Goal: Browse casually: Explore the website without a specific task or goal

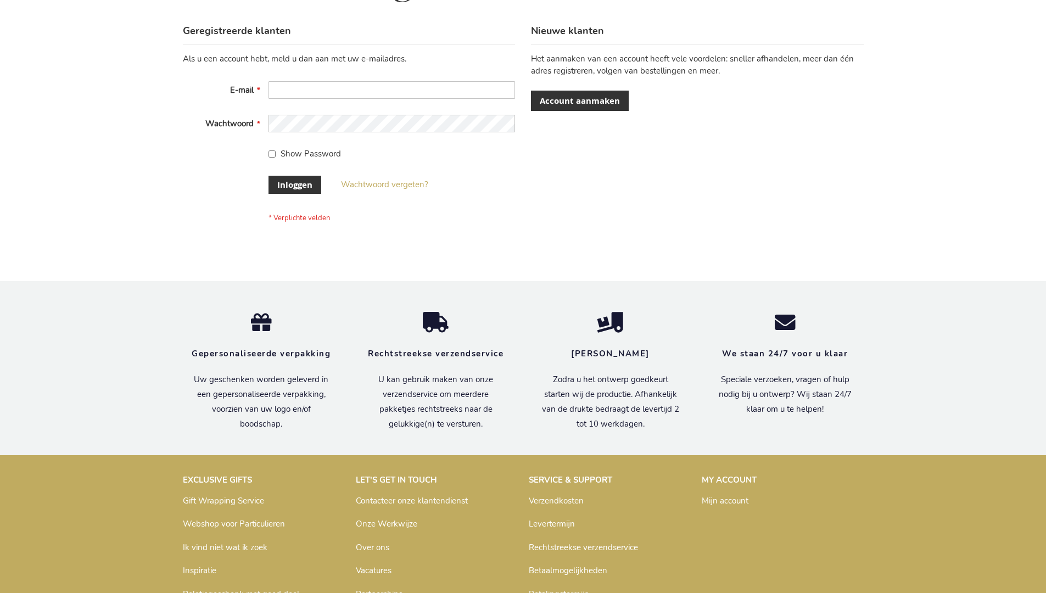
scroll to position [373, 0]
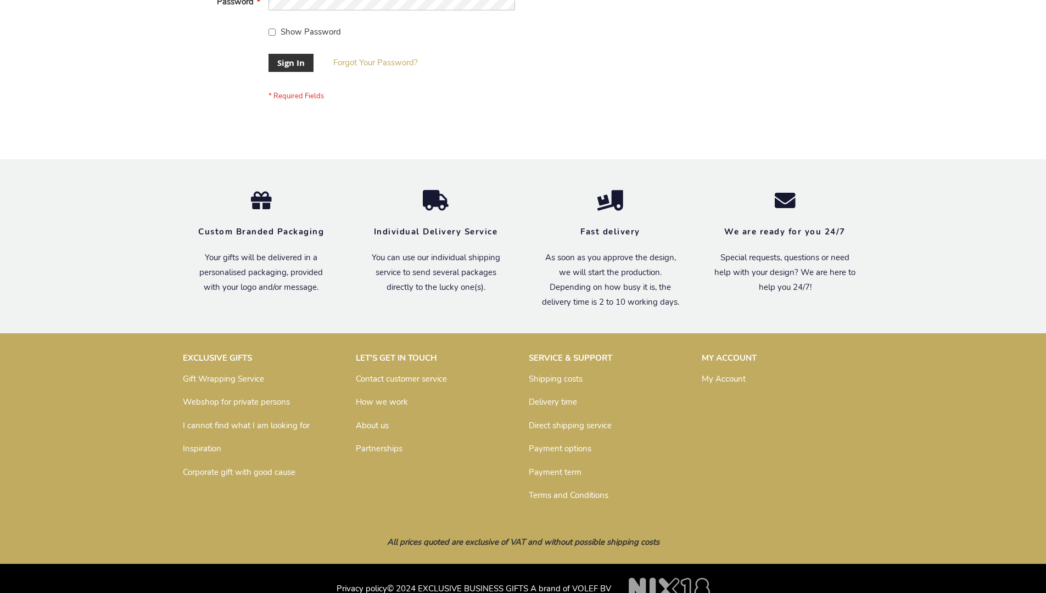
scroll to position [353, 0]
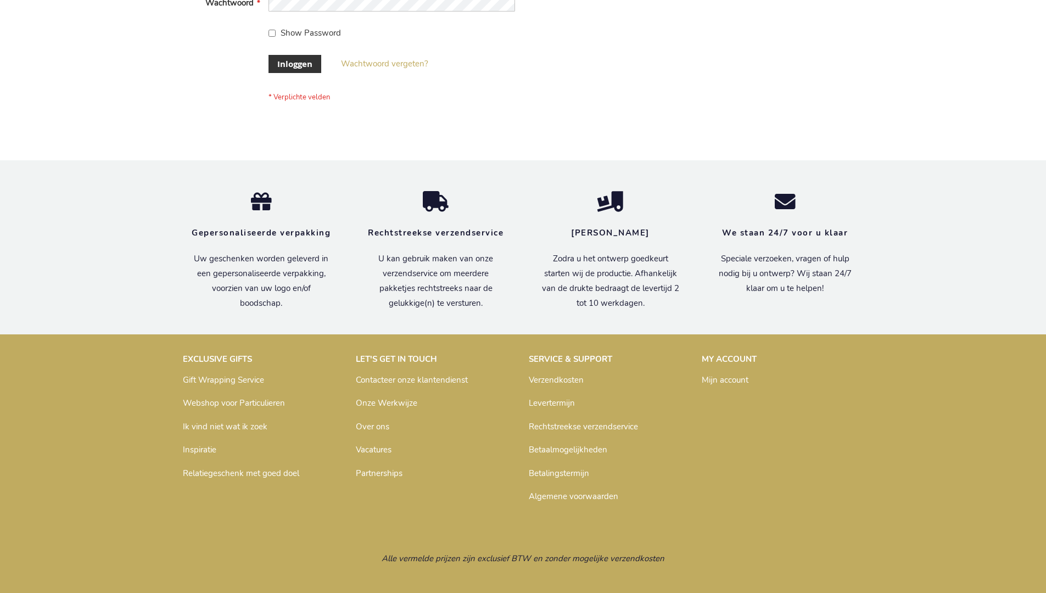
scroll to position [373, 0]
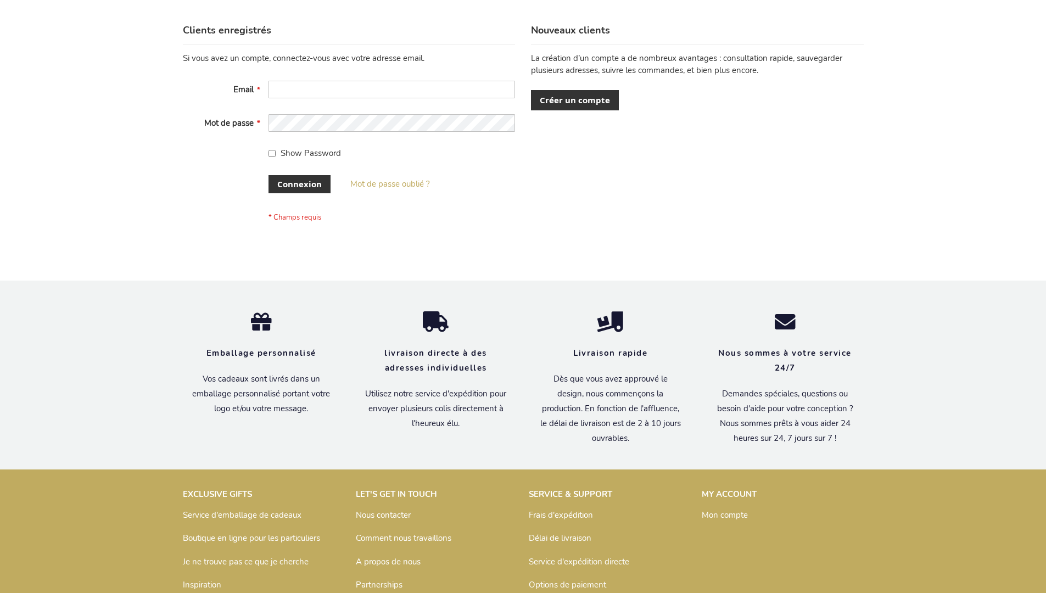
scroll to position [379, 0]
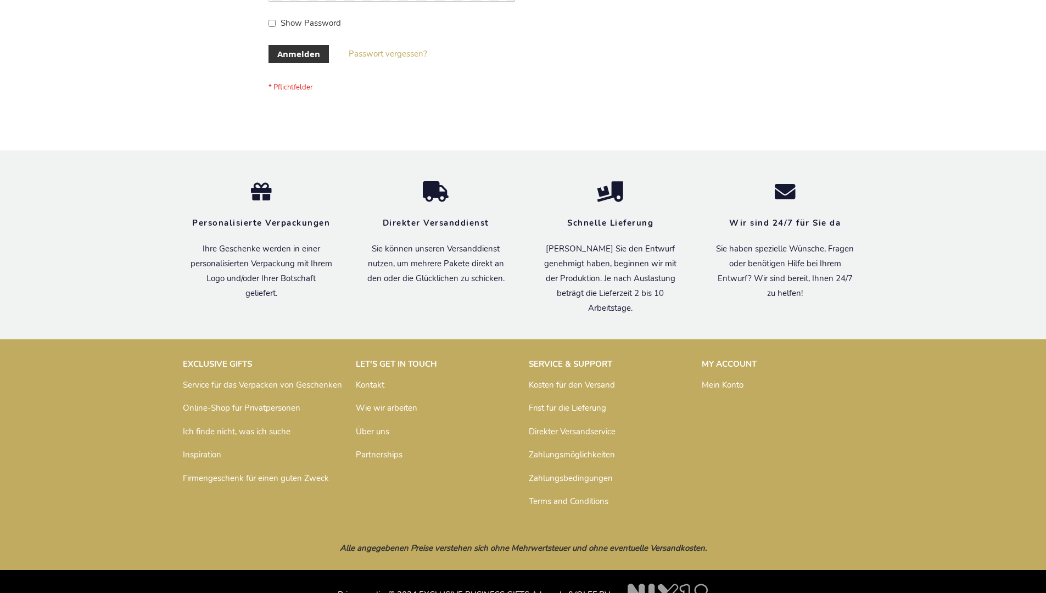
scroll to position [368, 0]
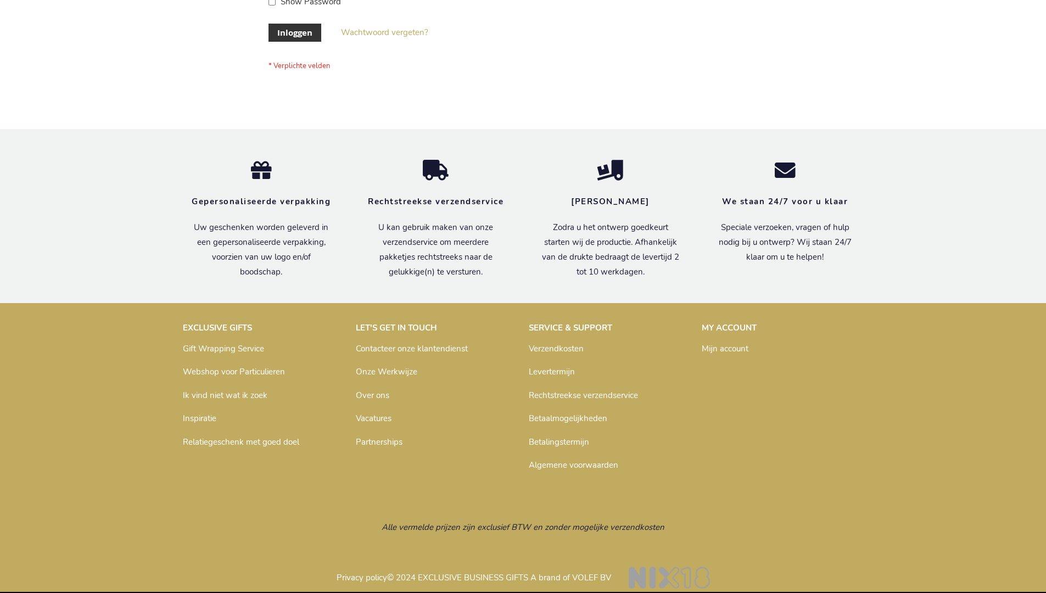
scroll to position [373, 0]
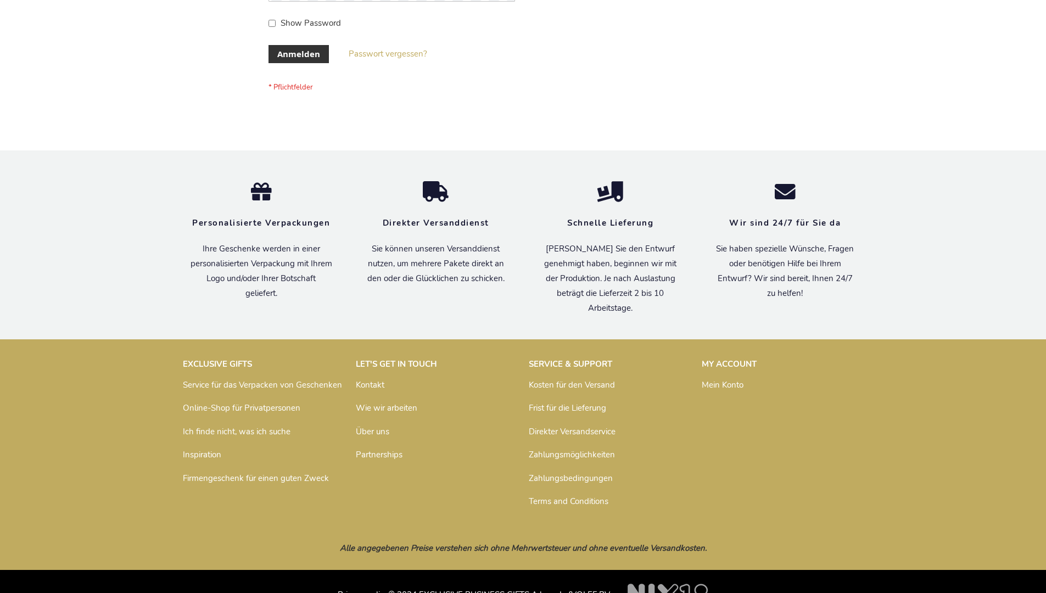
scroll to position [368, 0]
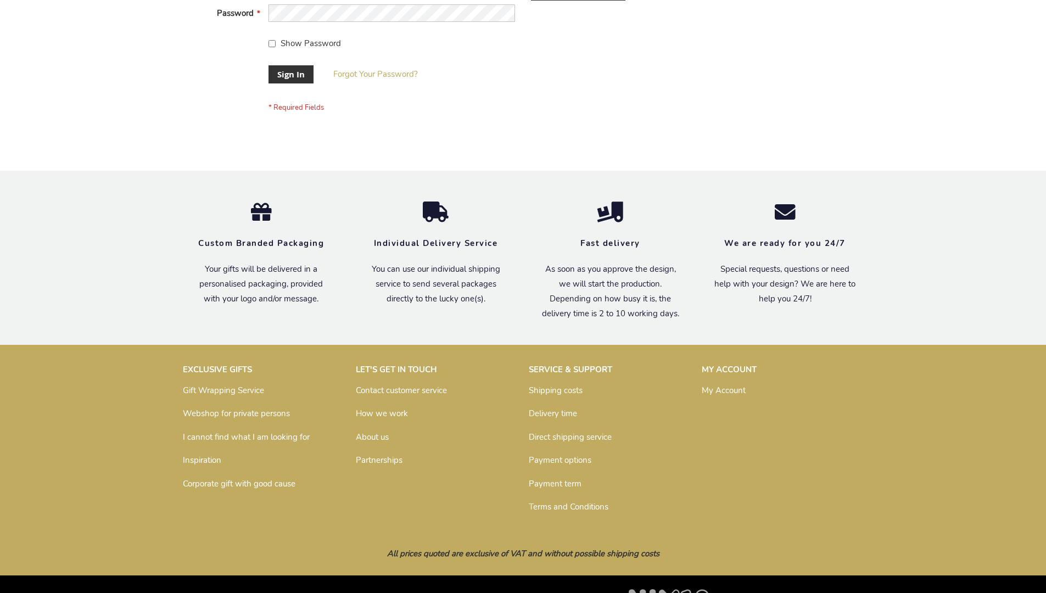
scroll to position [353, 0]
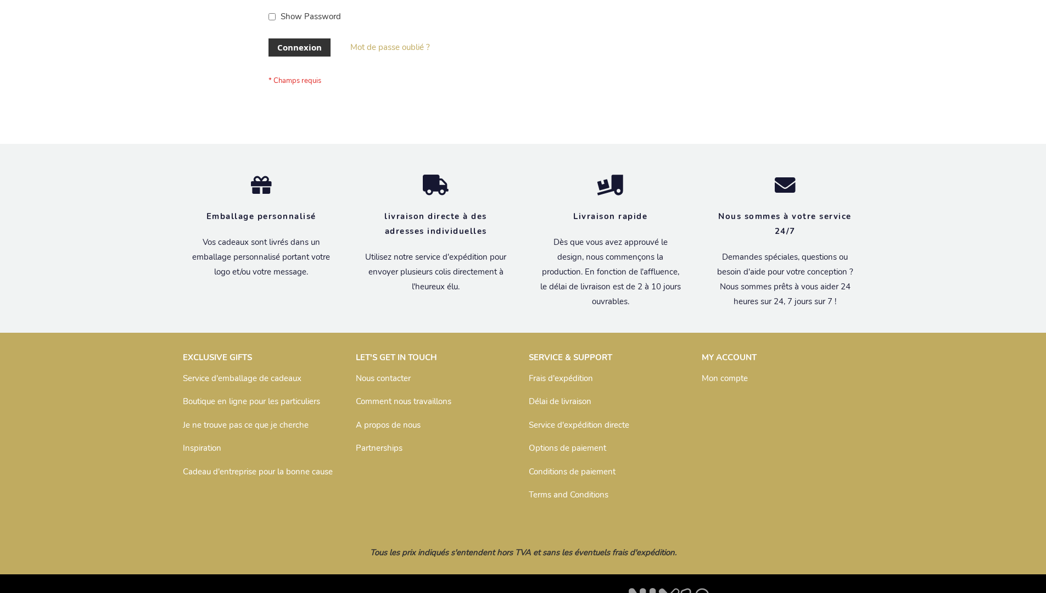
scroll to position [379, 0]
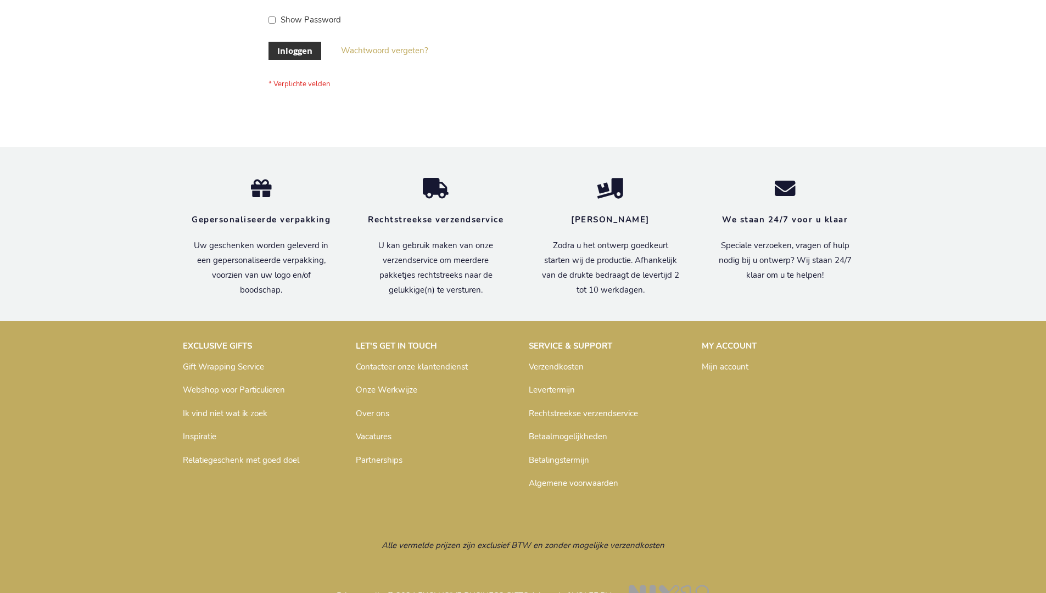
scroll to position [373, 0]
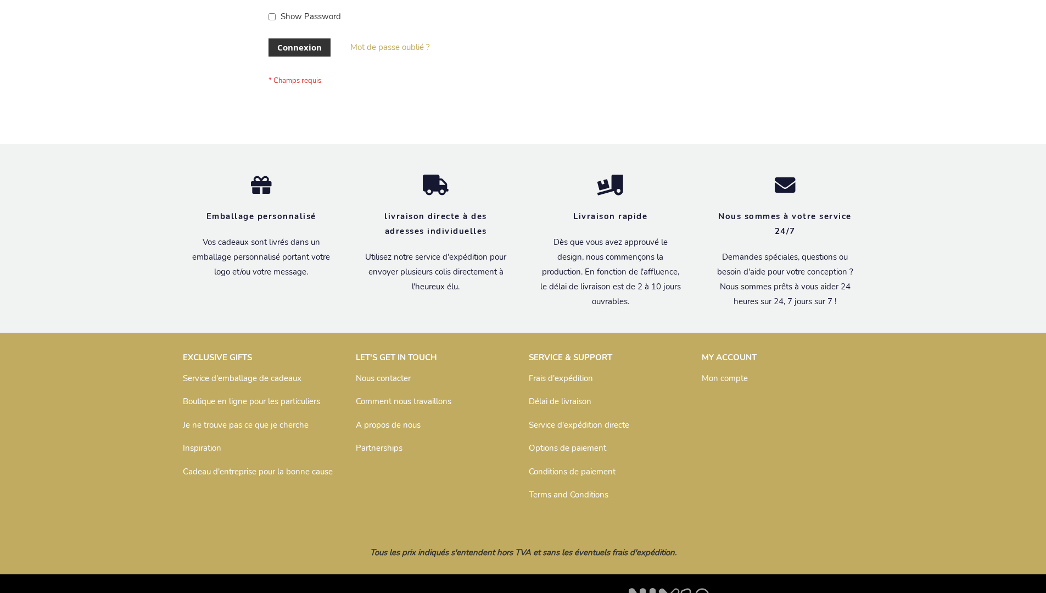
scroll to position [379, 0]
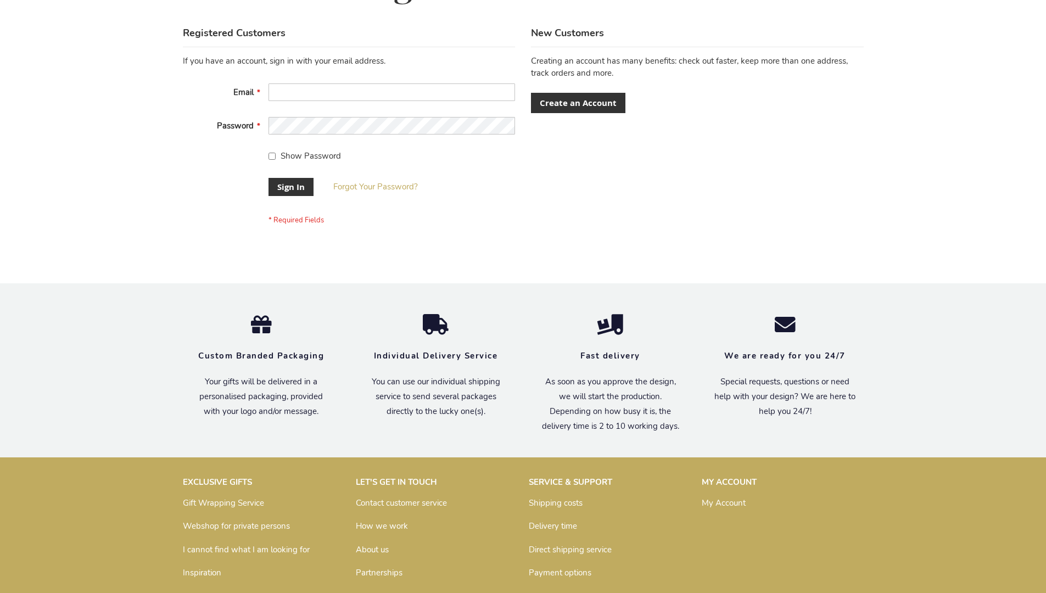
scroll to position [353, 0]
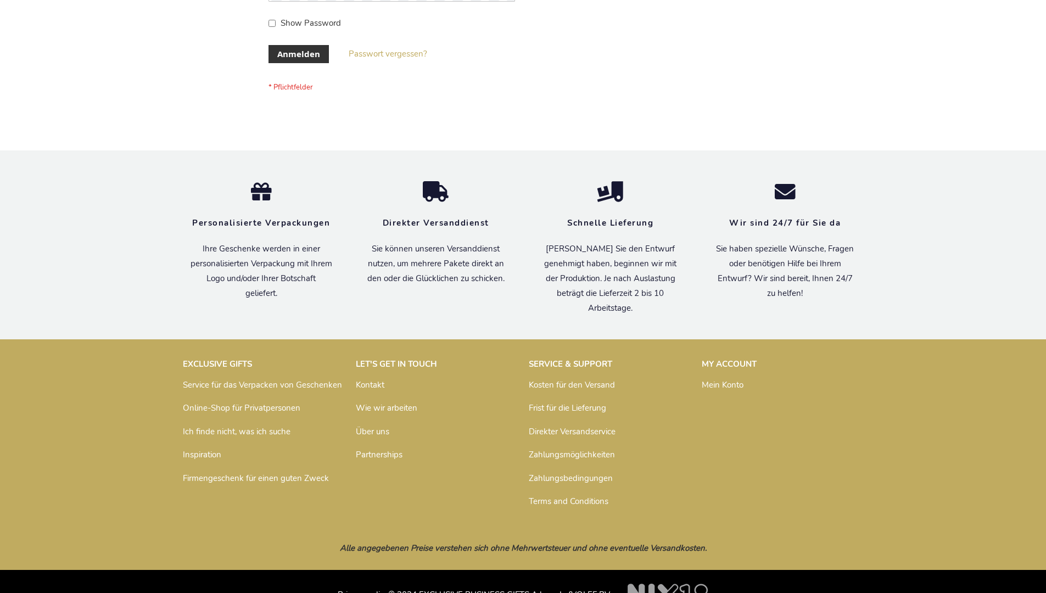
scroll to position [368, 0]
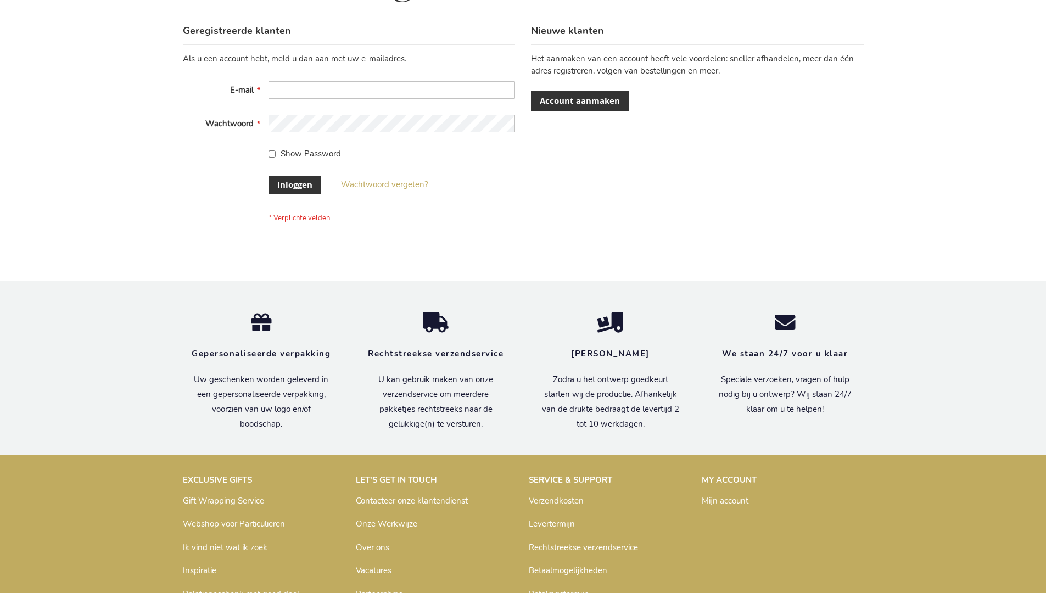
scroll to position [373, 0]
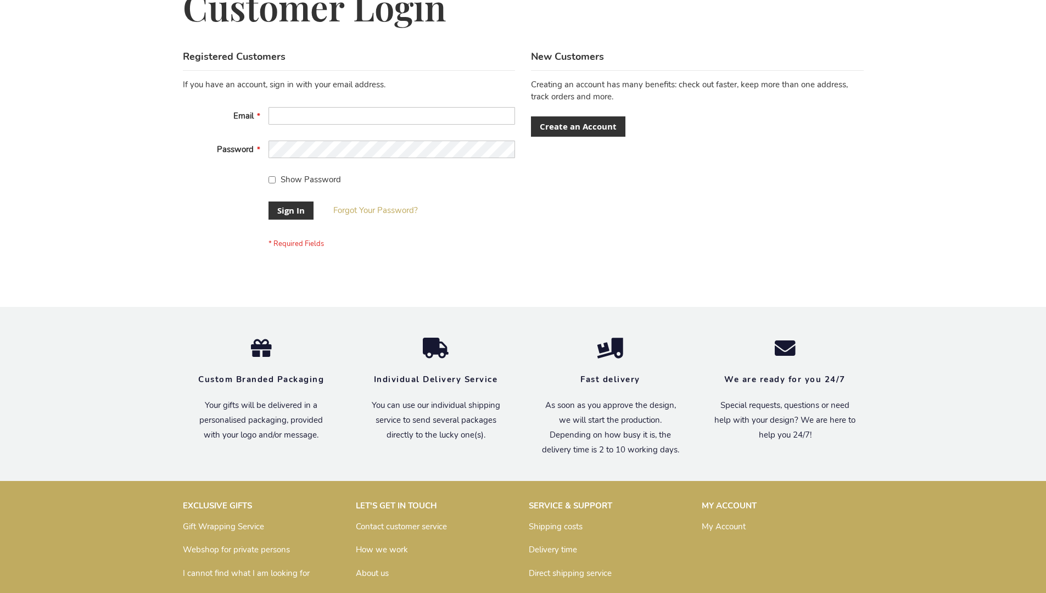
scroll to position [353, 0]
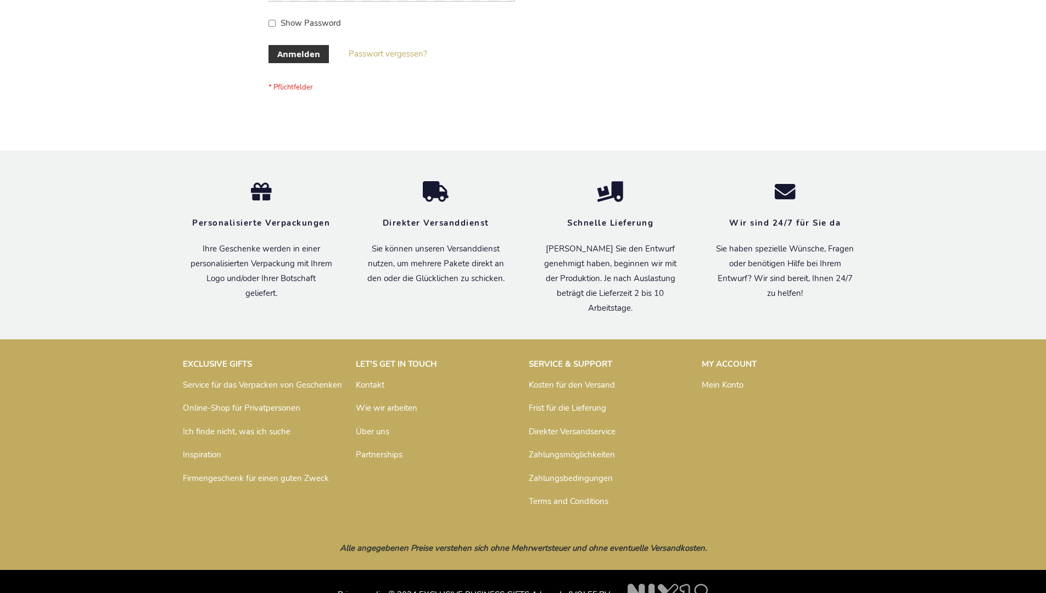
scroll to position [368, 0]
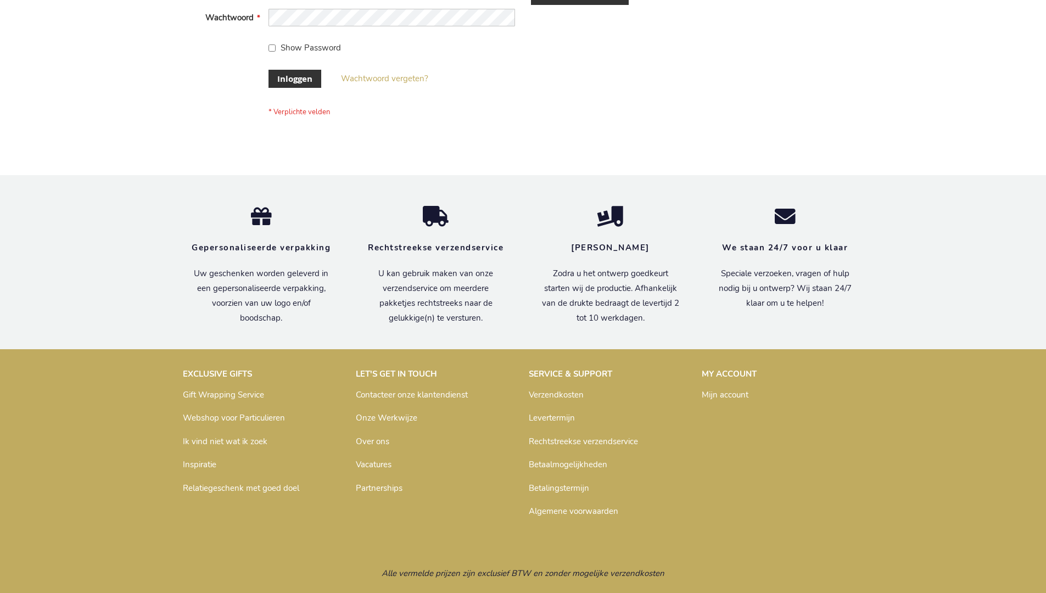
scroll to position [373, 0]
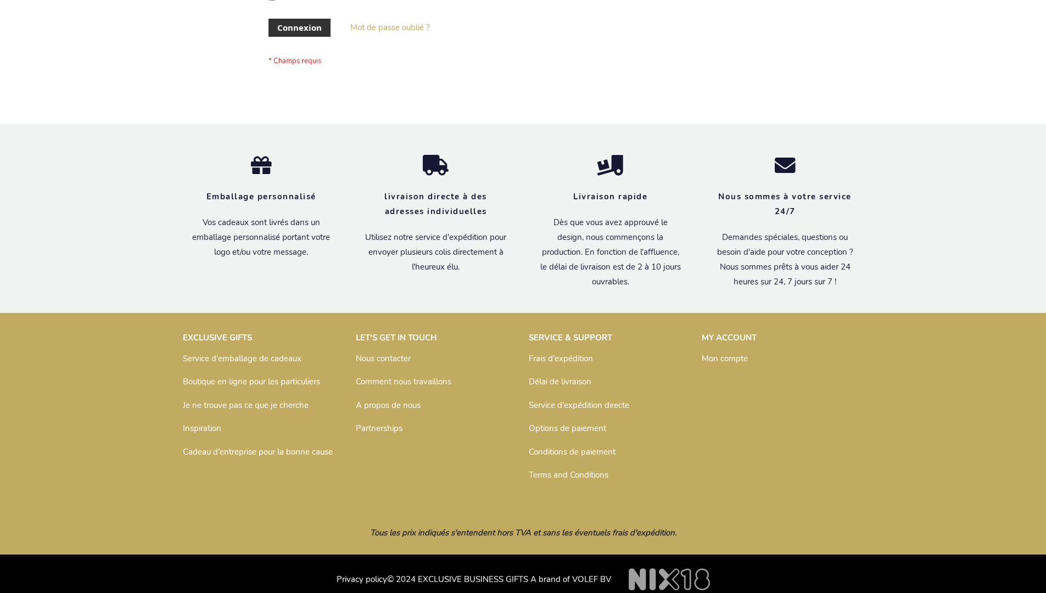
scroll to position [379, 0]
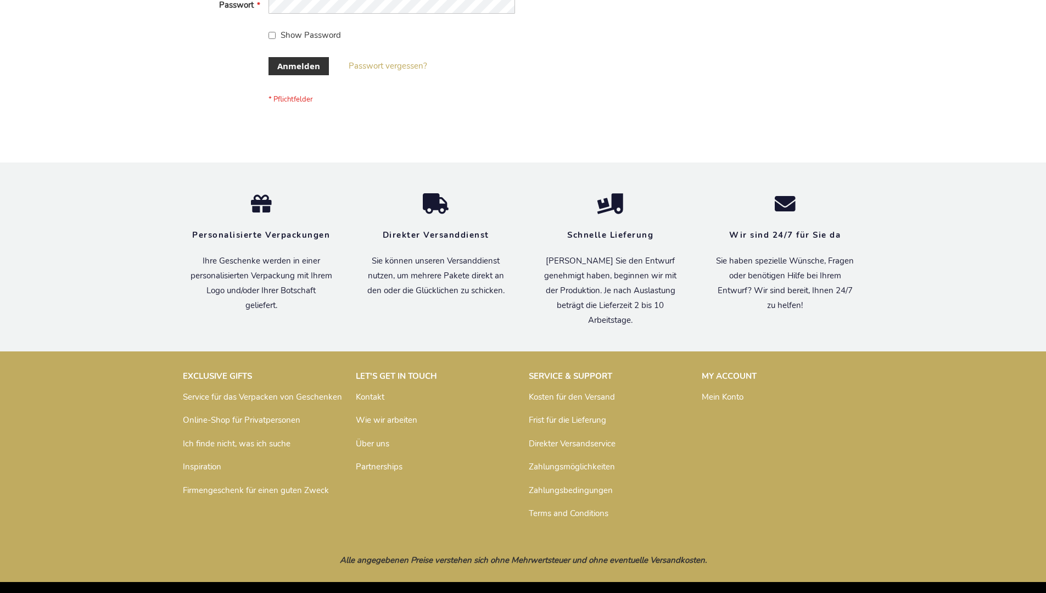
scroll to position [368, 0]
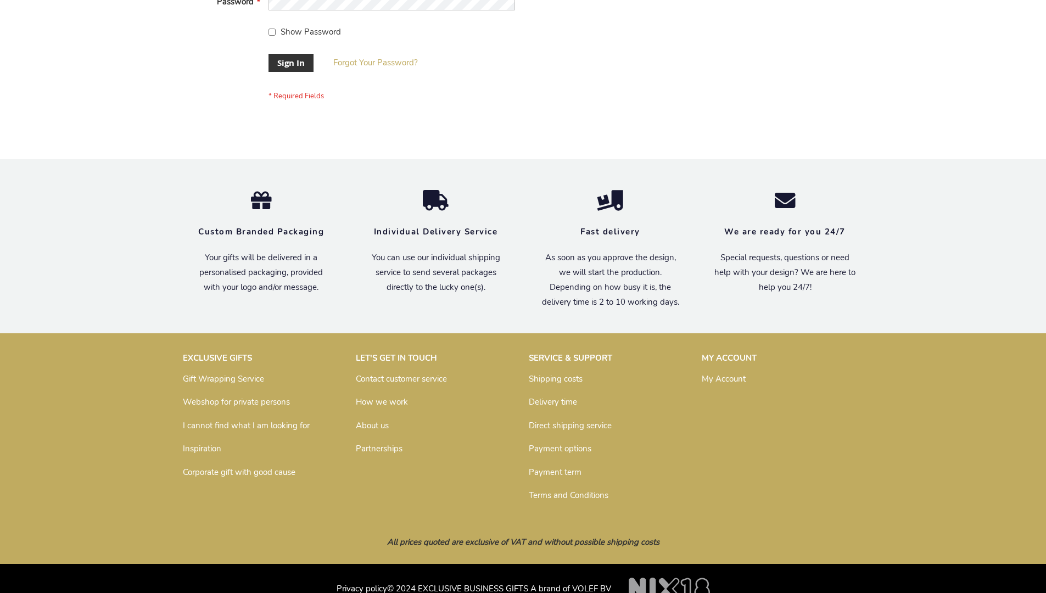
scroll to position [353, 0]
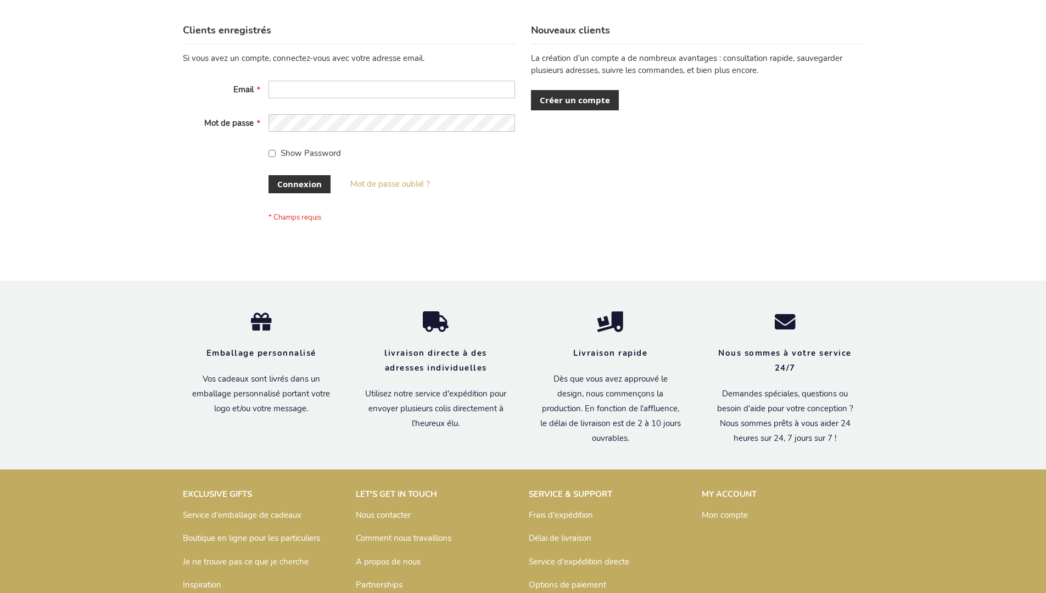
scroll to position [379, 0]
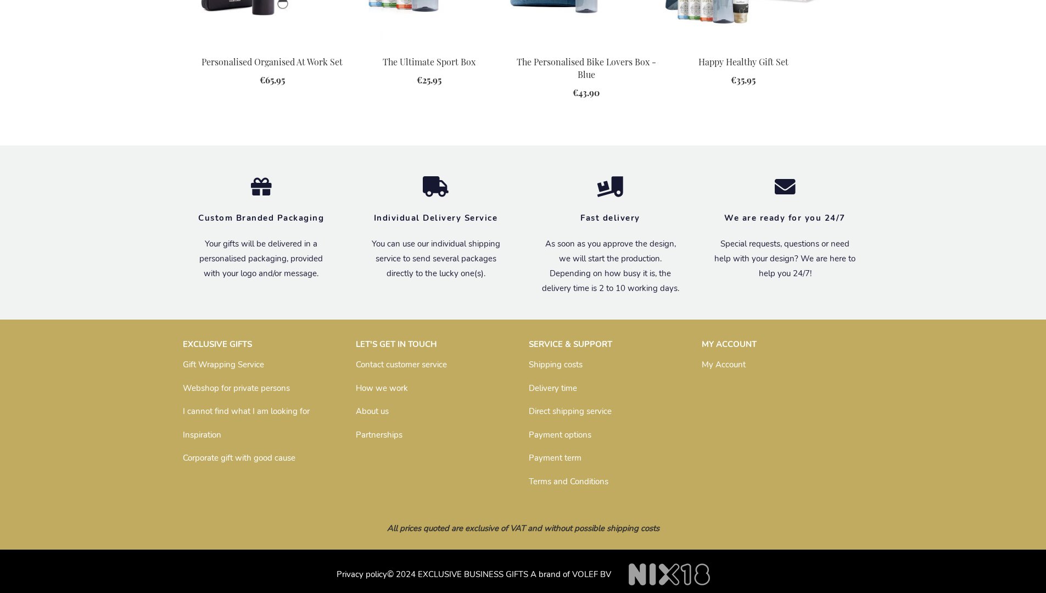
scroll to position [1478, 0]
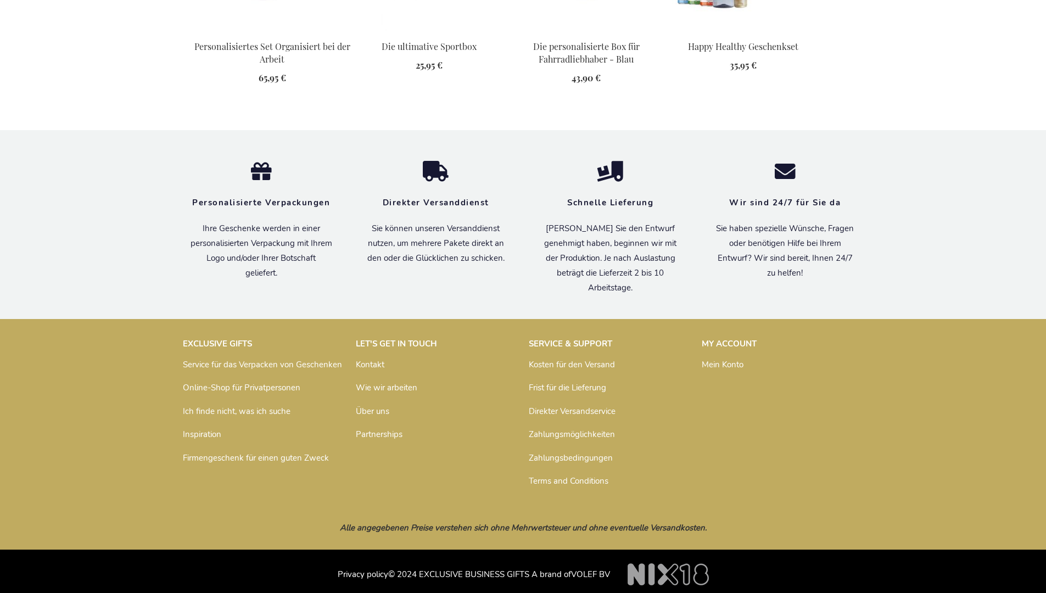
scroll to position [1506, 0]
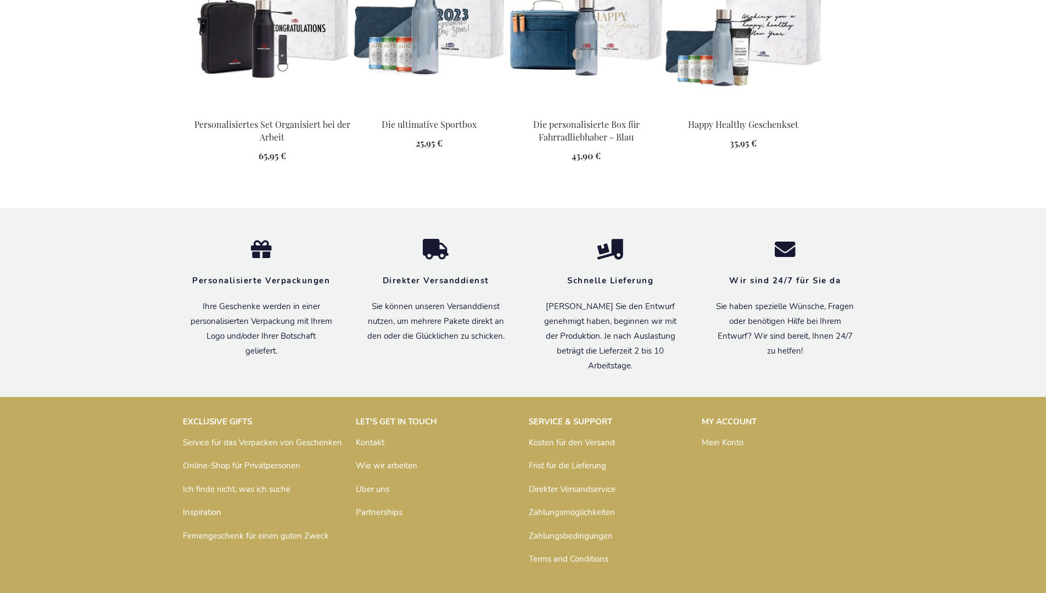
scroll to position [1506, 0]
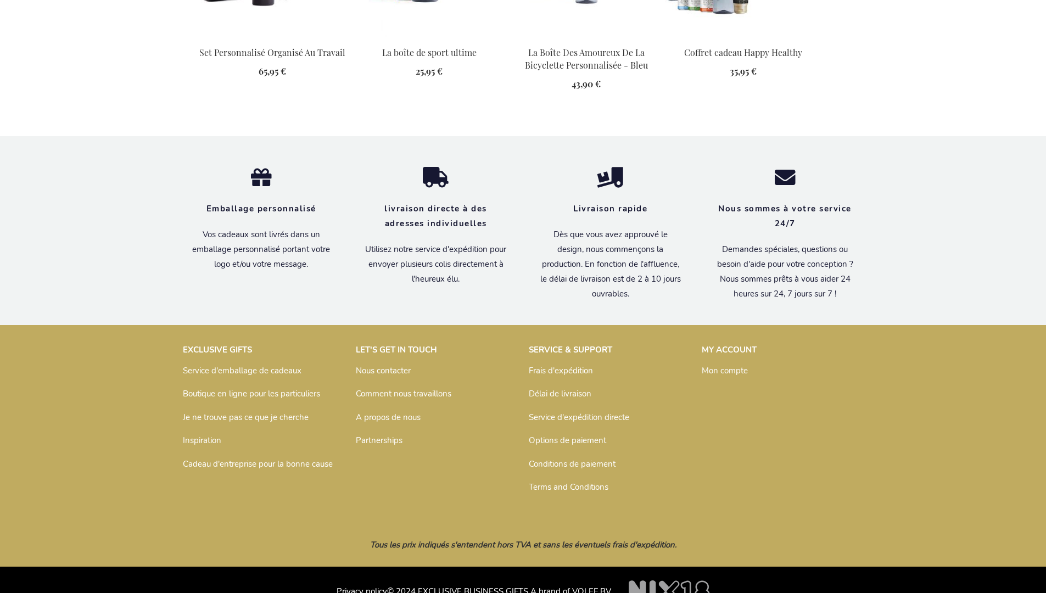
scroll to position [1517, 0]
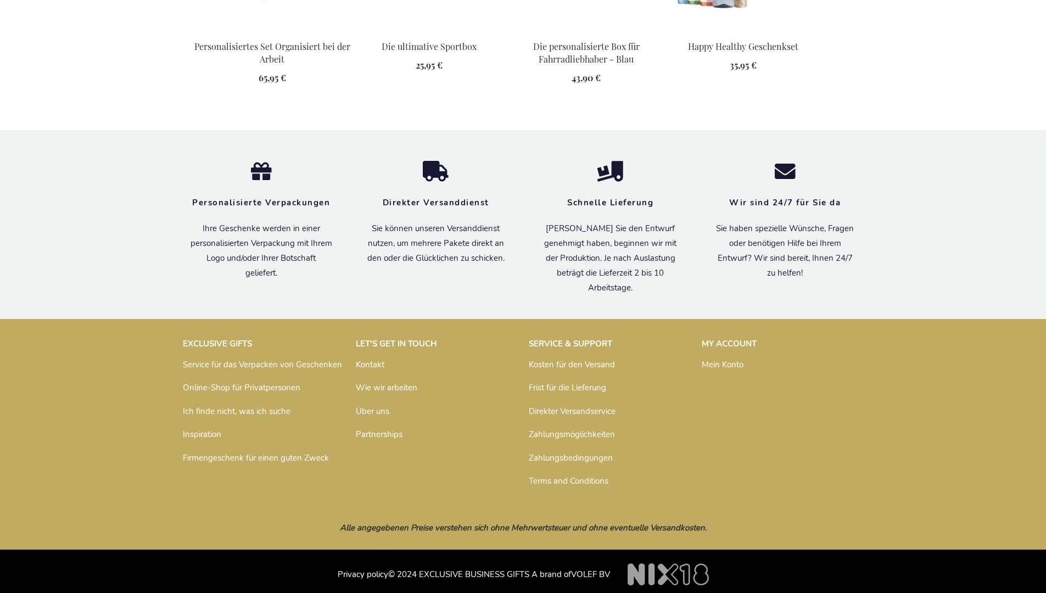
scroll to position [1506, 0]
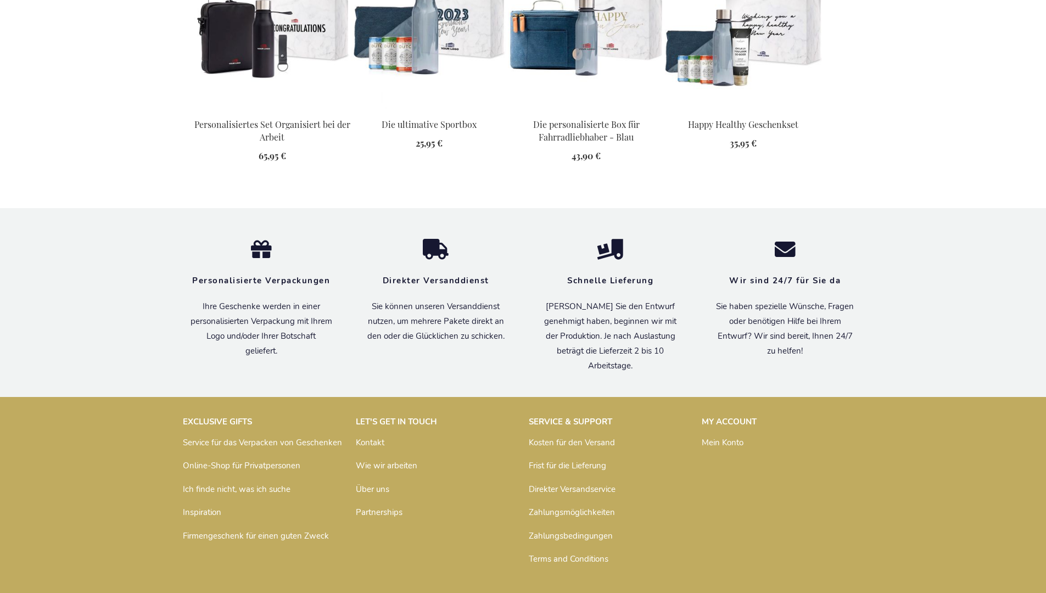
scroll to position [1506, 0]
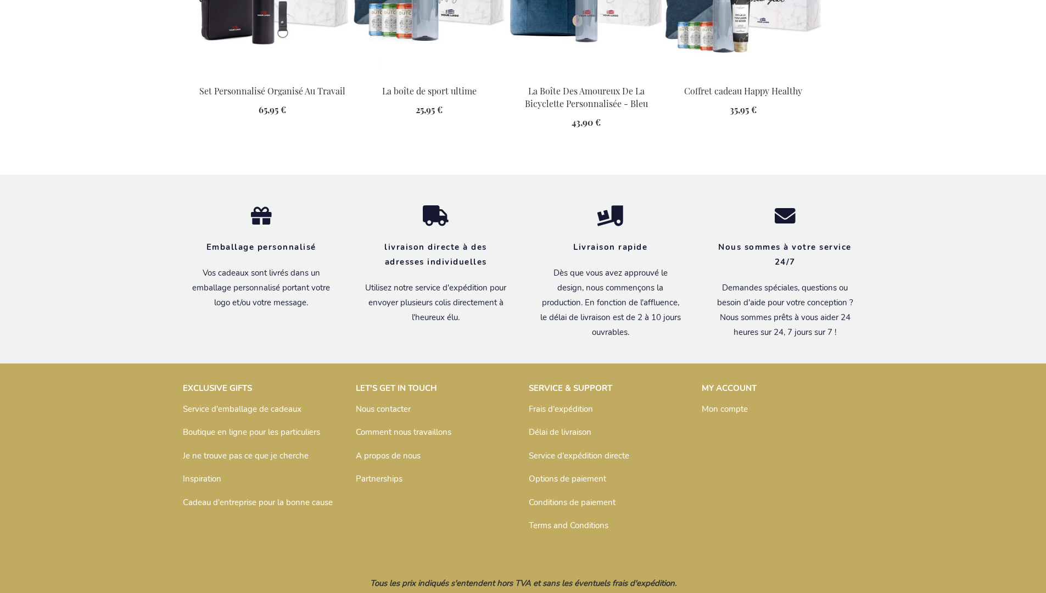
scroll to position [1517, 0]
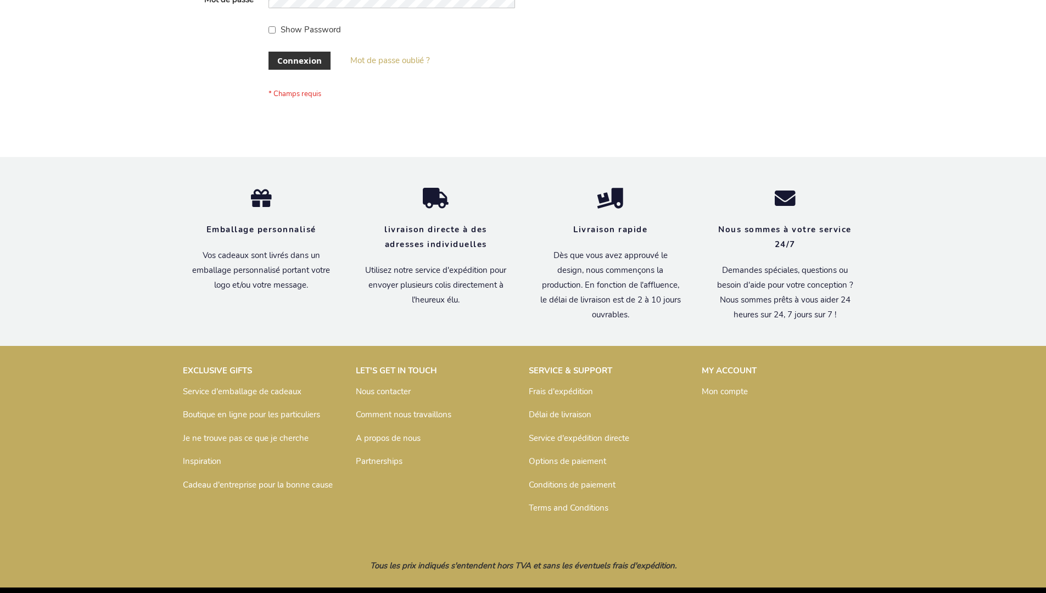
scroll to position [379, 0]
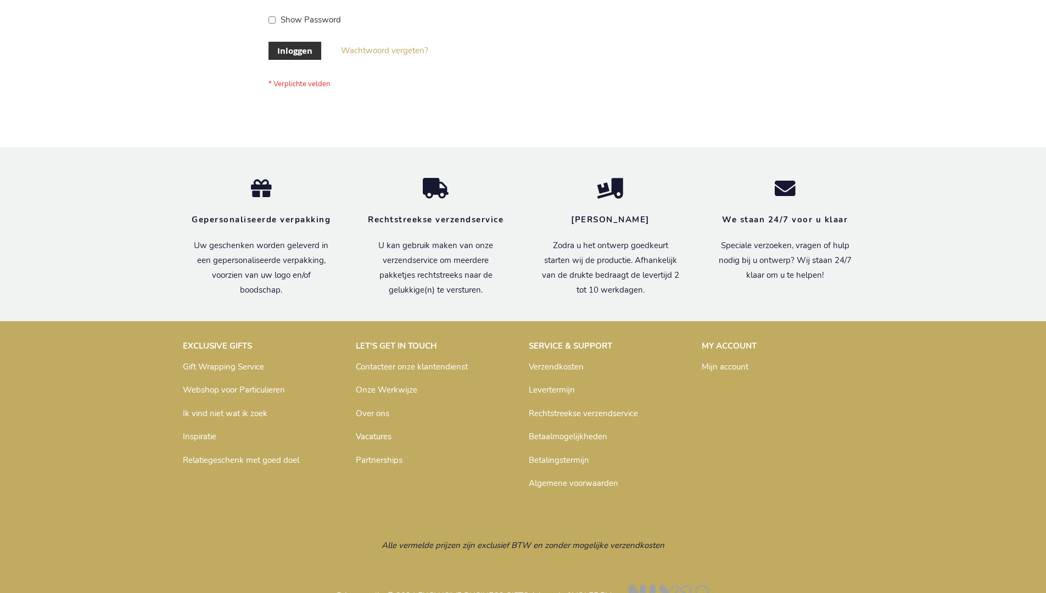
scroll to position [373, 0]
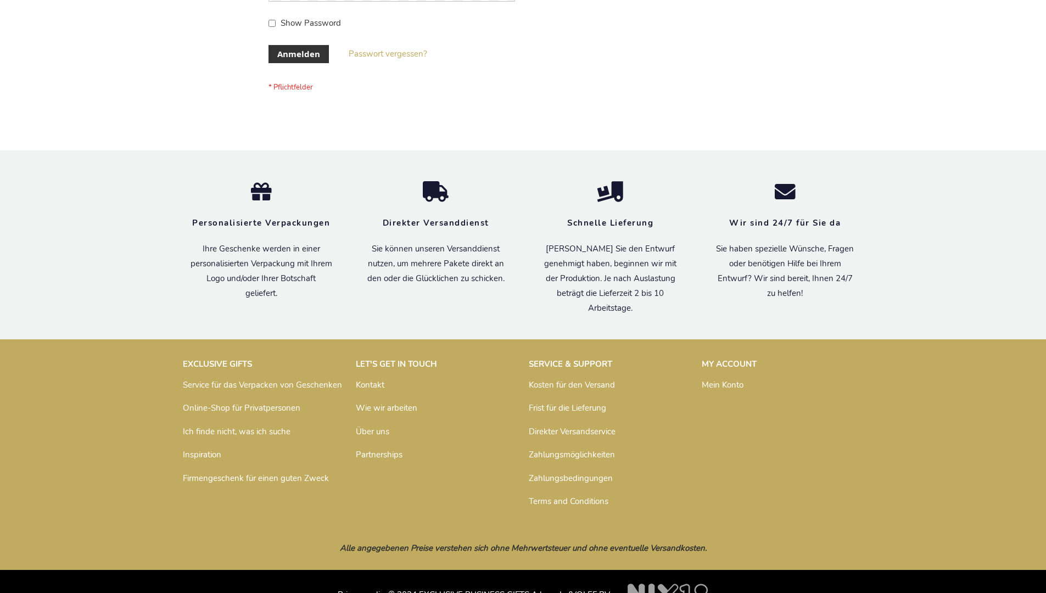
scroll to position [368, 0]
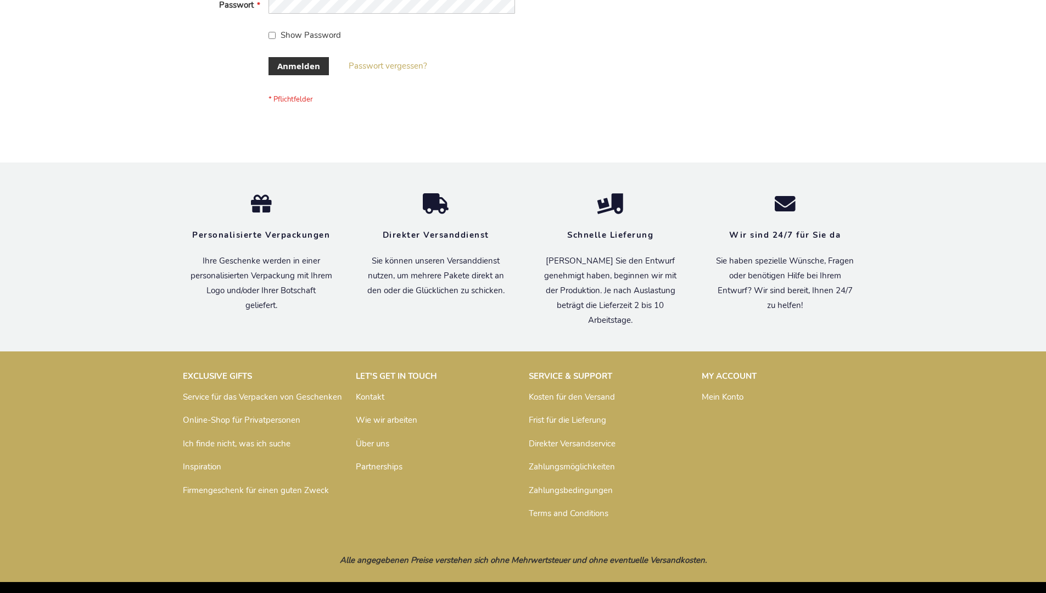
scroll to position [368, 0]
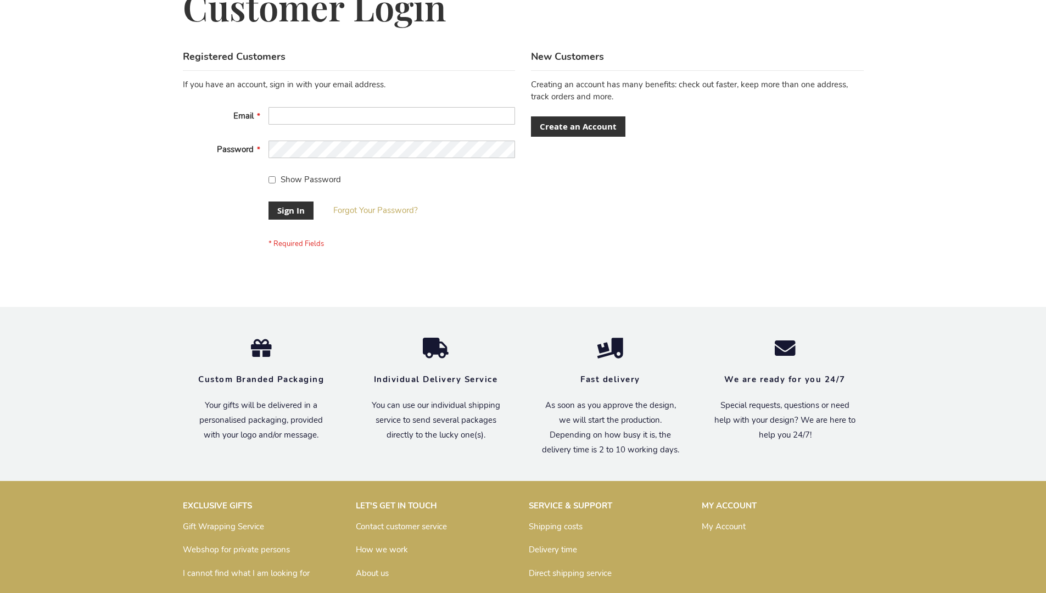
scroll to position [353, 0]
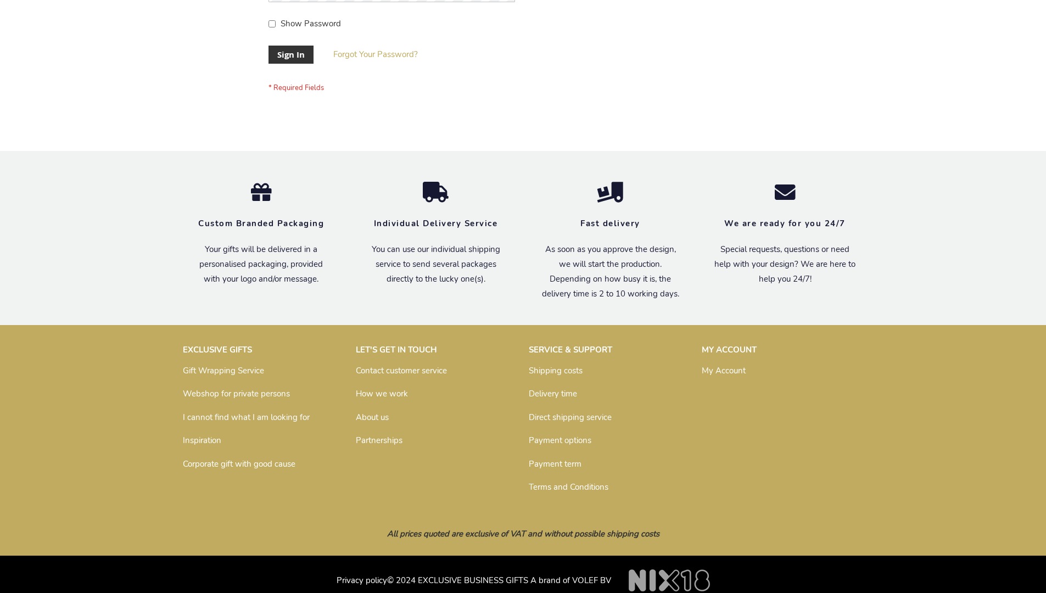
scroll to position [353, 0]
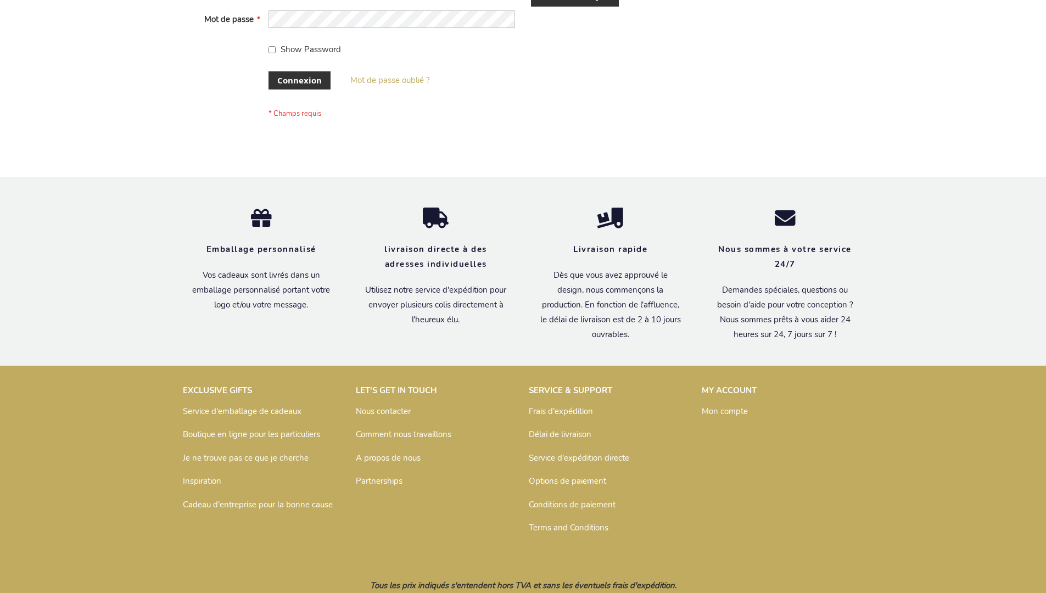
scroll to position [370, 0]
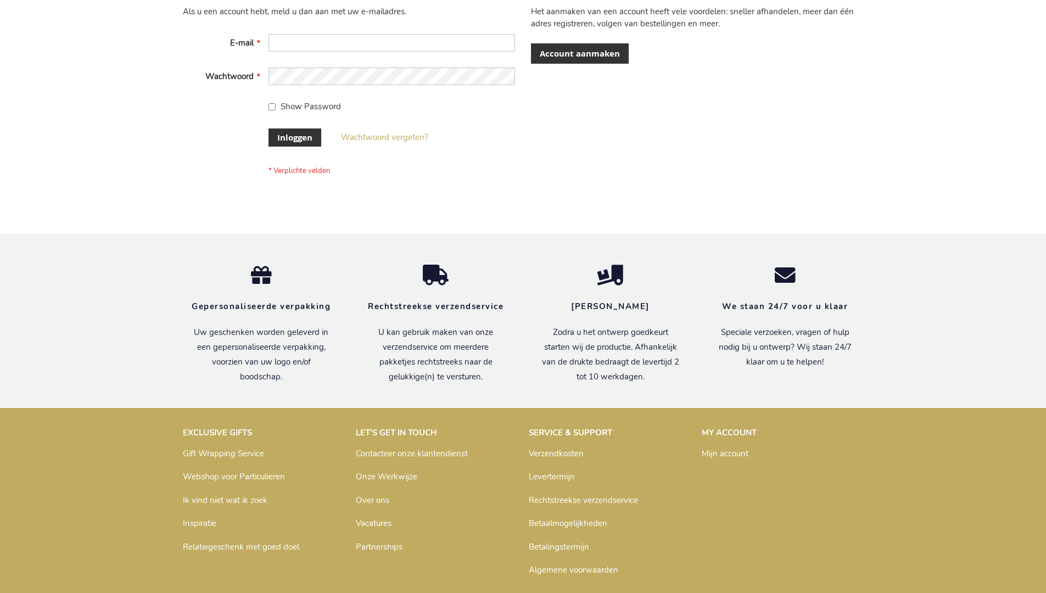
scroll to position [373, 0]
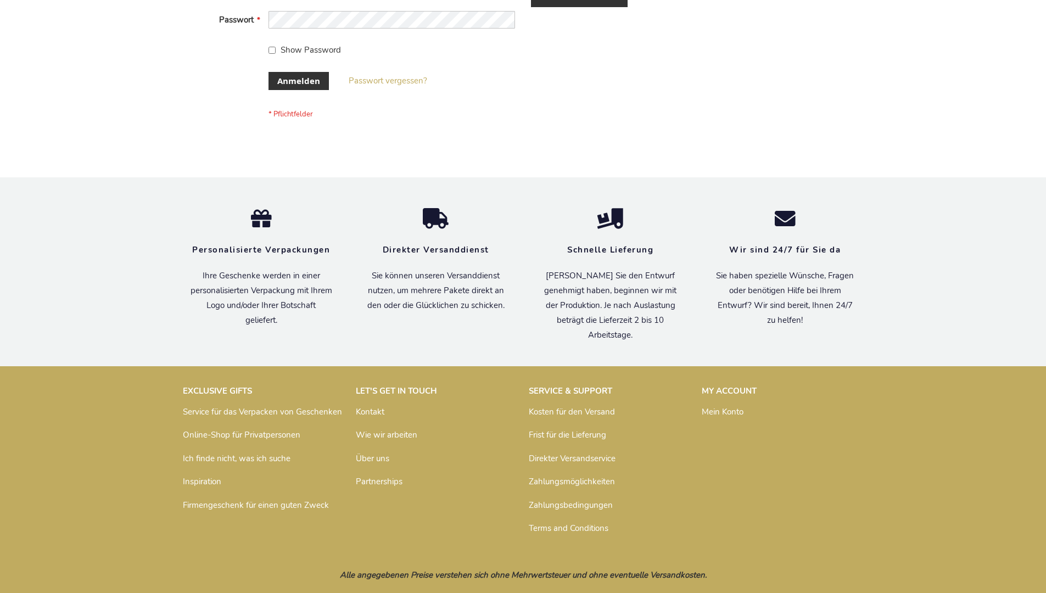
scroll to position [368, 0]
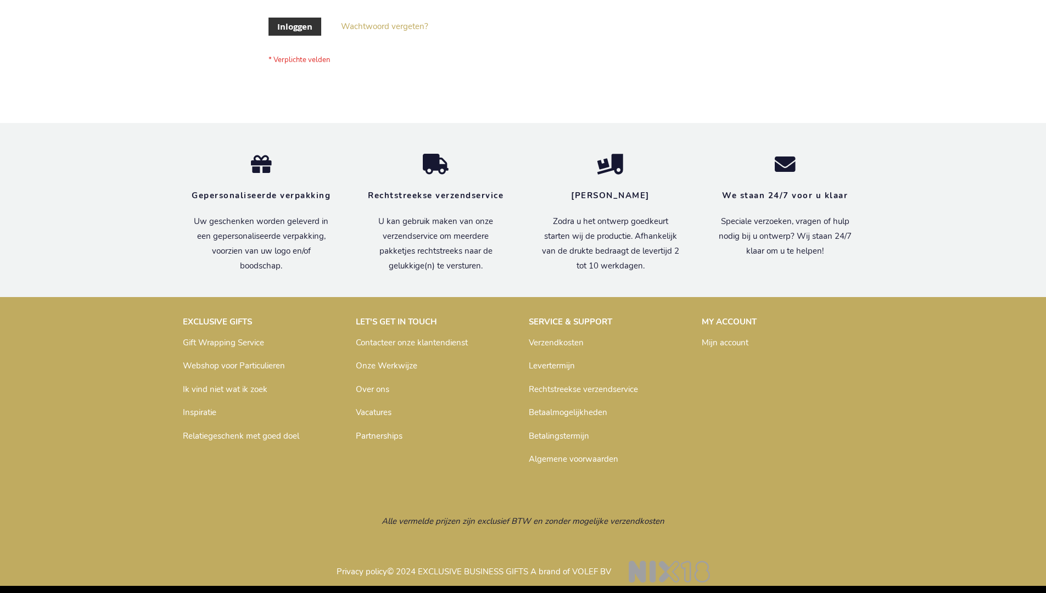
scroll to position [373, 0]
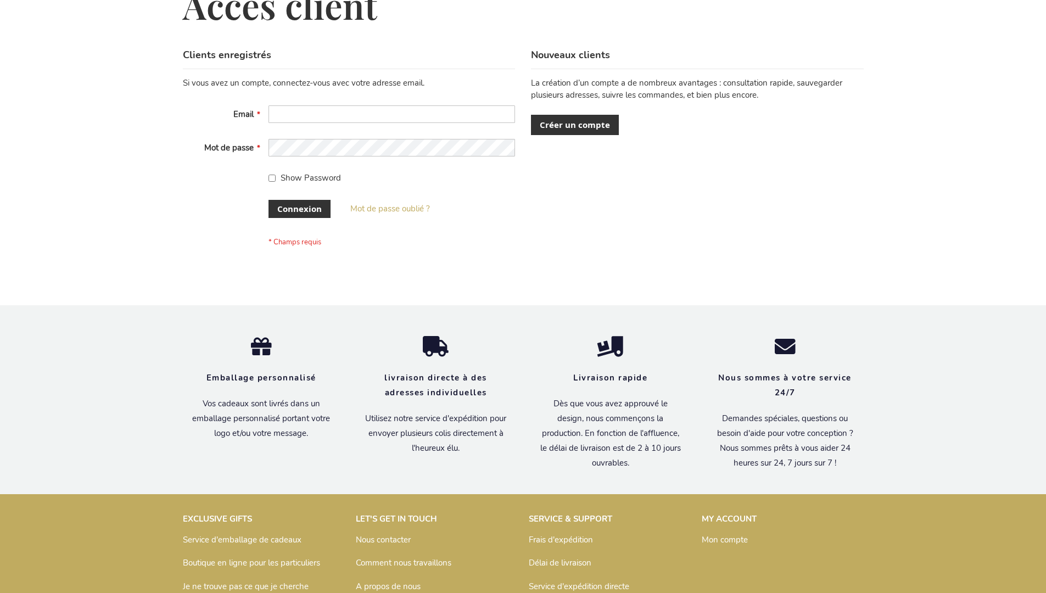
scroll to position [379, 0]
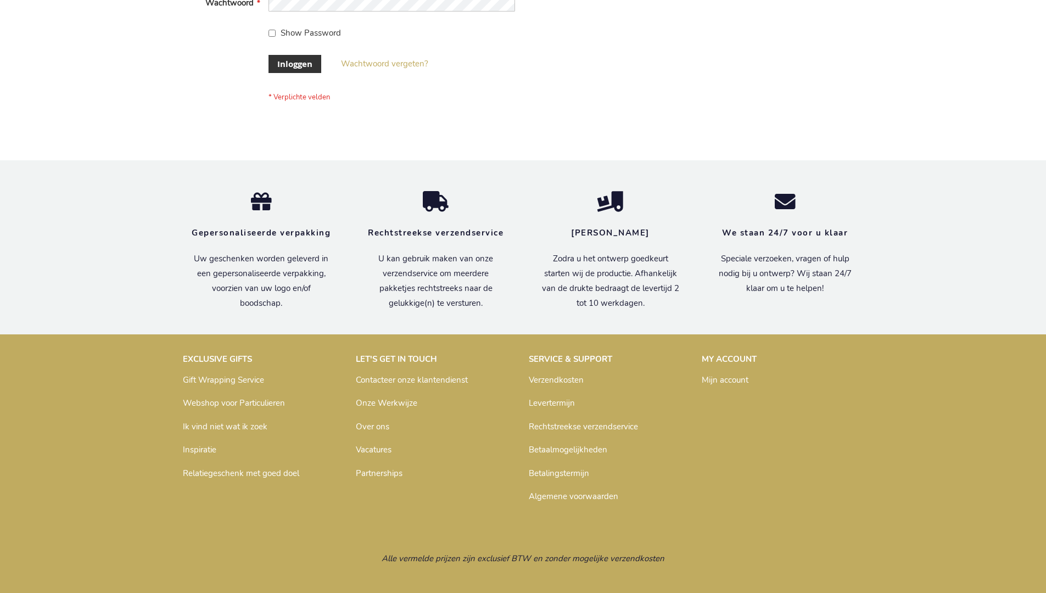
scroll to position [373, 0]
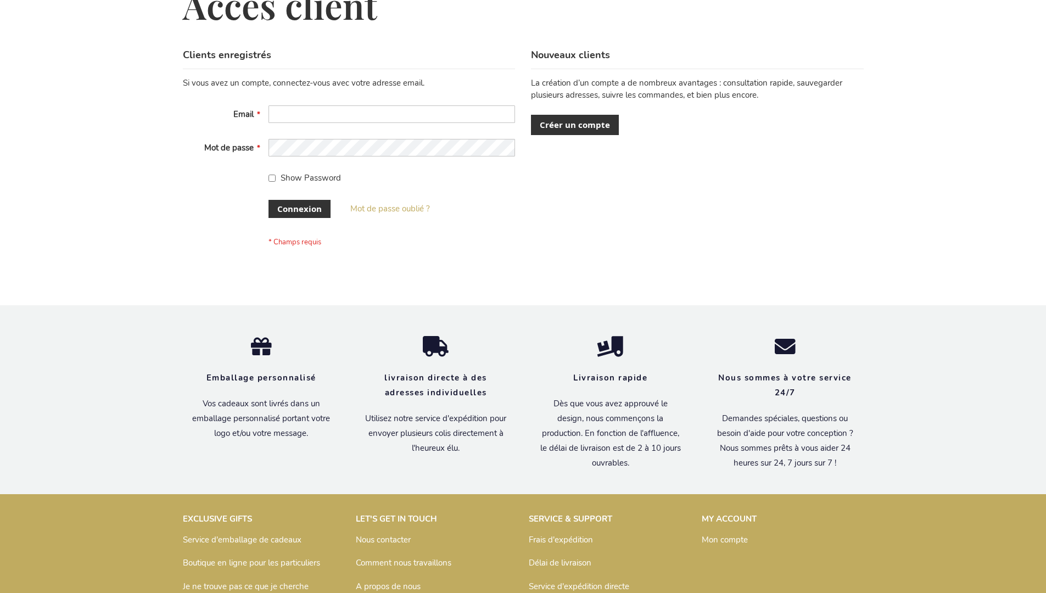
scroll to position [379, 0]
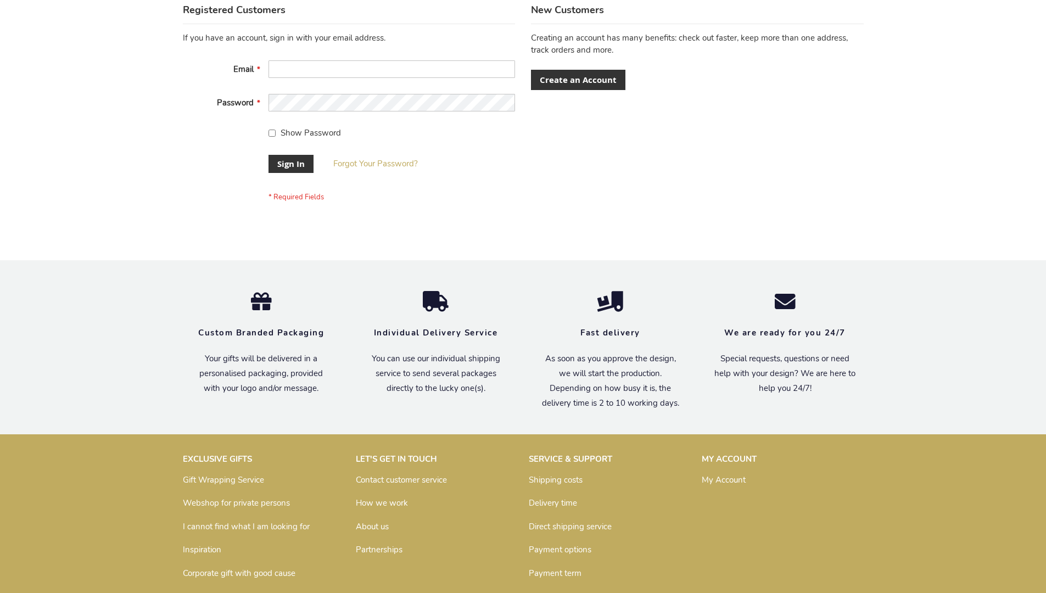
scroll to position [353, 0]
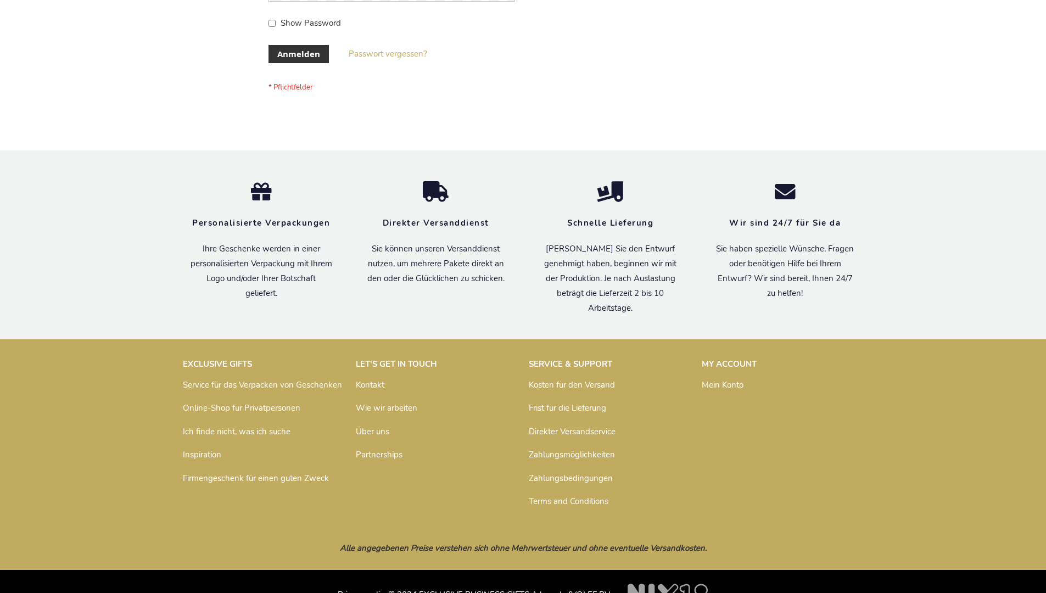
scroll to position [368, 0]
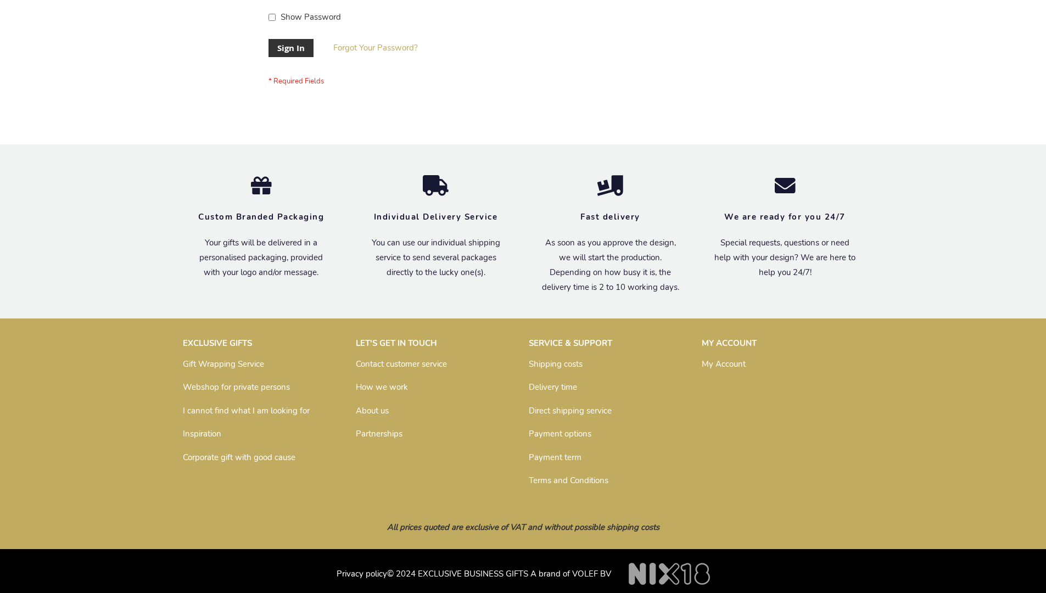
scroll to position [353, 0]
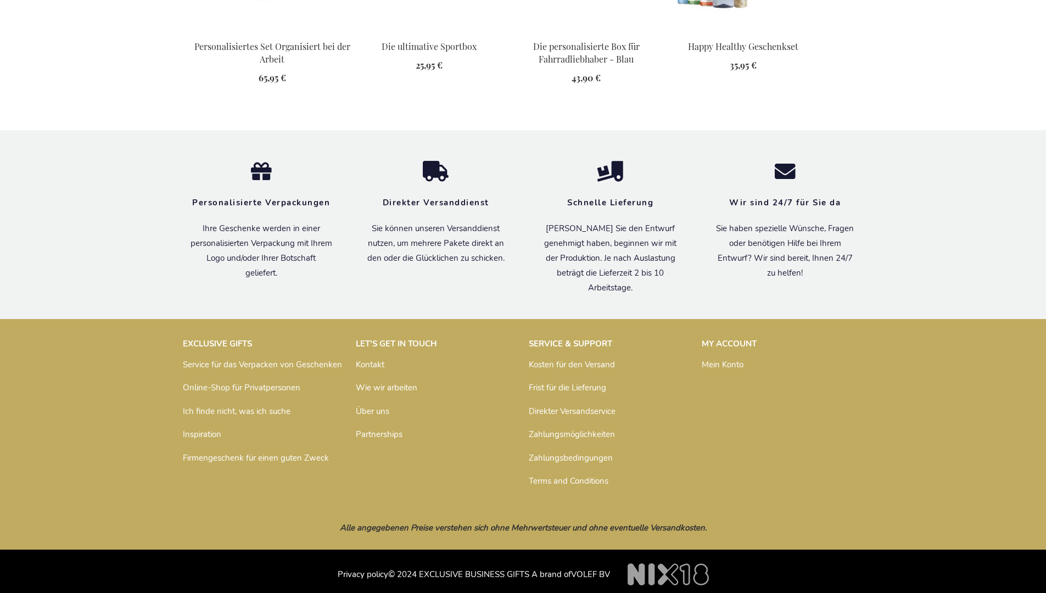
scroll to position [1506, 0]
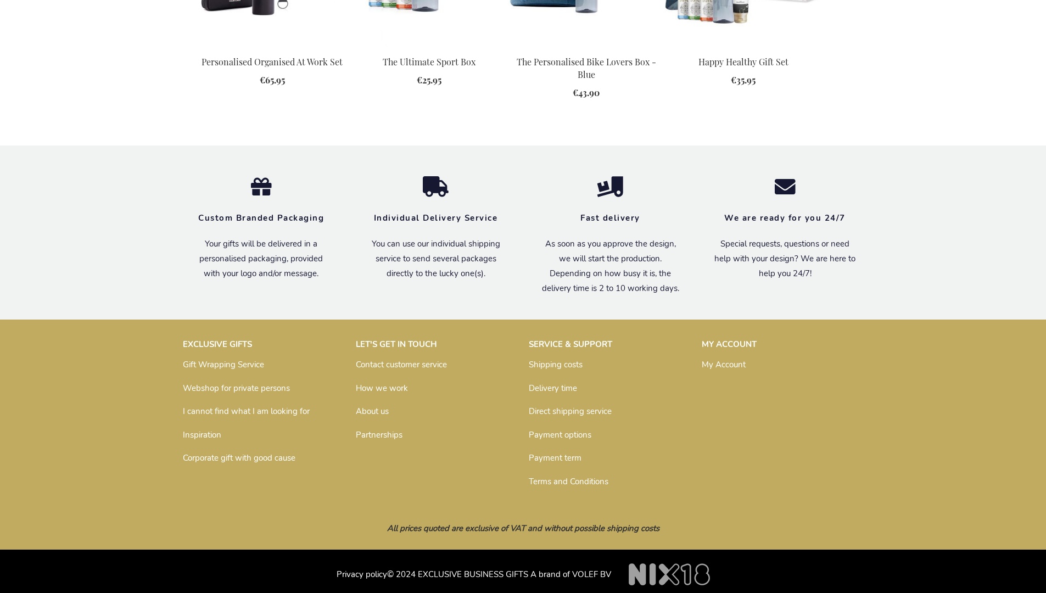
scroll to position [1478, 0]
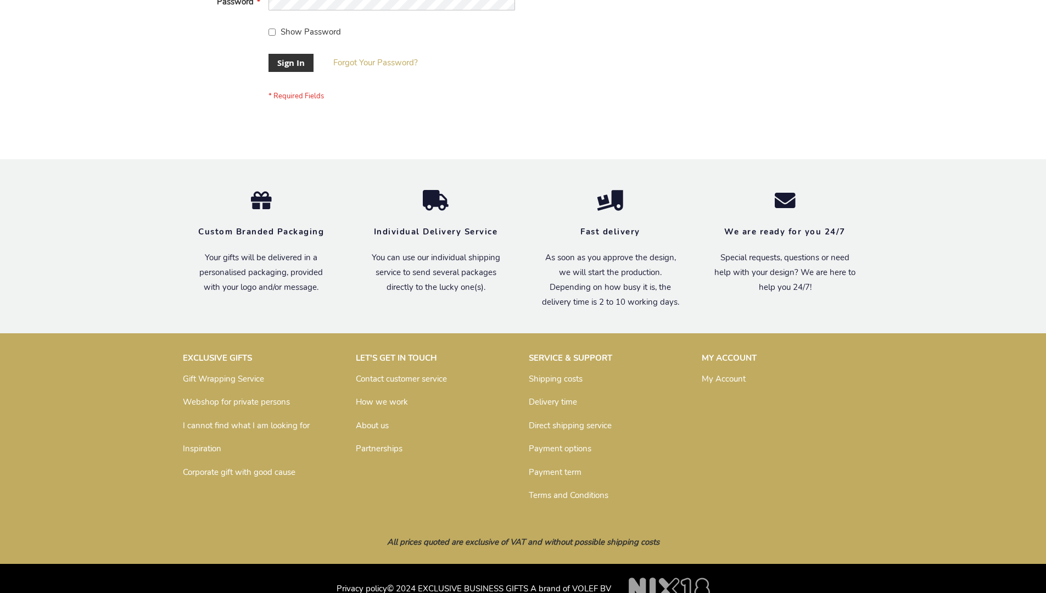
scroll to position [353, 0]
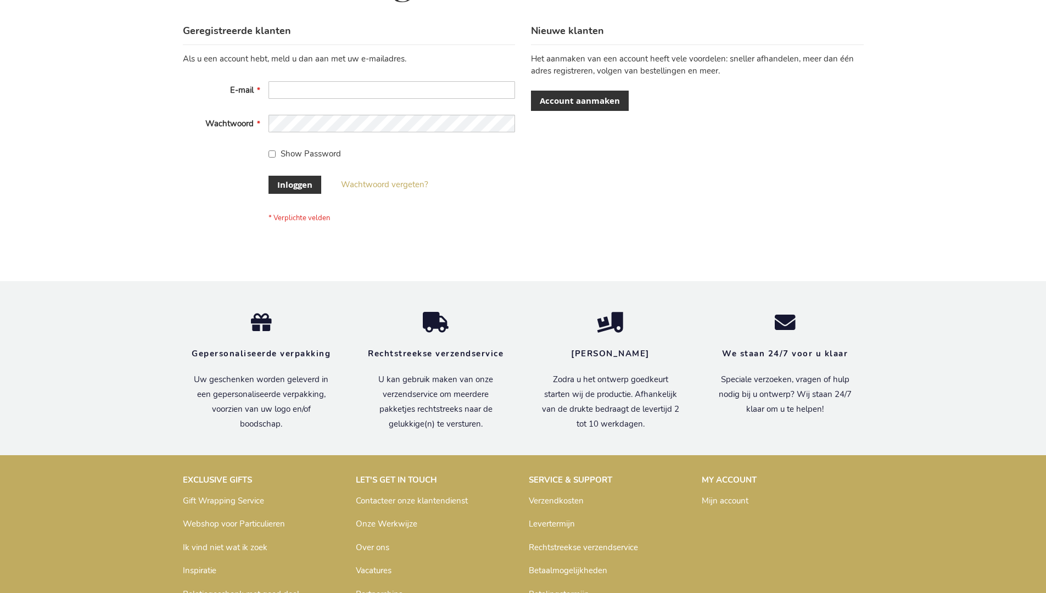
scroll to position [373, 0]
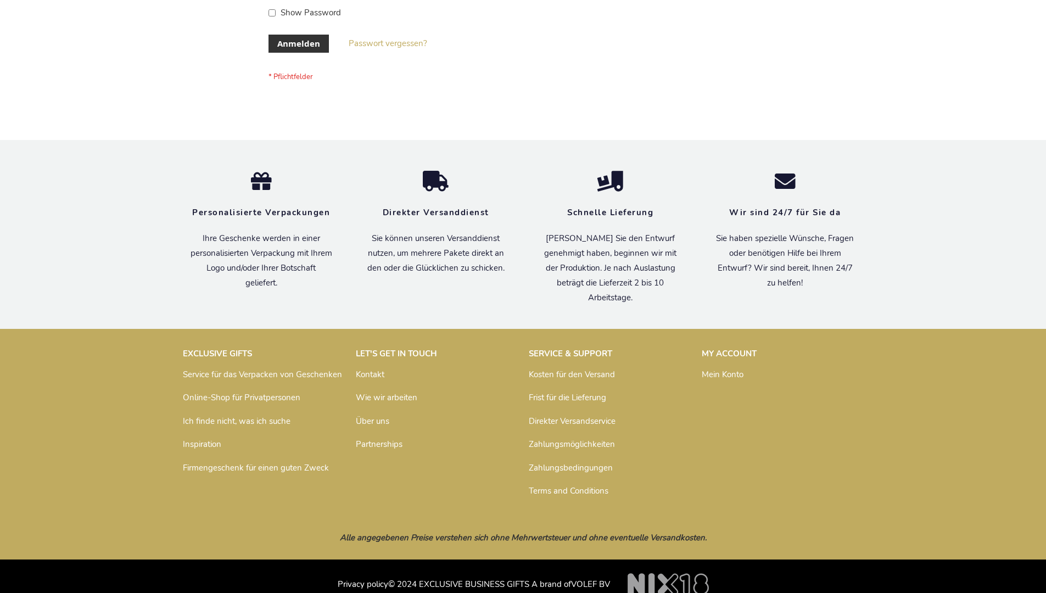
scroll to position [368, 0]
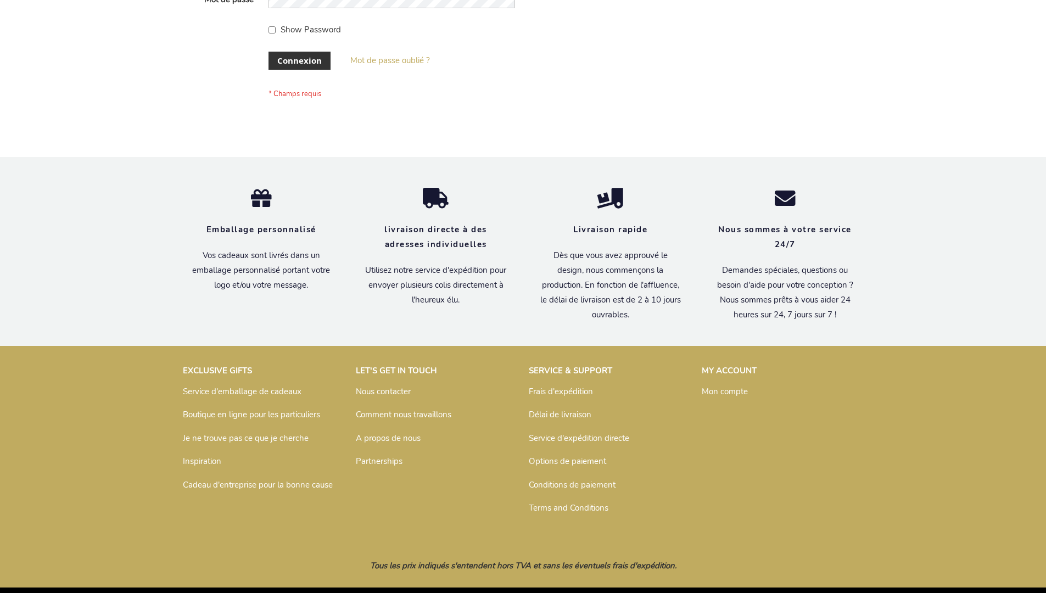
scroll to position [379, 0]
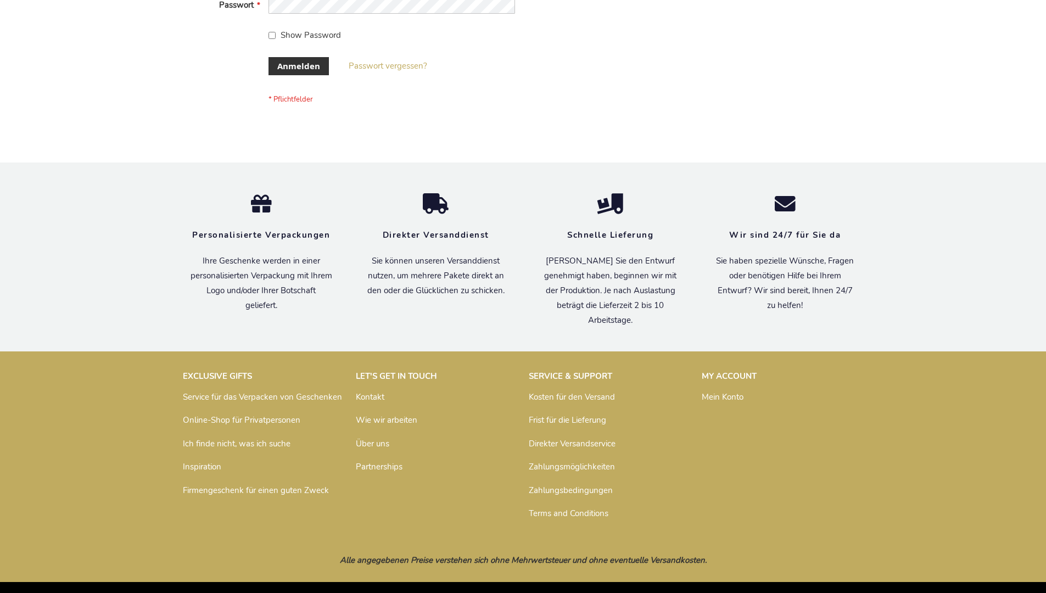
scroll to position [368, 0]
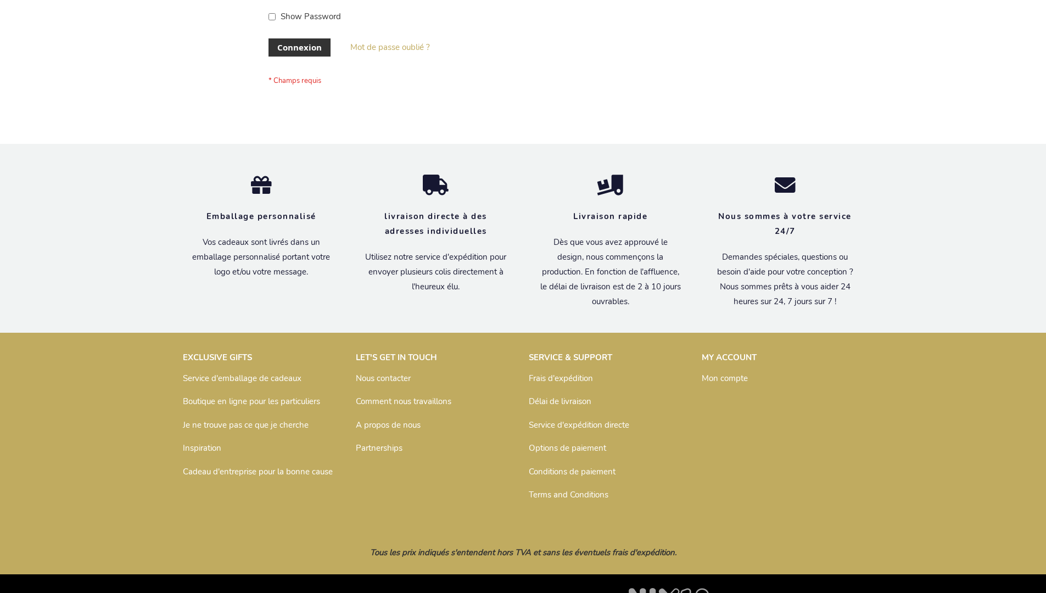
scroll to position [379, 0]
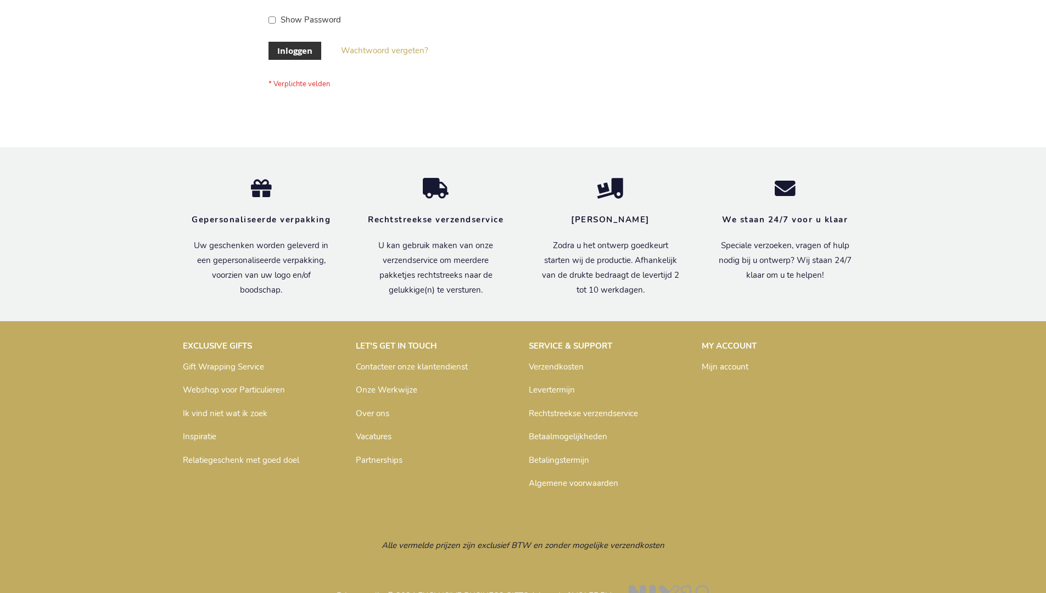
scroll to position [373, 0]
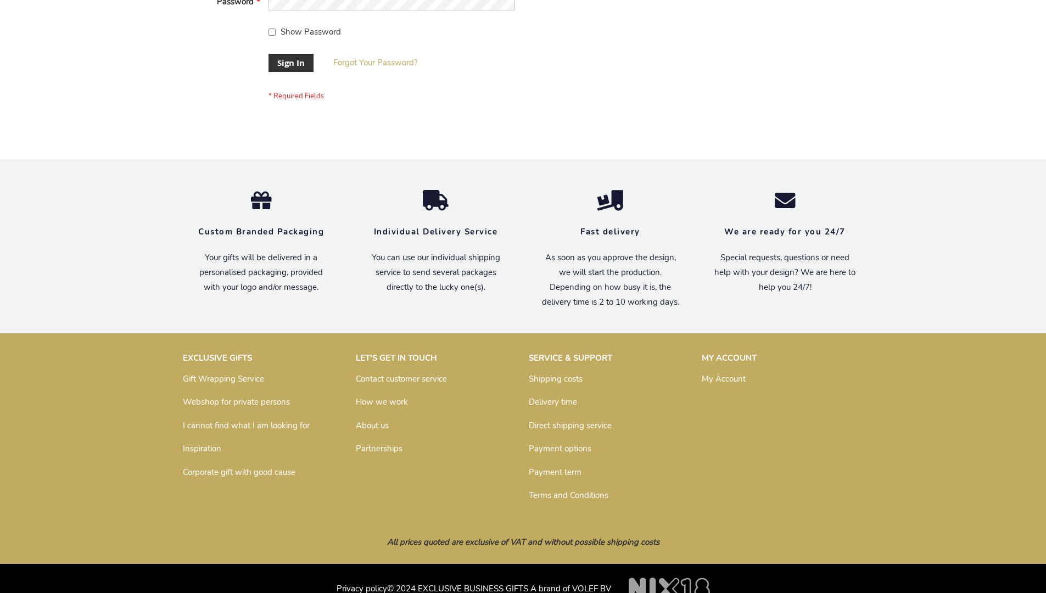
scroll to position [353, 0]
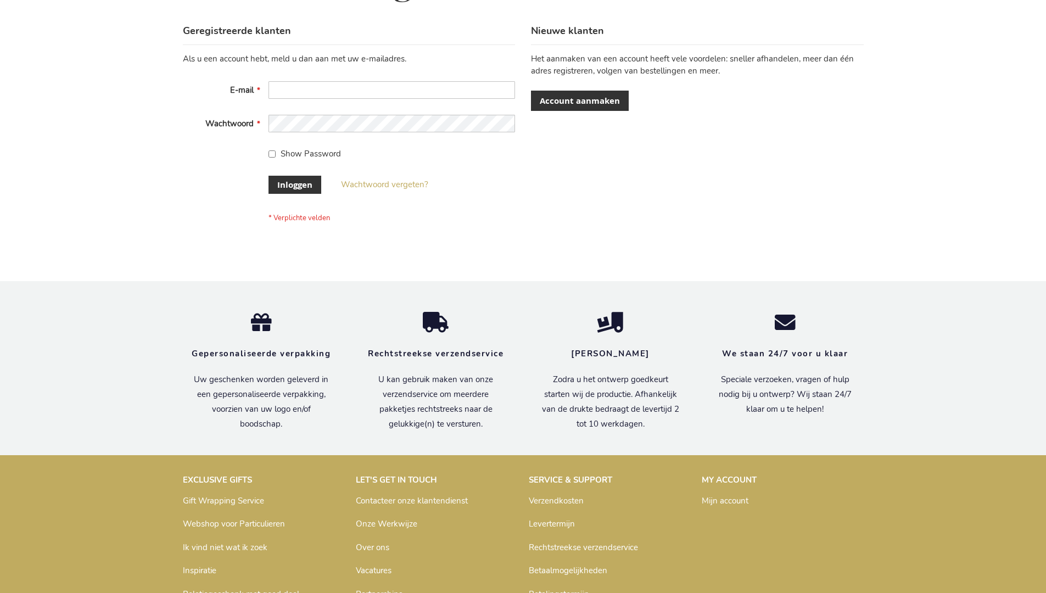
scroll to position [373, 0]
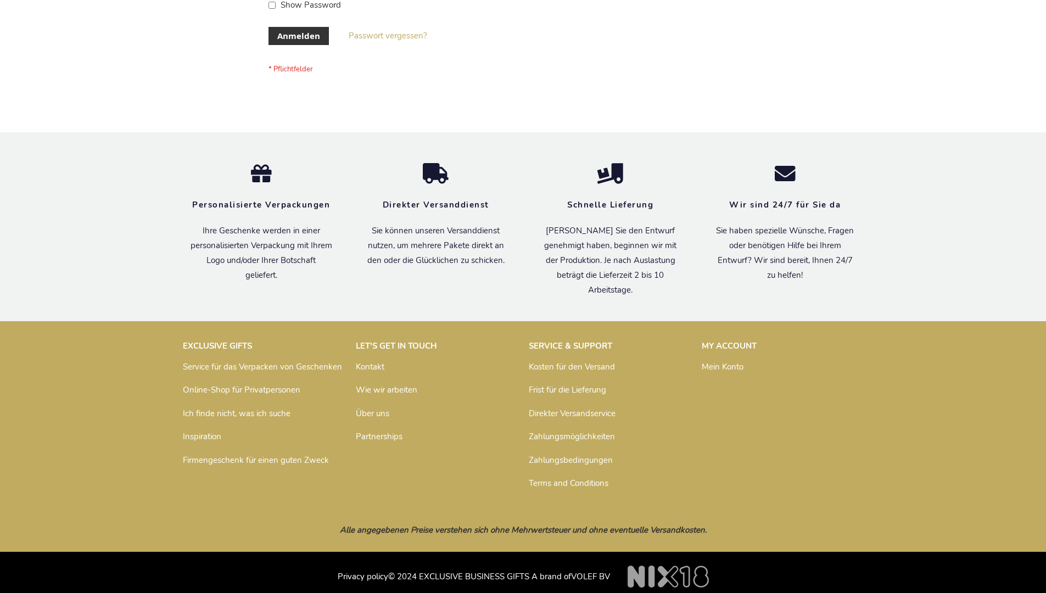
scroll to position [368, 0]
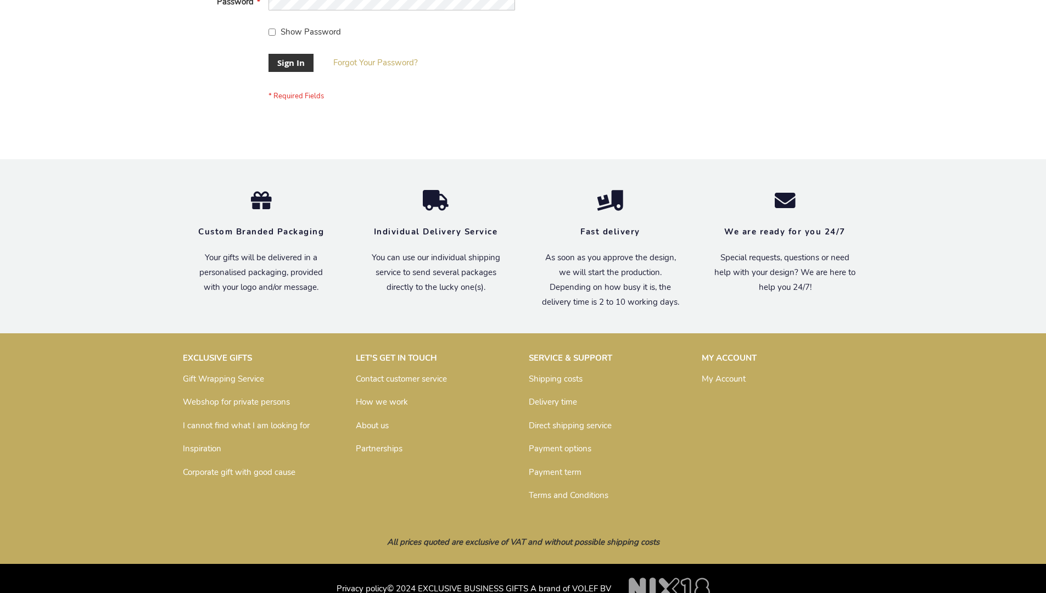
scroll to position [353, 0]
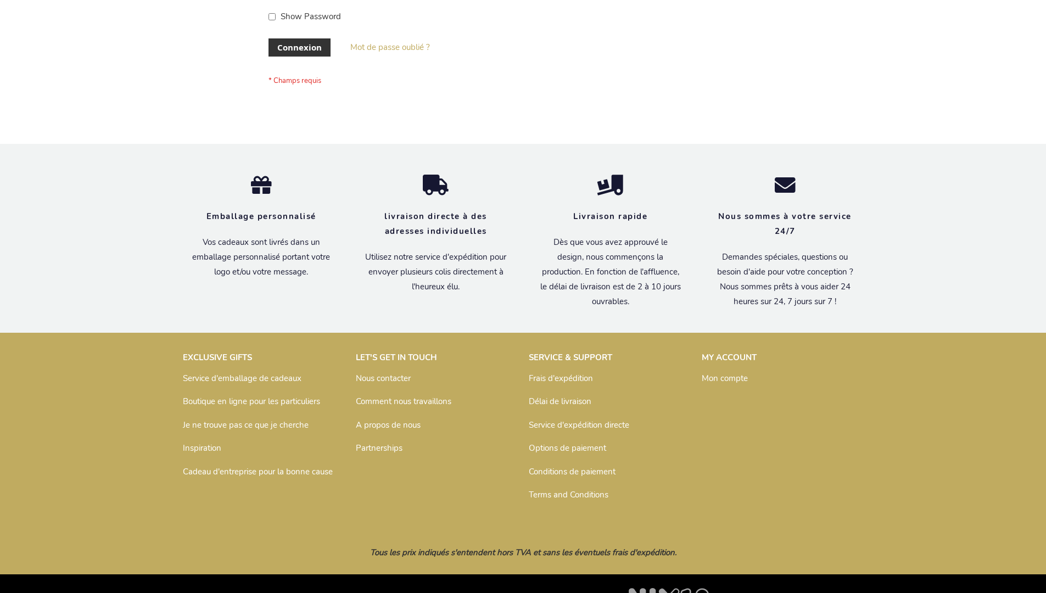
scroll to position [379, 0]
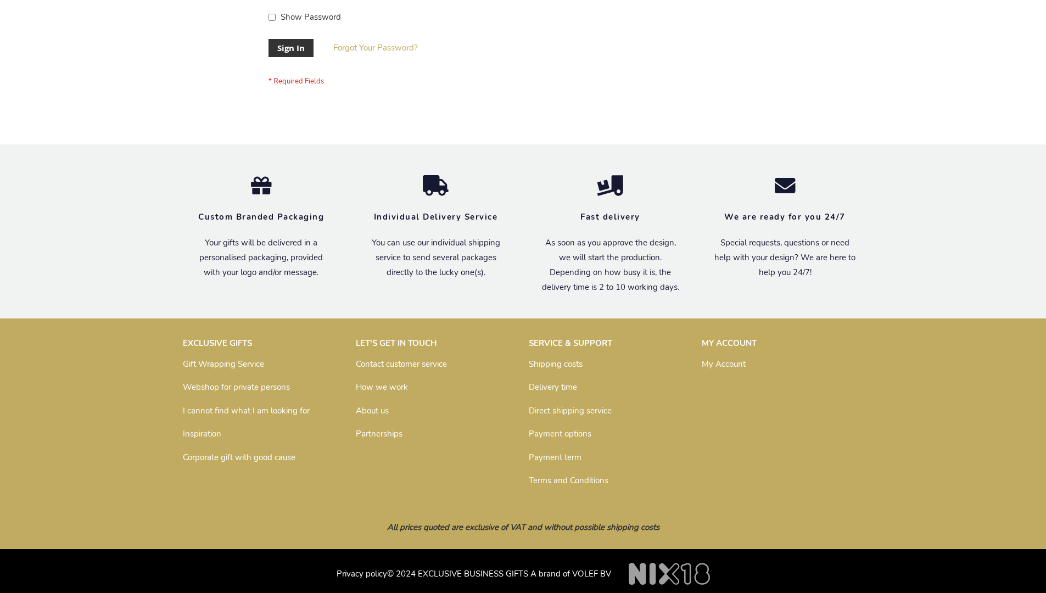
scroll to position [353, 0]
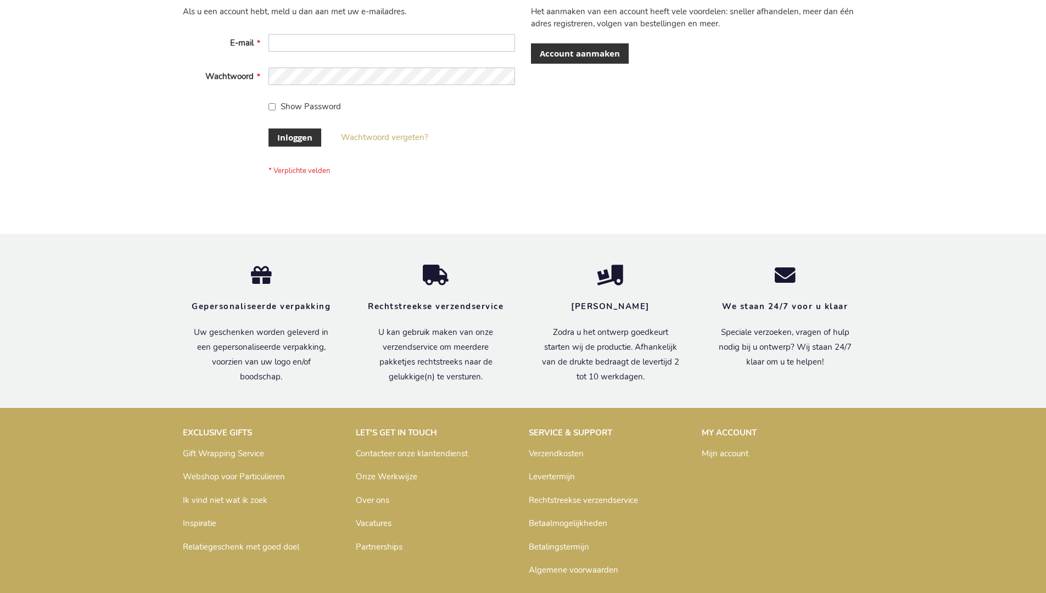
scroll to position [373, 0]
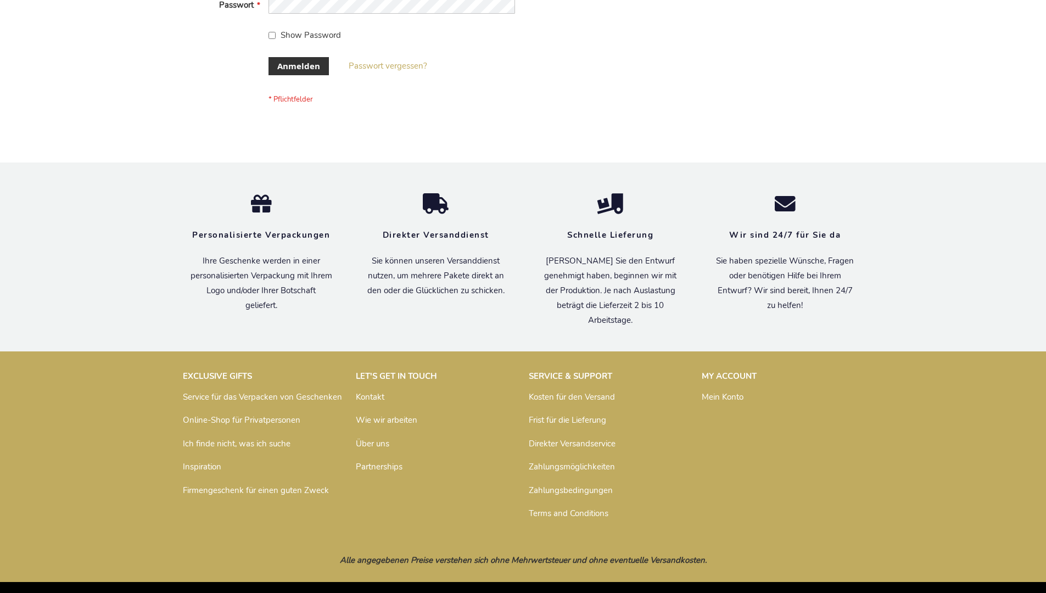
scroll to position [368, 0]
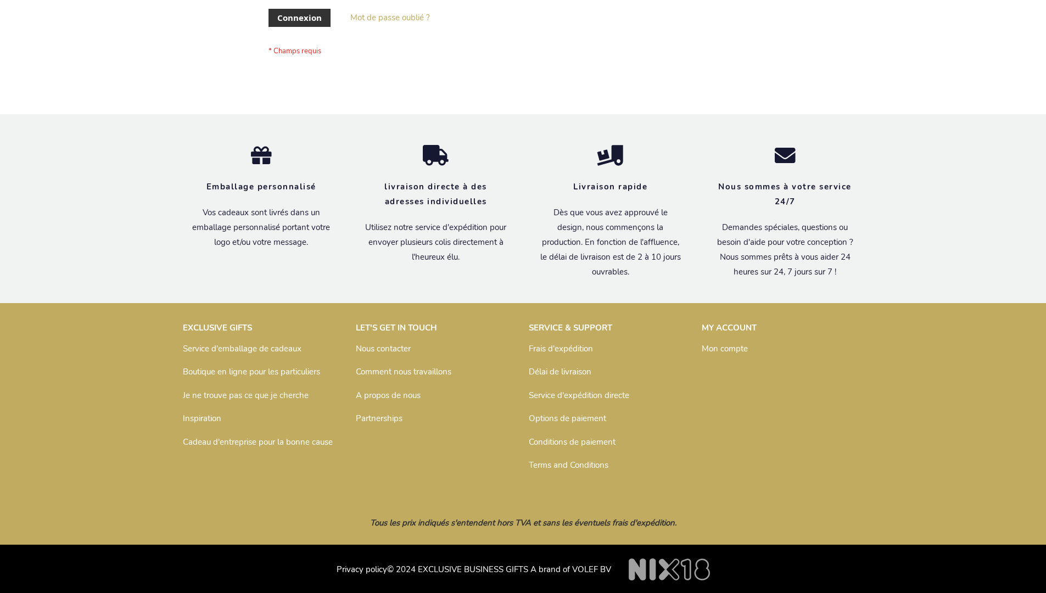
scroll to position [379, 0]
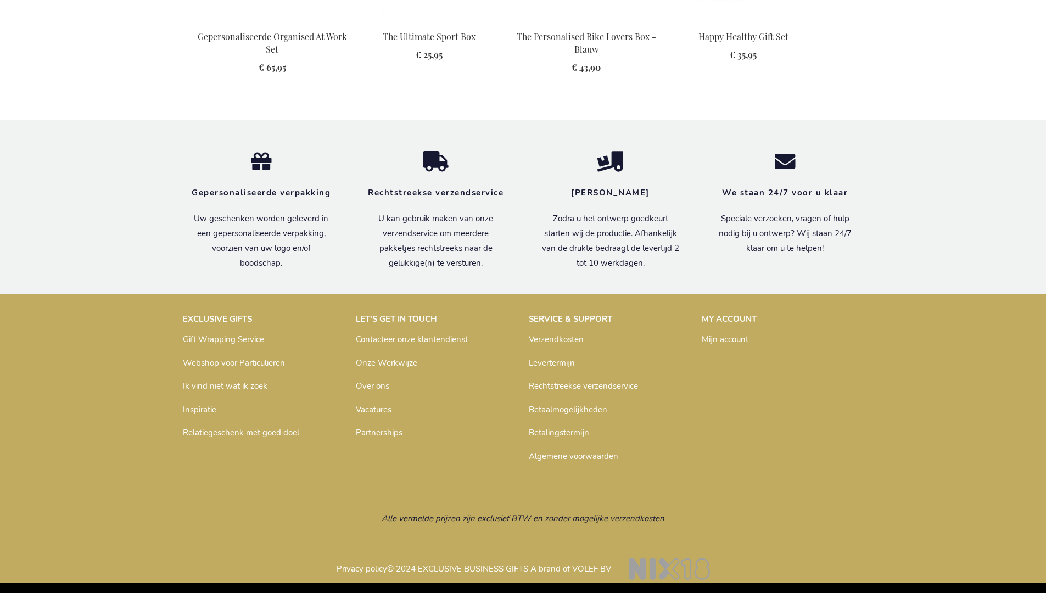
scroll to position [1499, 0]
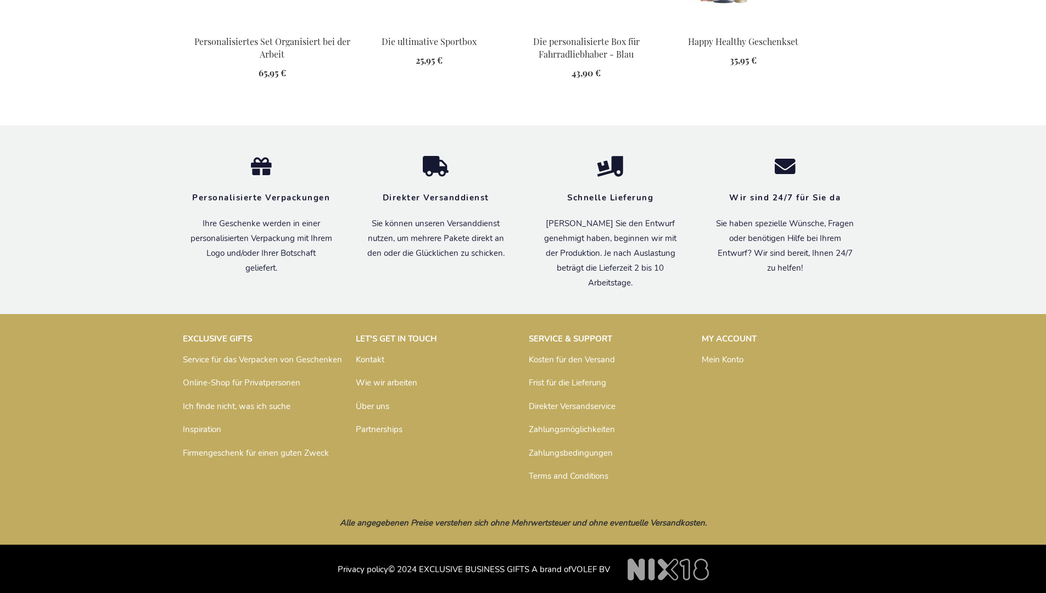
scroll to position [1506, 0]
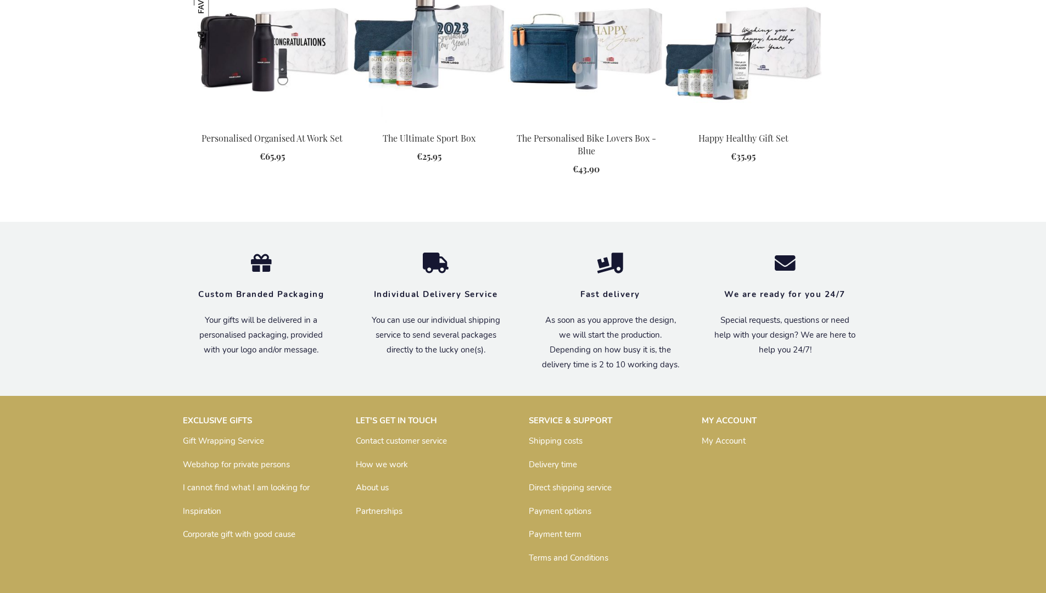
scroll to position [1478, 0]
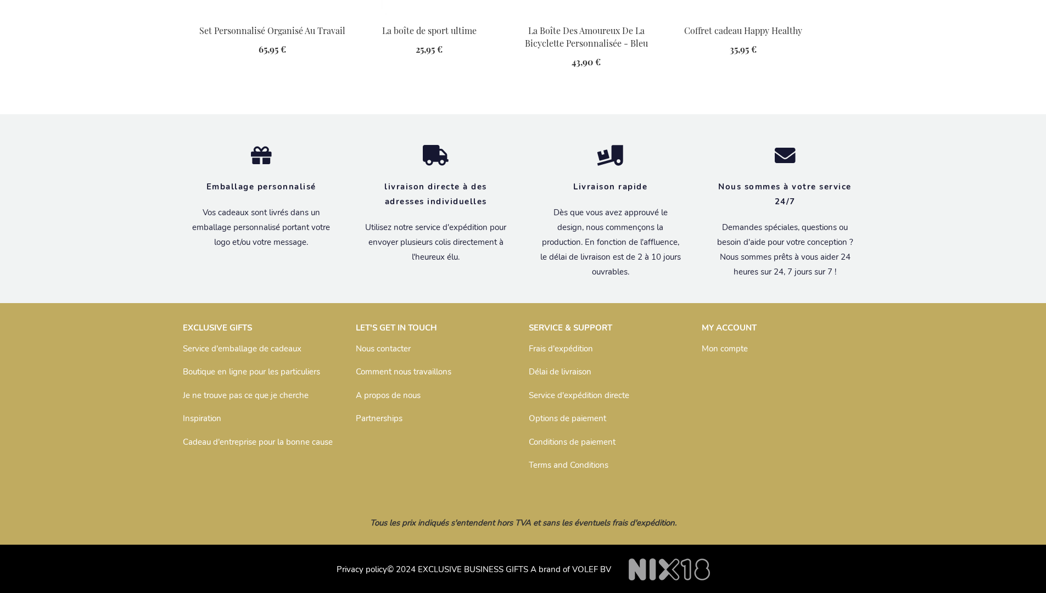
scroll to position [1517, 0]
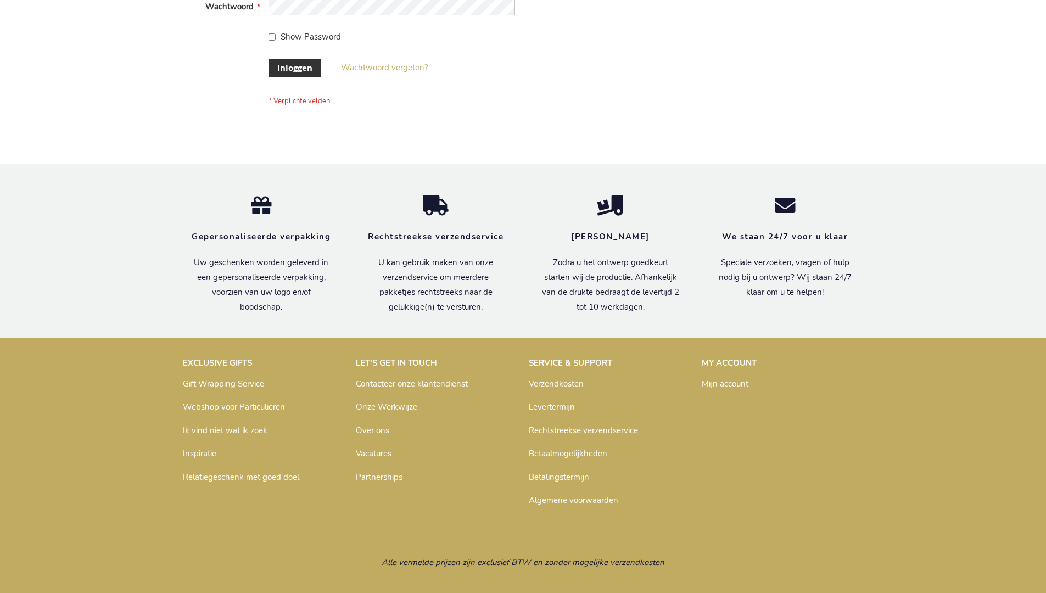
scroll to position [365, 0]
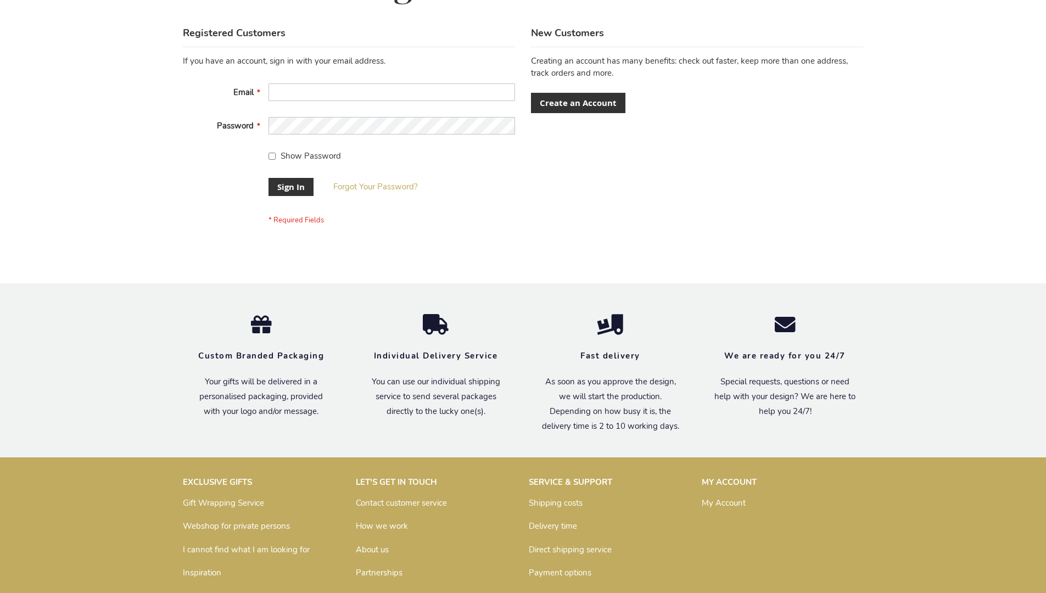
scroll to position [353, 0]
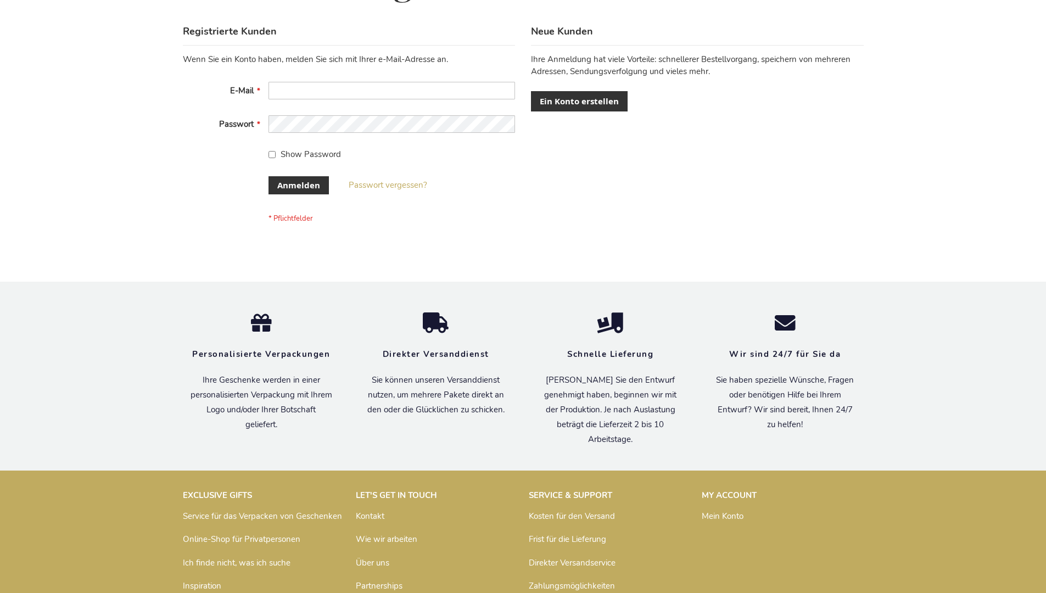
scroll to position [368, 0]
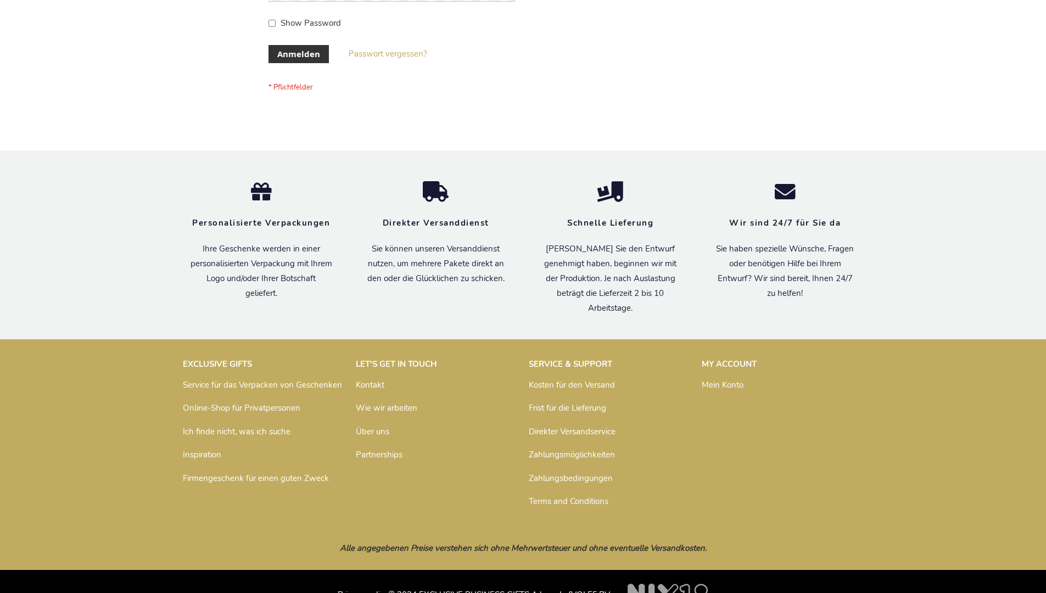
scroll to position [368, 0]
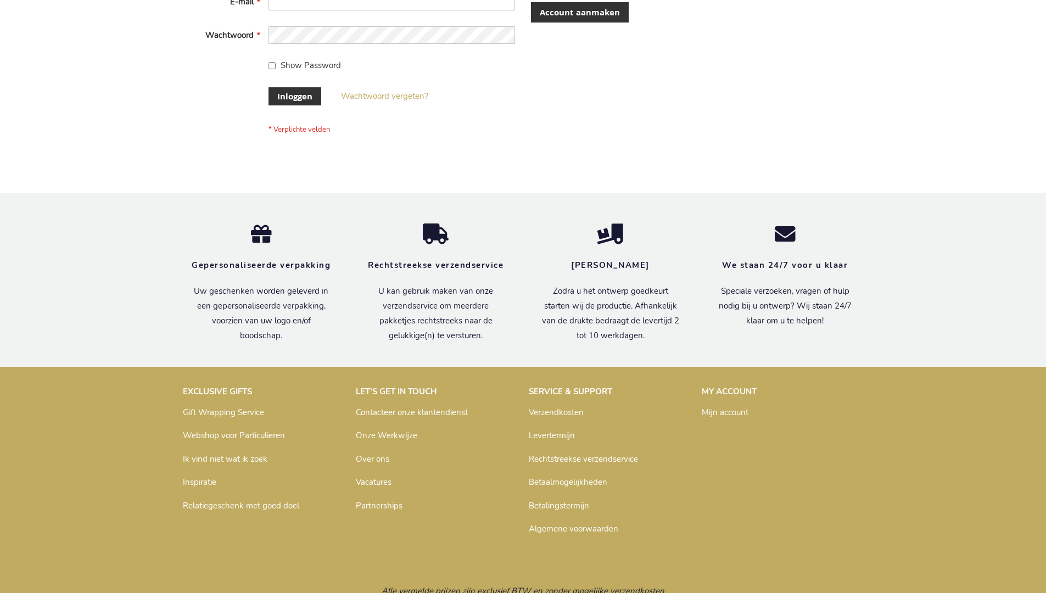
scroll to position [373, 0]
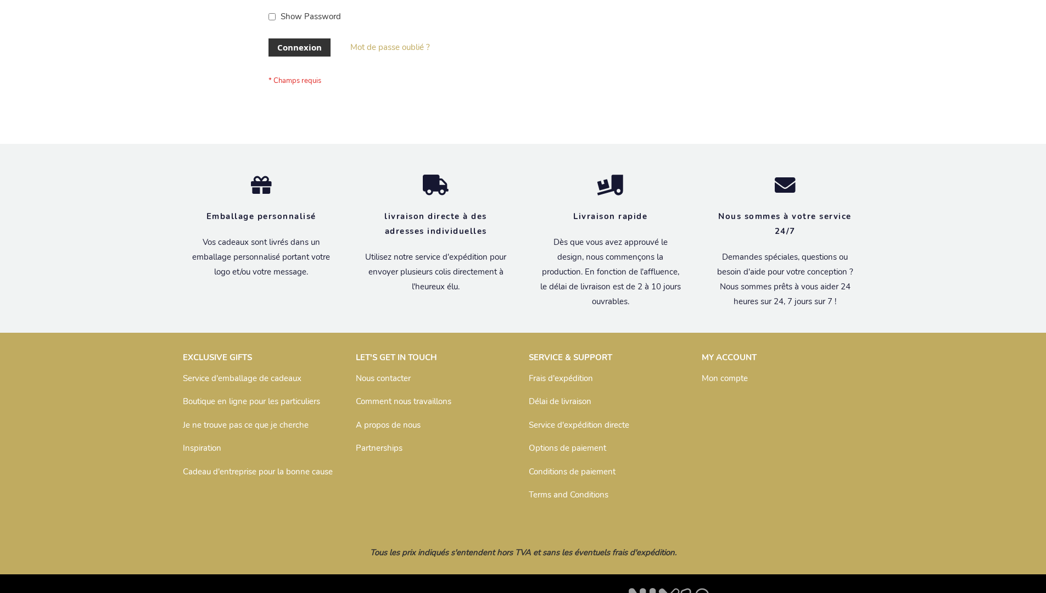
scroll to position [379, 0]
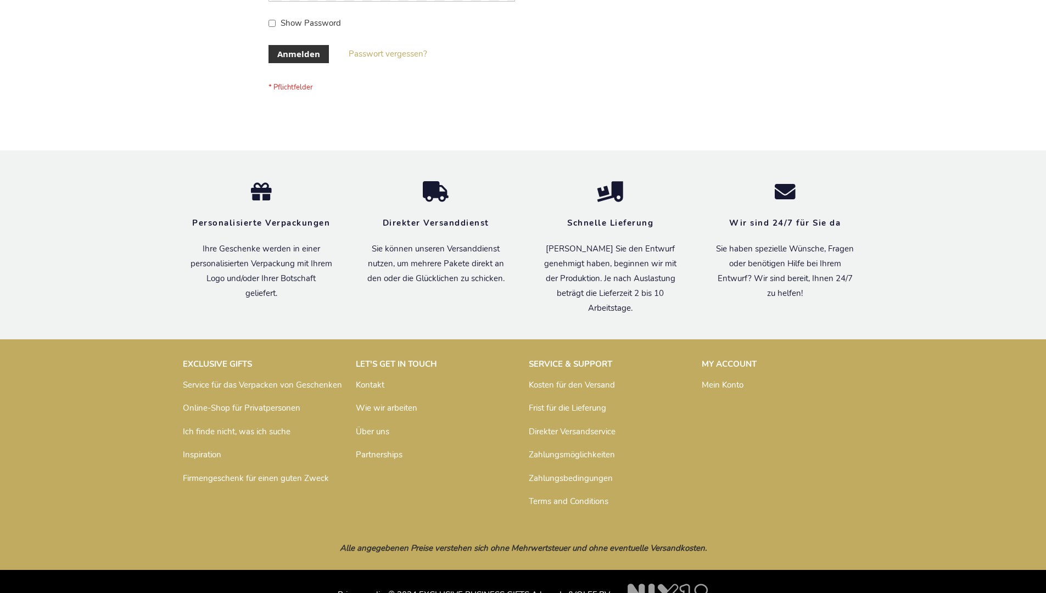
scroll to position [368, 0]
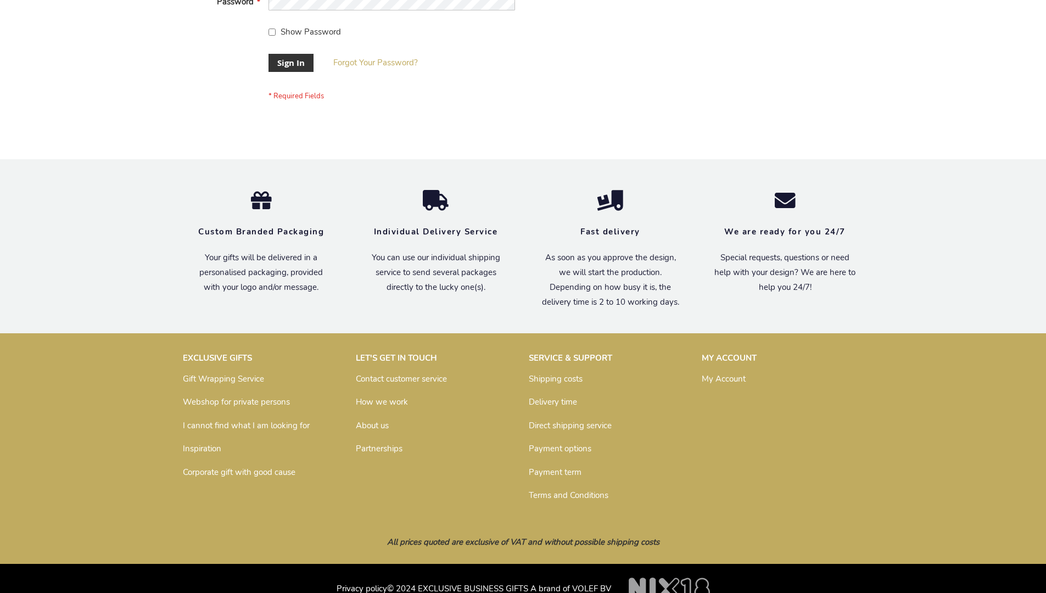
scroll to position [353, 0]
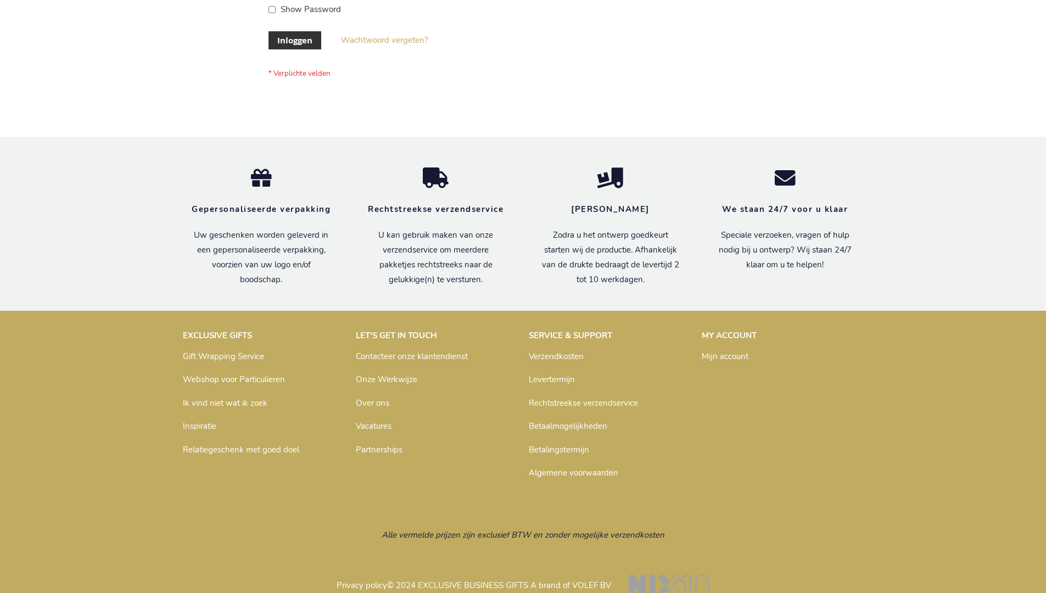
scroll to position [373, 0]
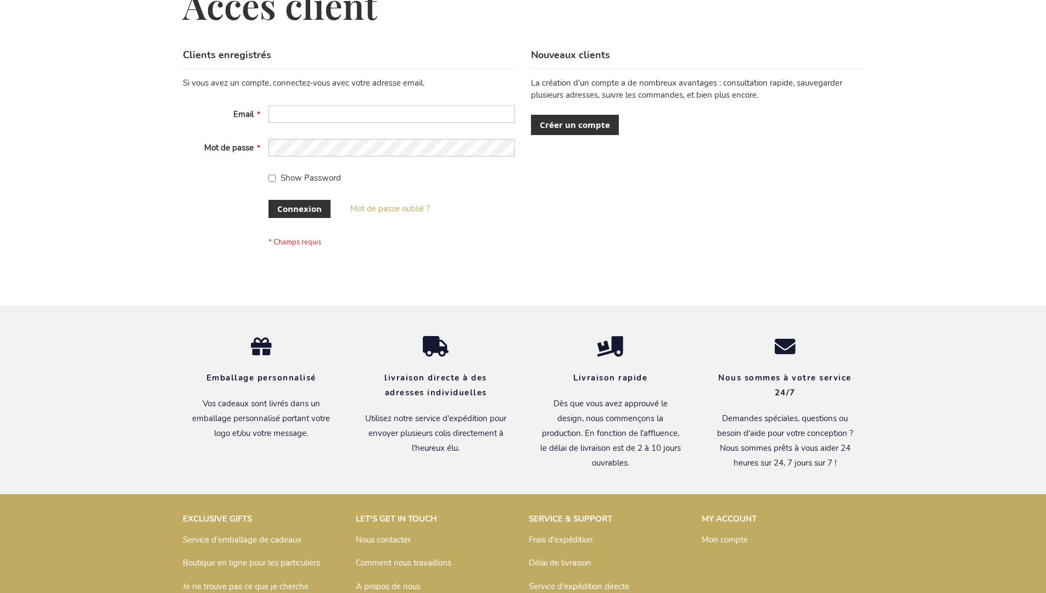
scroll to position [379, 0]
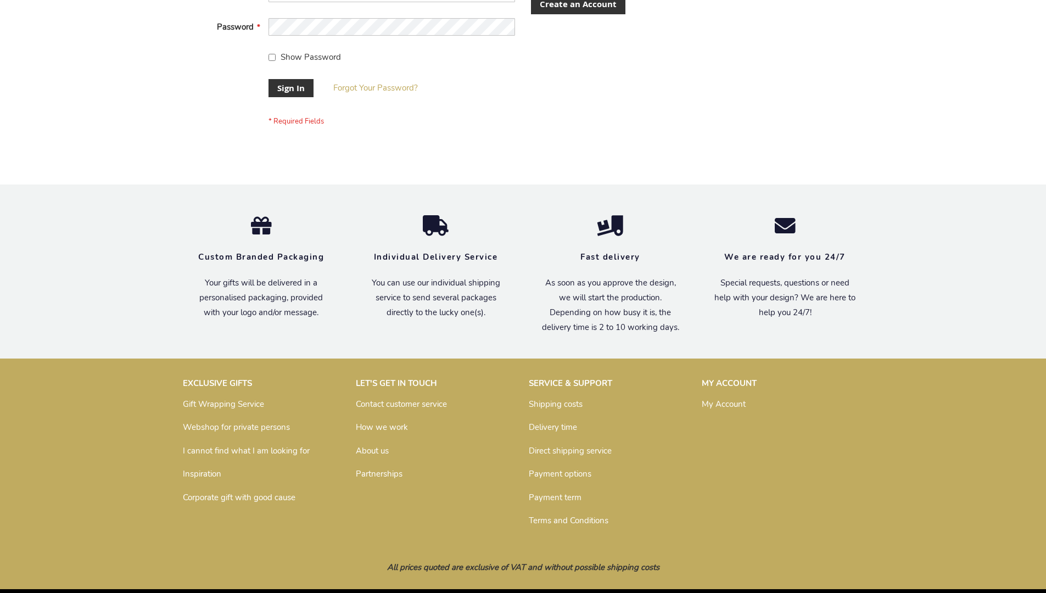
scroll to position [353, 0]
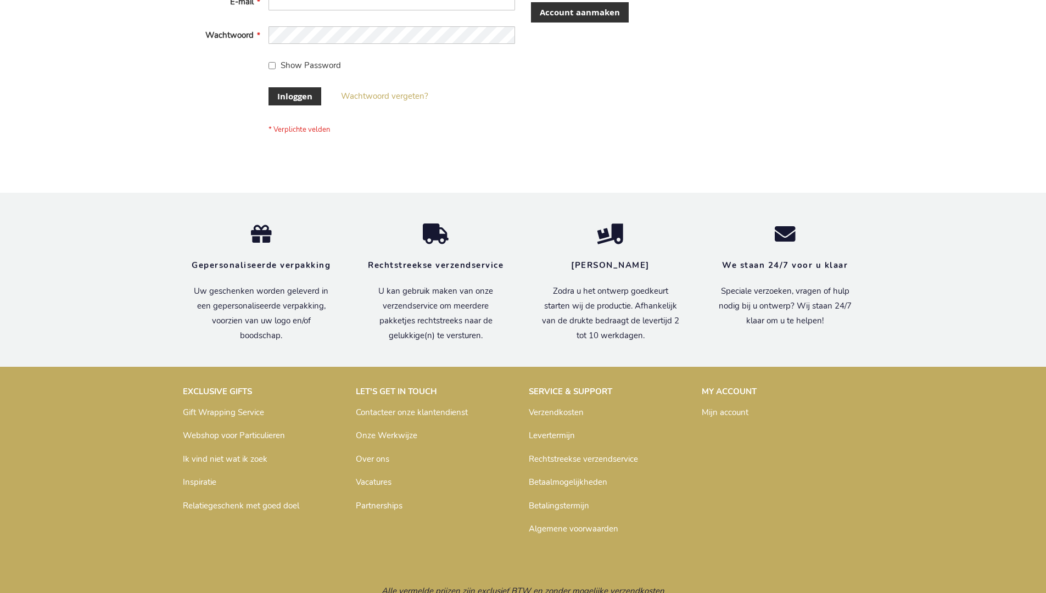
scroll to position [373, 0]
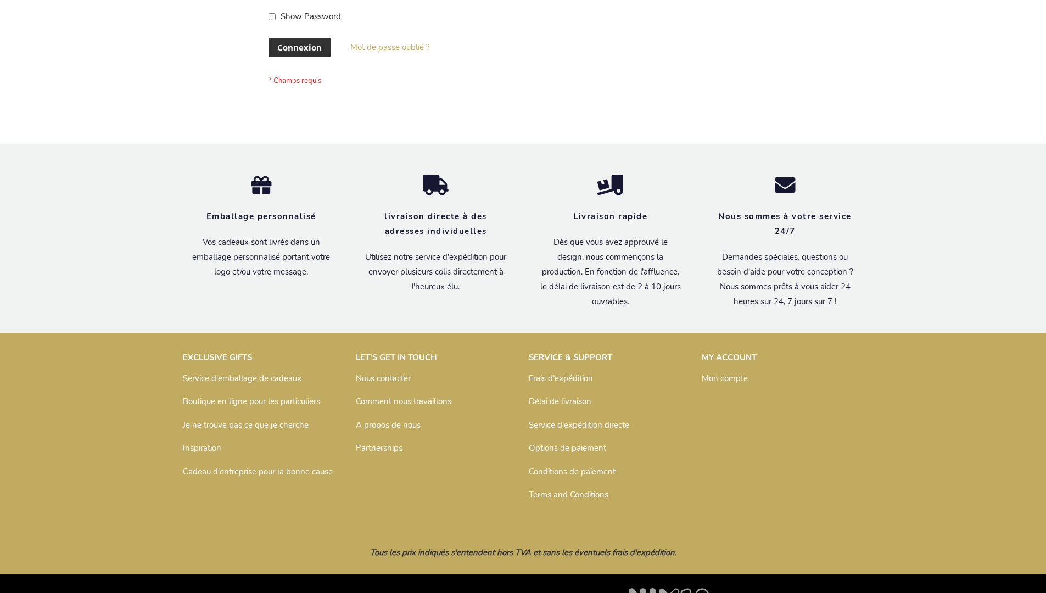
scroll to position [379, 0]
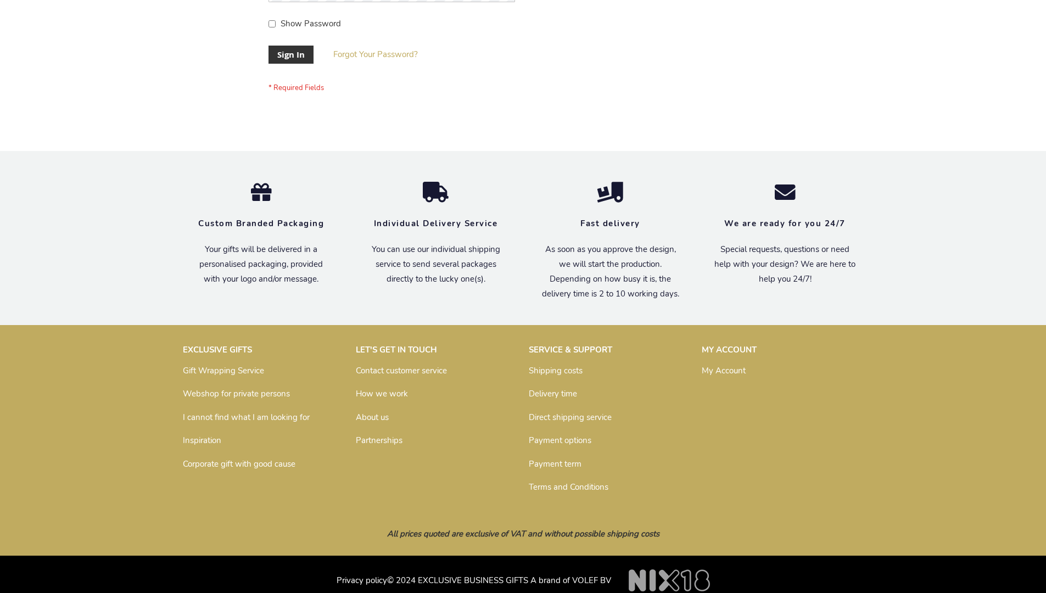
scroll to position [353, 0]
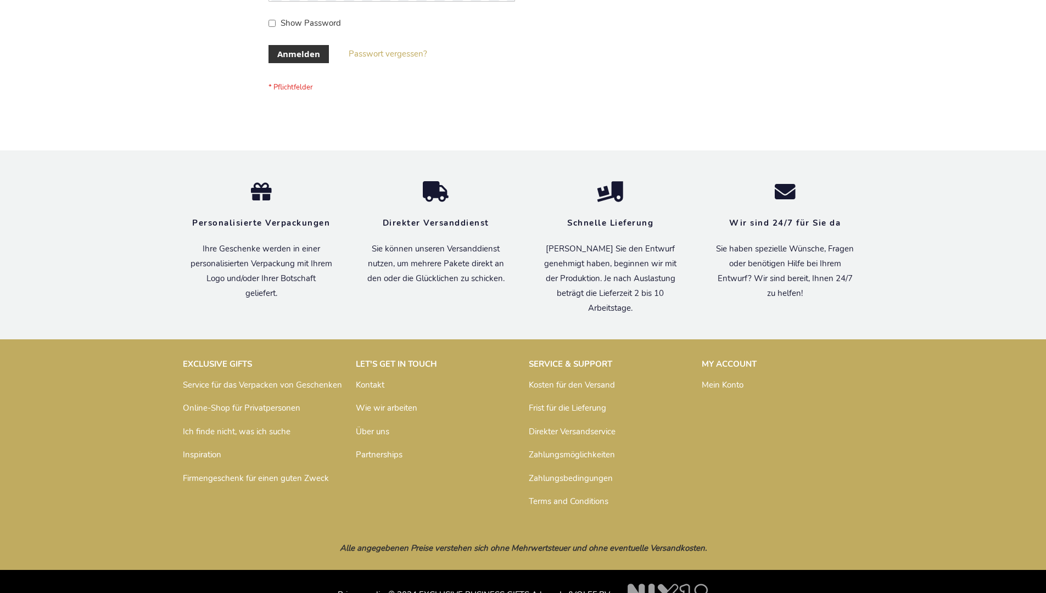
scroll to position [368, 0]
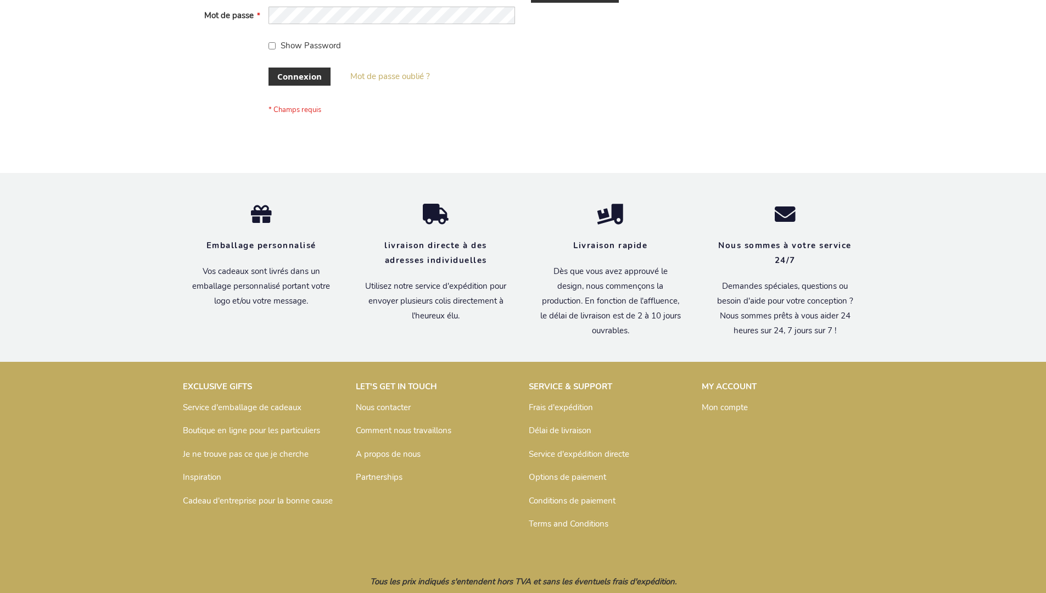
scroll to position [379, 0]
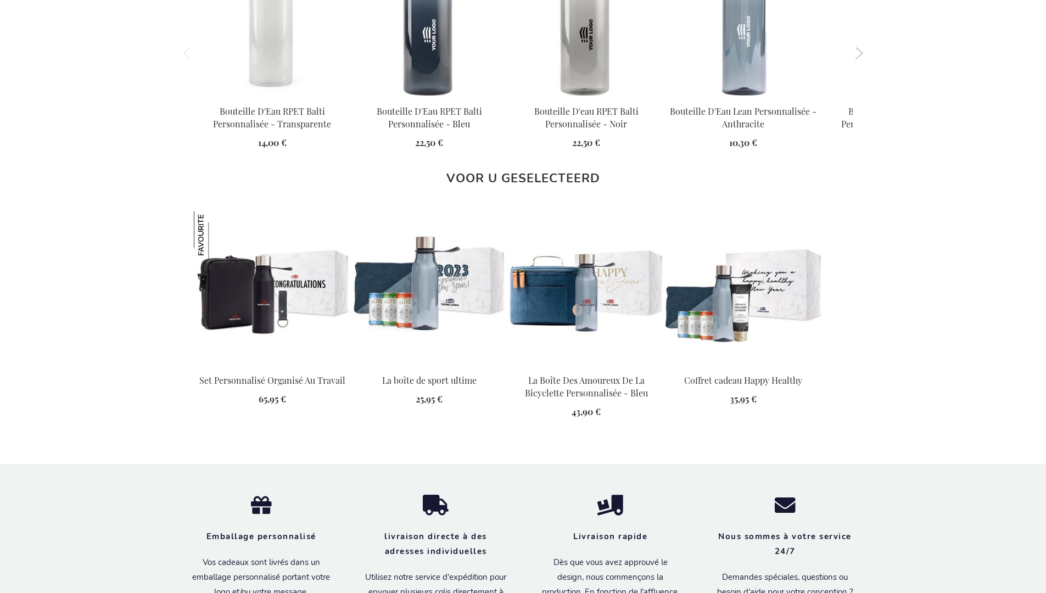
scroll to position [1517, 0]
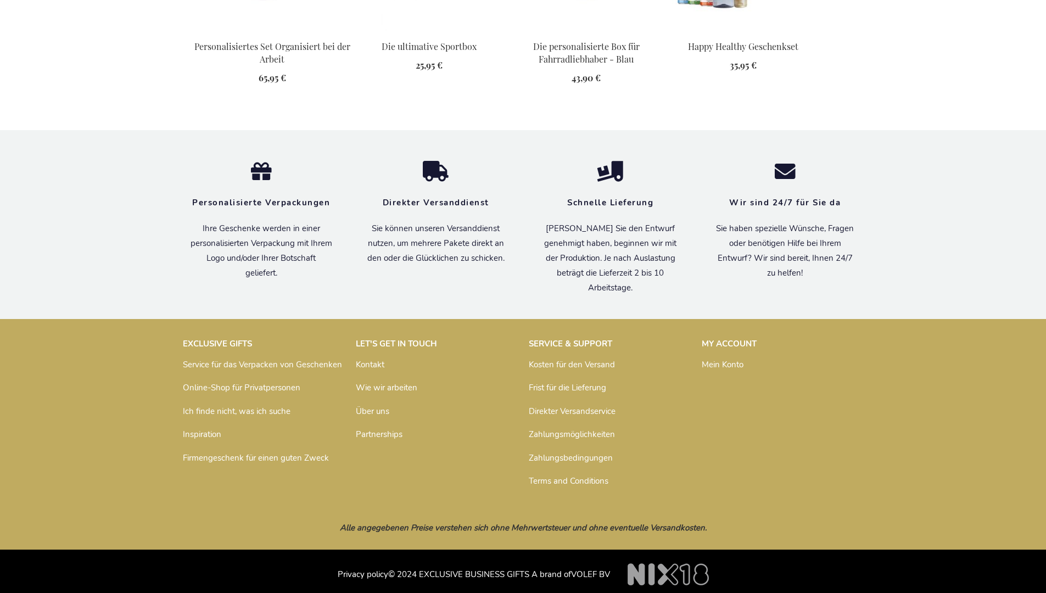
scroll to position [1506, 0]
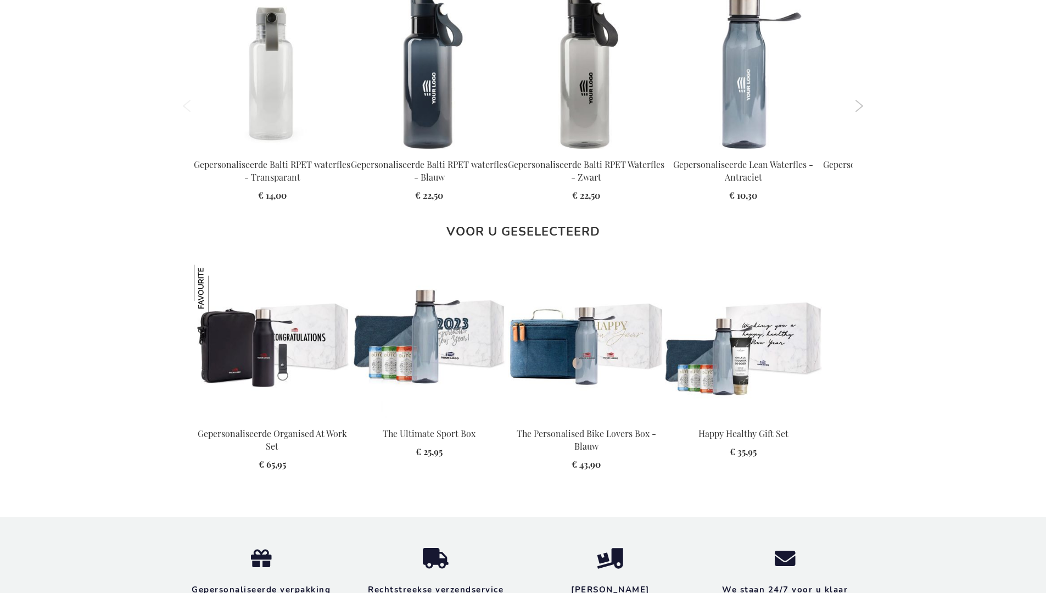
scroll to position [1499, 0]
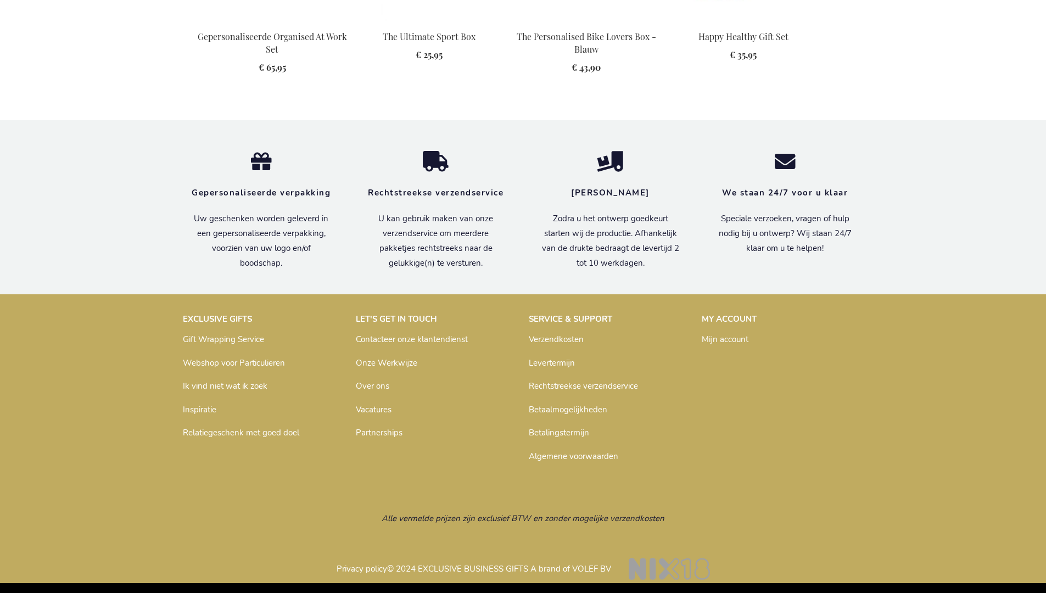
scroll to position [1499, 0]
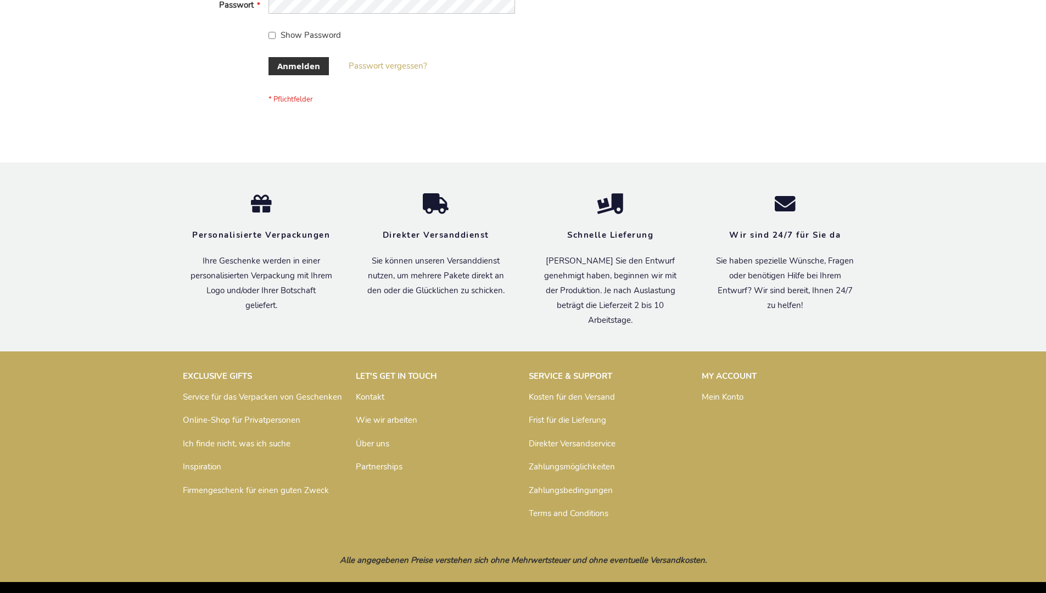
scroll to position [368, 0]
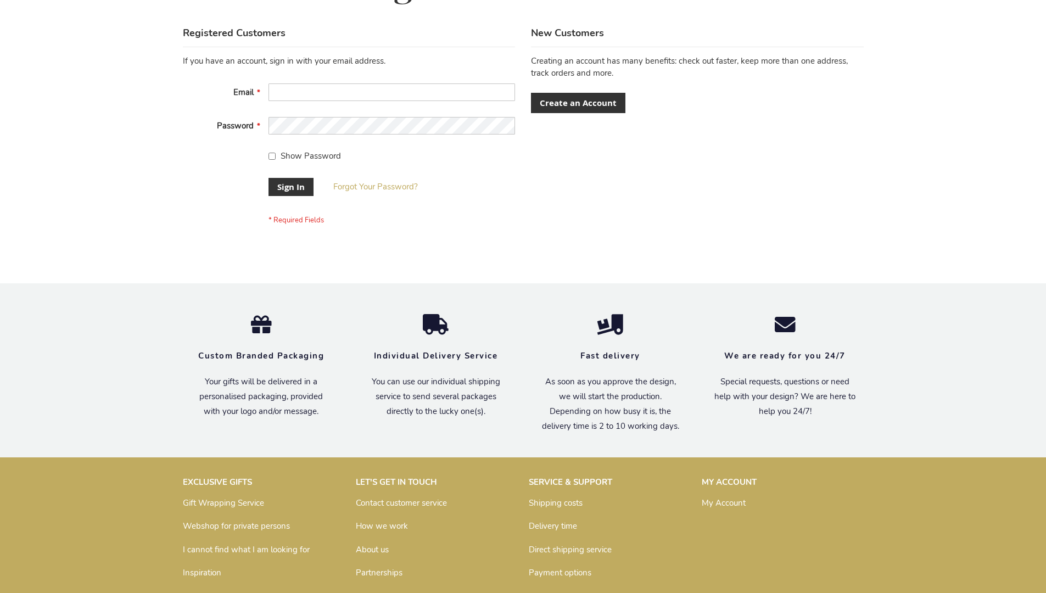
scroll to position [353, 0]
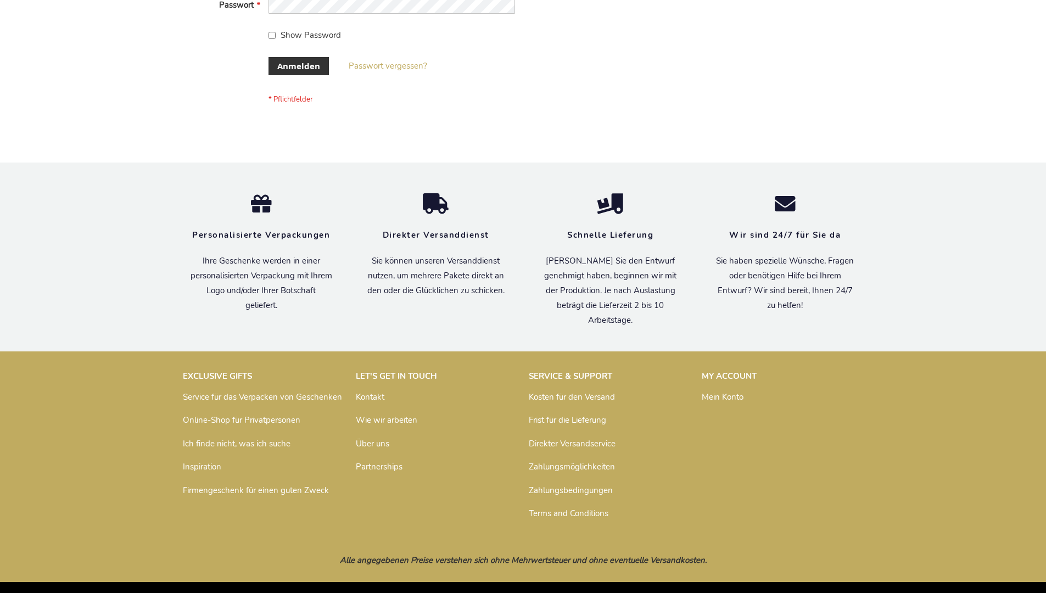
scroll to position [368, 0]
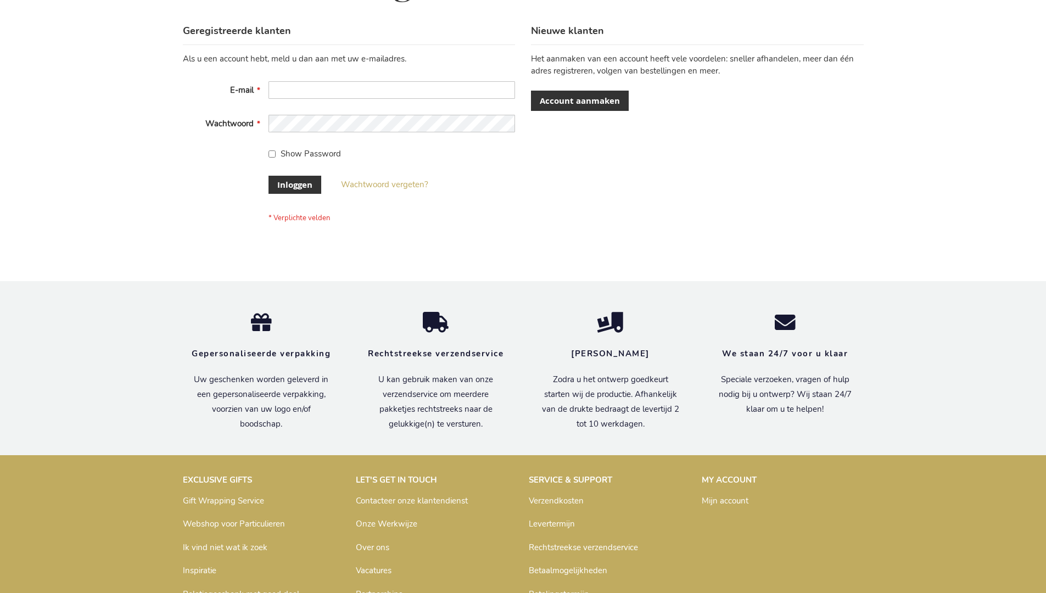
scroll to position [373, 0]
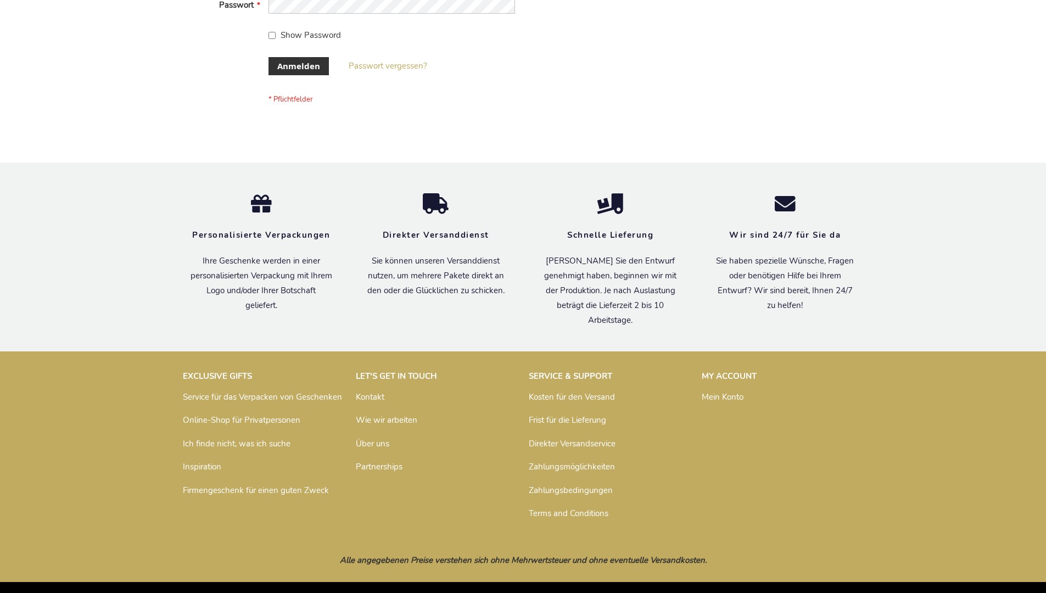
scroll to position [368, 0]
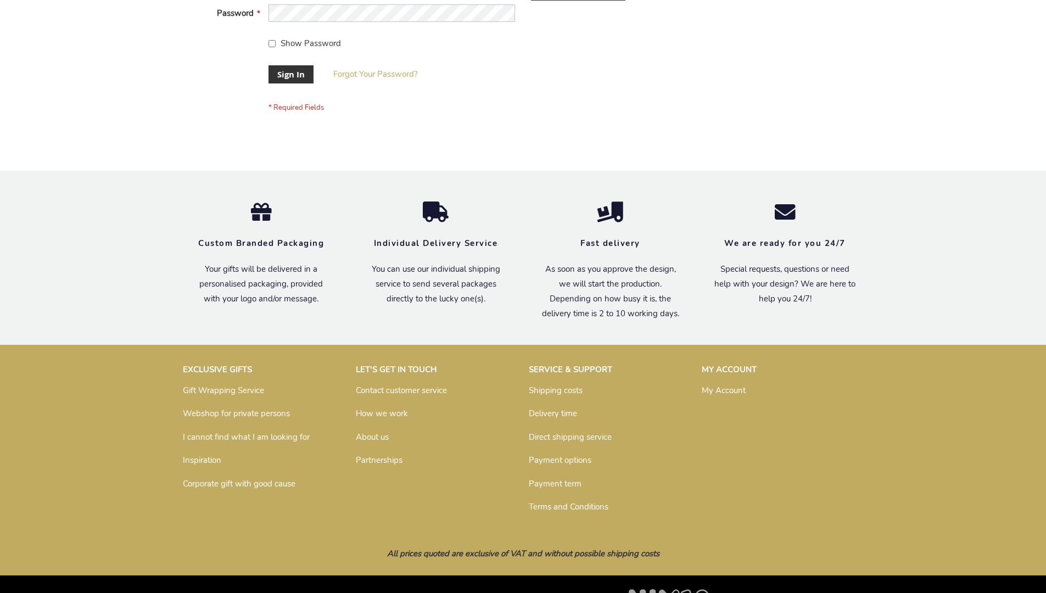
scroll to position [353, 0]
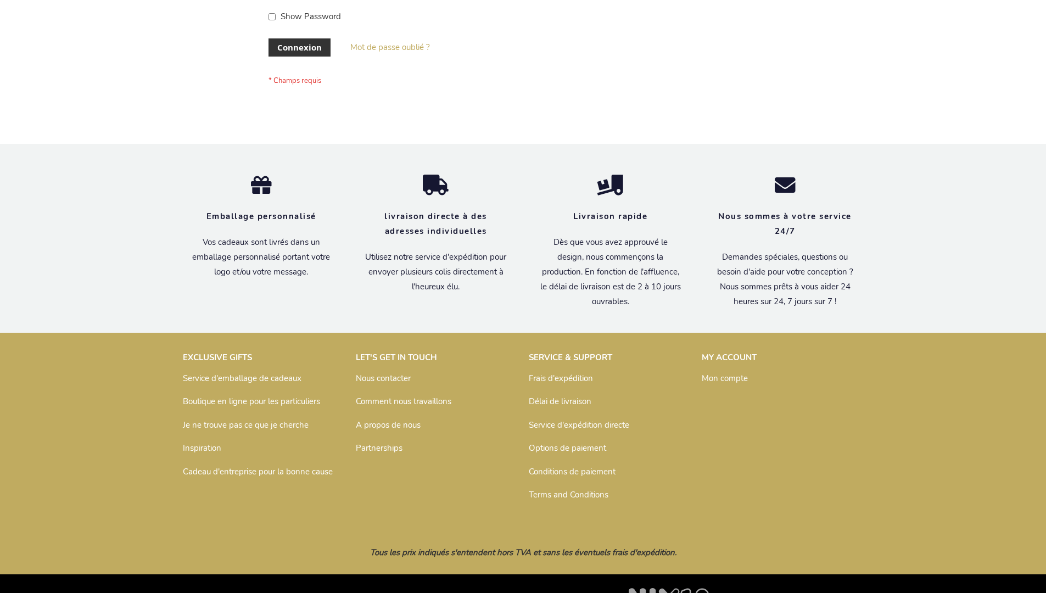
scroll to position [379, 0]
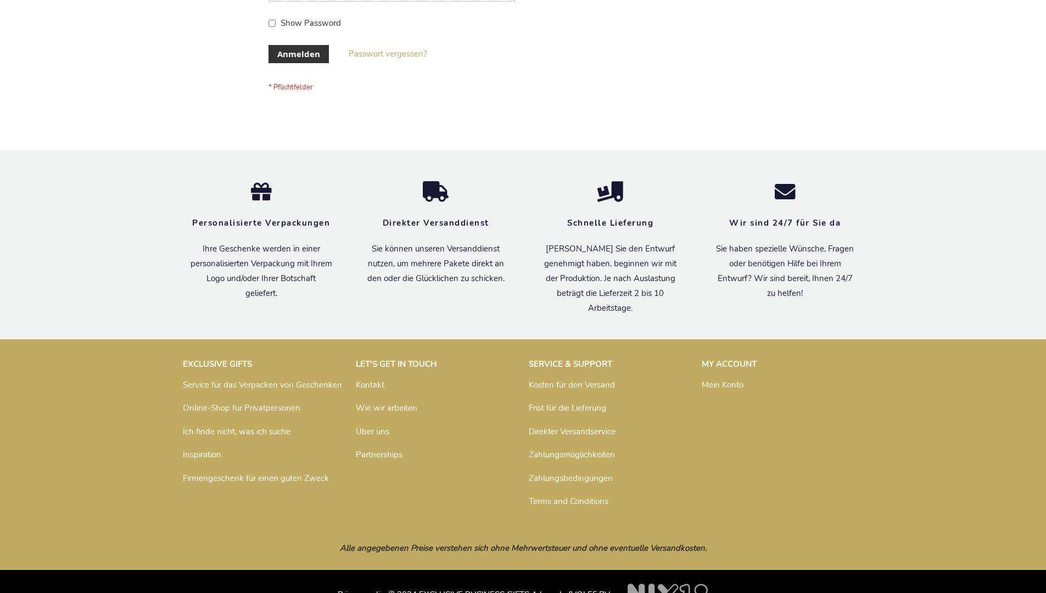
scroll to position [368, 0]
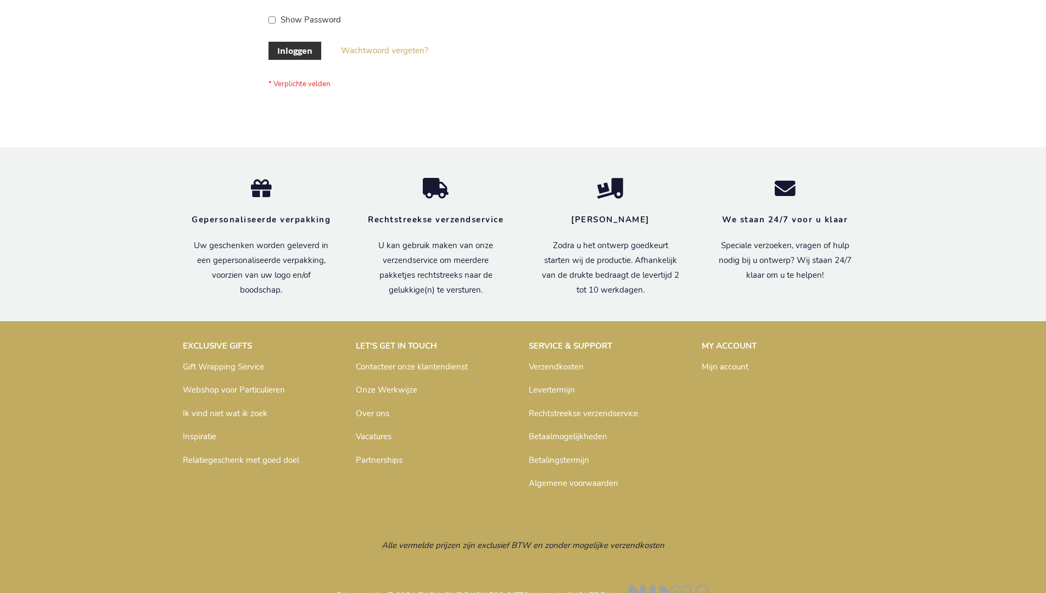
scroll to position [373, 0]
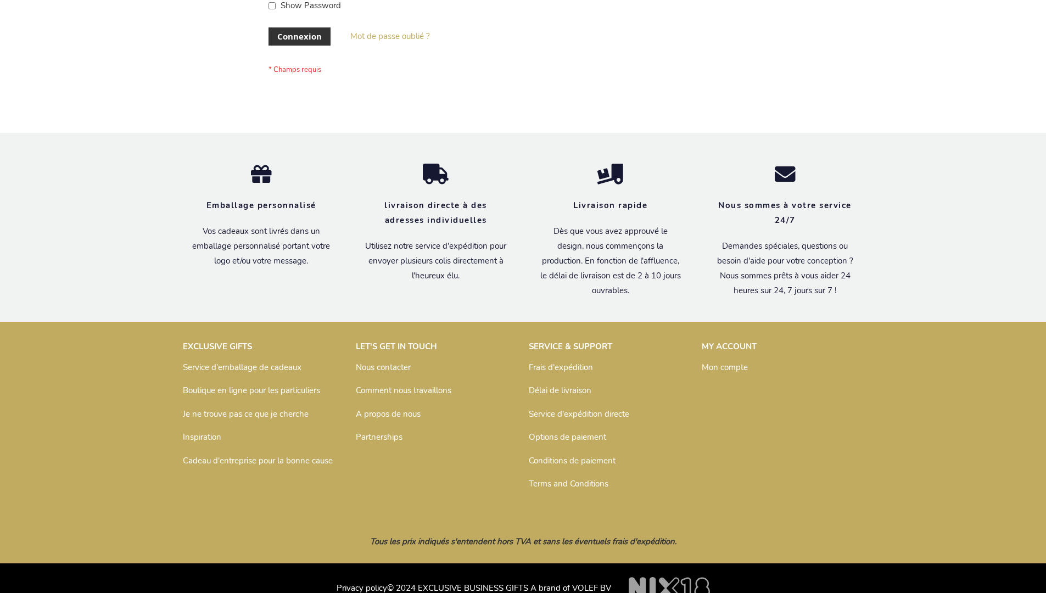
scroll to position [379, 0]
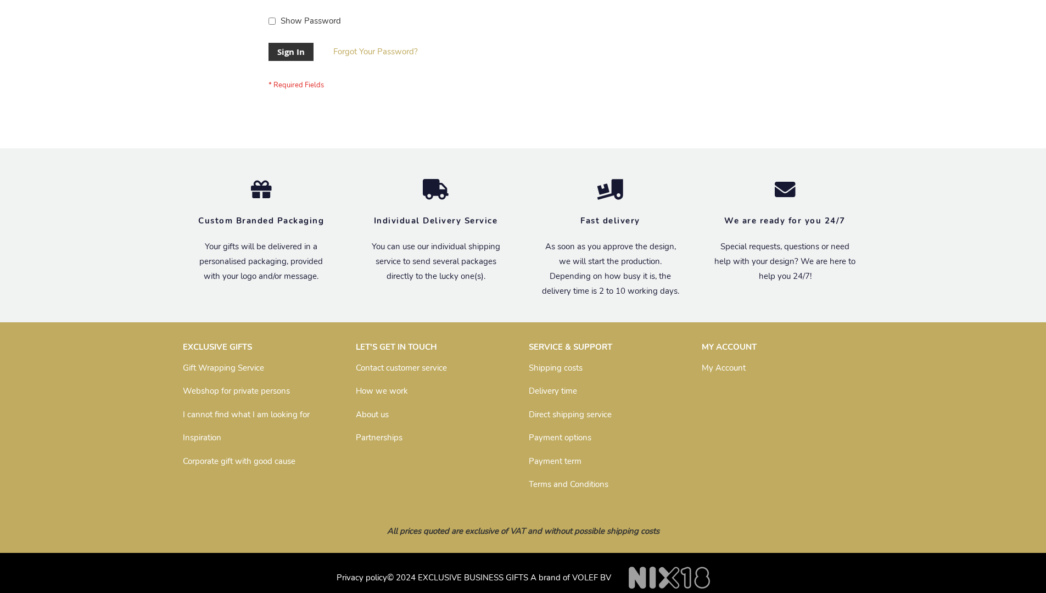
scroll to position [344, 0]
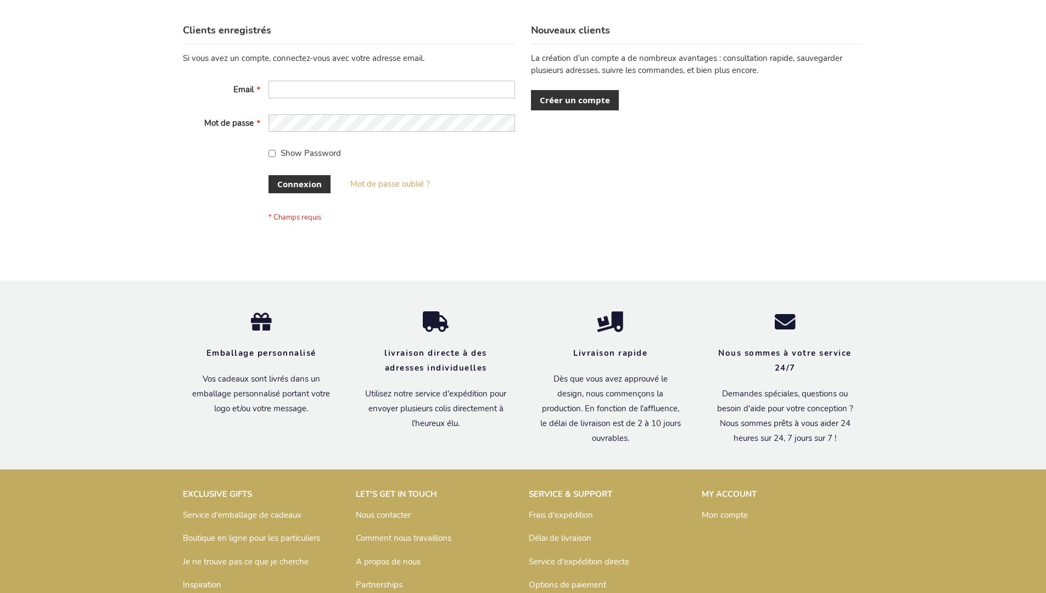
scroll to position [379, 0]
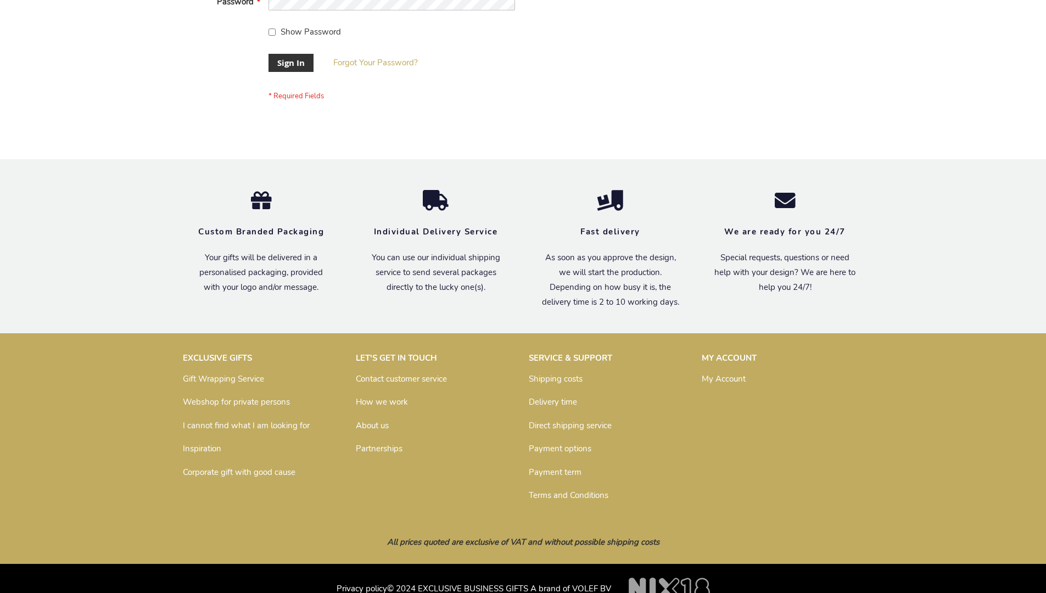
scroll to position [353, 0]
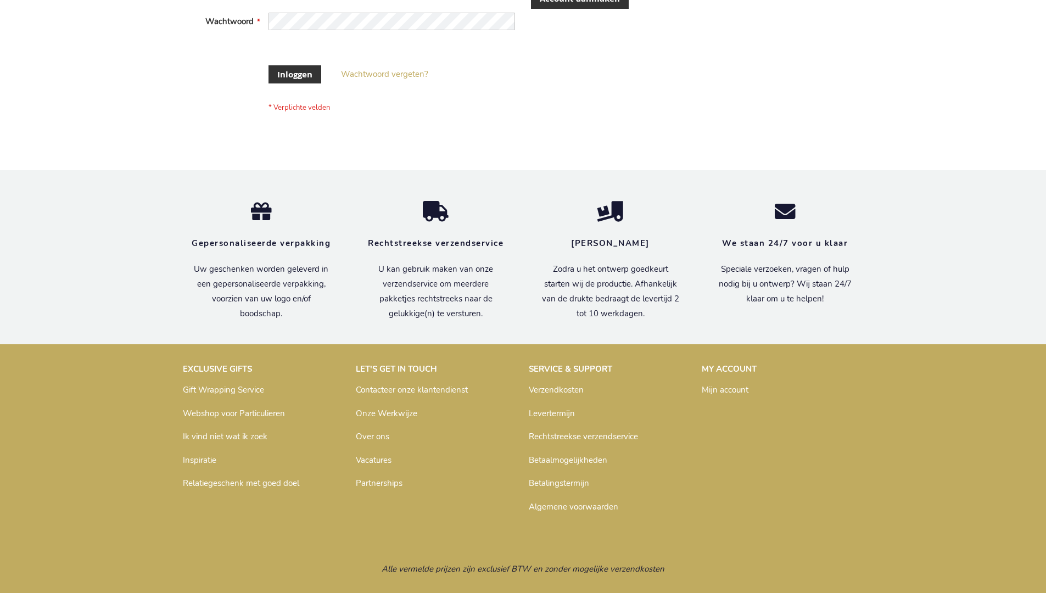
scroll to position [365, 0]
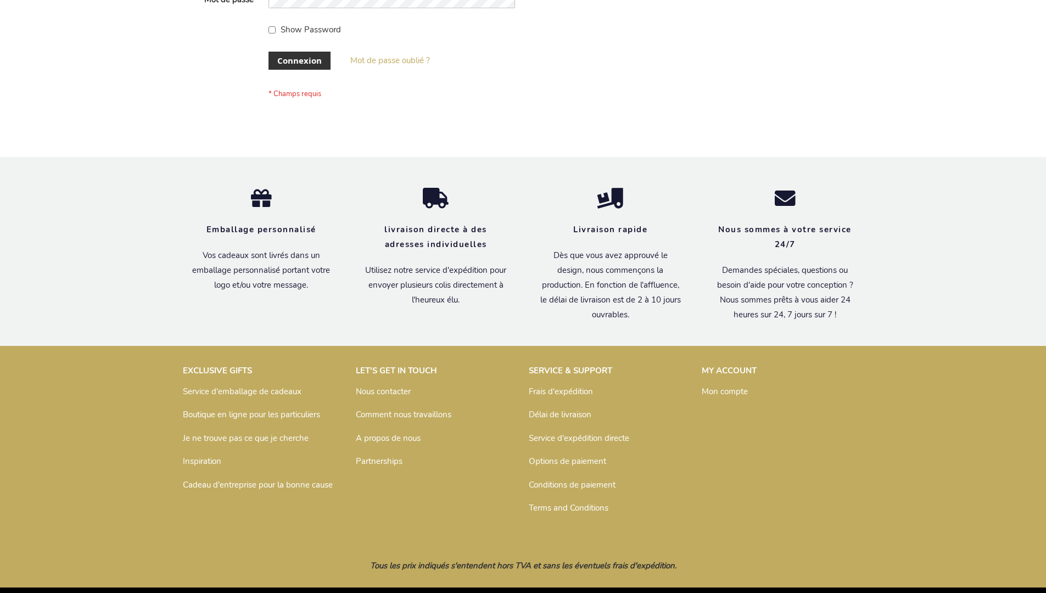
scroll to position [379, 0]
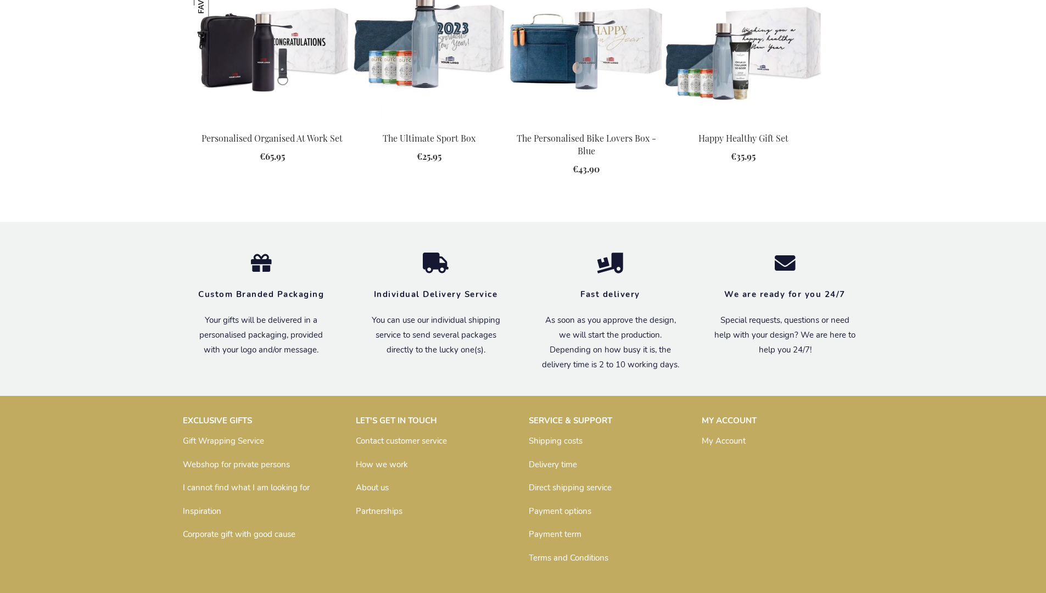
scroll to position [1478, 0]
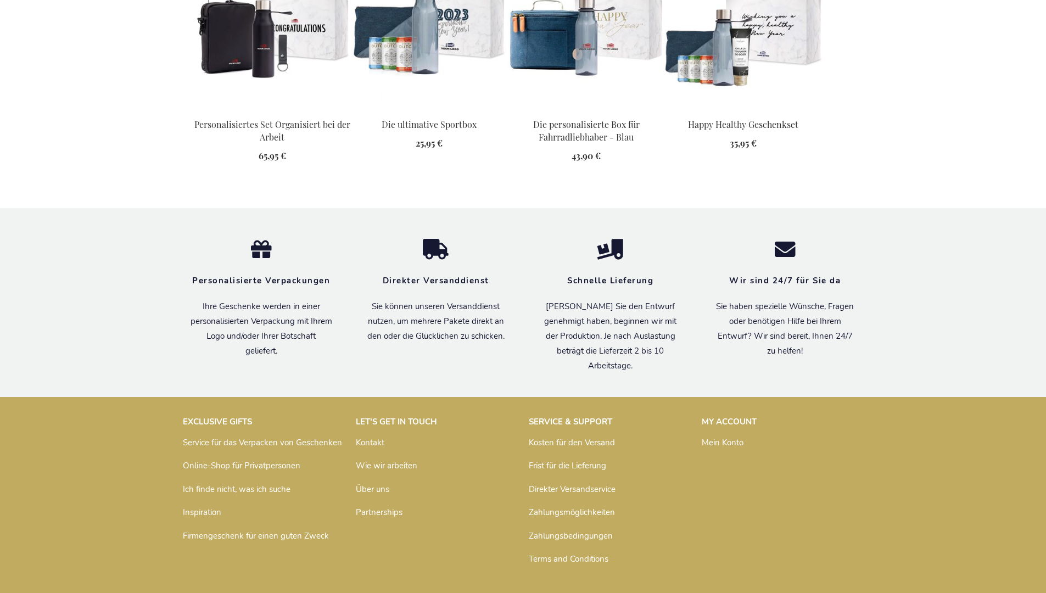
scroll to position [1506, 0]
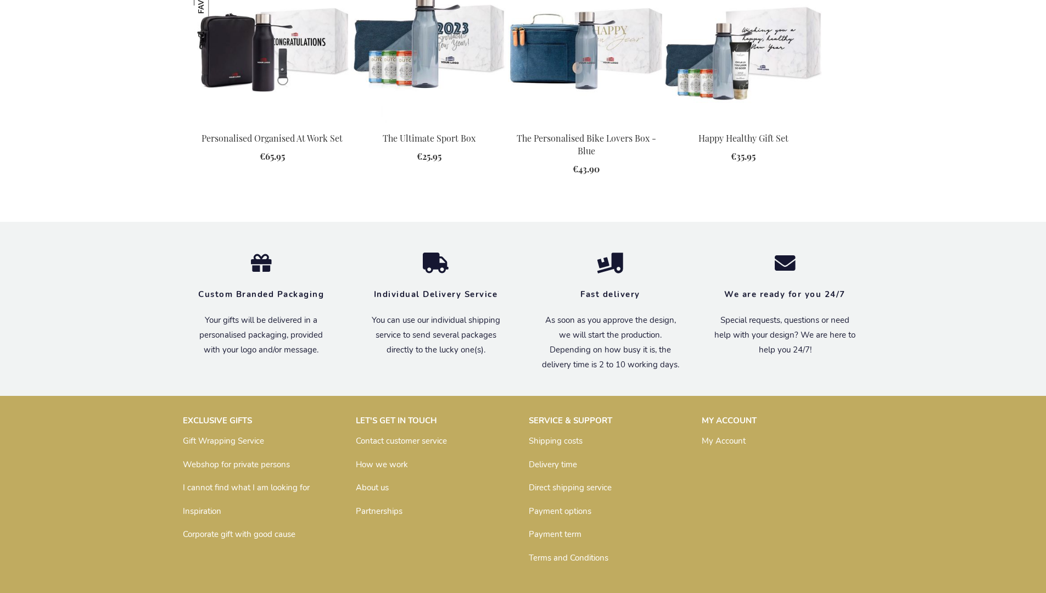
scroll to position [1478, 0]
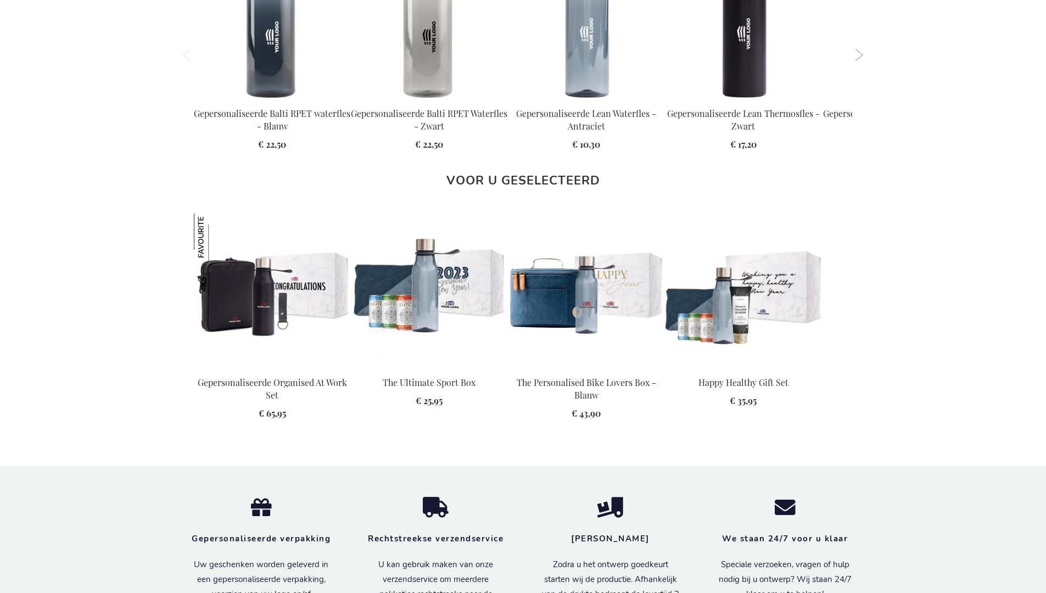
scroll to position [1499, 0]
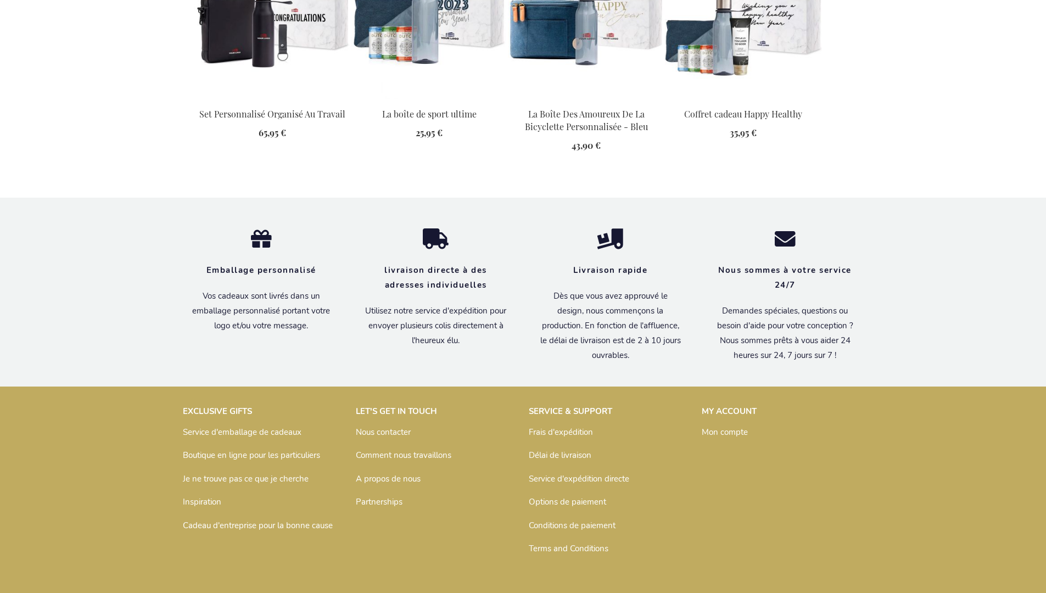
scroll to position [1517, 0]
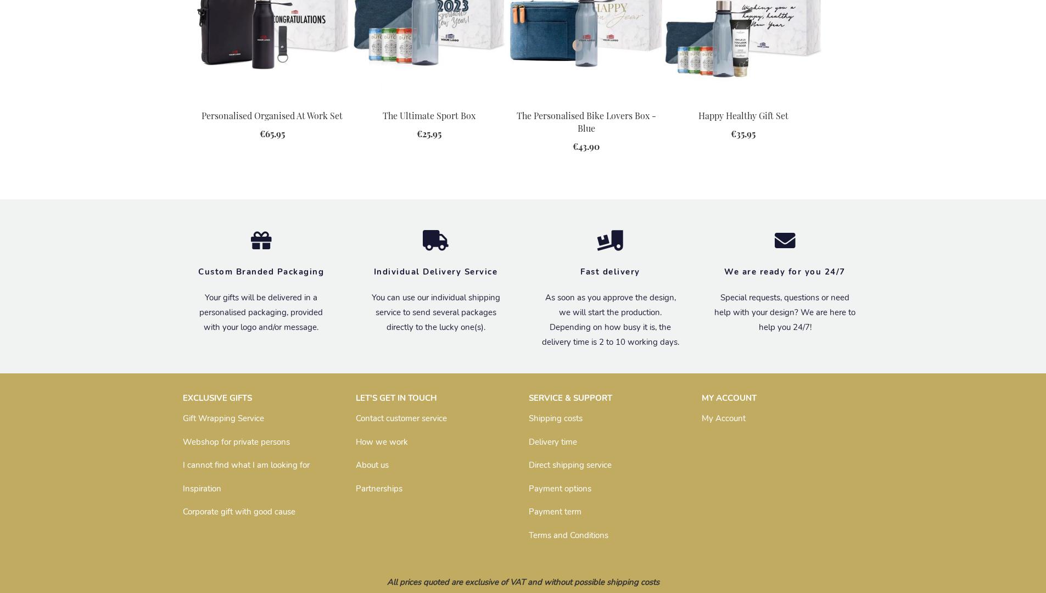
scroll to position [1478, 0]
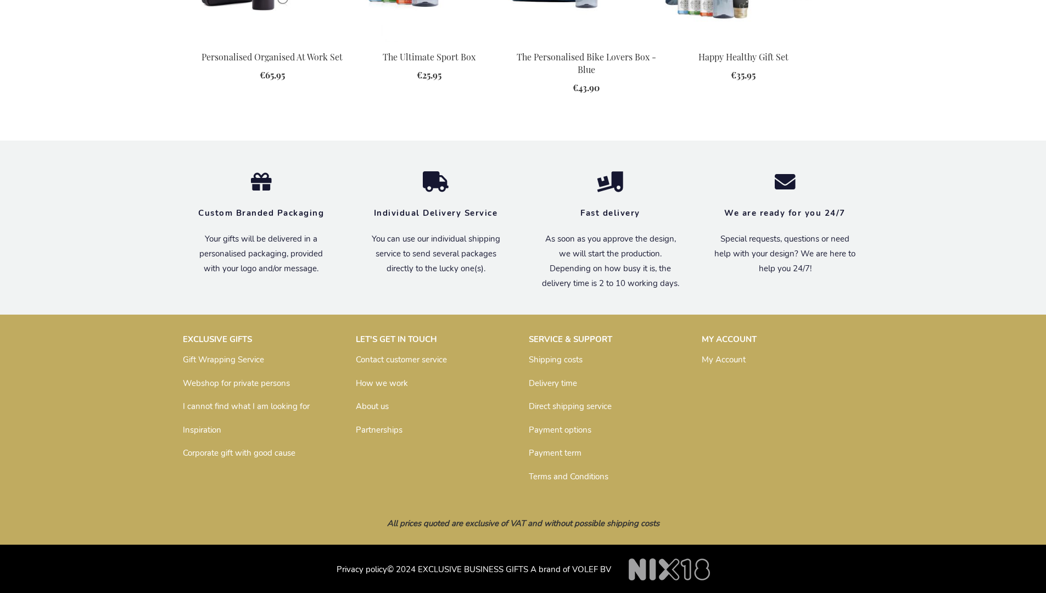
scroll to position [1478, 0]
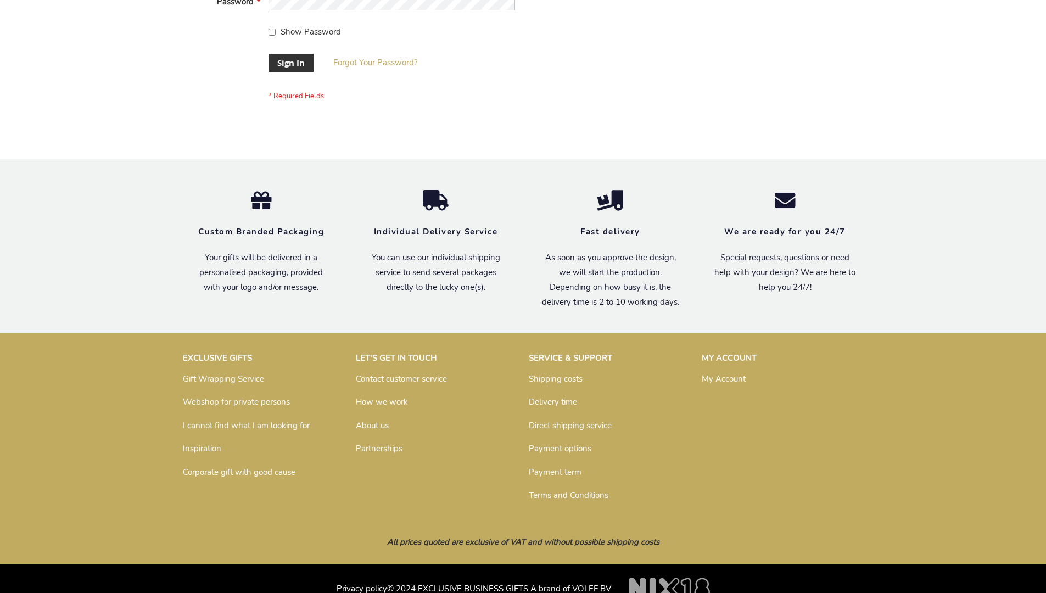
scroll to position [353, 0]
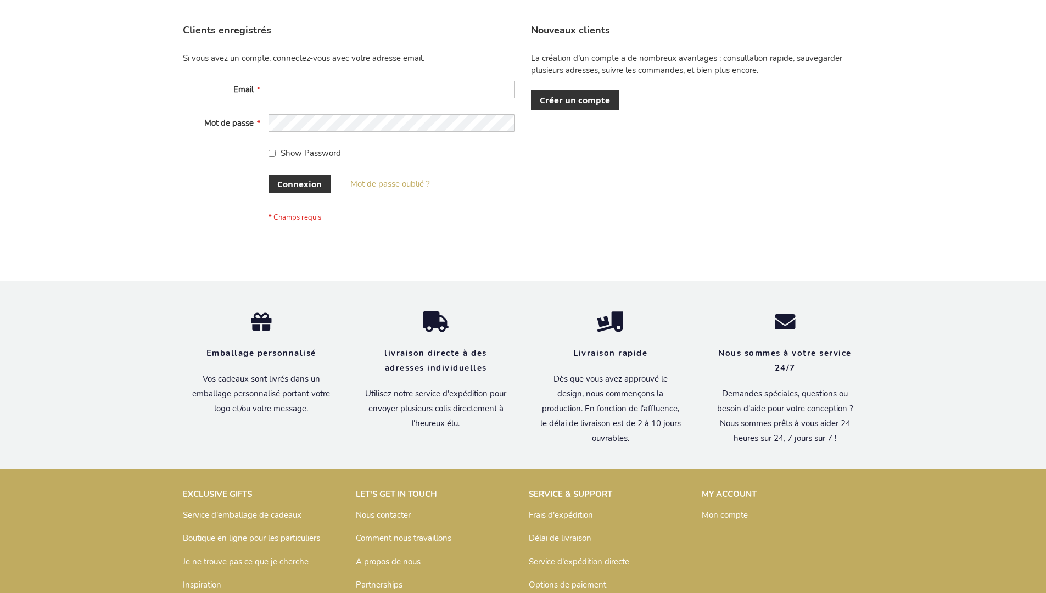
scroll to position [379, 0]
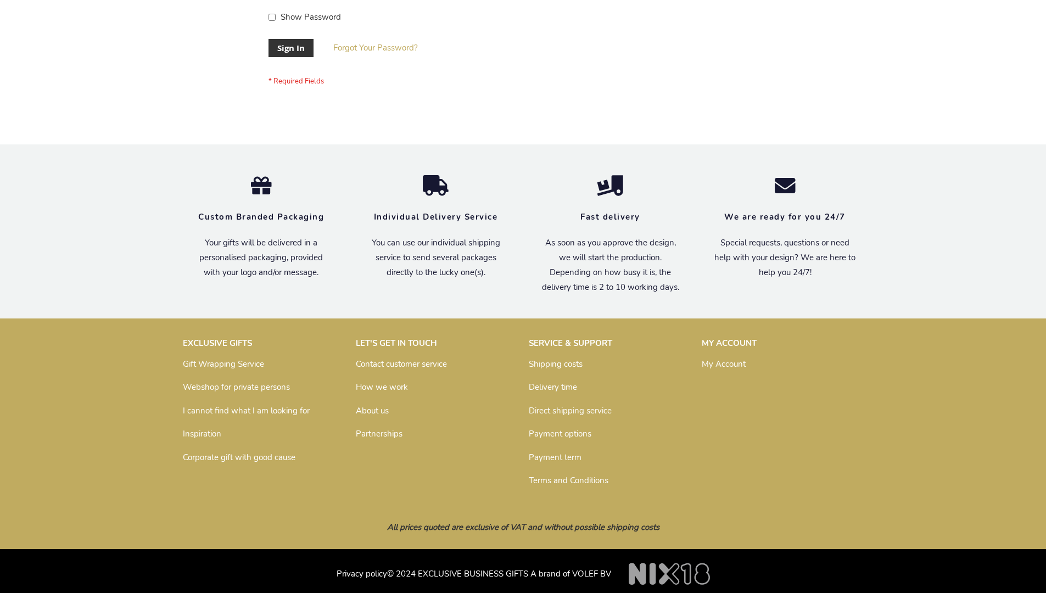
scroll to position [353, 0]
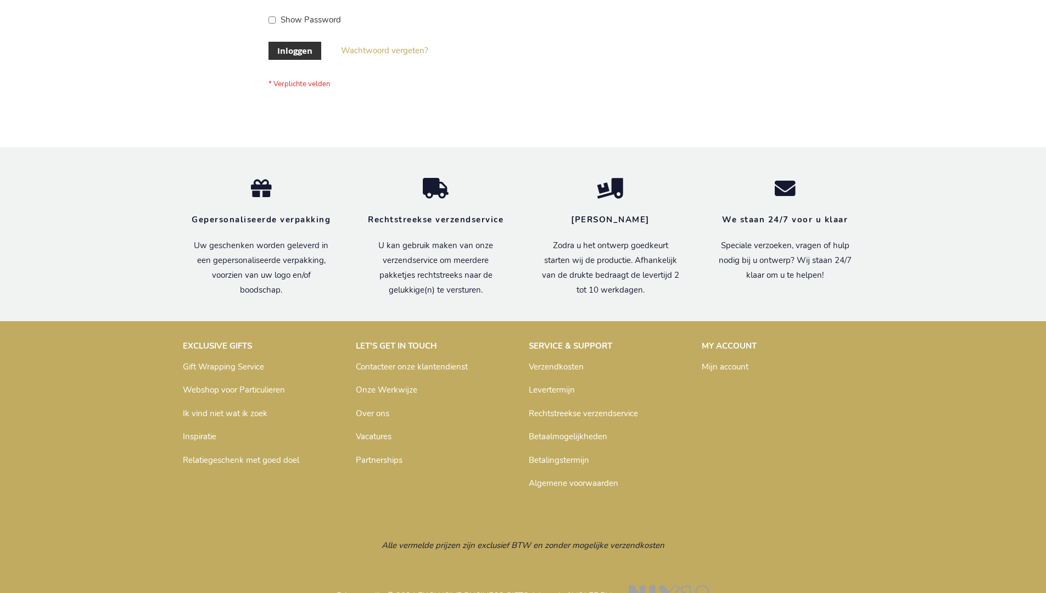
scroll to position [373, 0]
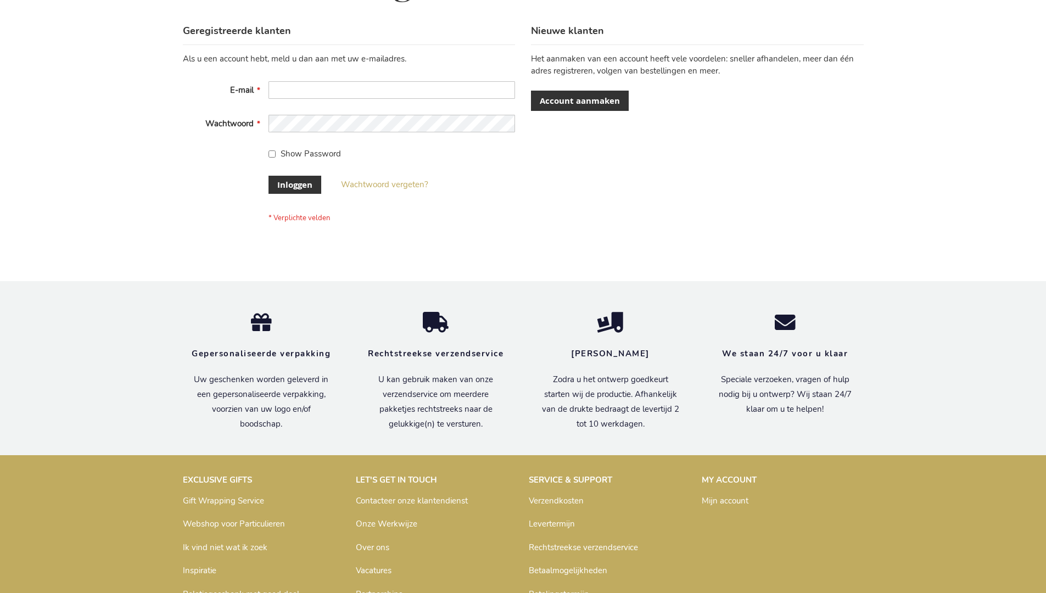
scroll to position [373, 0]
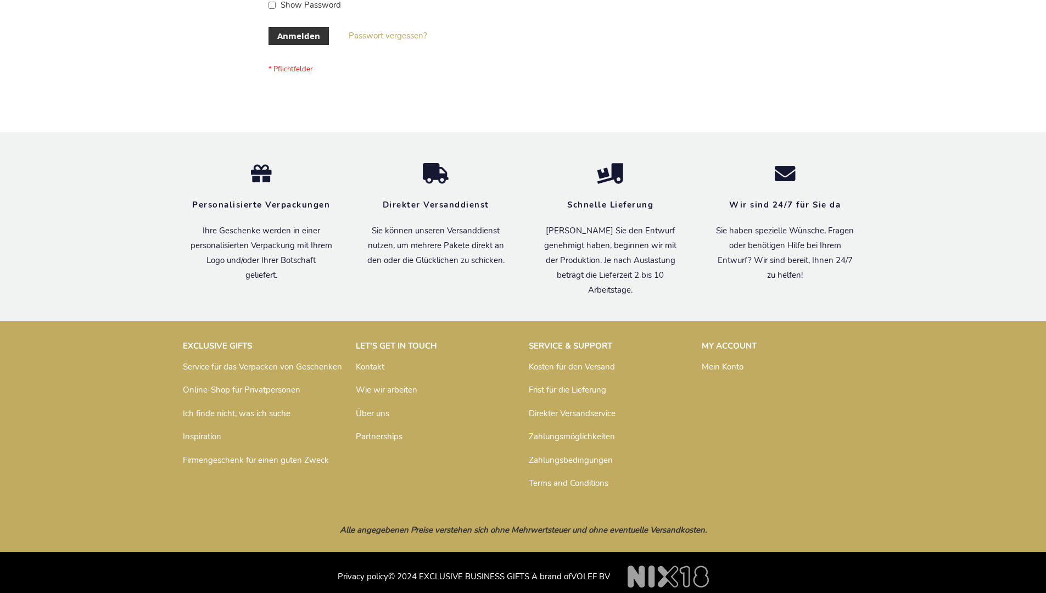
scroll to position [368, 0]
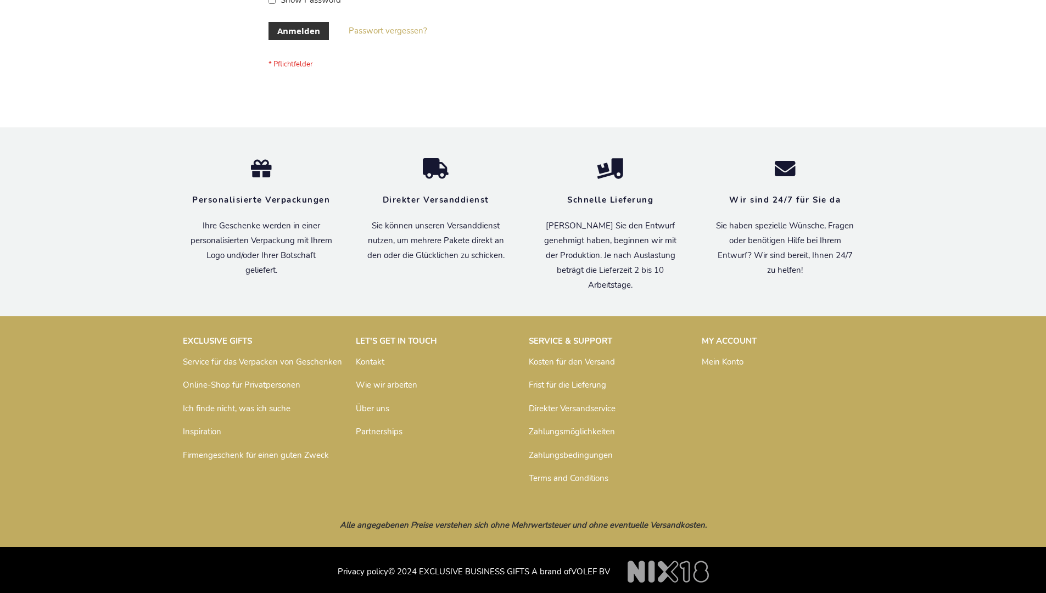
scroll to position [368, 0]
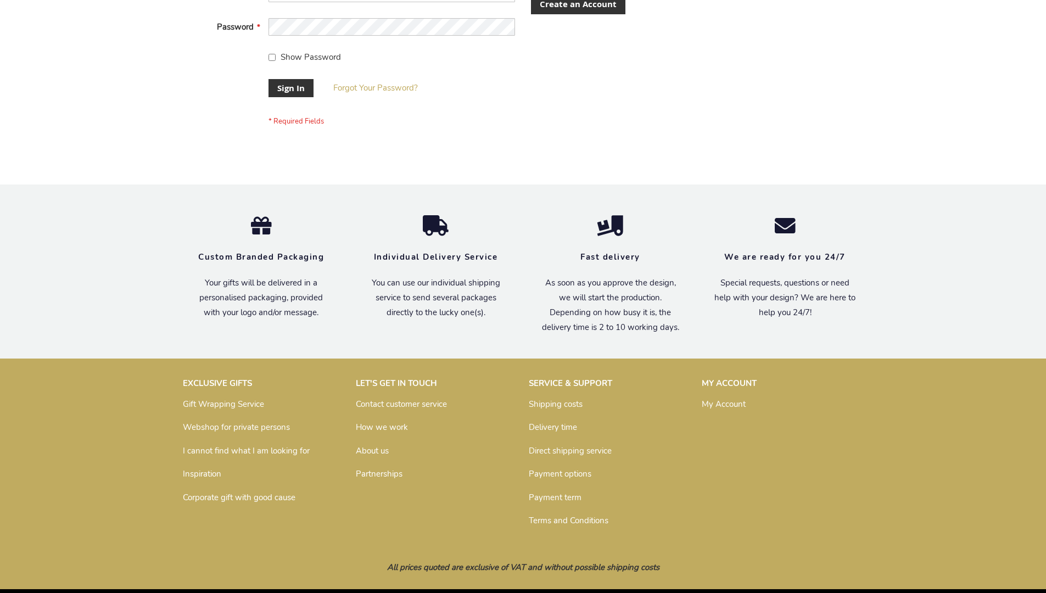
scroll to position [353, 0]
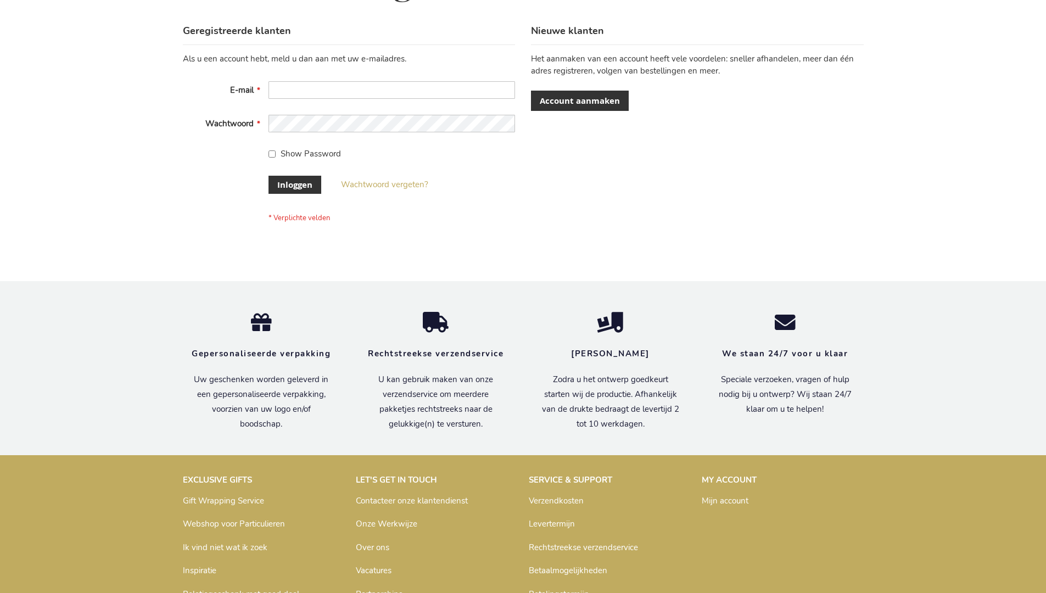
scroll to position [373, 0]
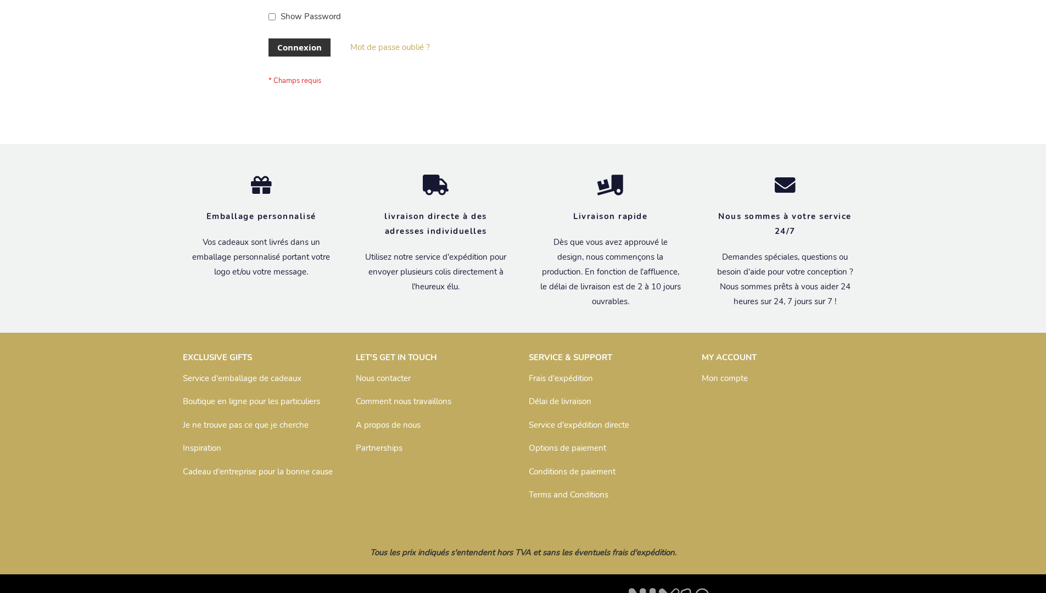
scroll to position [379, 0]
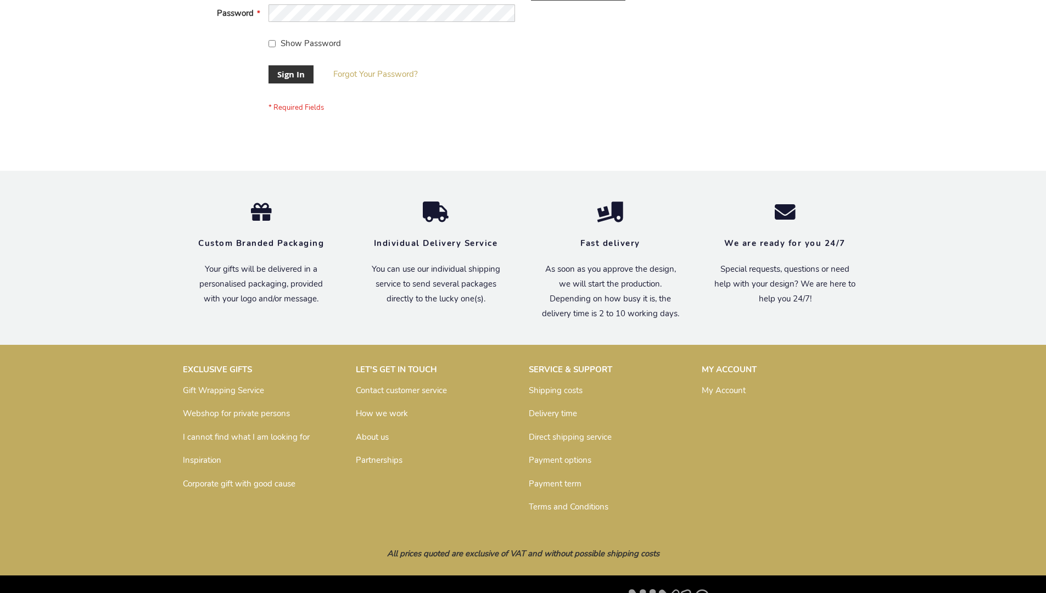
scroll to position [353, 0]
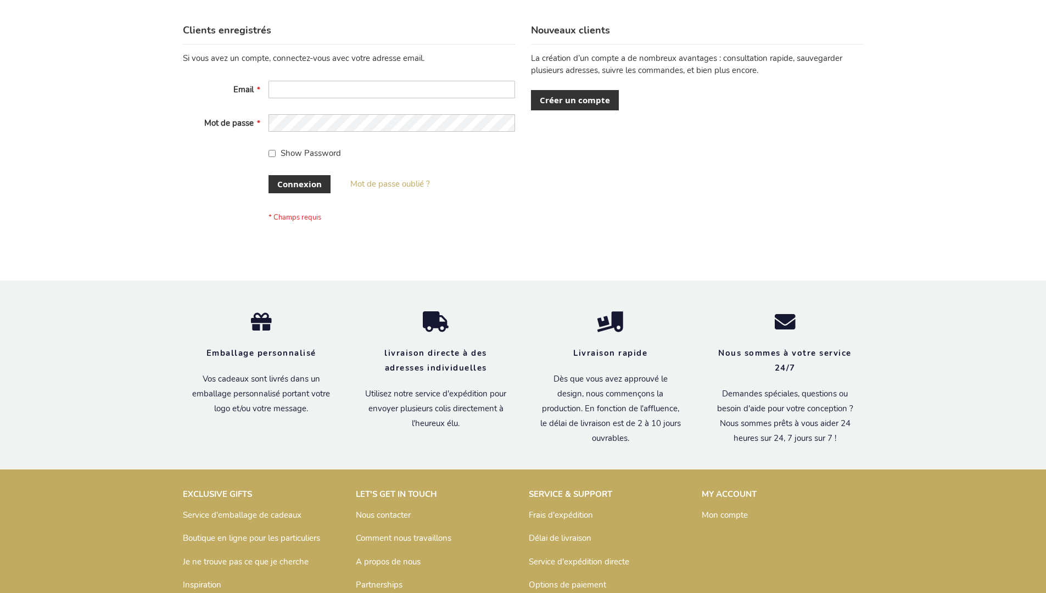
scroll to position [379, 0]
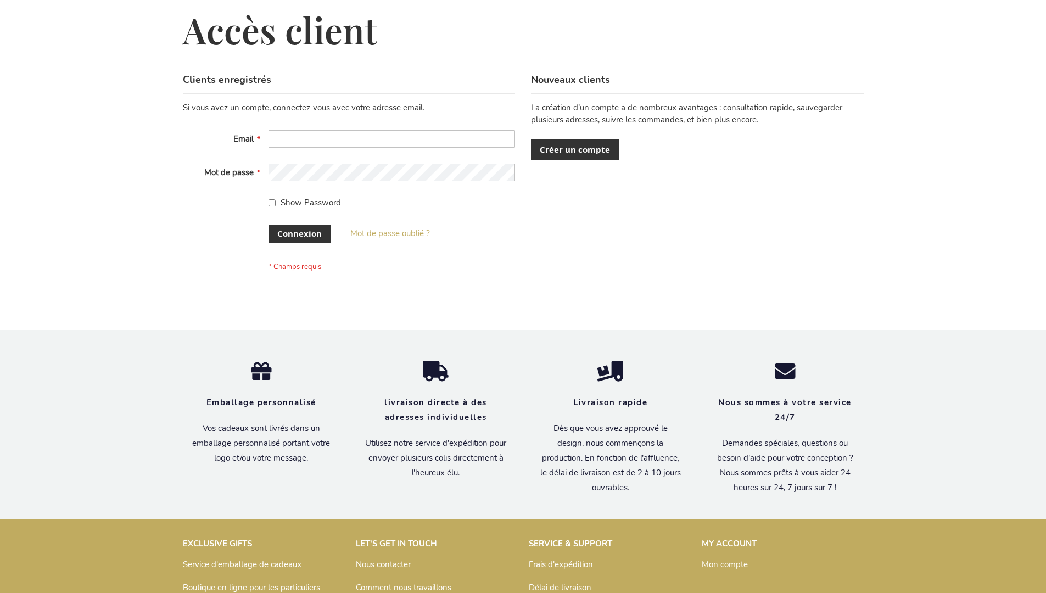
scroll to position [379, 0]
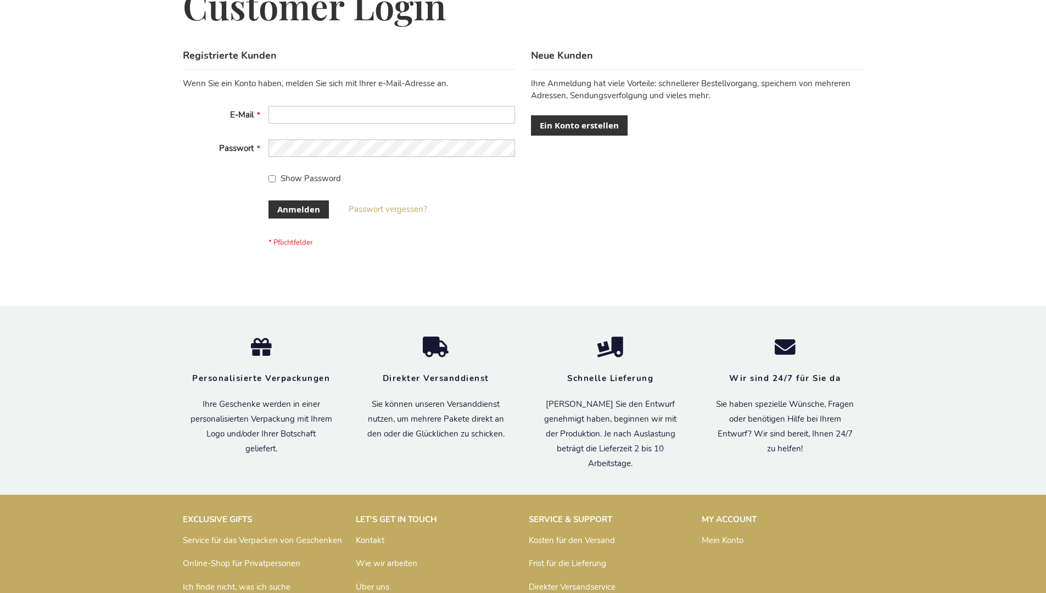
scroll to position [368, 0]
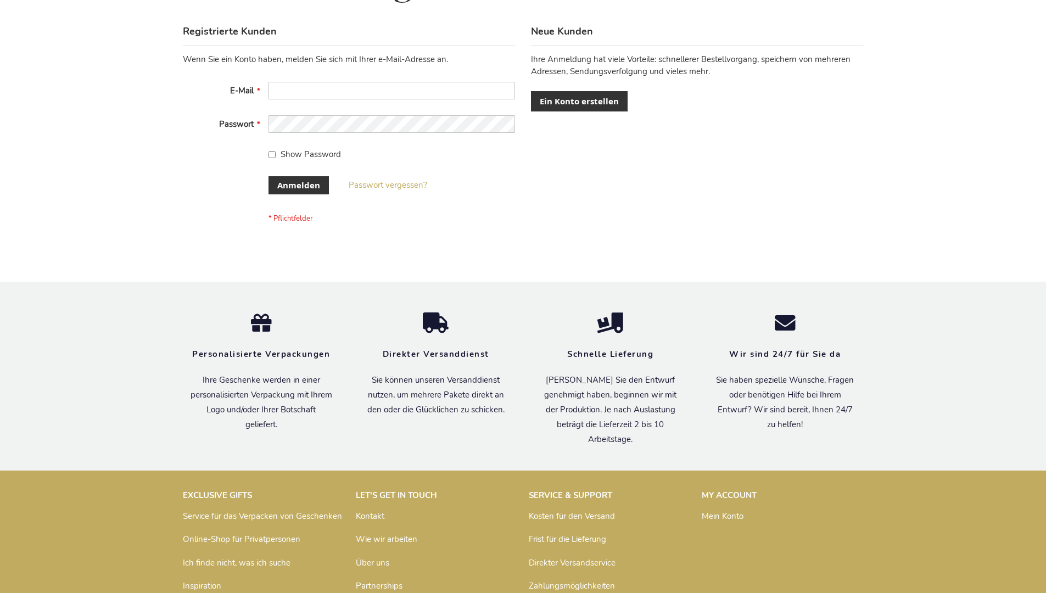
scroll to position [368, 0]
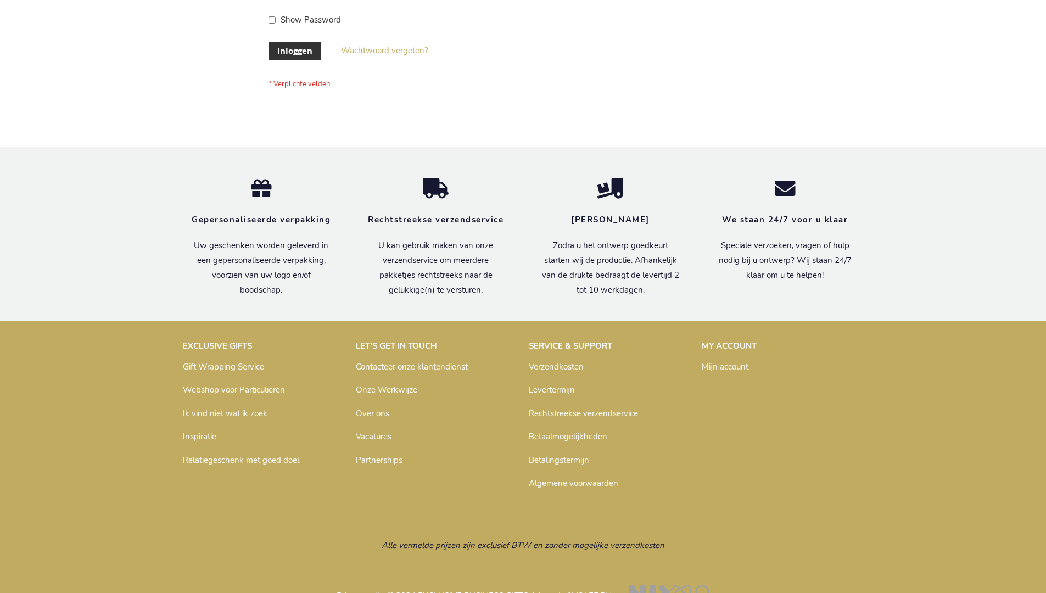
scroll to position [373, 0]
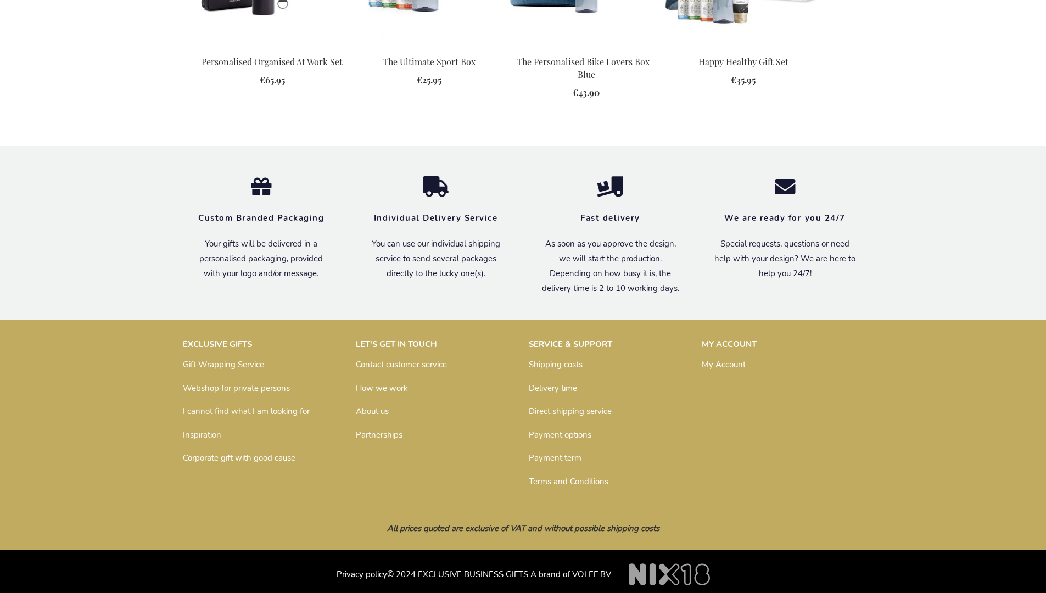
scroll to position [1478, 0]
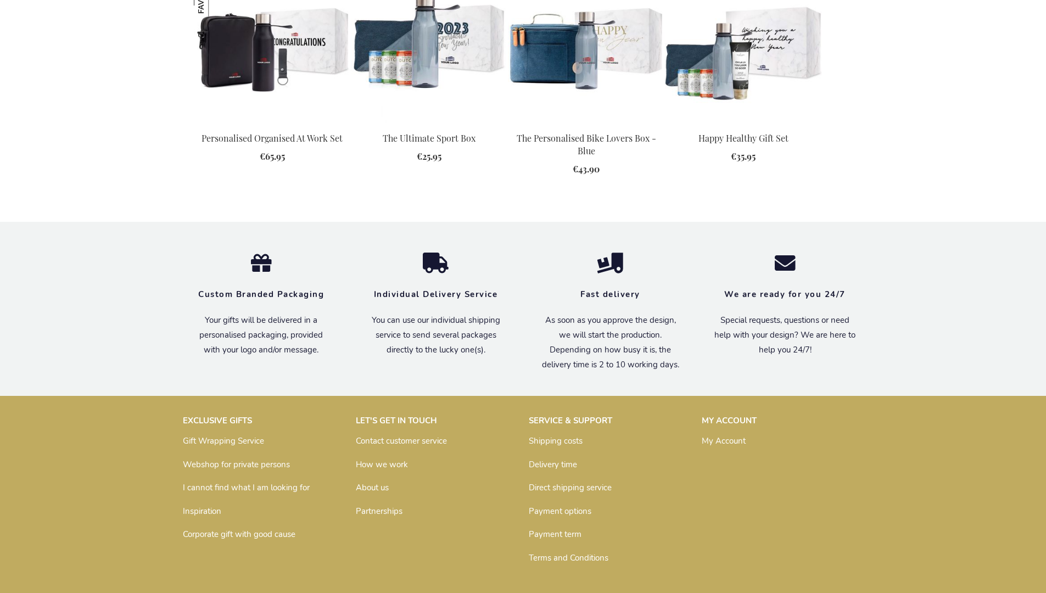
scroll to position [1478, 0]
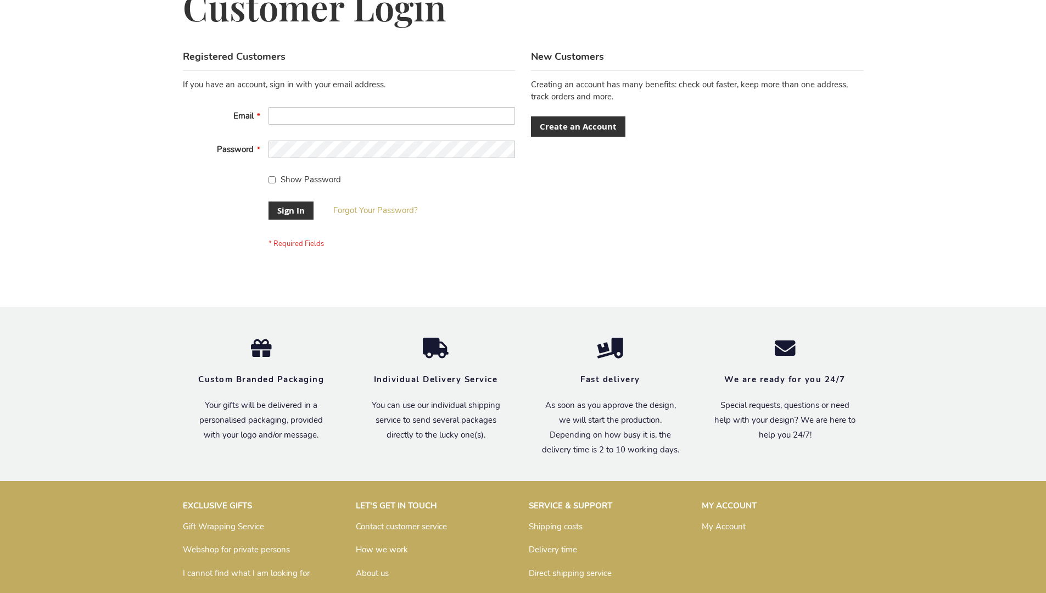
scroll to position [353, 0]
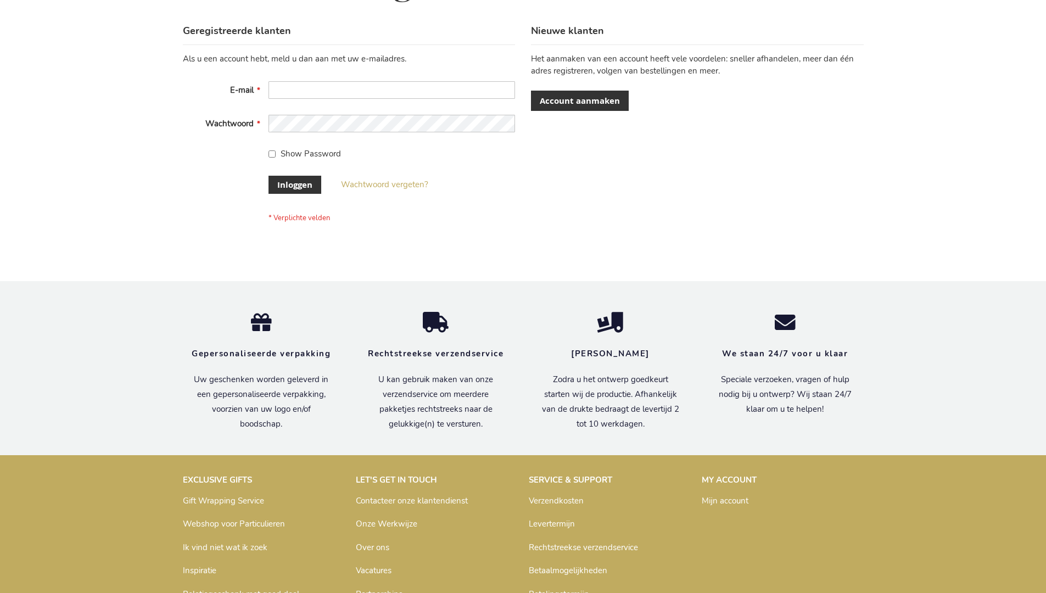
scroll to position [373, 0]
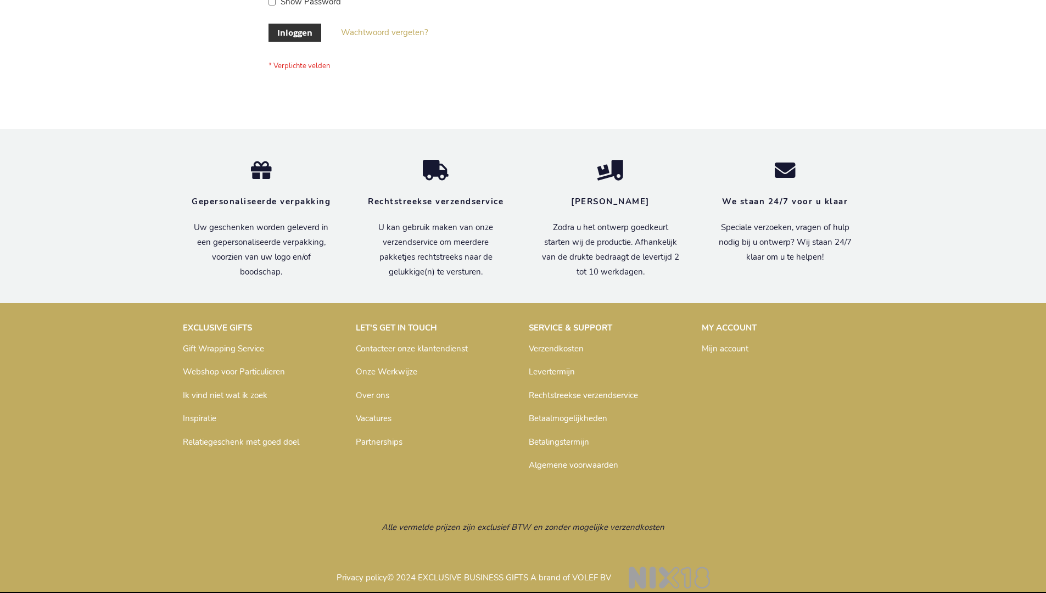
scroll to position [373, 0]
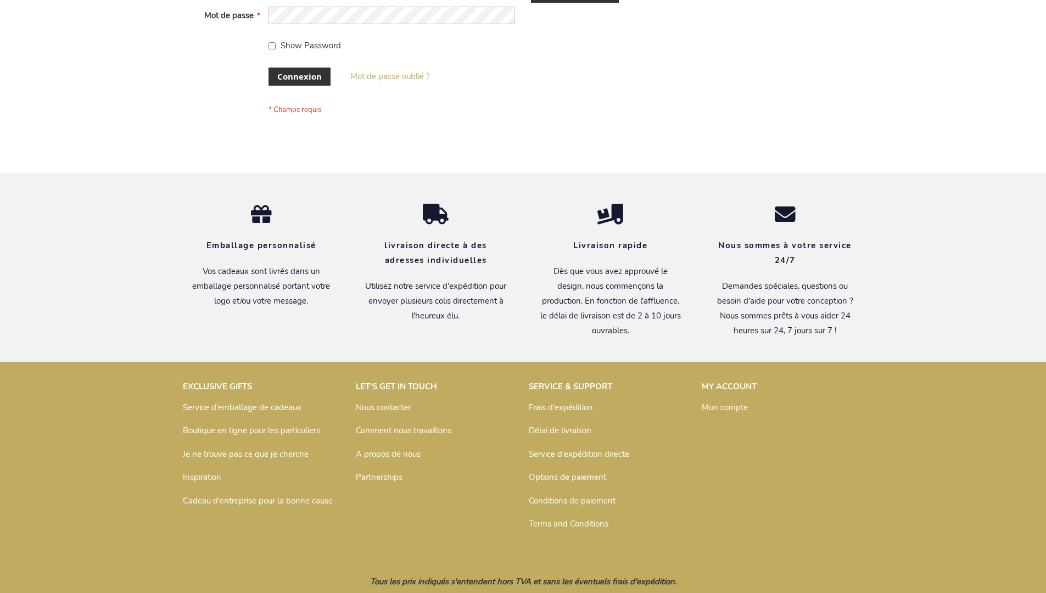
scroll to position [379, 0]
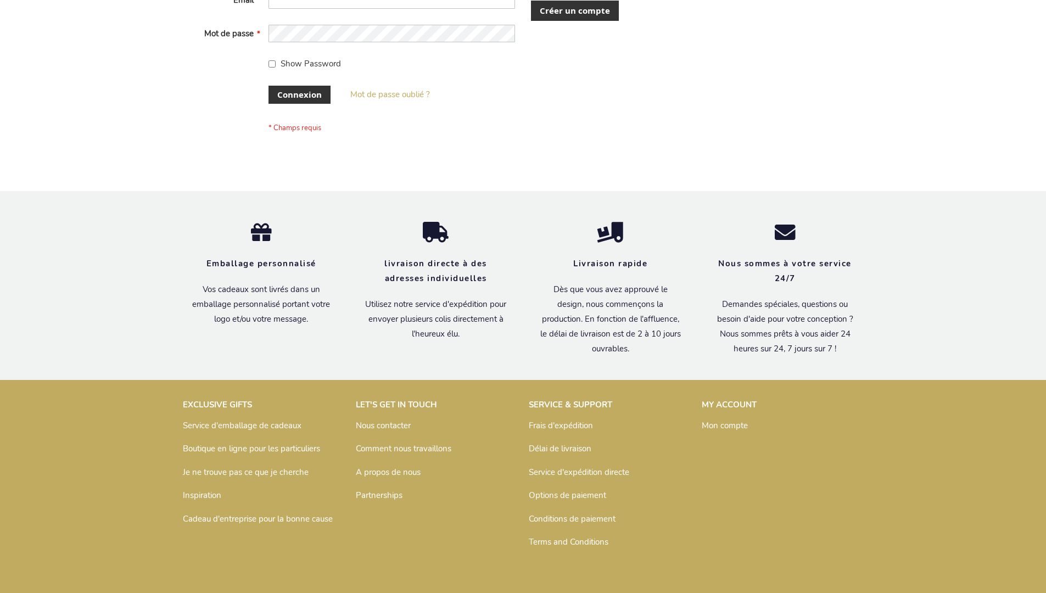
scroll to position [379, 0]
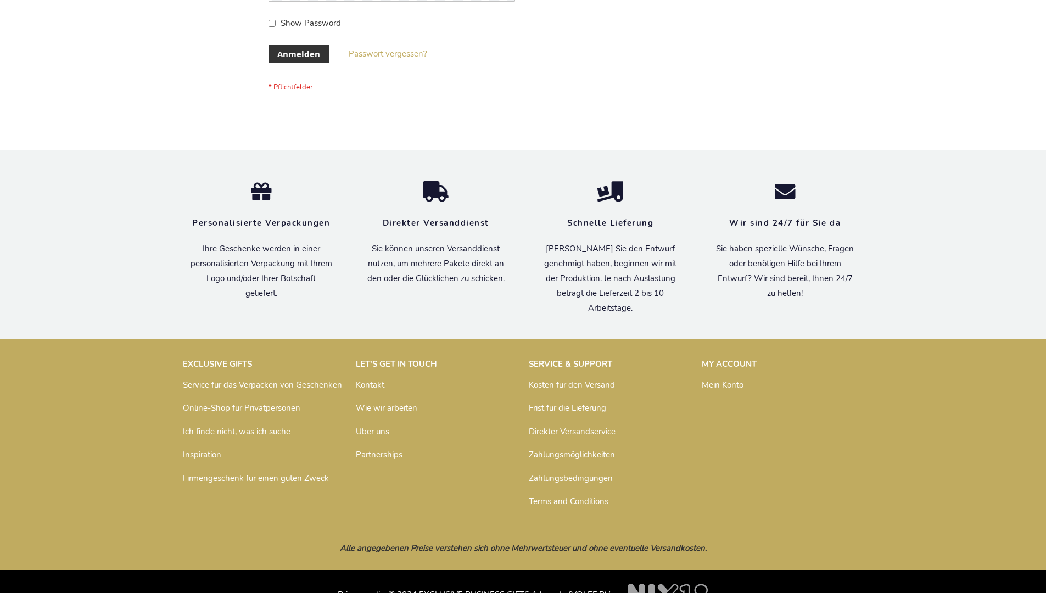
scroll to position [368, 0]
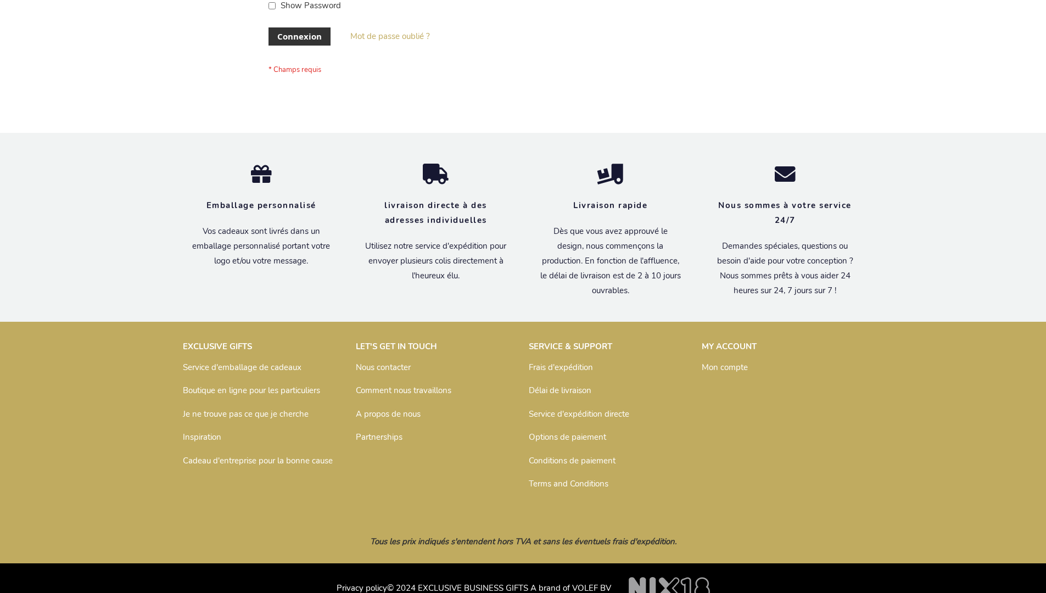
scroll to position [379, 0]
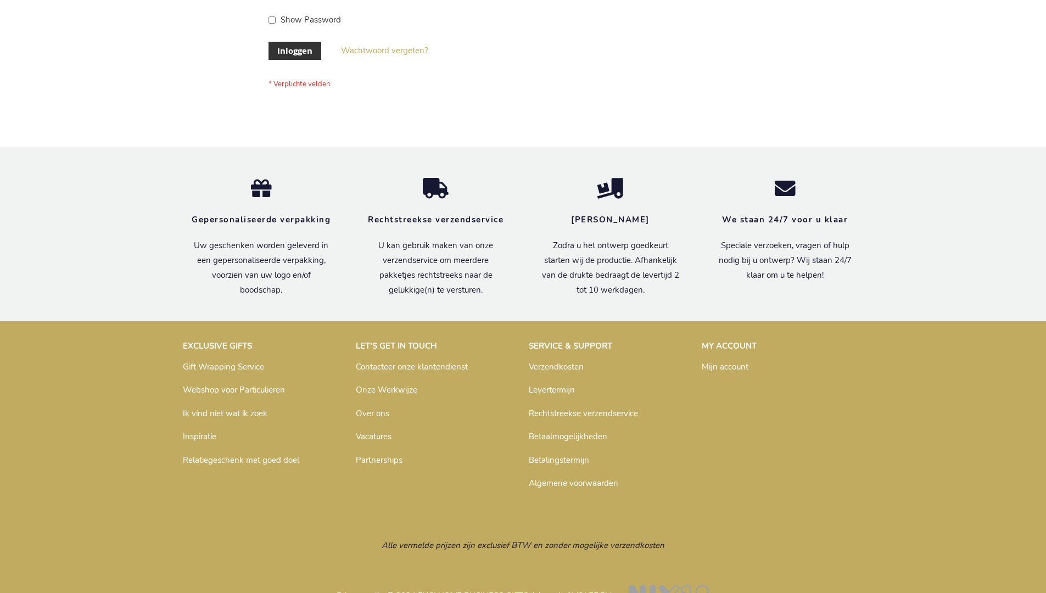
scroll to position [373, 0]
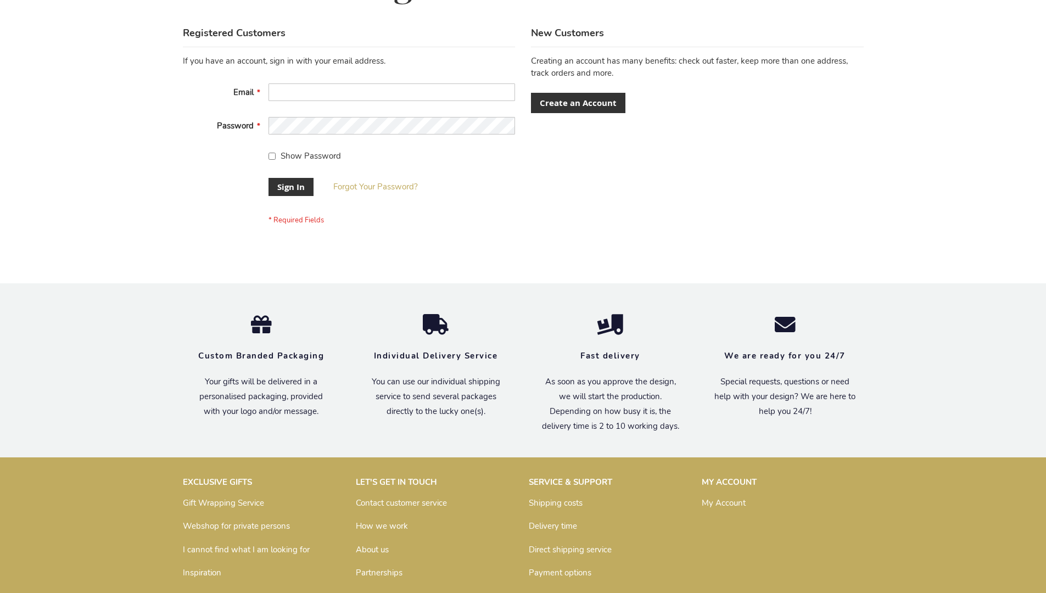
scroll to position [353, 0]
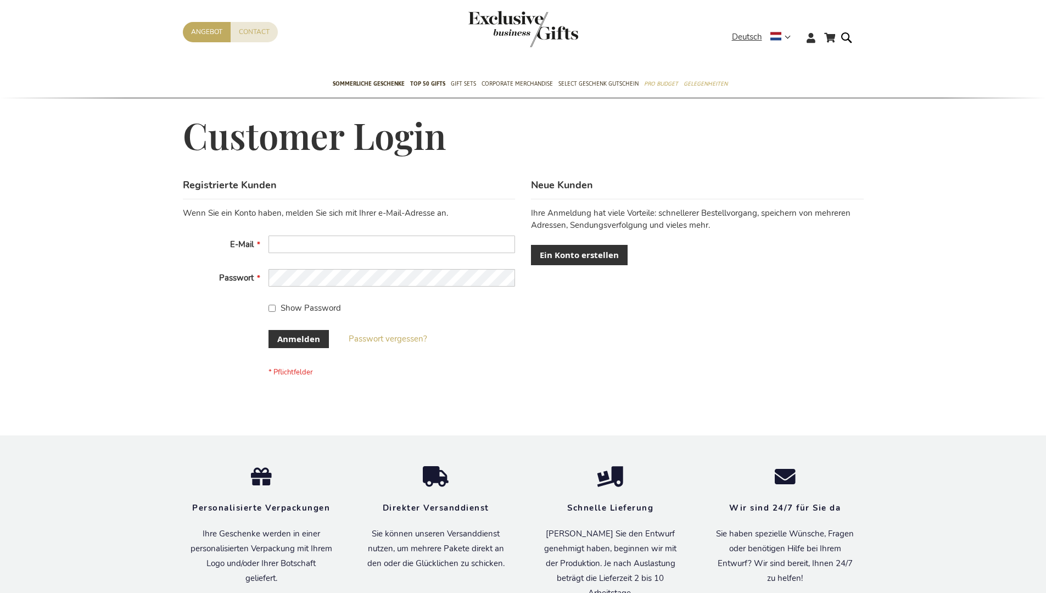
scroll to position [368, 0]
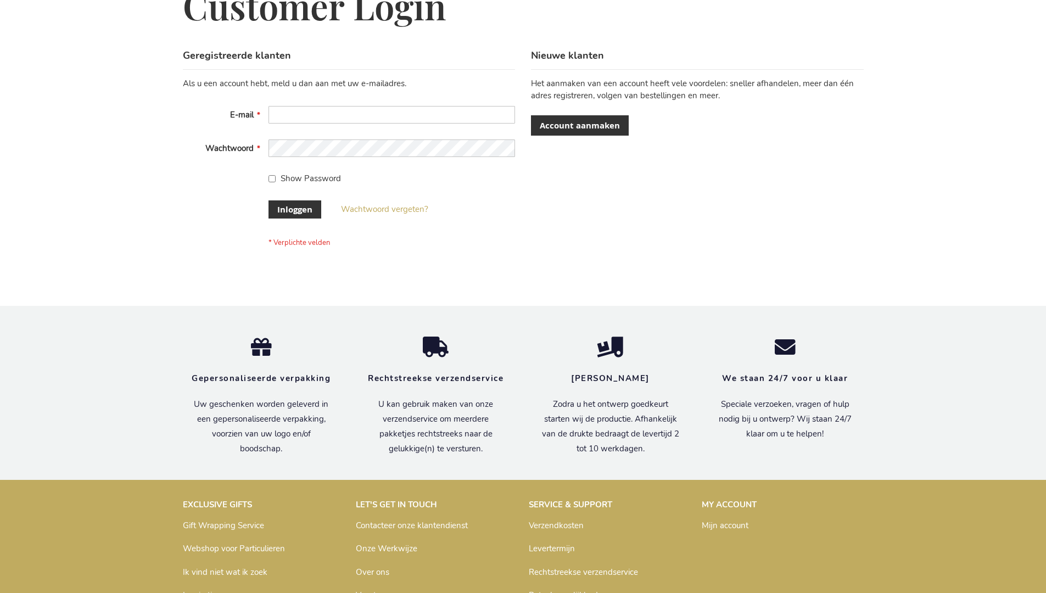
scroll to position [373, 0]
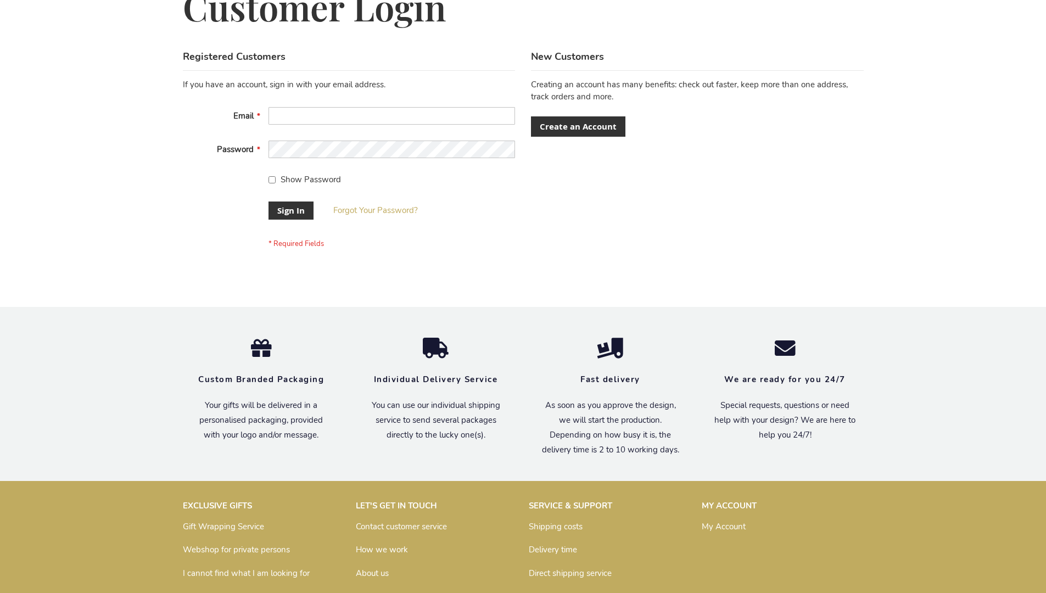
scroll to position [353, 0]
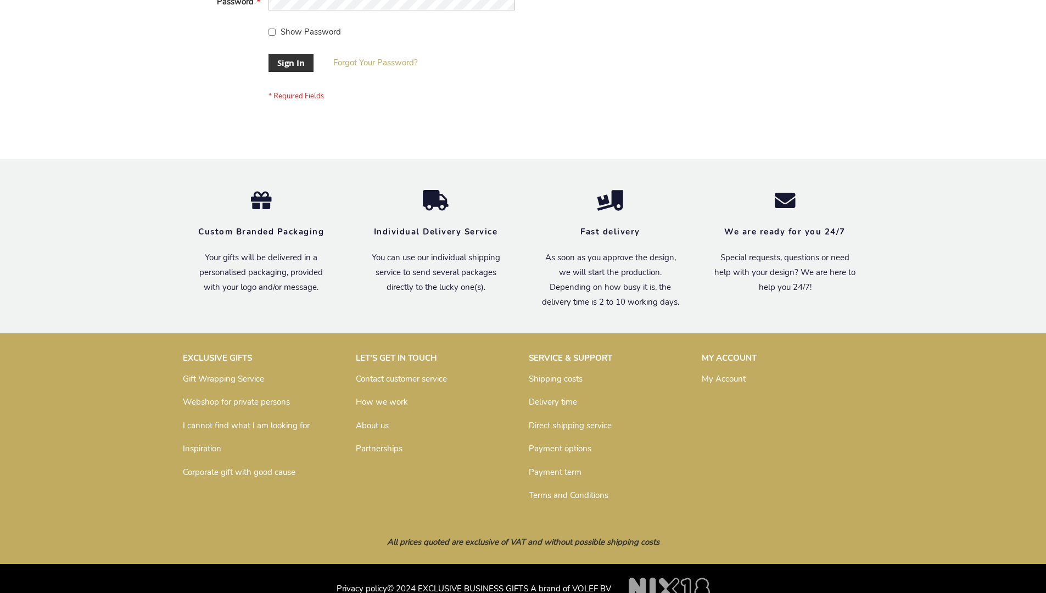
scroll to position [353, 0]
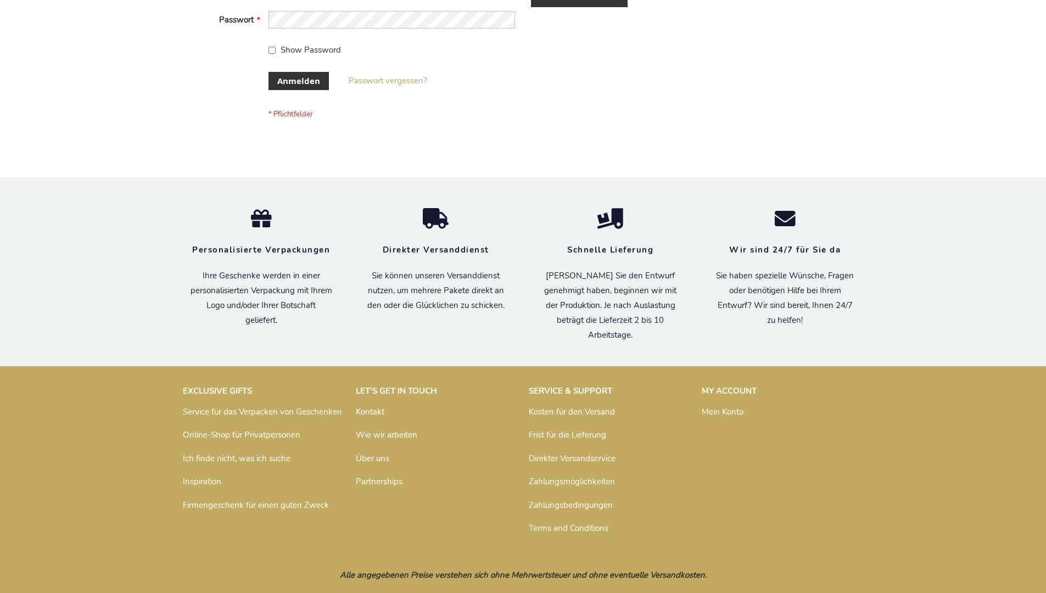
scroll to position [368, 0]
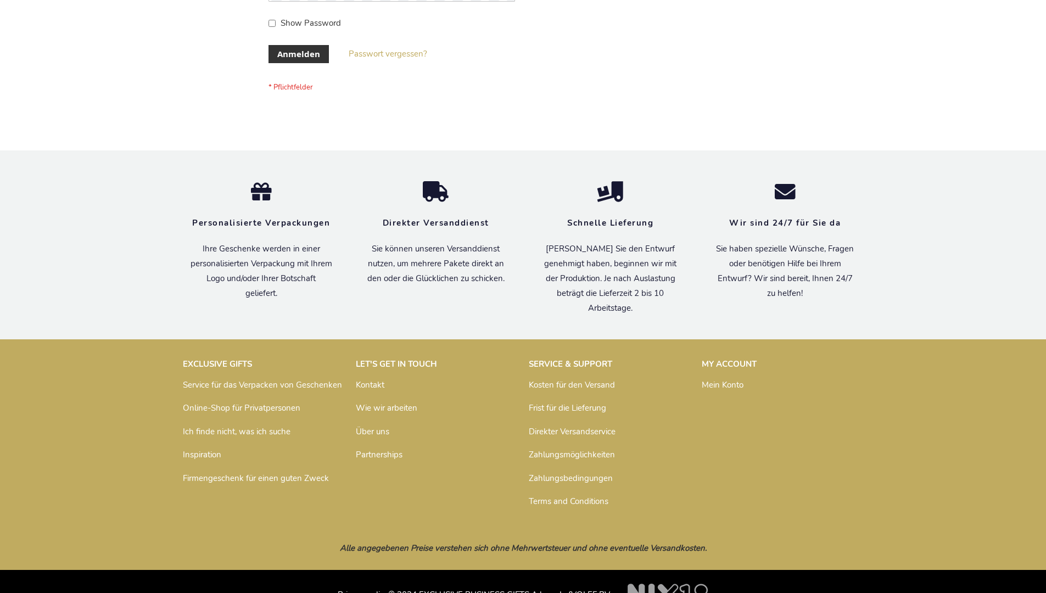
scroll to position [368, 0]
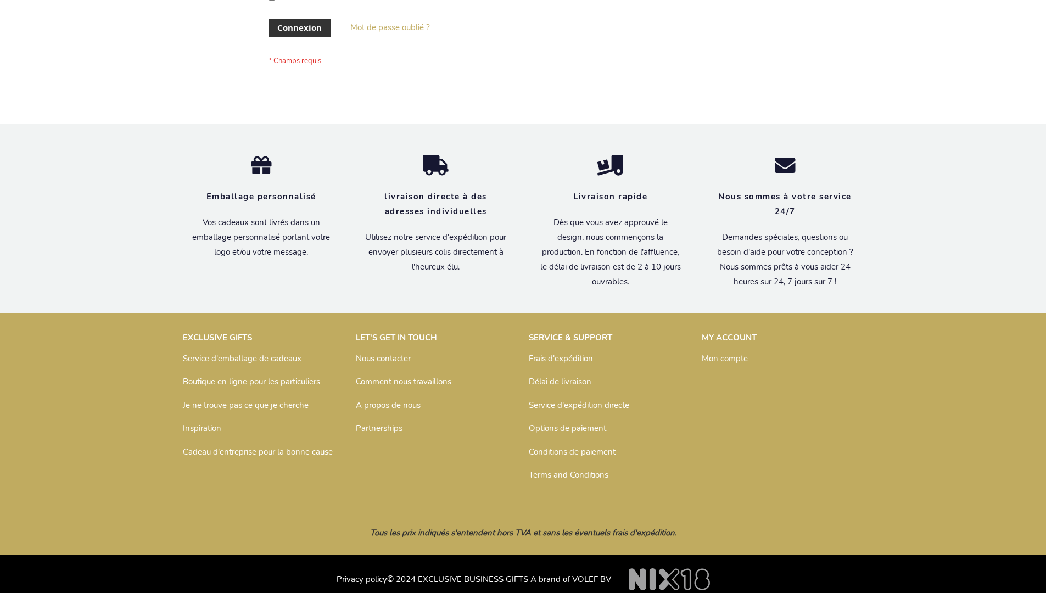
scroll to position [379, 0]
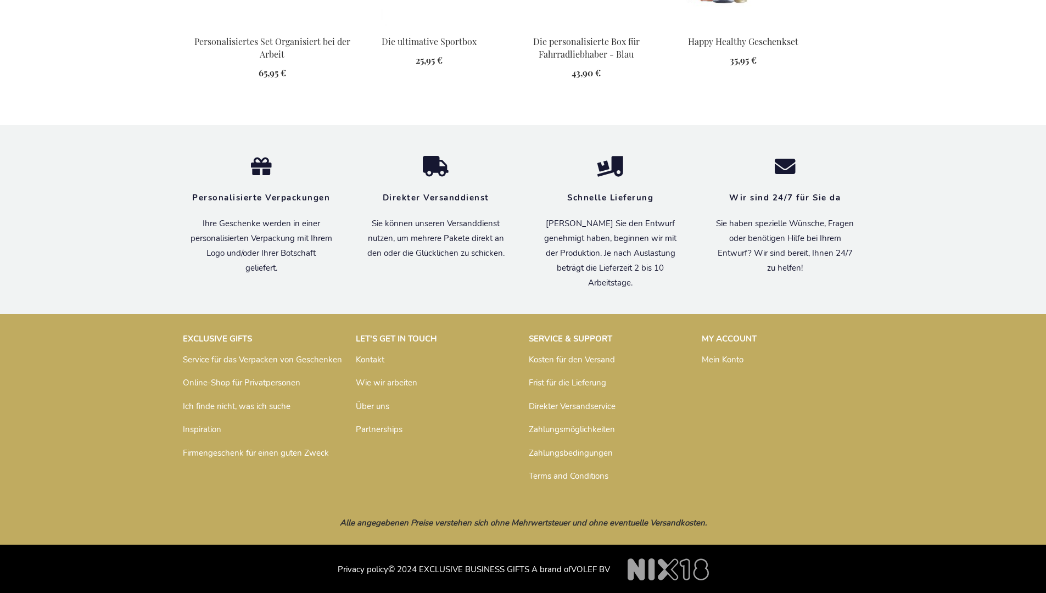
scroll to position [1506, 0]
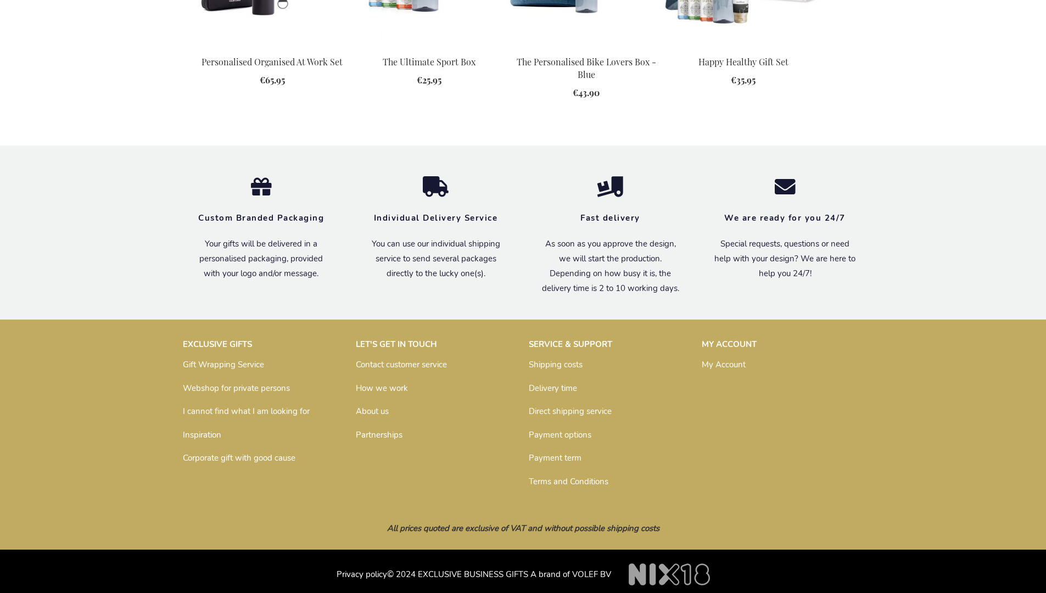
scroll to position [1478, 0]
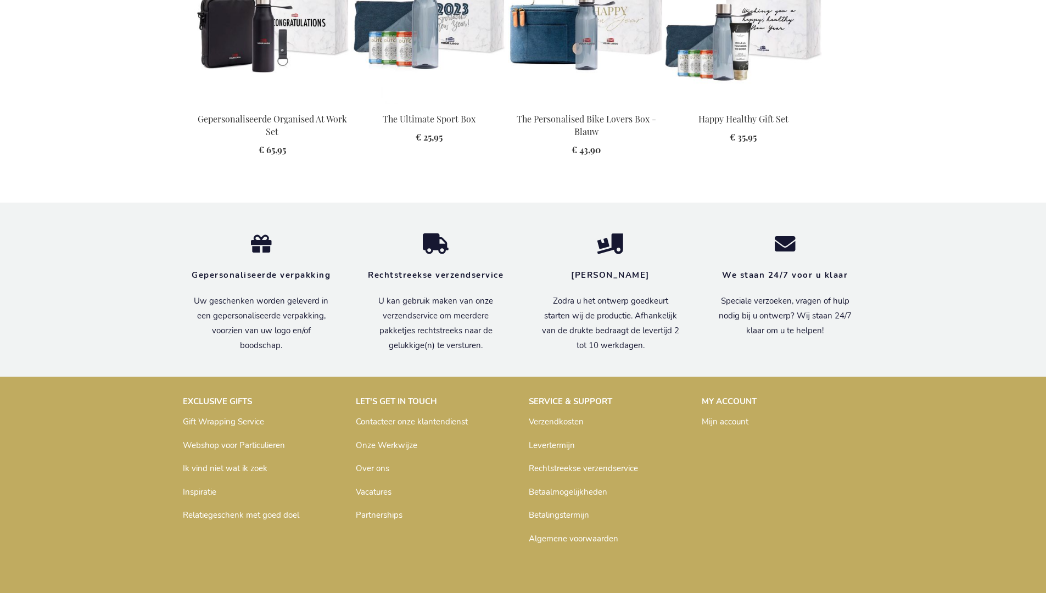
scroll to position [1499, 0]
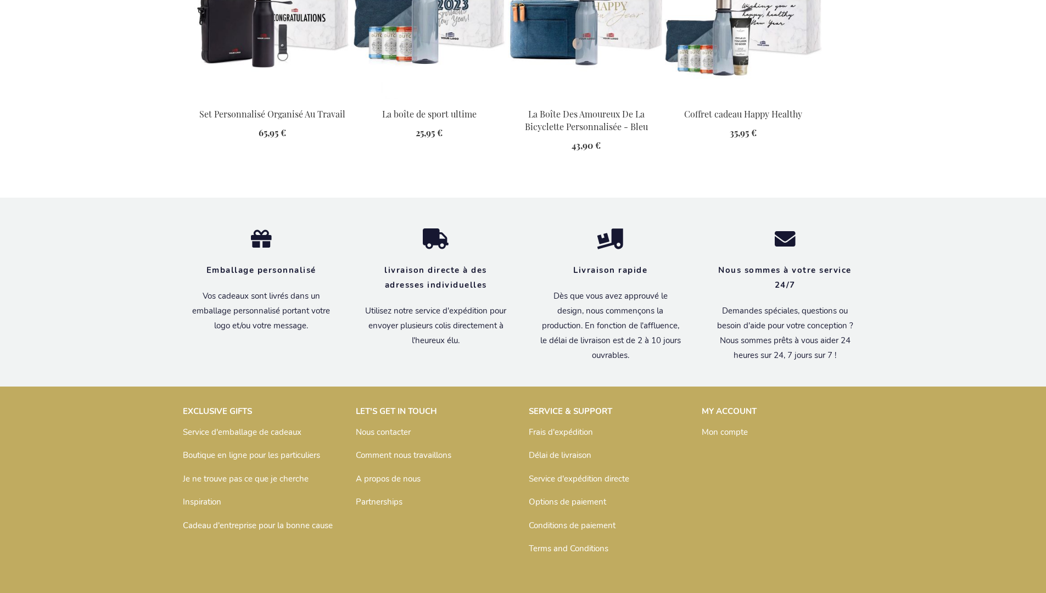
scroll to position [1517, 0]
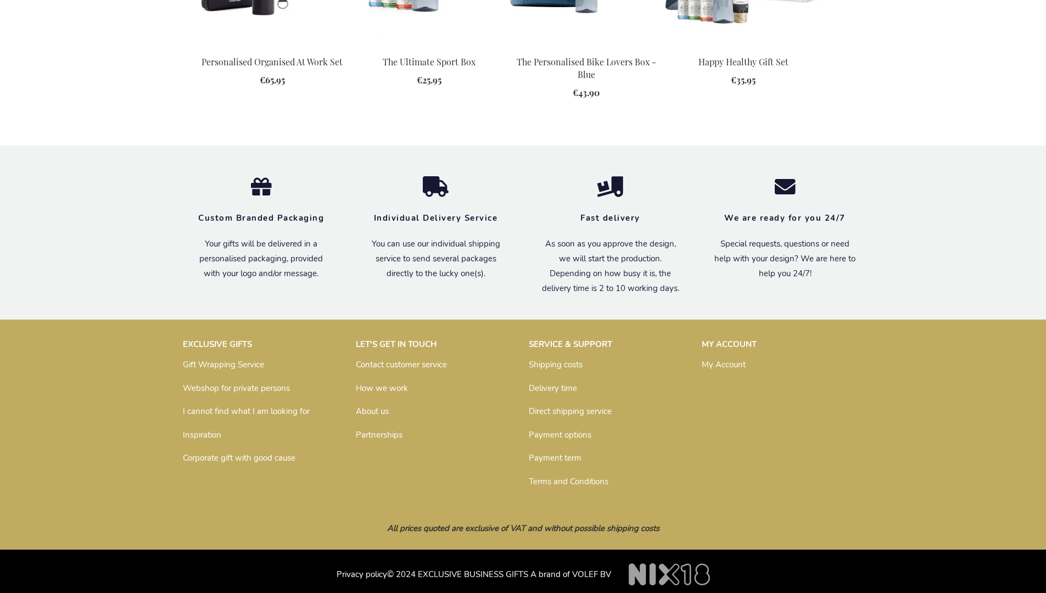
scroll to position [1478, 0]
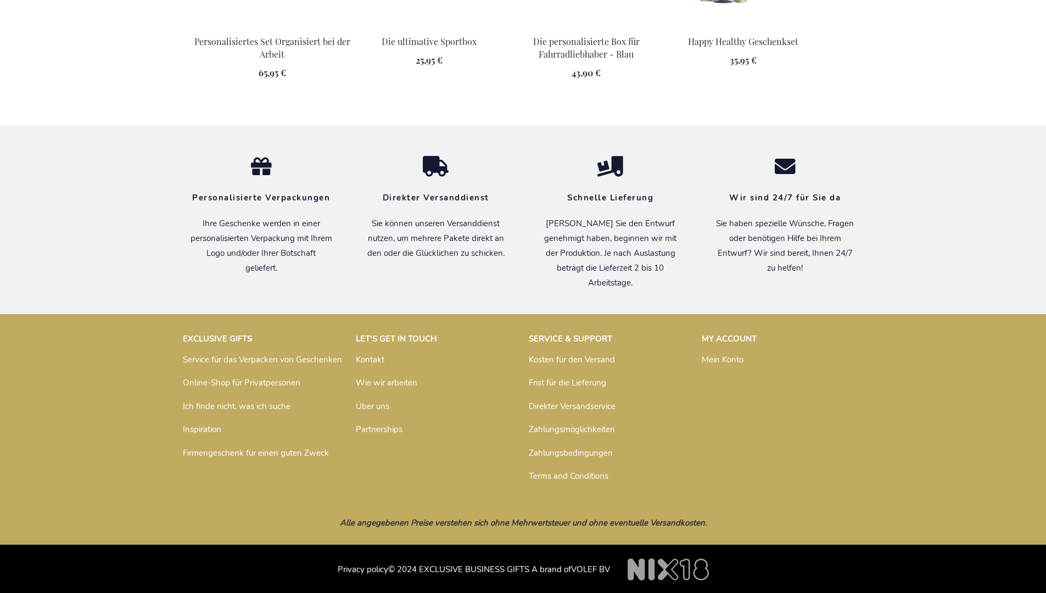
scroll to position [1506, 0]
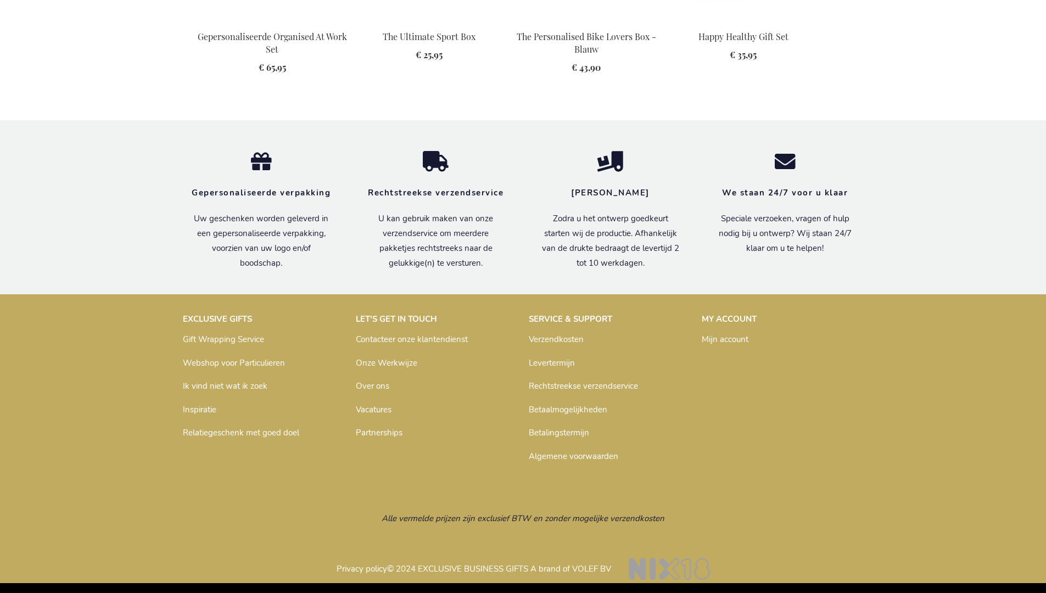
scroll to position [1499, 0]
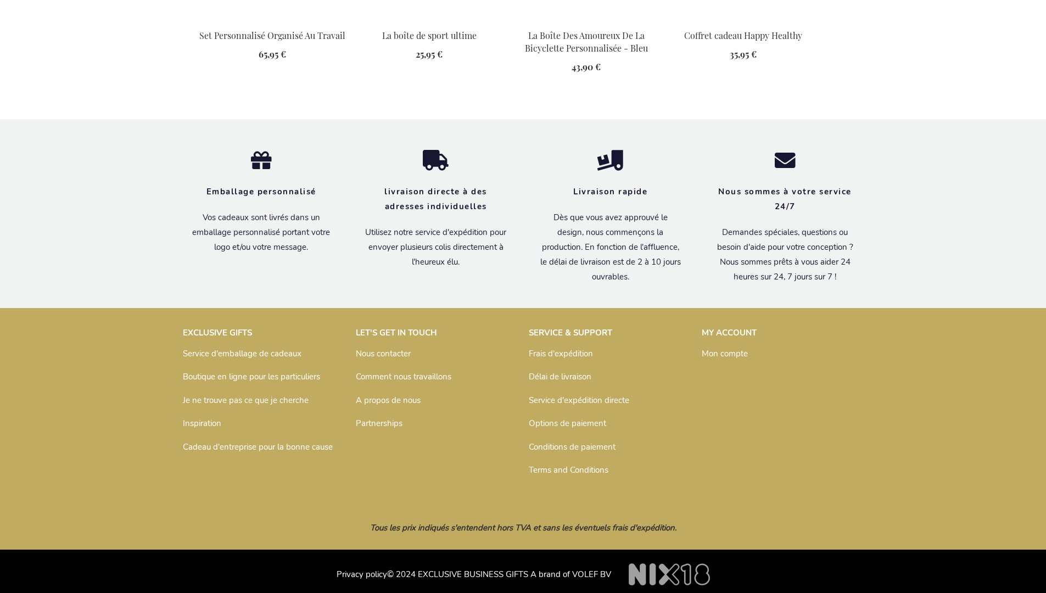
scroll to position [1517, 0]
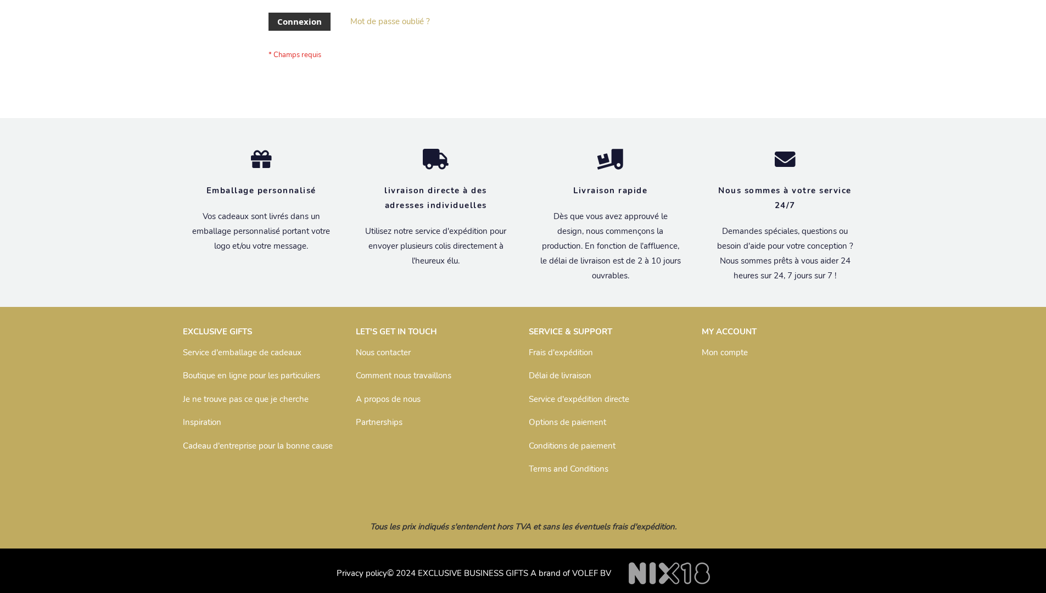
scroll to position [379, 0]
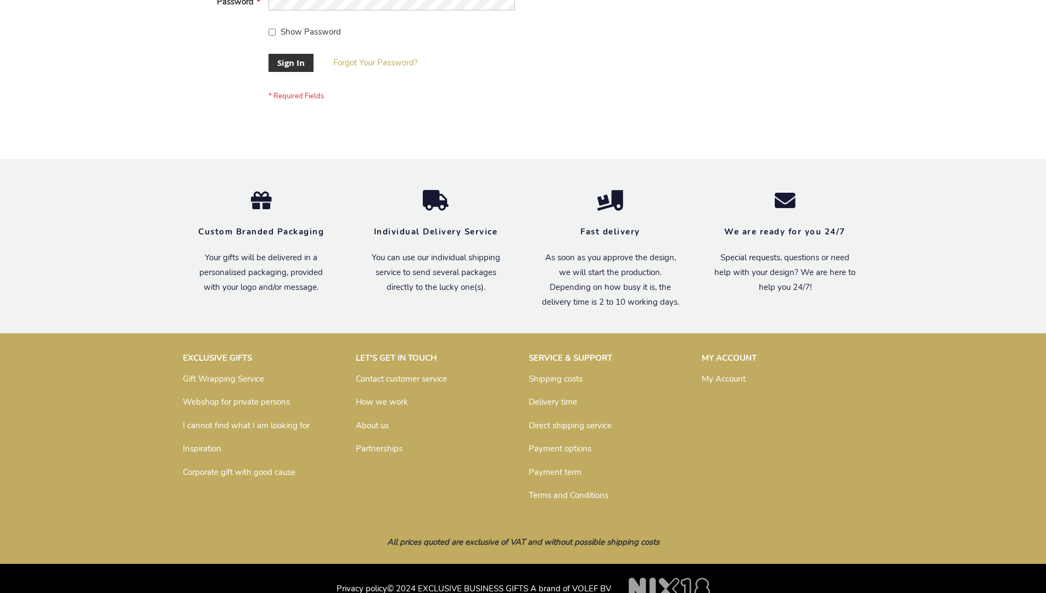
scroll to position [353, 0]
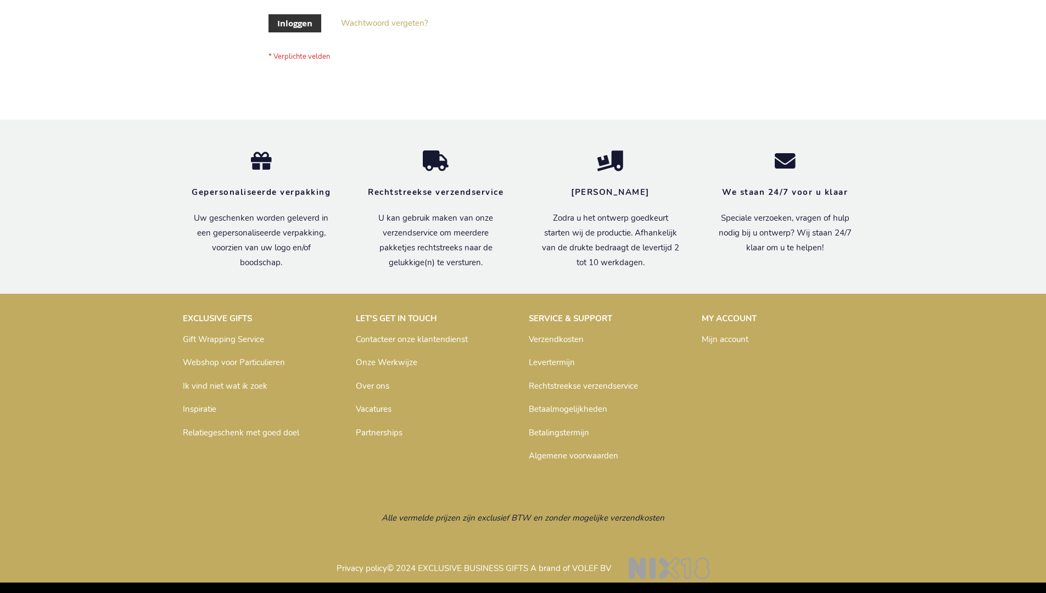
scroll to position [373, 0]
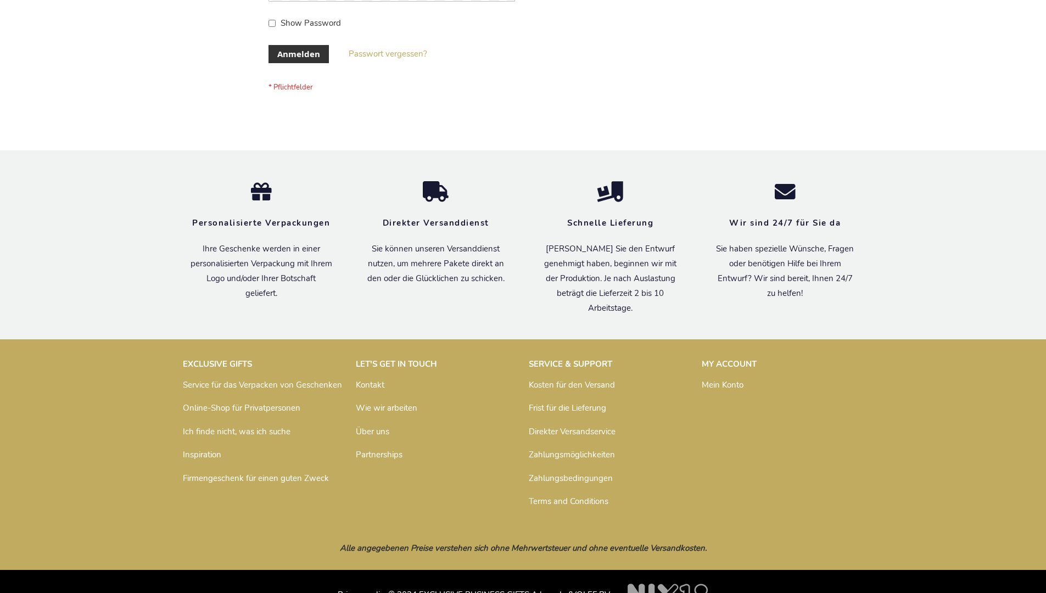
scroll to position [368, 0]
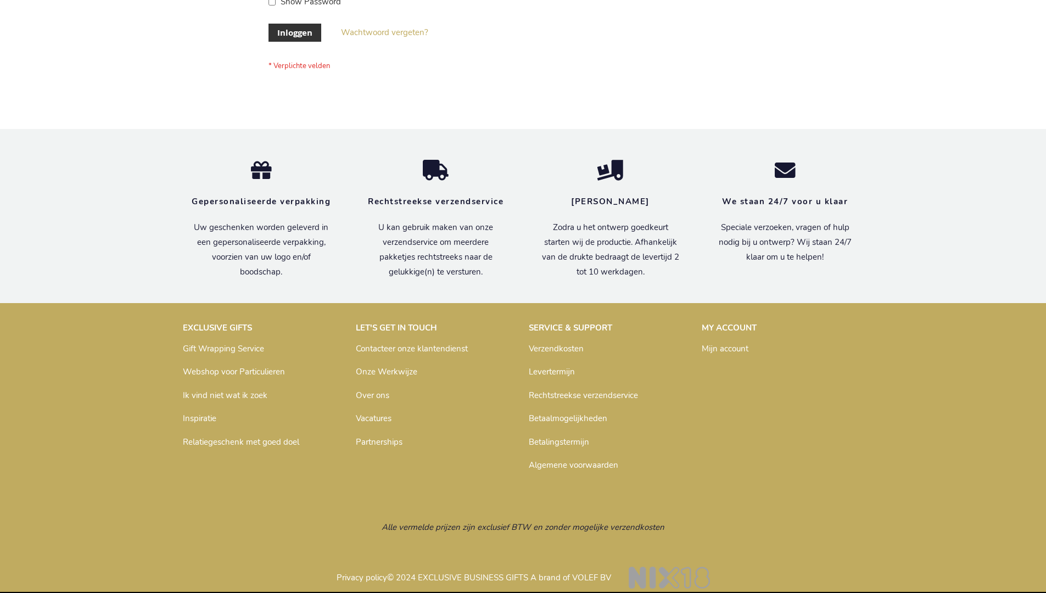
scroll to position [373, 0]
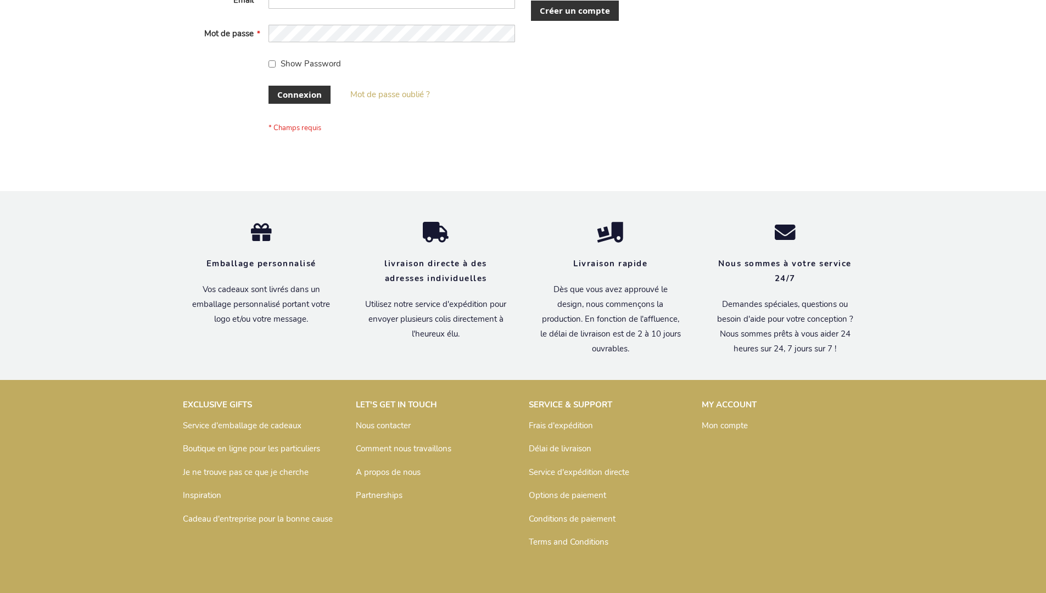
scroll to position [379, 0]
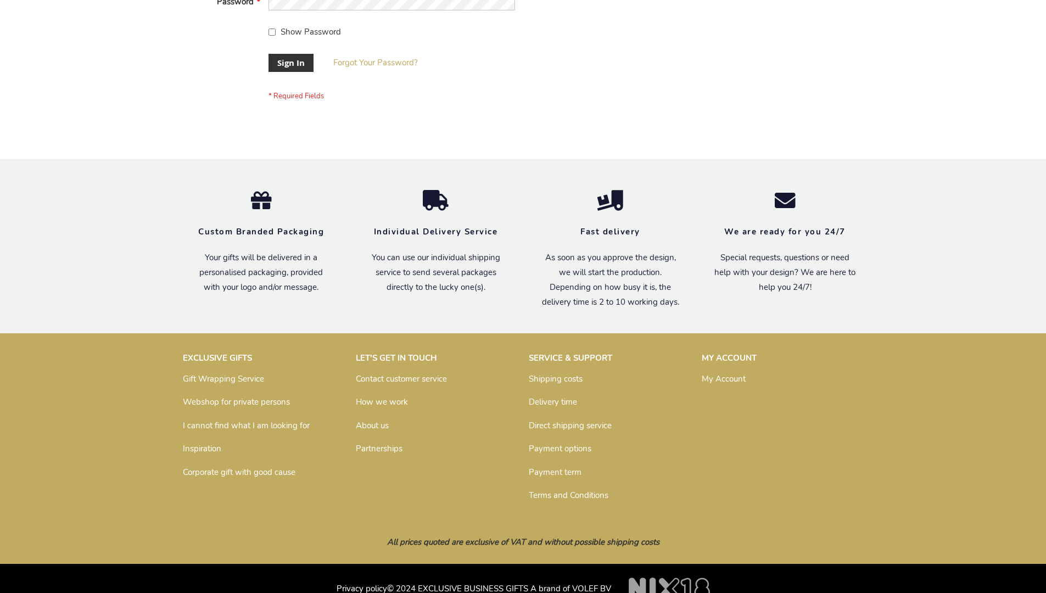
scroll to position [353, 0]
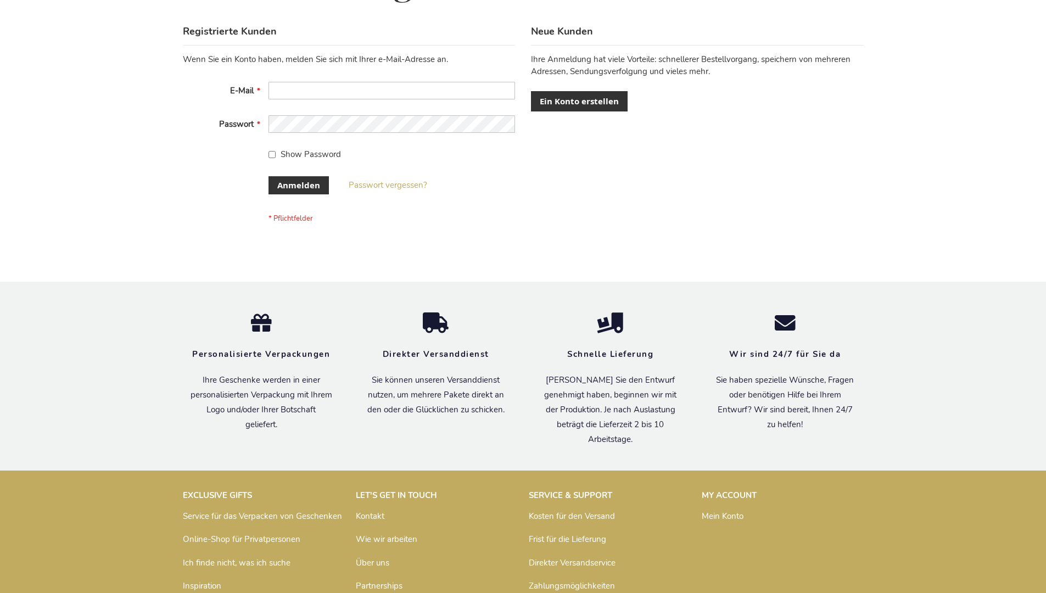
scroll to position [368, 0]
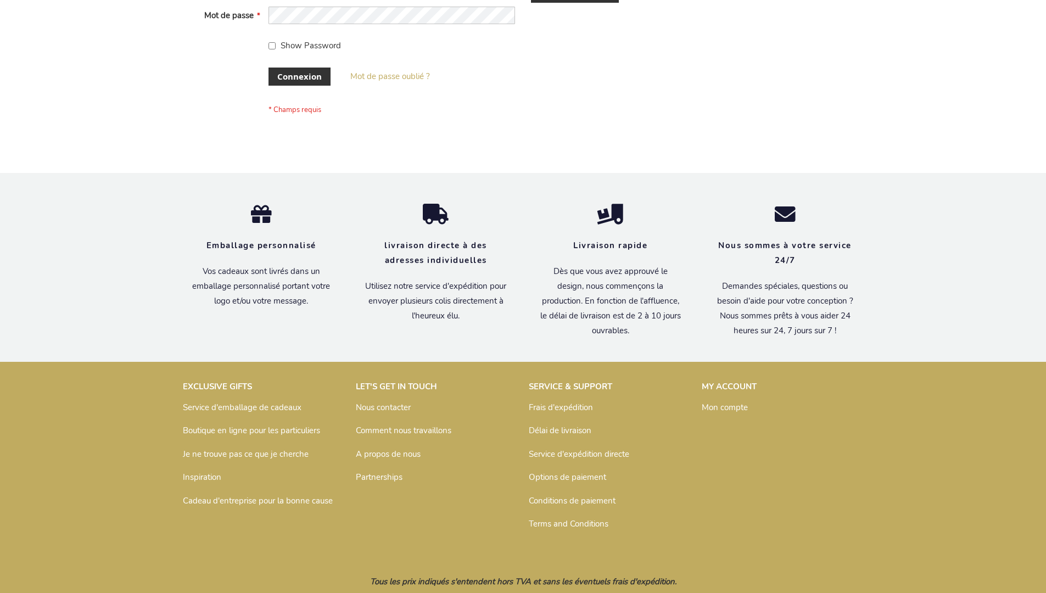
scroll to position [379, 0]
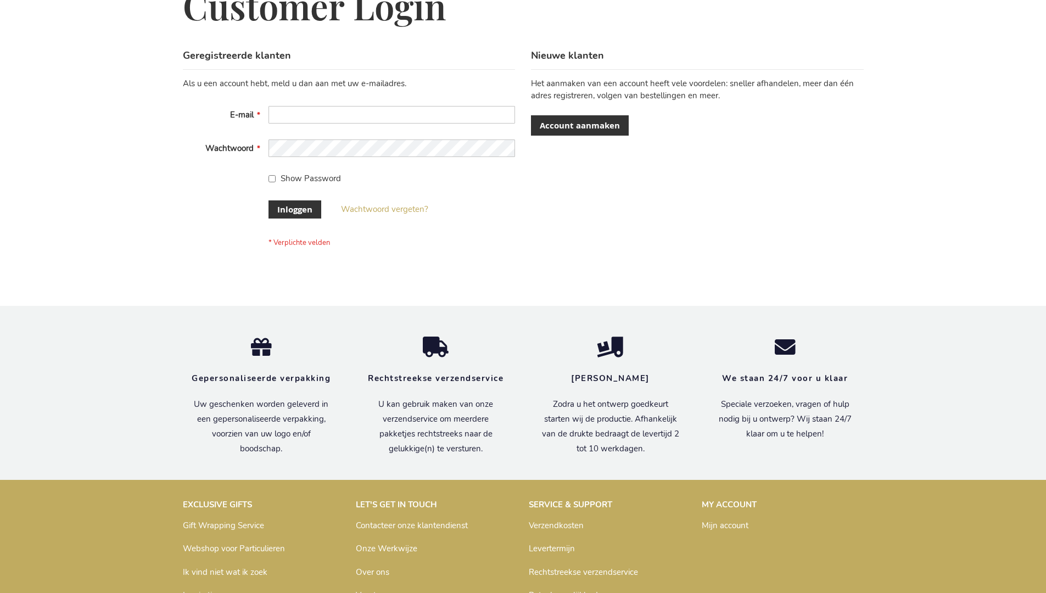
scroll to position [373, 0]
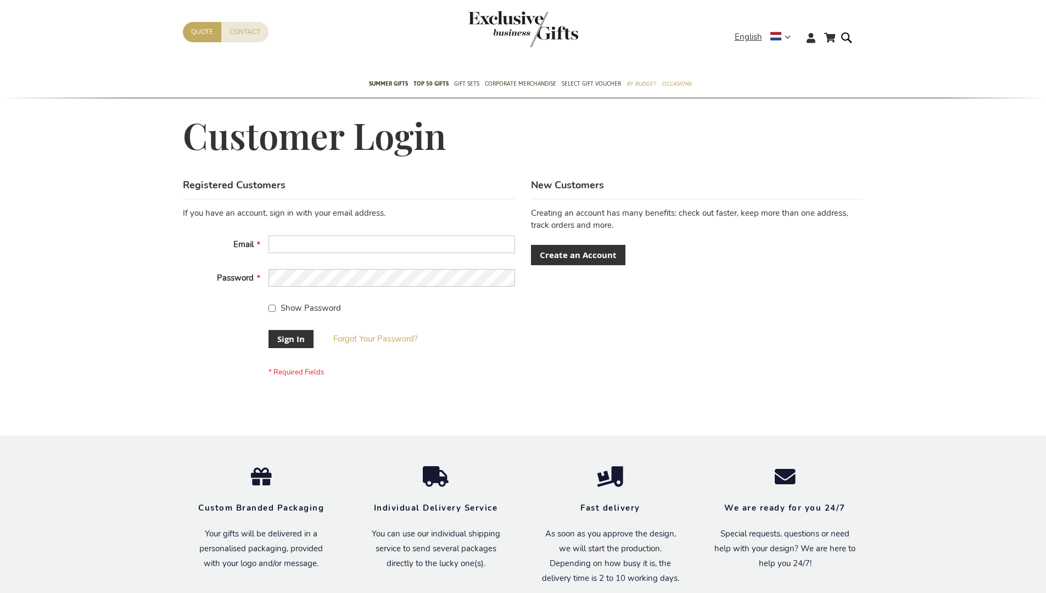
scroll to position [353, 0]
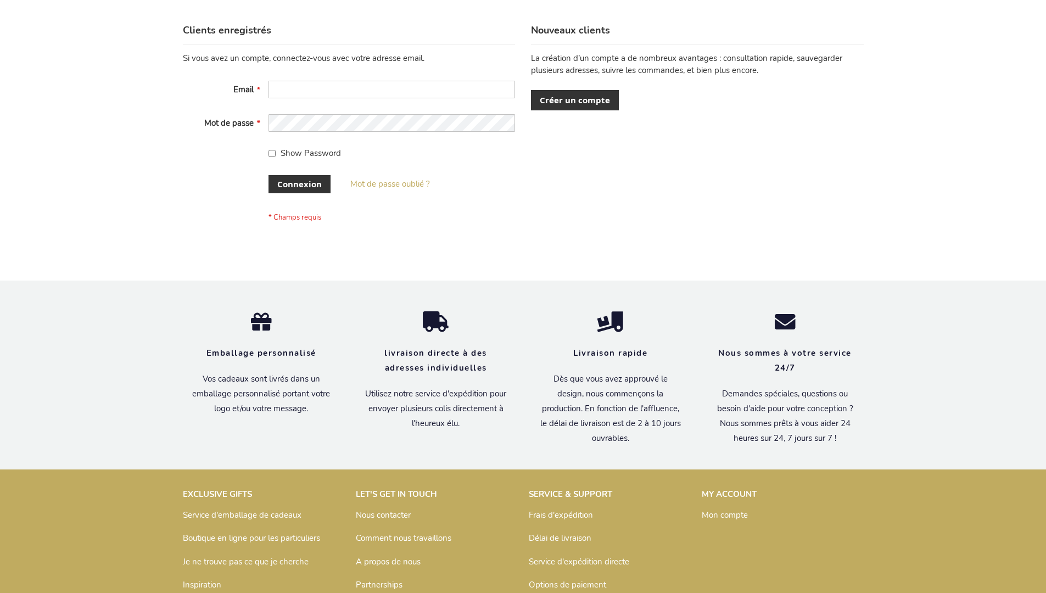
scroll to position [379, 0]
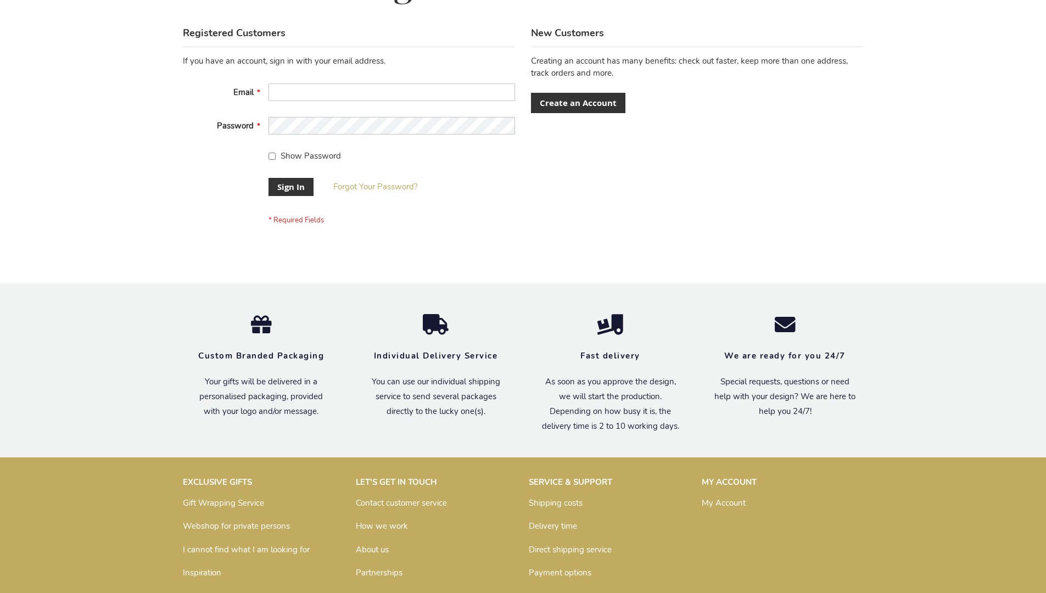
scroll to position [353, 0]
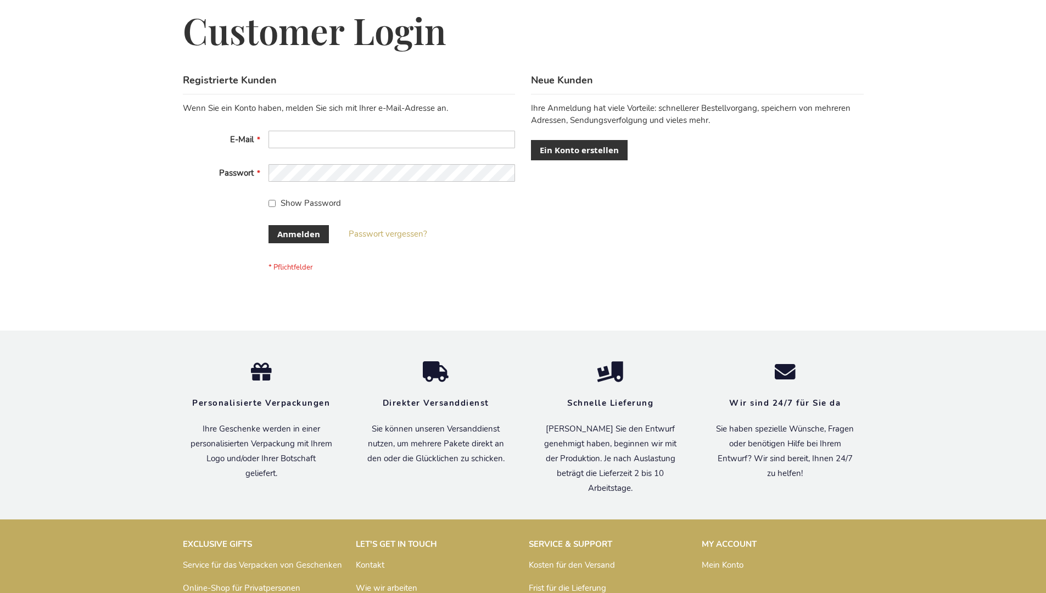
scroll to position [368, 0]
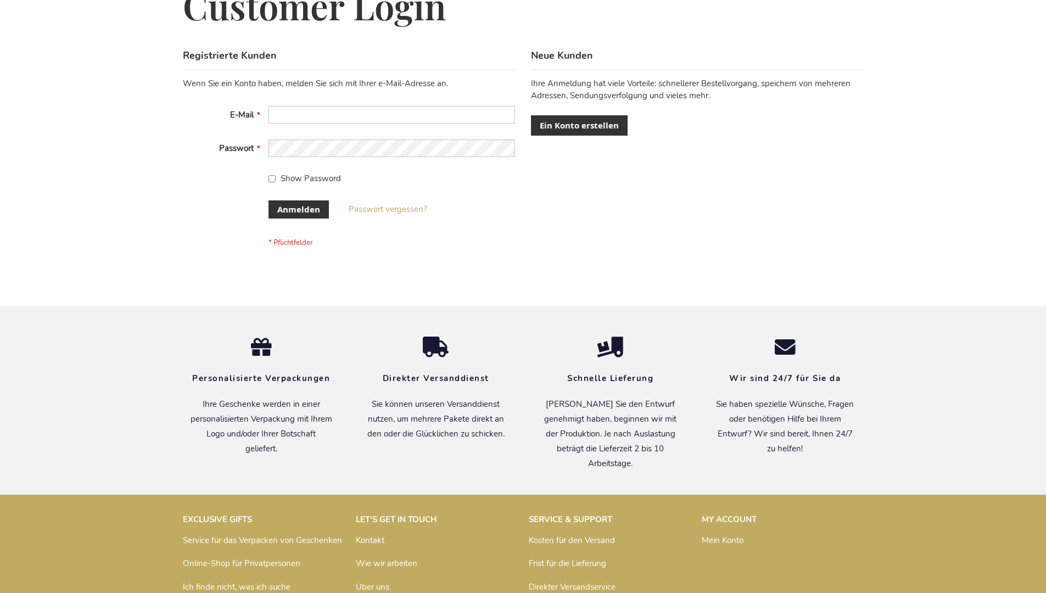
scroll to position [368, 0]
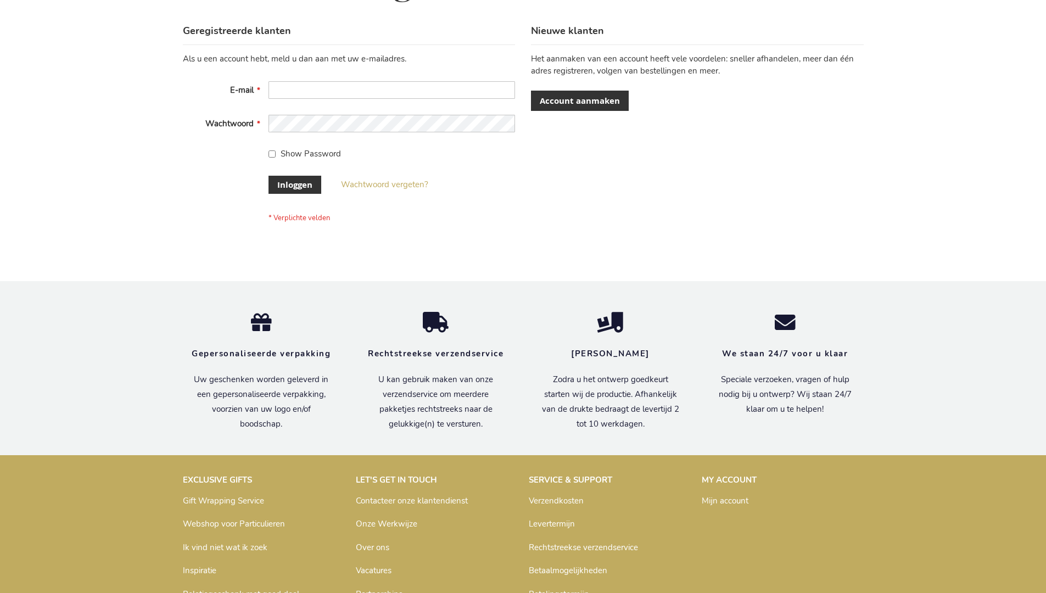
scroll to position [373, 0]
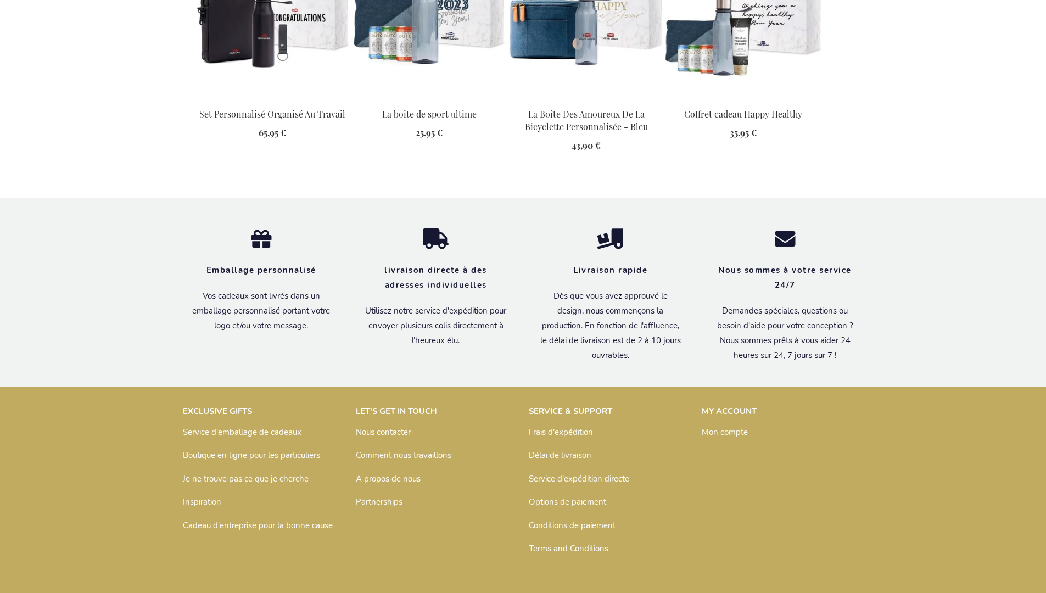
scroll to position [1517, 0]
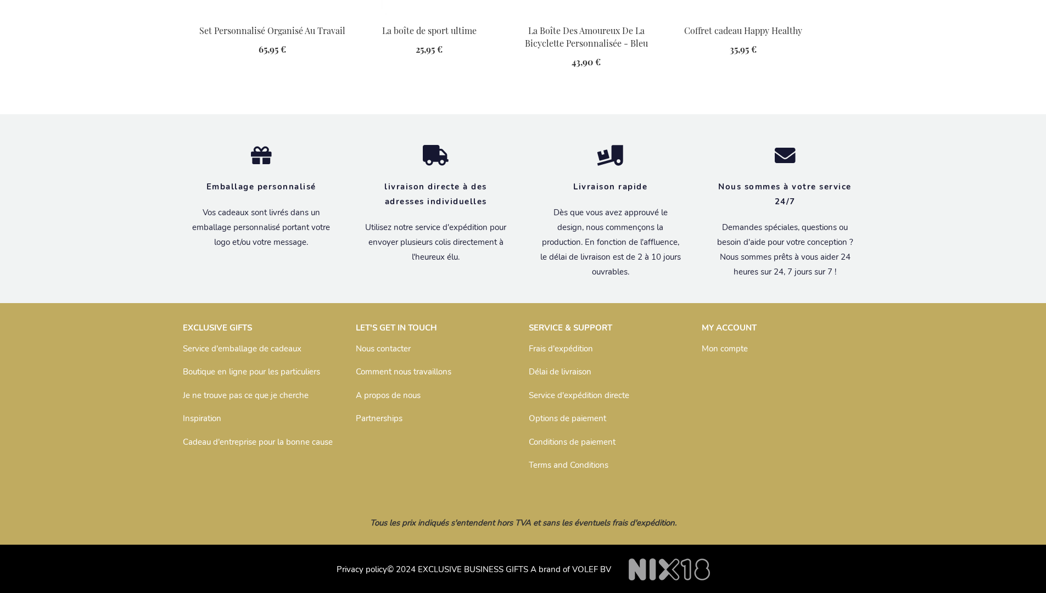
scroll to position [1517, 0]
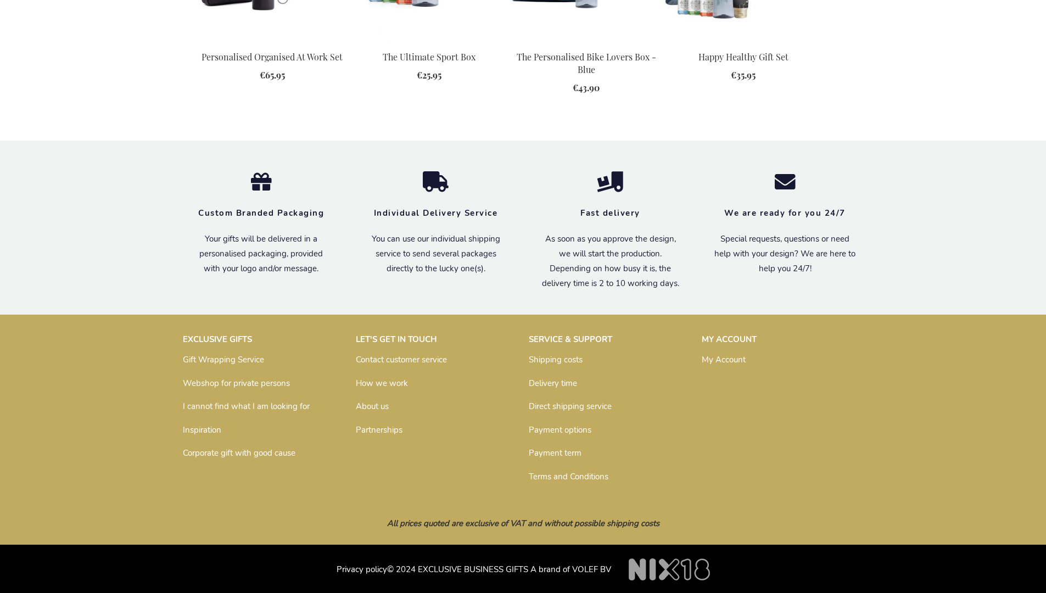
scroll to position [1478, 0]
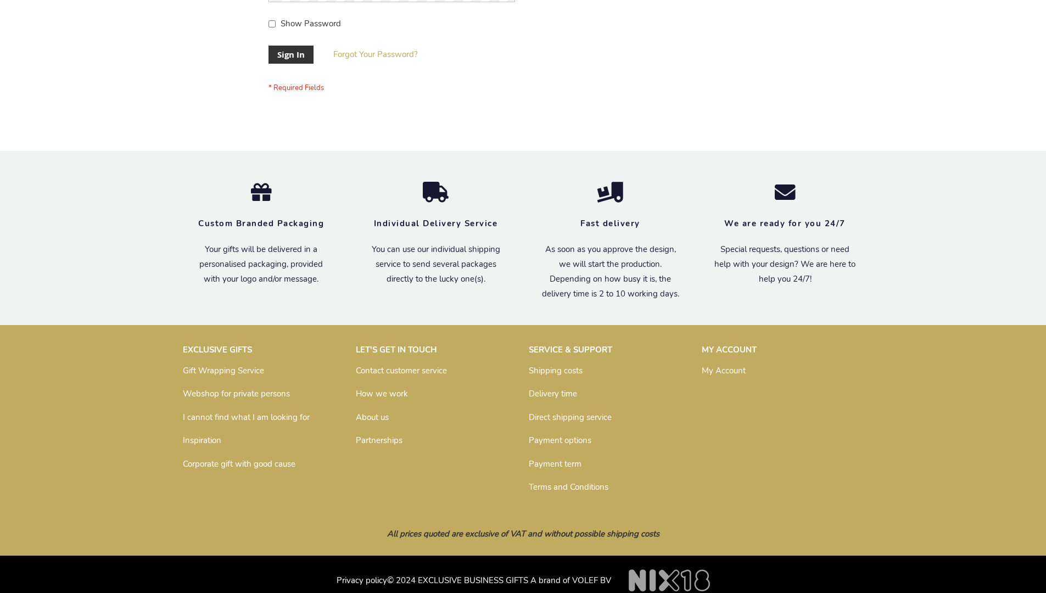
scroll to position [353, 0]
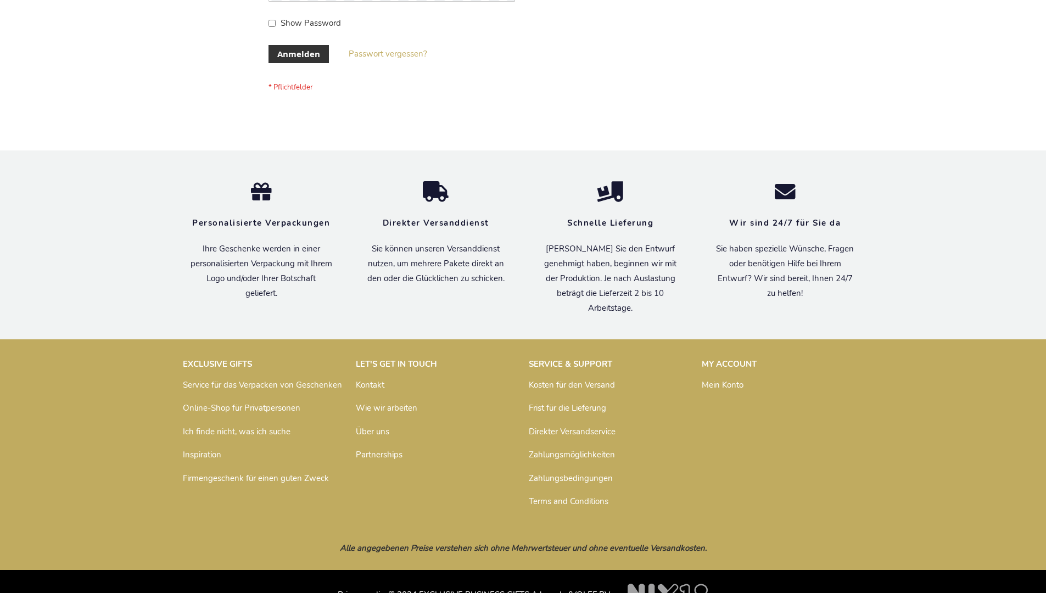
scroll to position [368, 0]
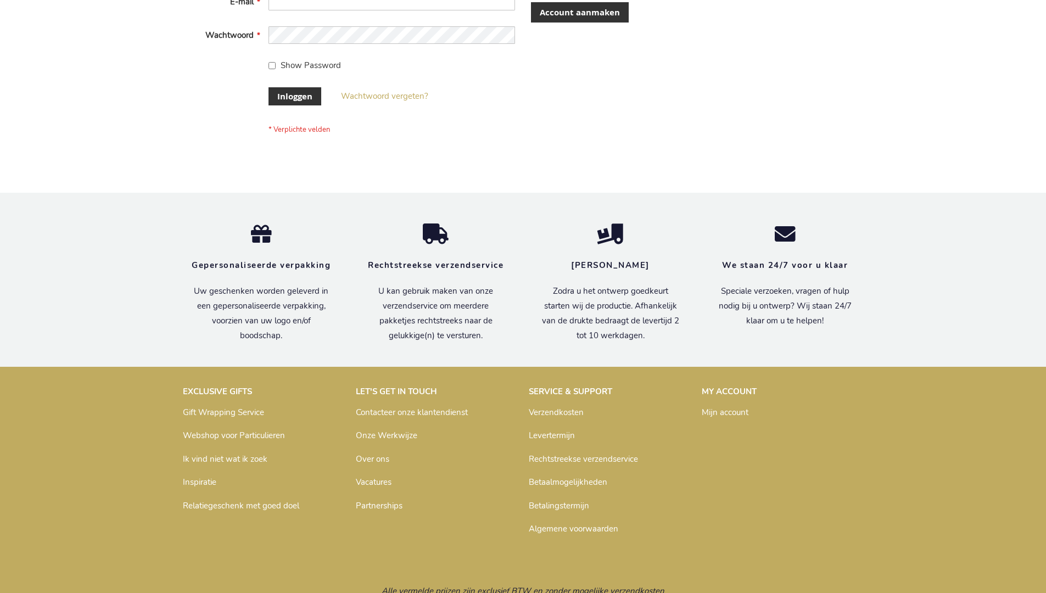
scroll to position [373, 0]
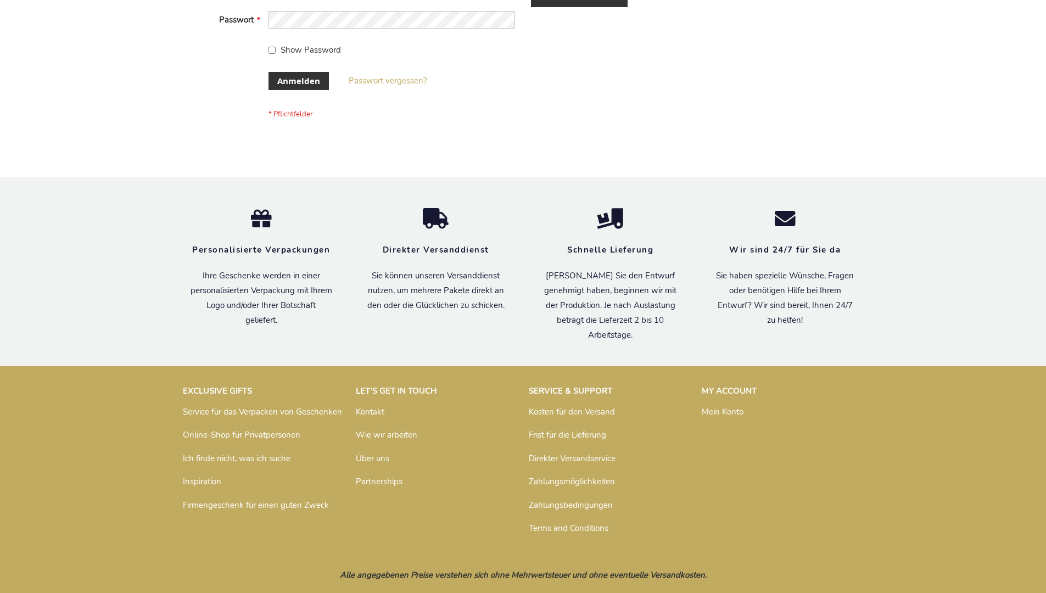
scroll to position [368, 0]
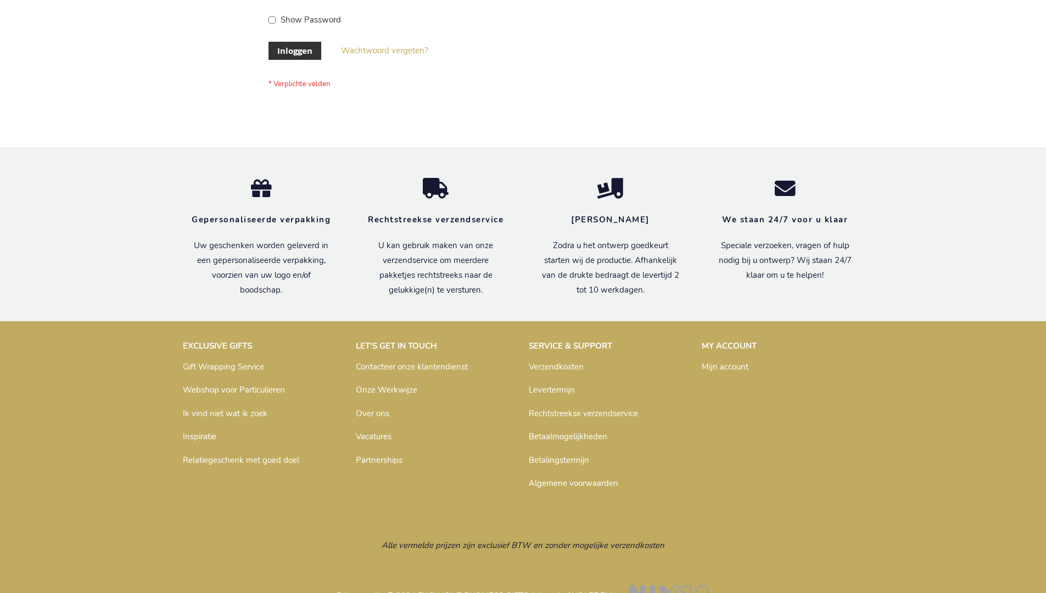
scroll to position [373, 0]
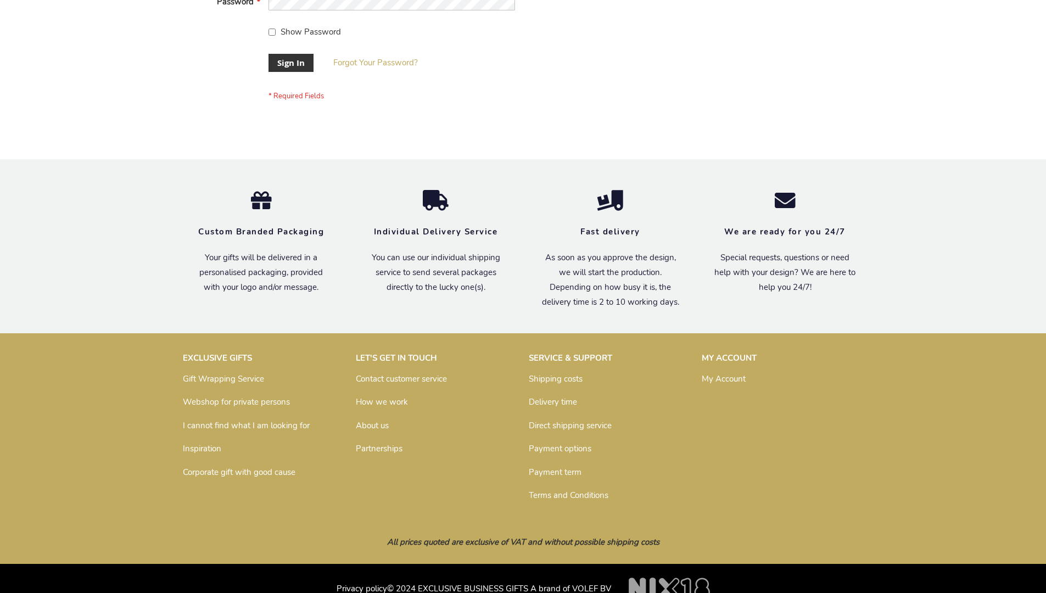
scroll to position [353, 0]
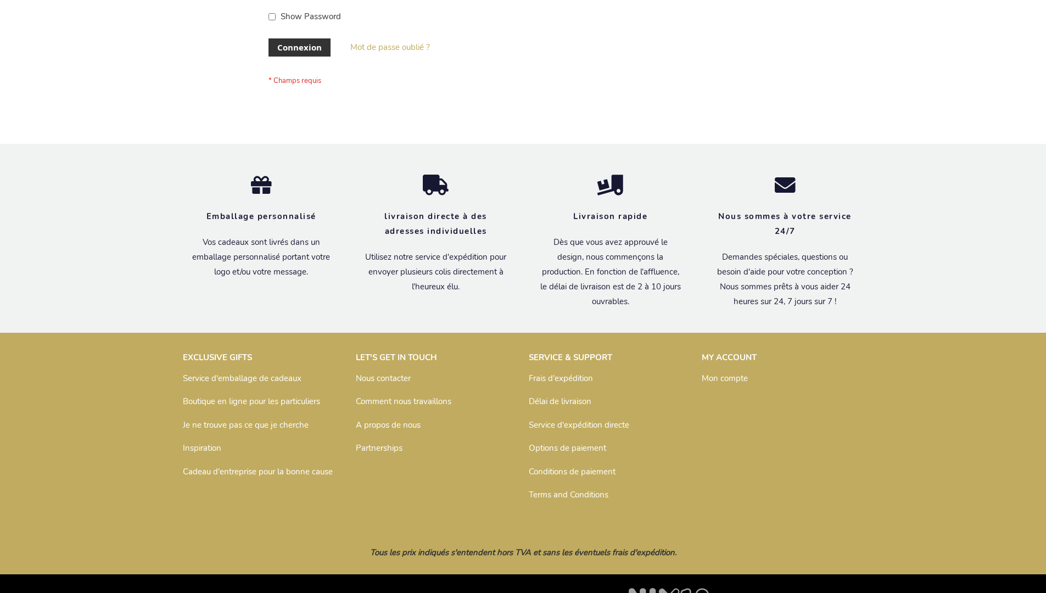
scroll to position [379, 0]
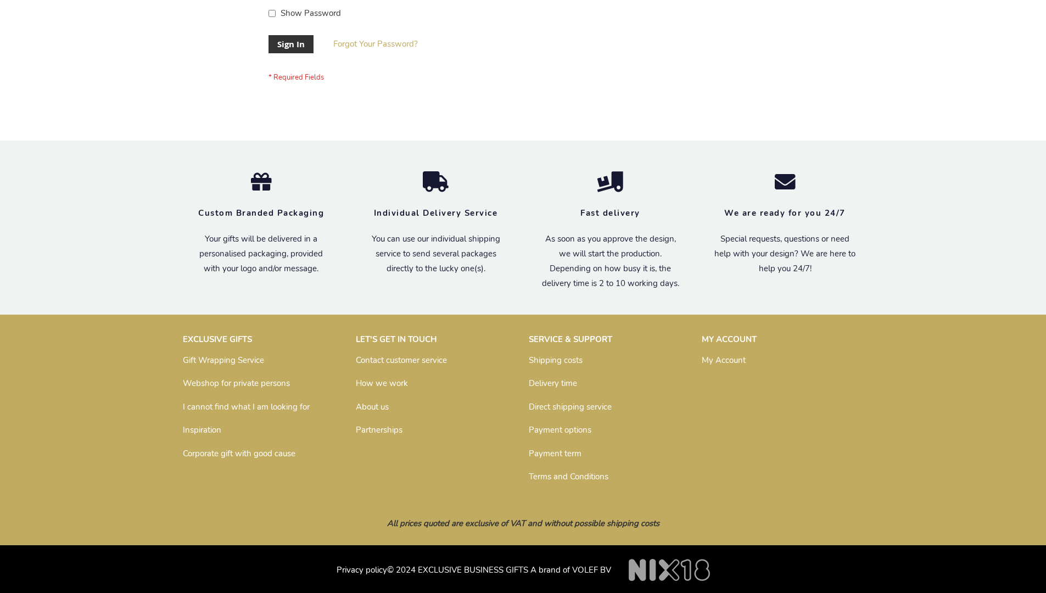
scroll to position [353, 0]
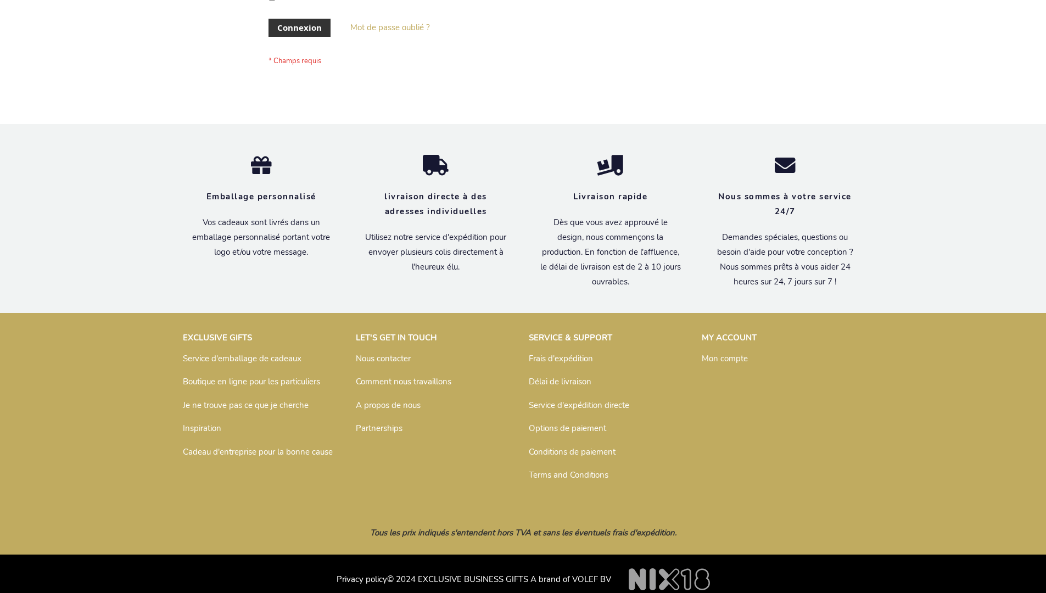
scroll to position [379, 0]
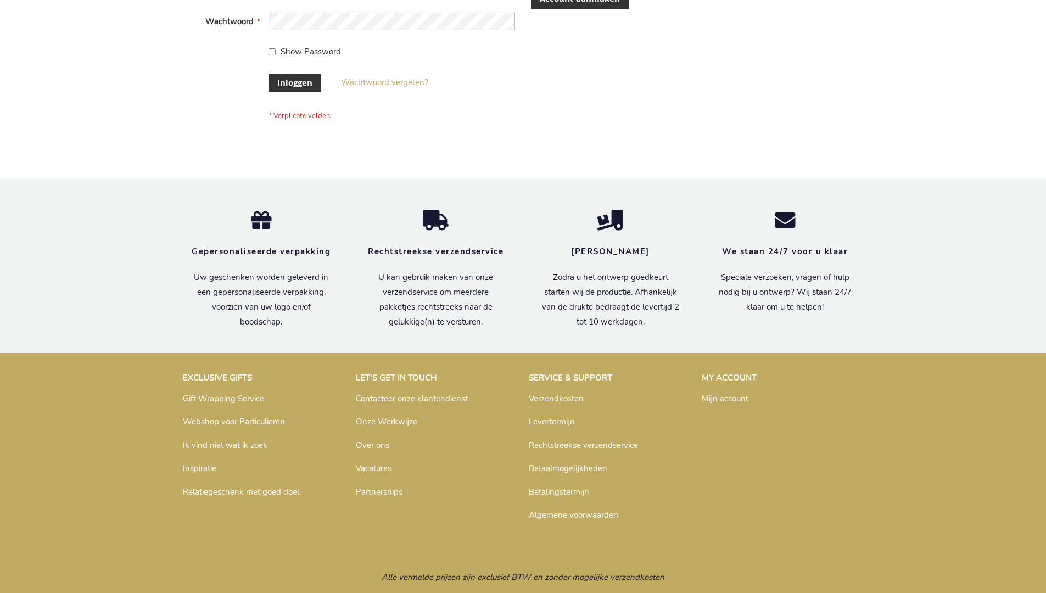
scroll to position [365, 0]
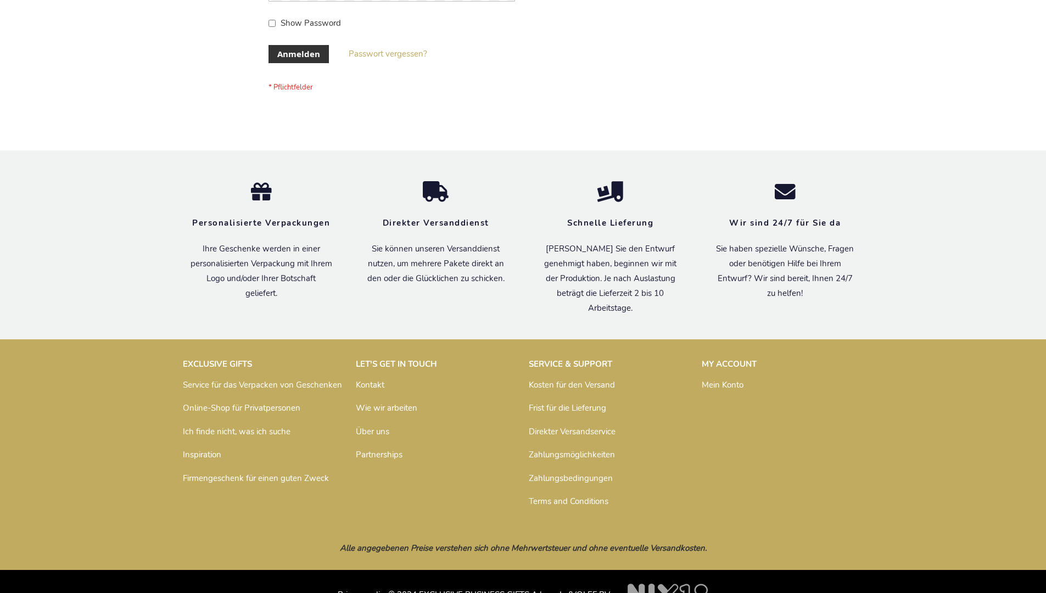
scroll to position [368, 0]
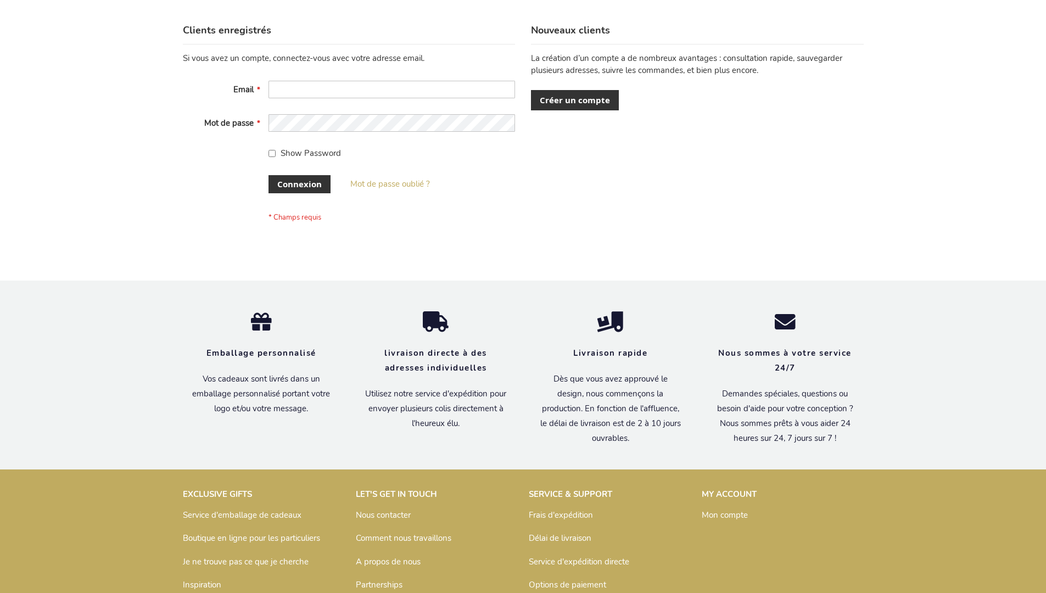
scroll to position [379, 0]
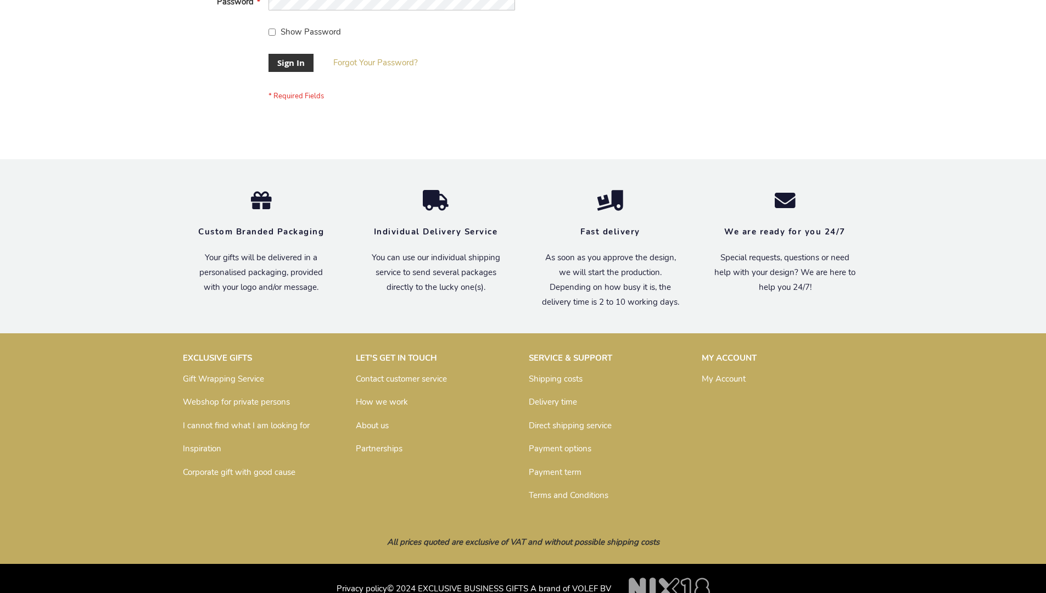
scroll to position [353, 0]
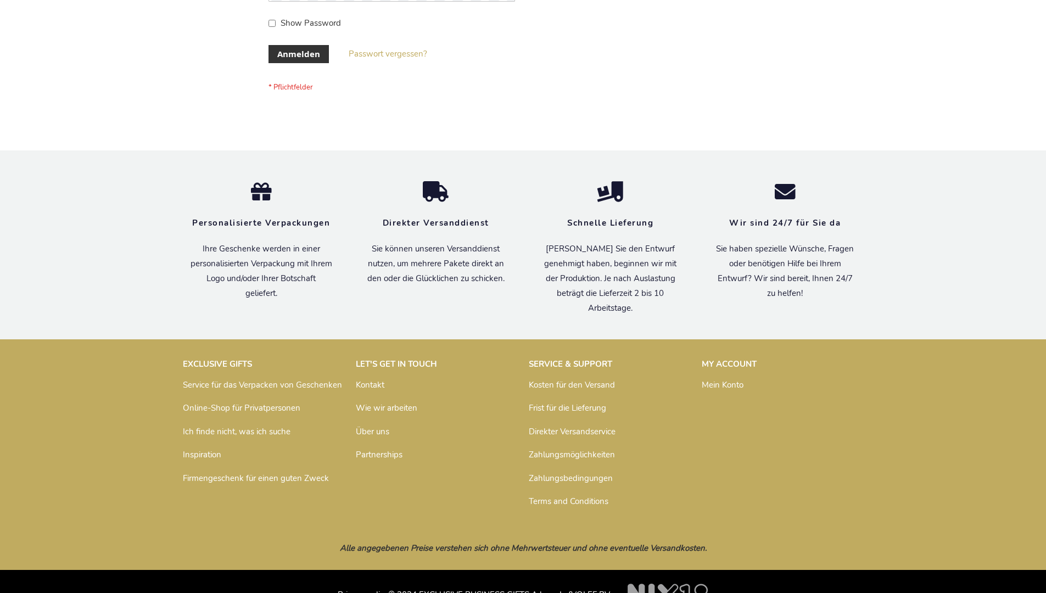
scroll to position [368, 0]
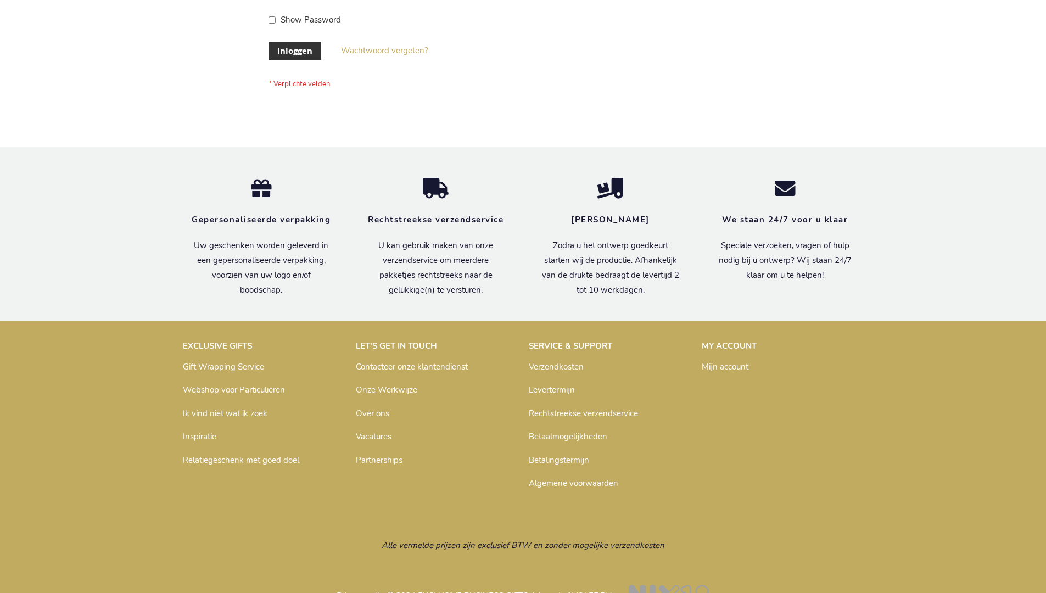
scroll to position [373, 0]
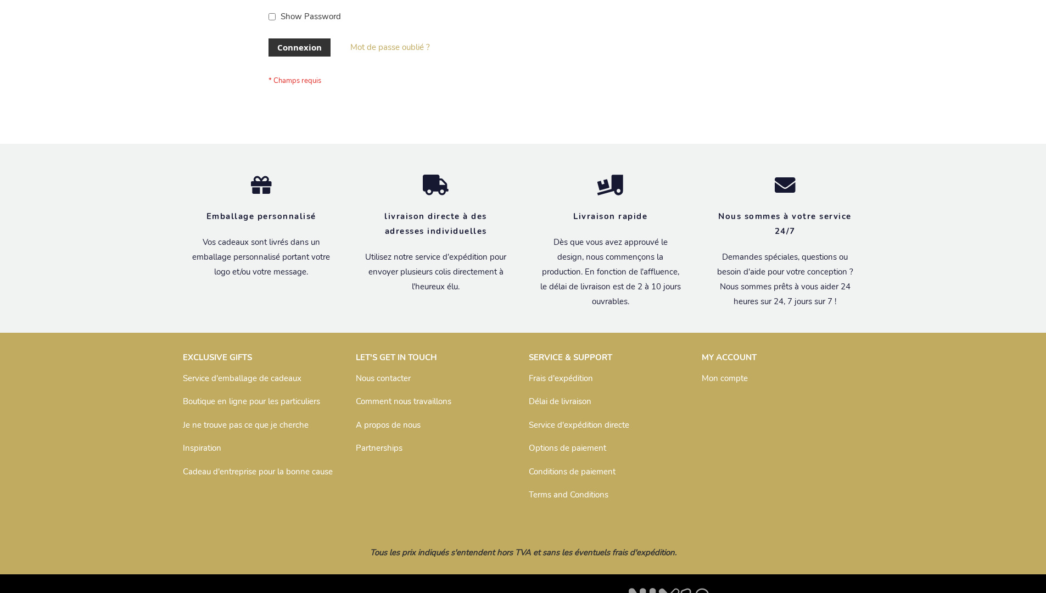
scroll to position [379, 0]
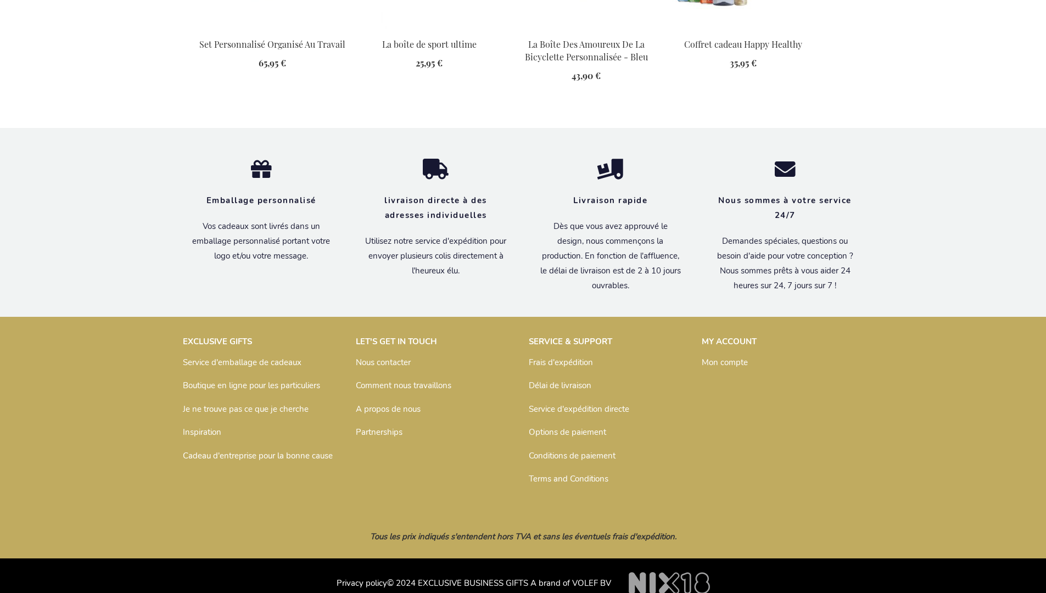
scroll to position [1517, 0]
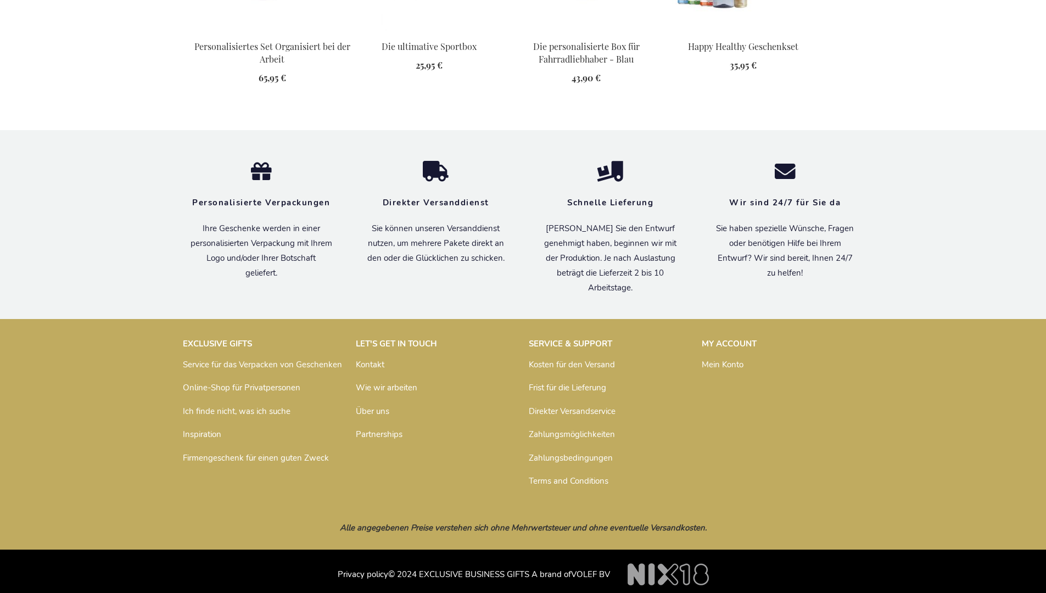
scroll to position [1506, 0]
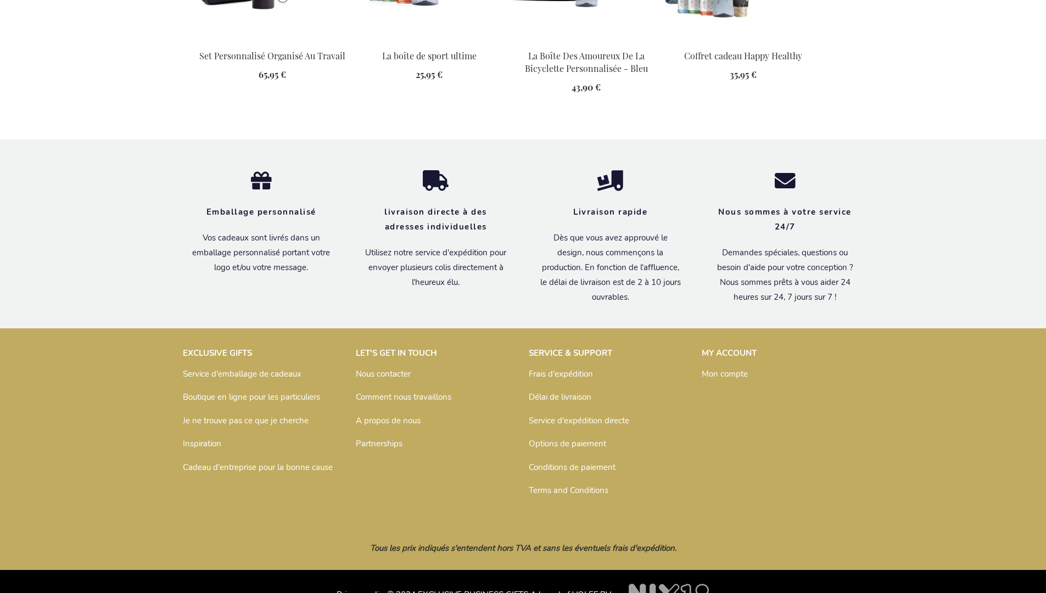
scroll to position [1517, 0]
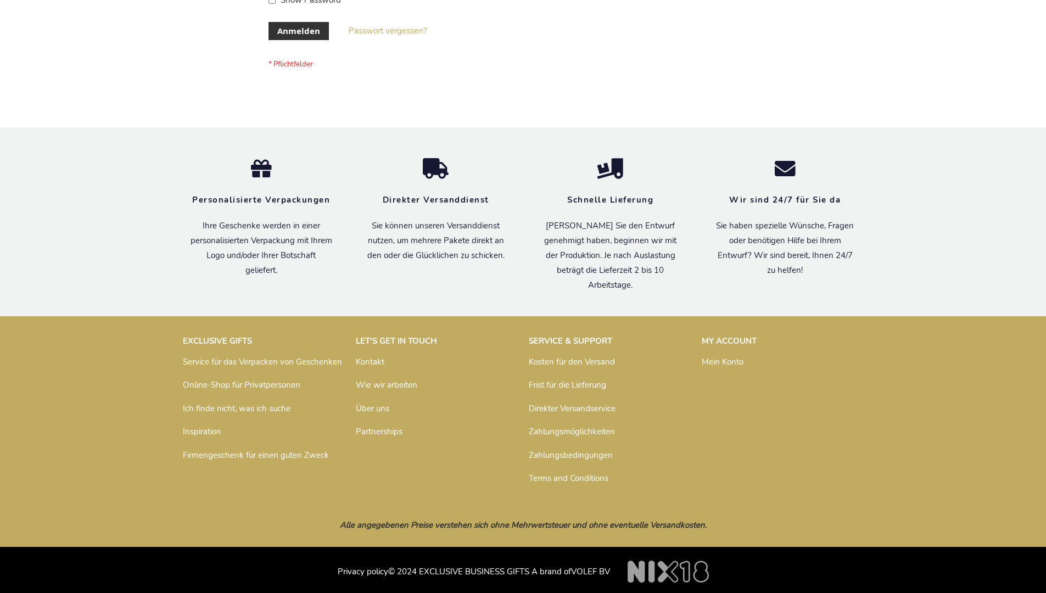
scroll to position [368, 0]
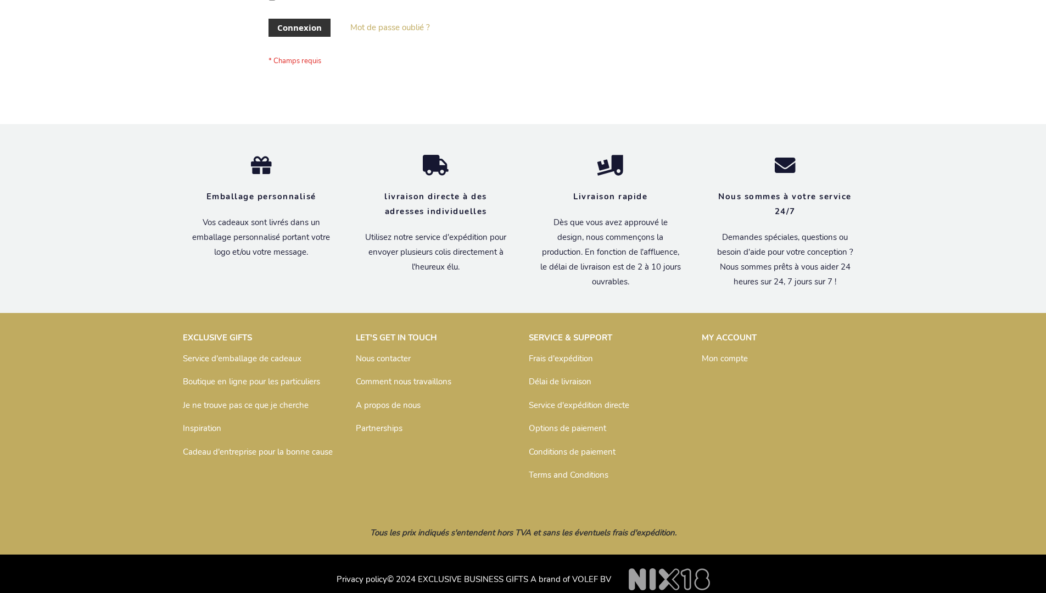
scroll to position [379, 0]
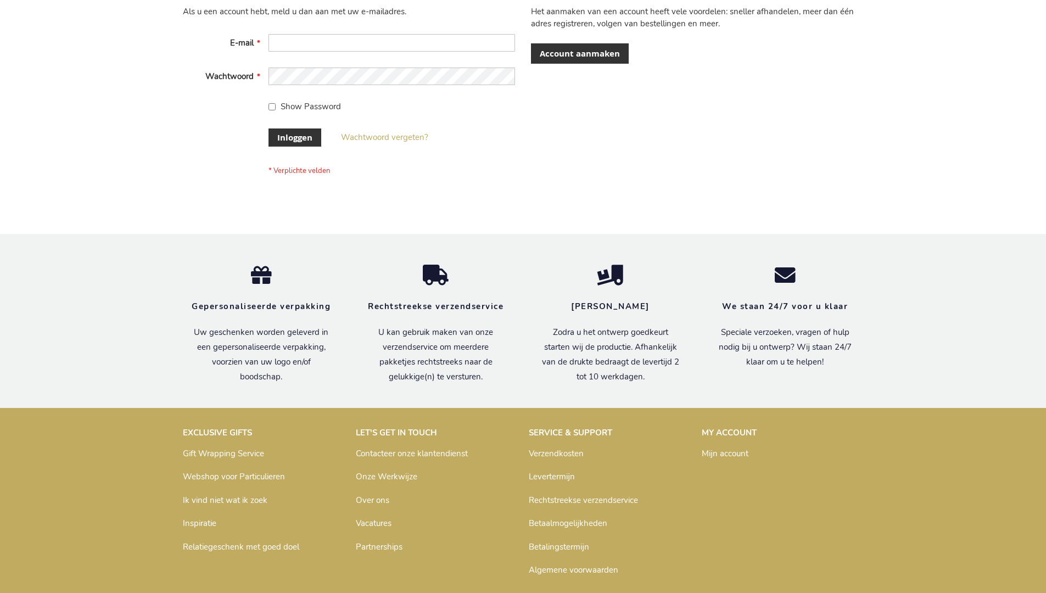
scroll to position [373, 0]
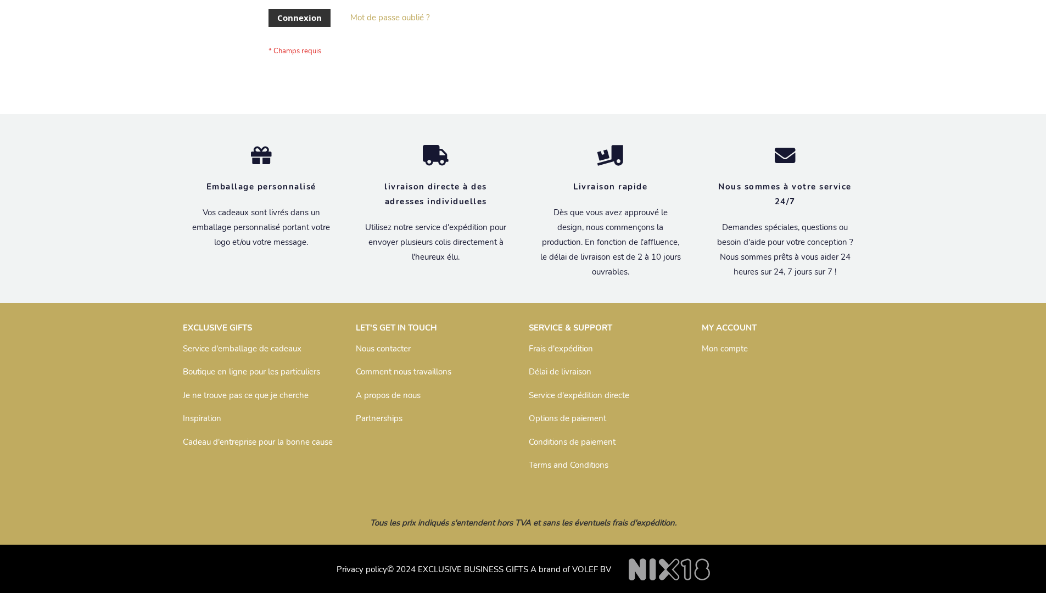
scroll to position [379, 0]
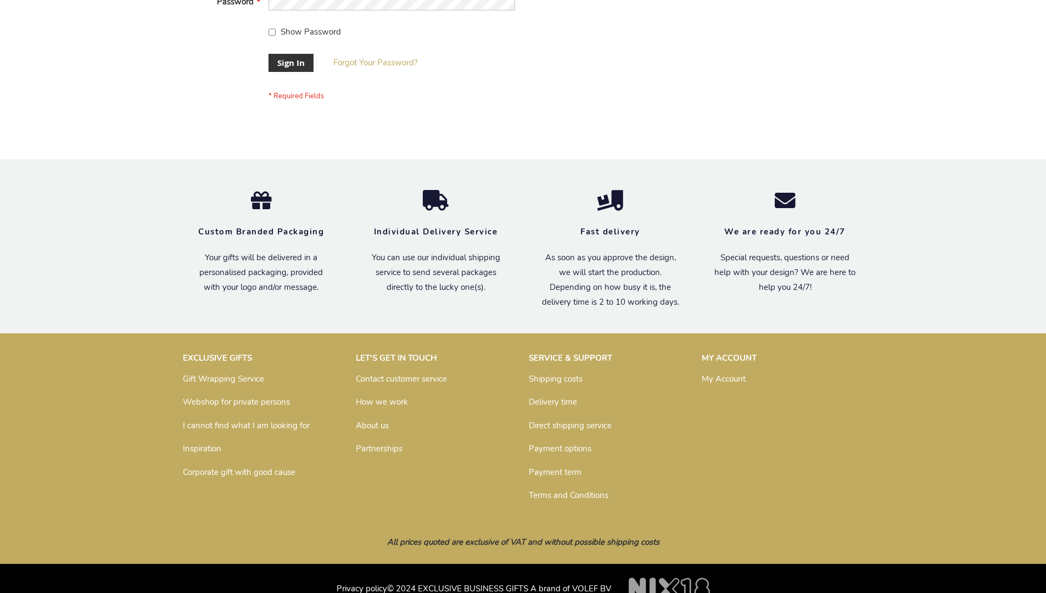
scroll to position [353, 0]
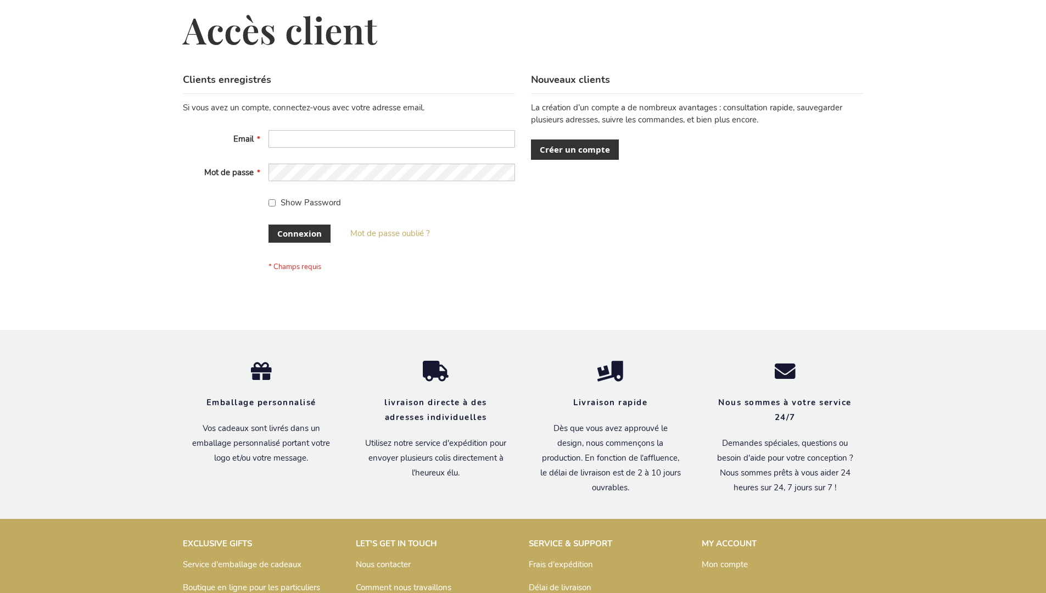
scroll to position [379, 0]
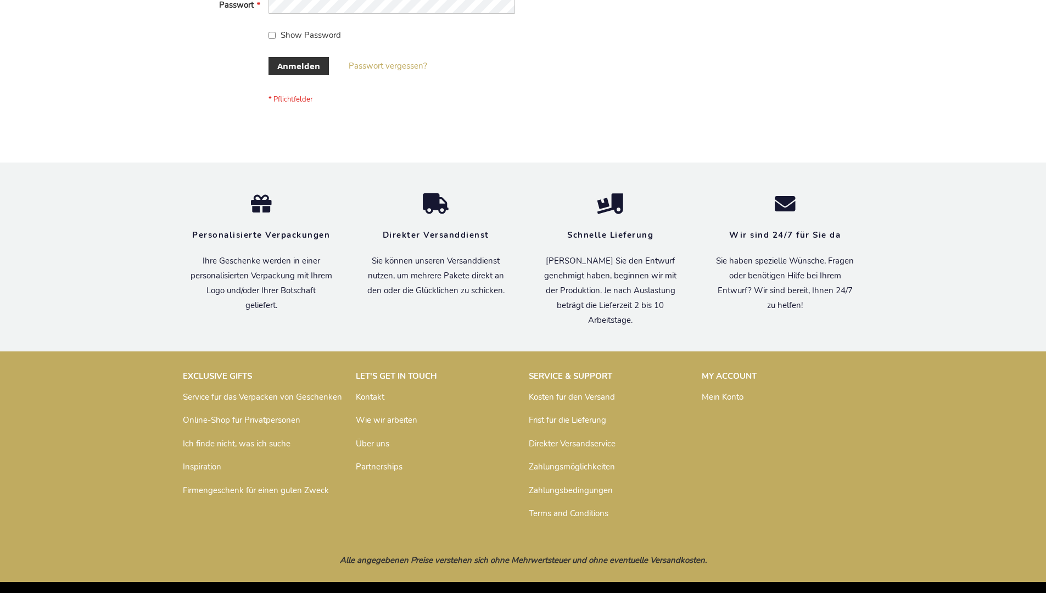
scroll to position [368, 0]
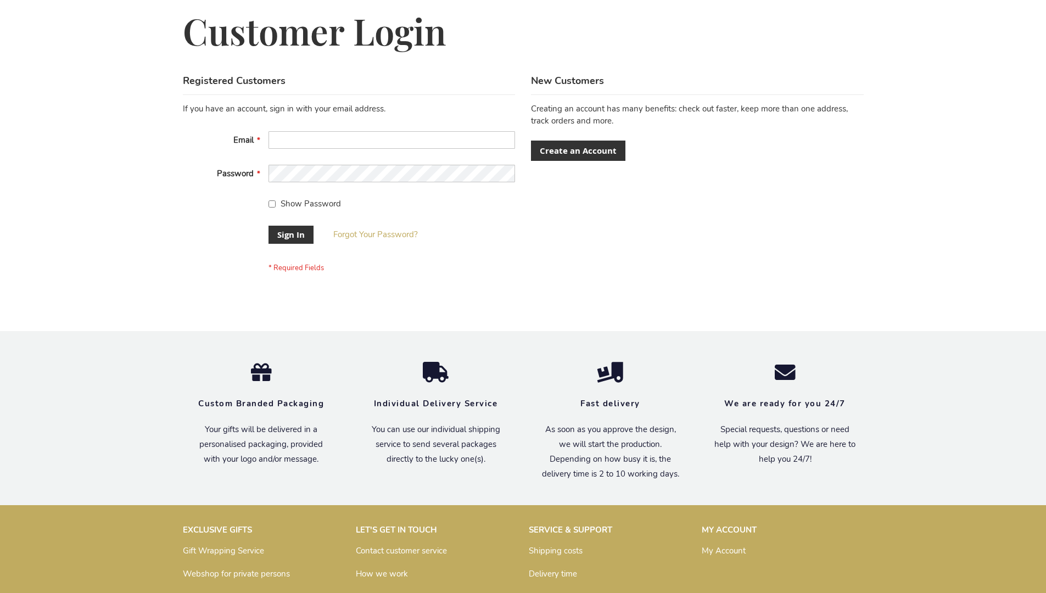
scroll to position [353, 0]
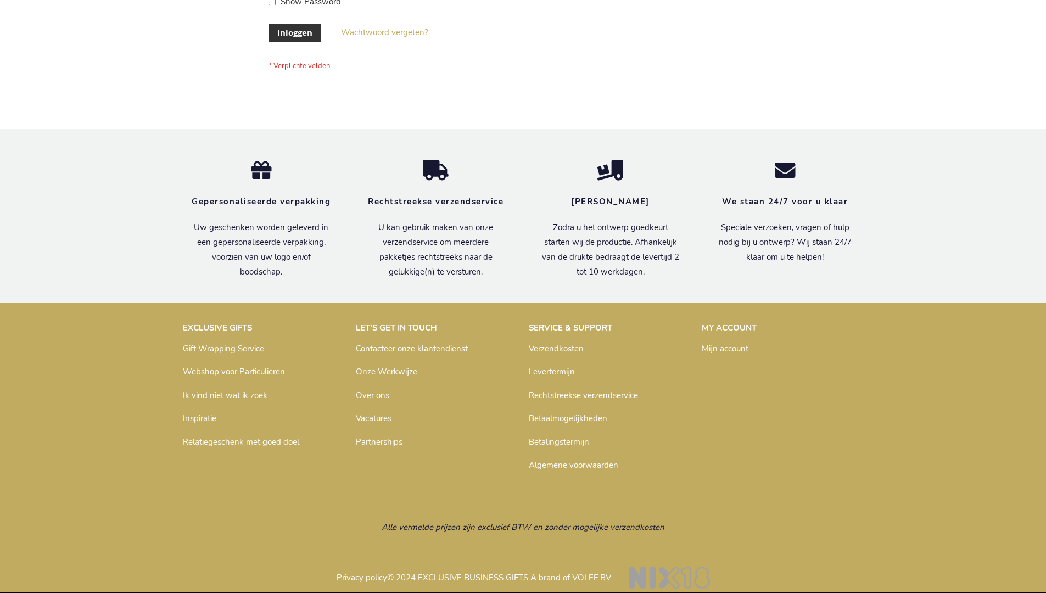
scroll to position [373, 0]
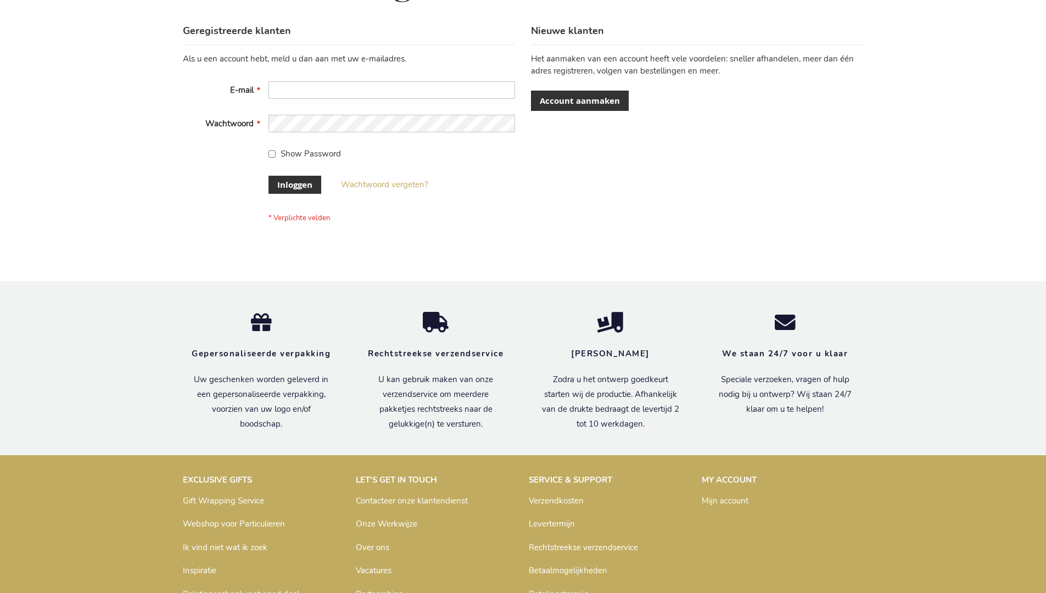
scroll to position [373, 0]
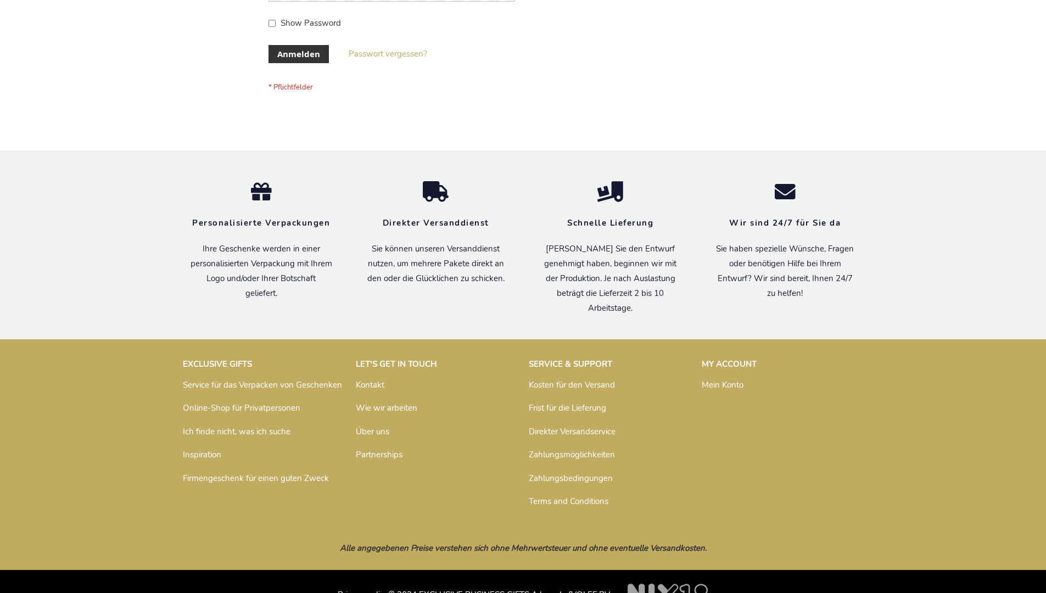
scroll to position [368, 0]
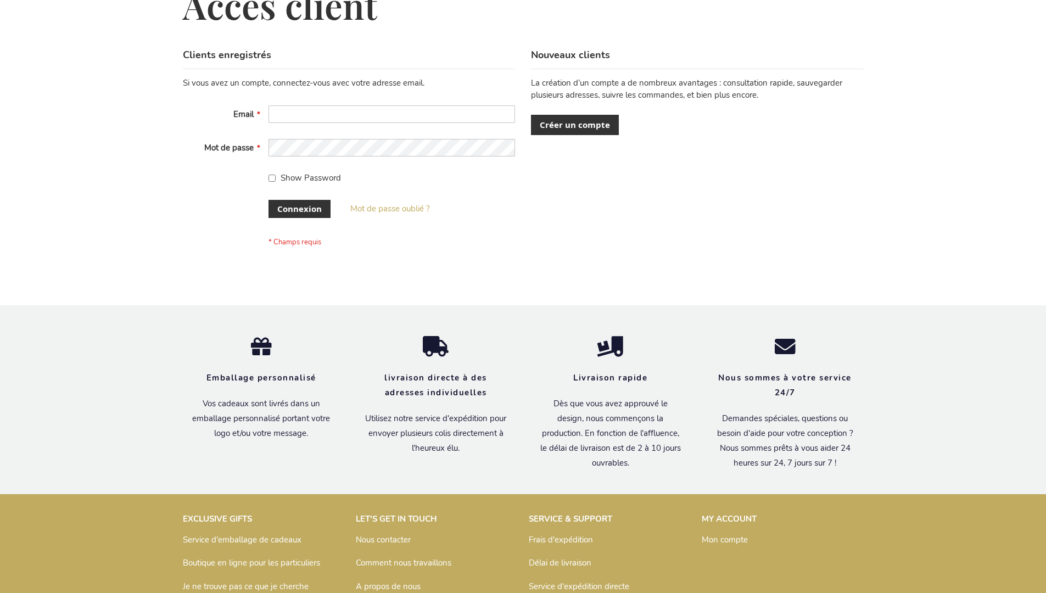
scroll to position [379, 0]
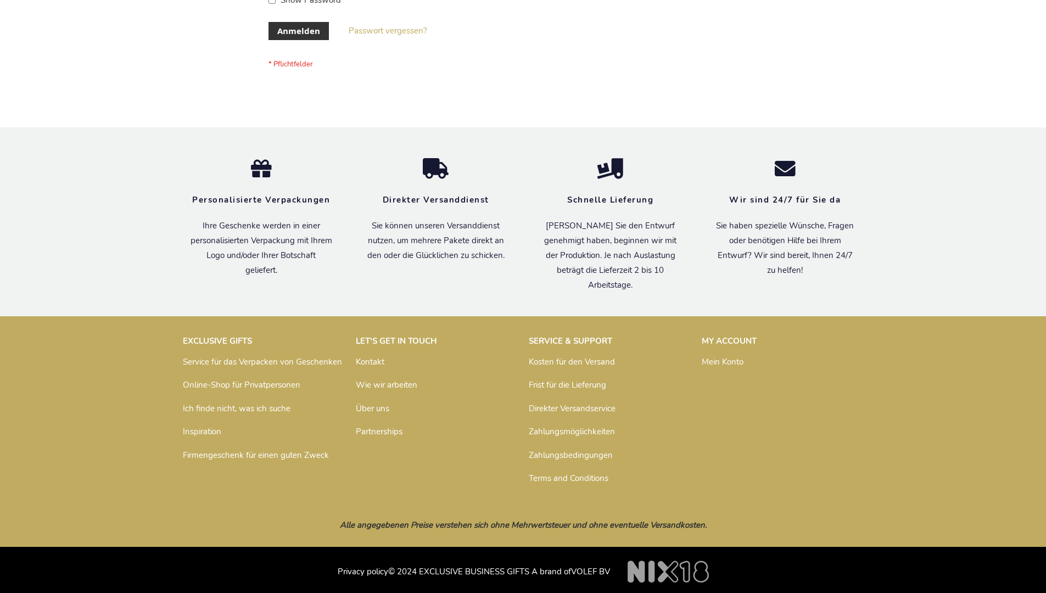
scroll to position [368, 0]
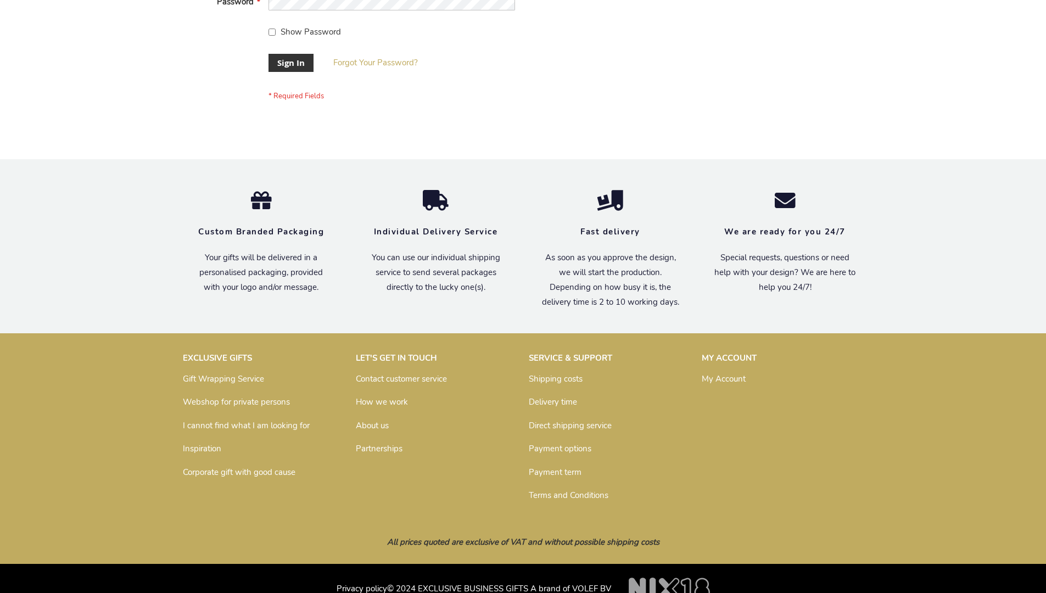
scroll to position [353, 0]
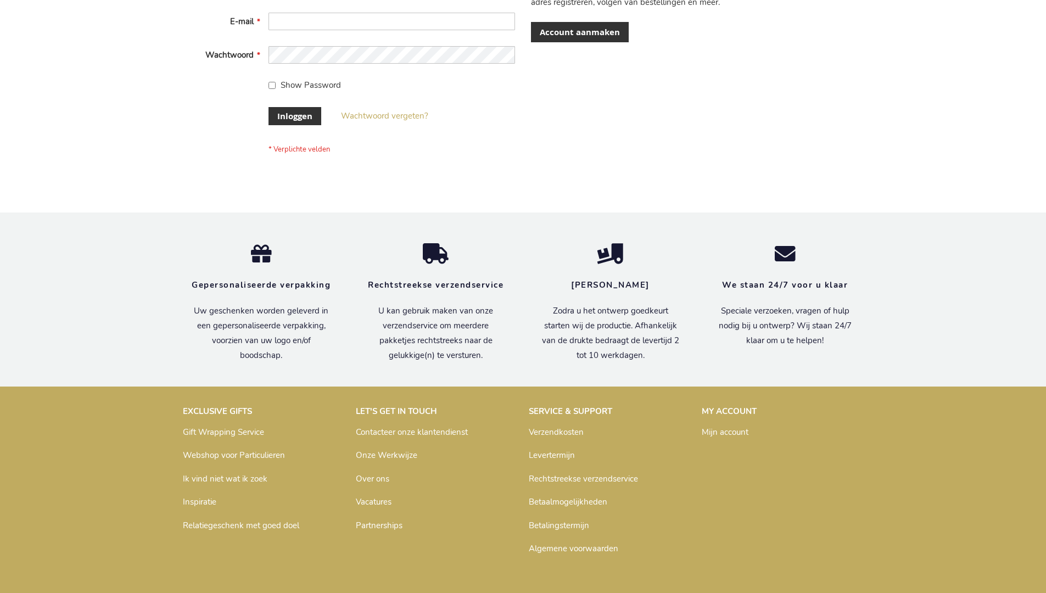
scroll to position [373, 0]
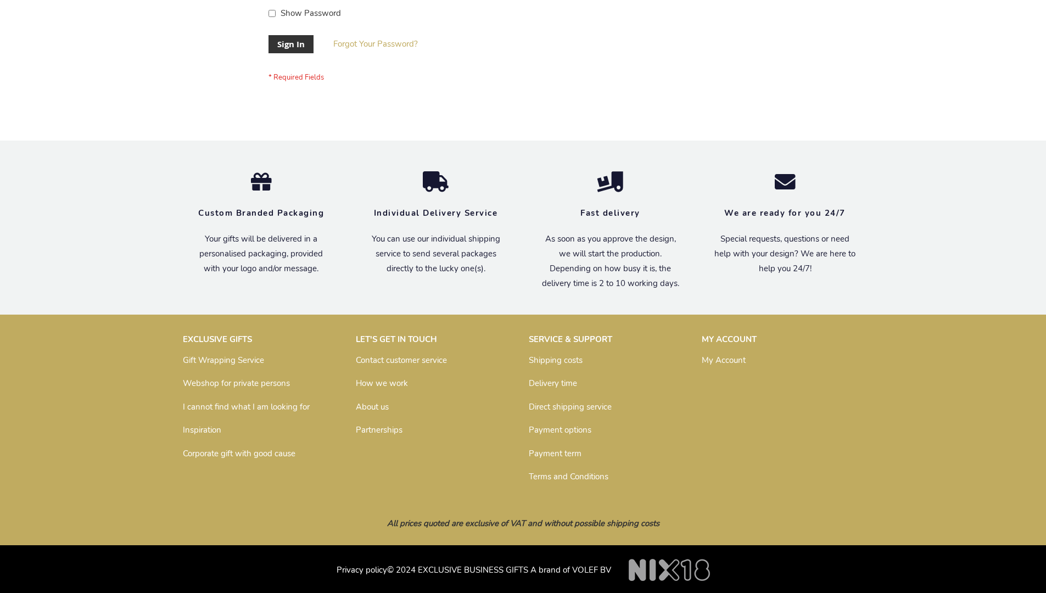
scroll to position [353, 0]
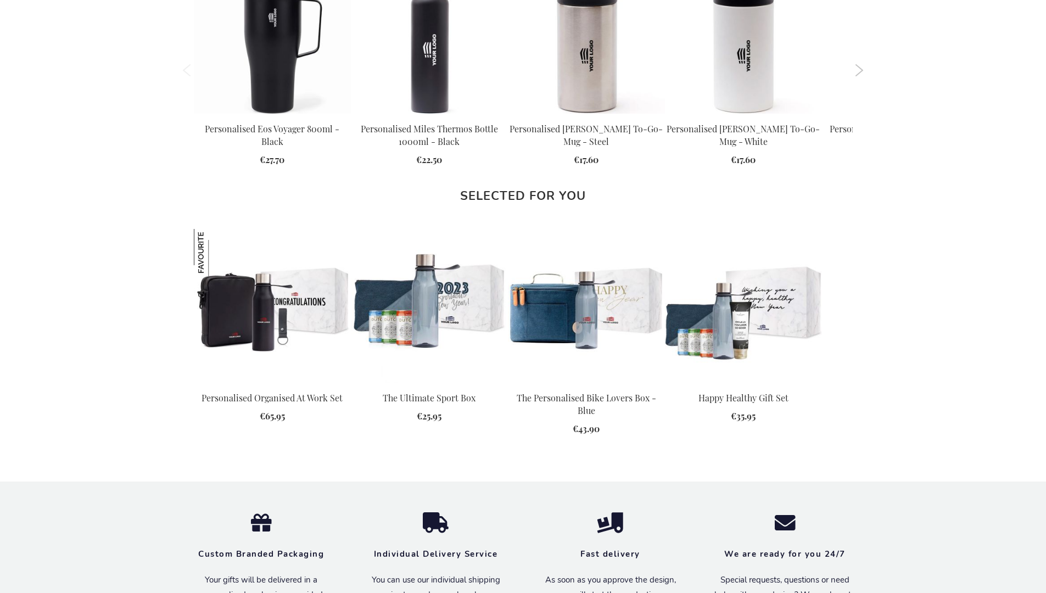
scroll to position [1478, 0]
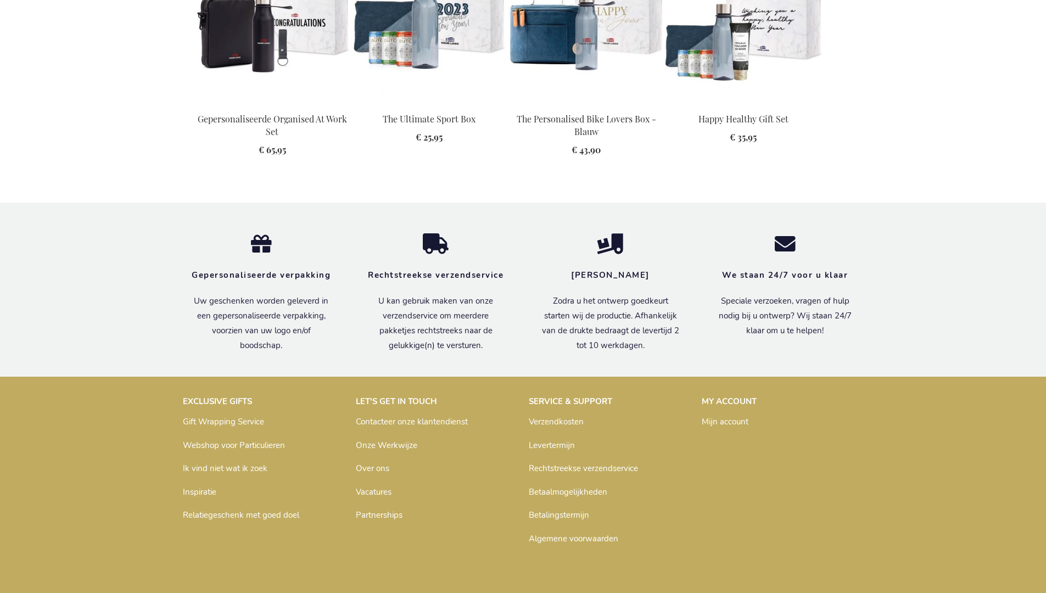
scroll to position [1499, 0]
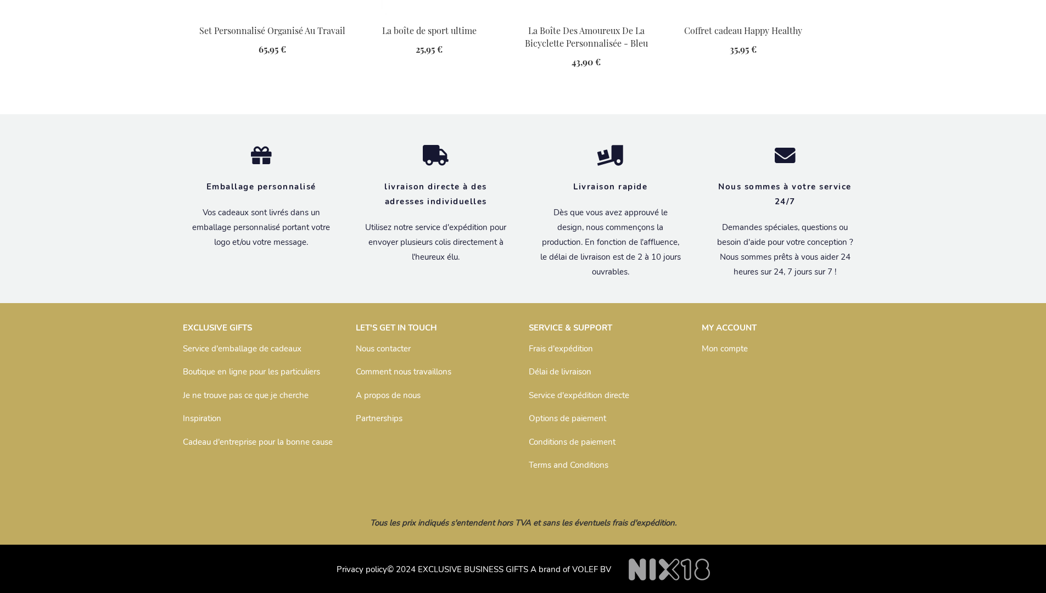
scroll to position [1517, 0]
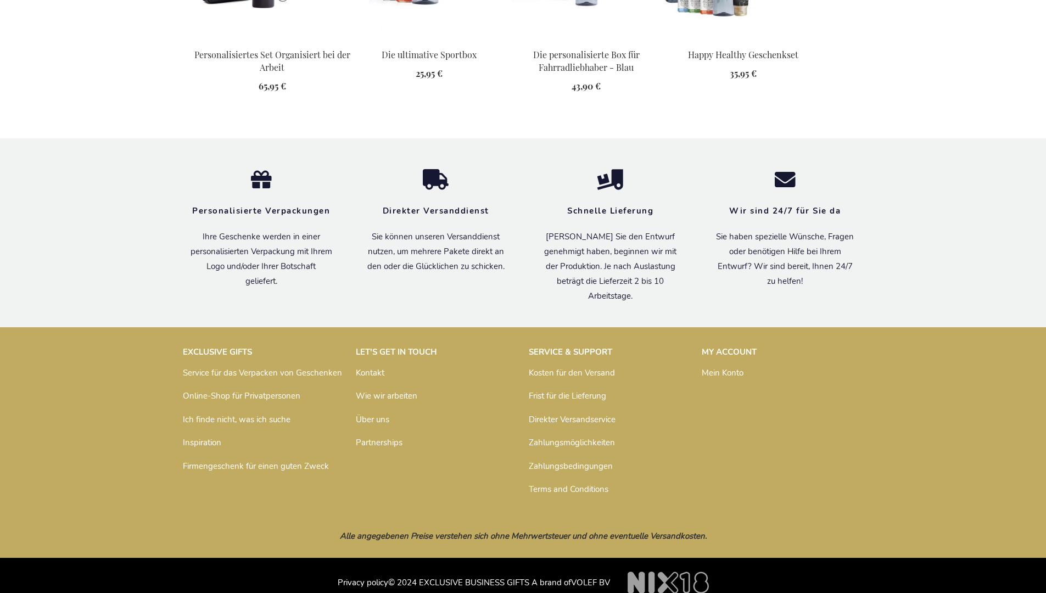
scroll to position [1506, 0]
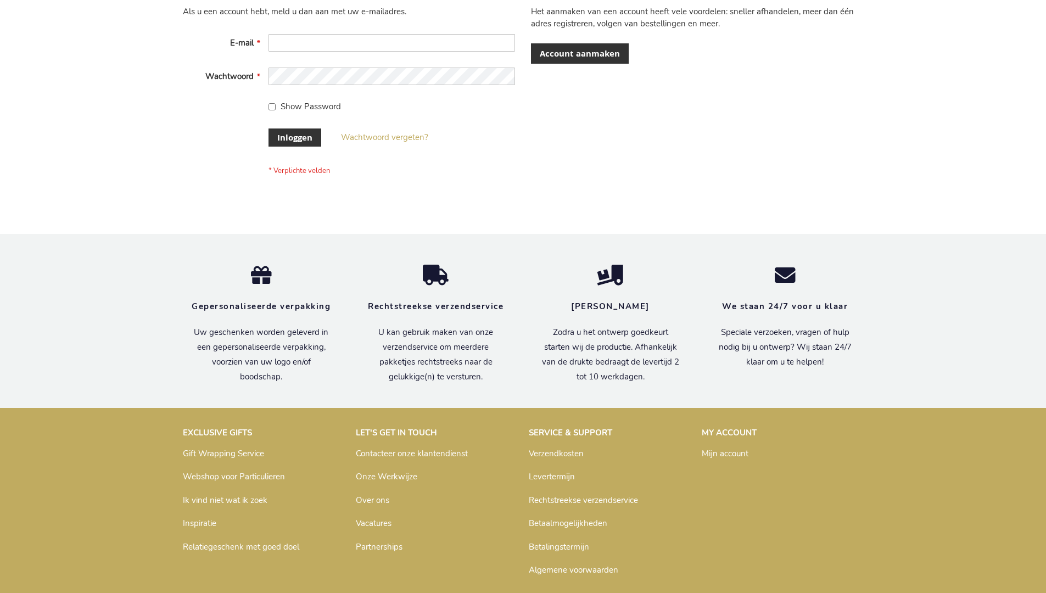
scroll to position [373, 0]
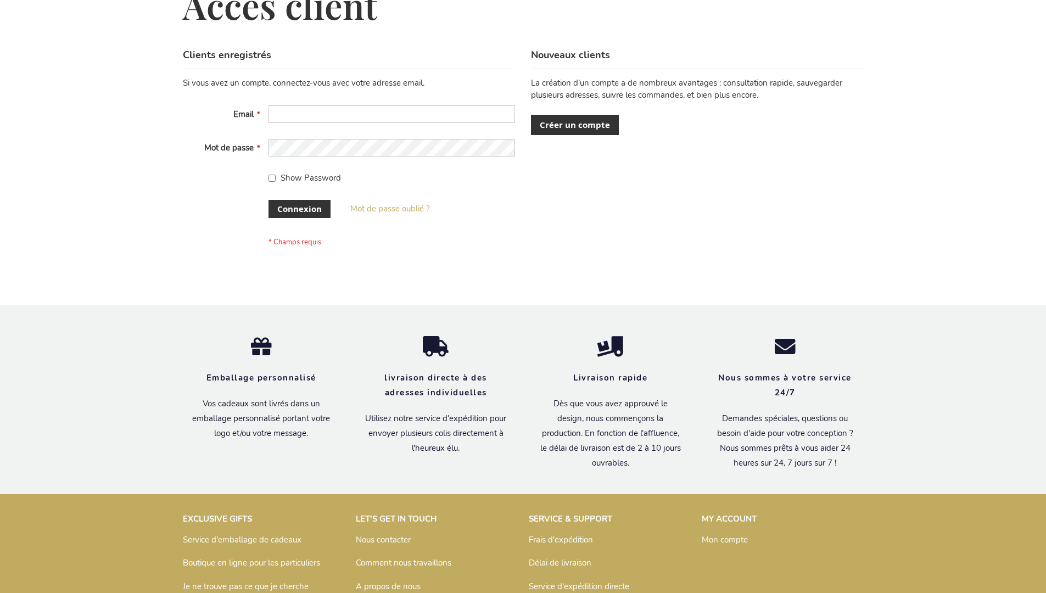
scroll to position [379, 0]
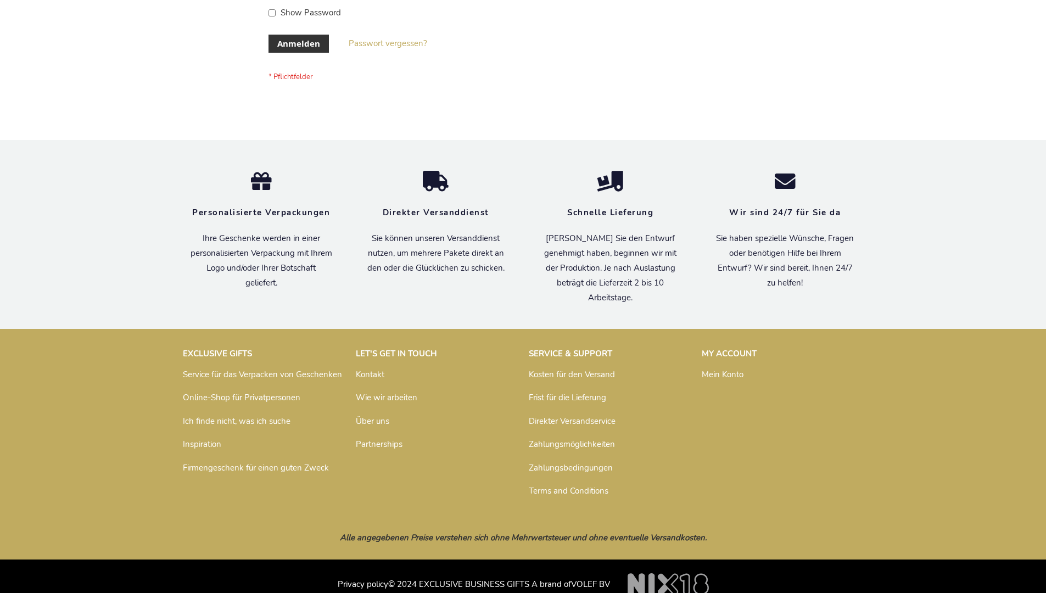
scroll to position [368, 0]
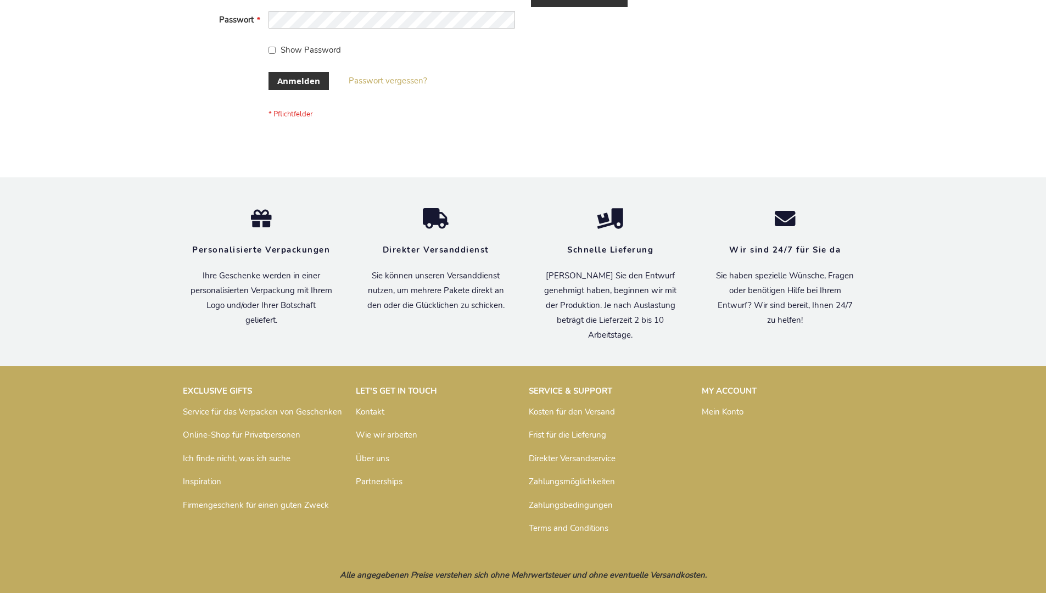
scroll to position [368, 0]
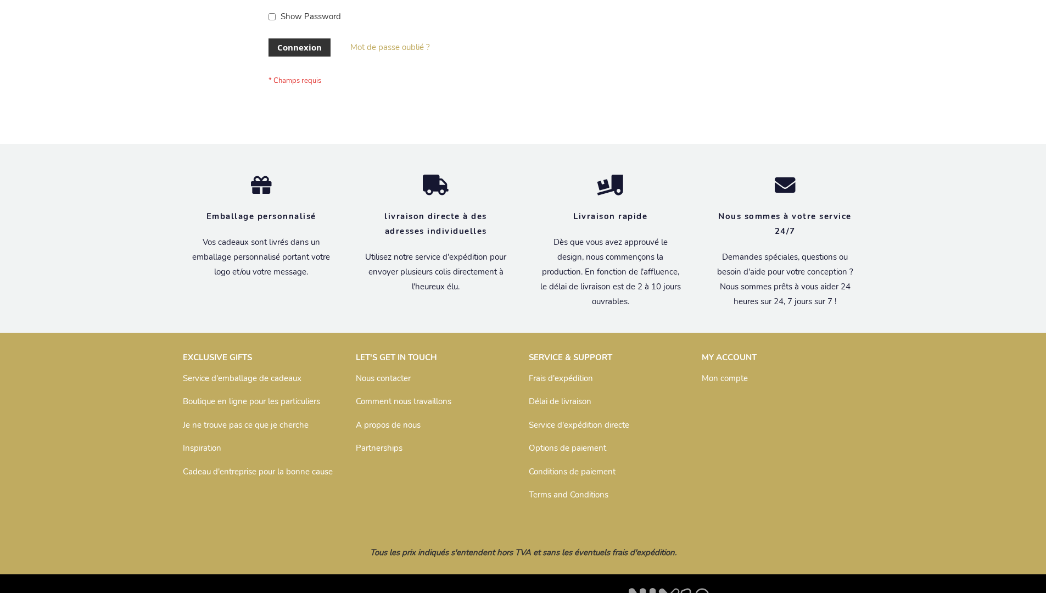
scroll to position [379, 0]
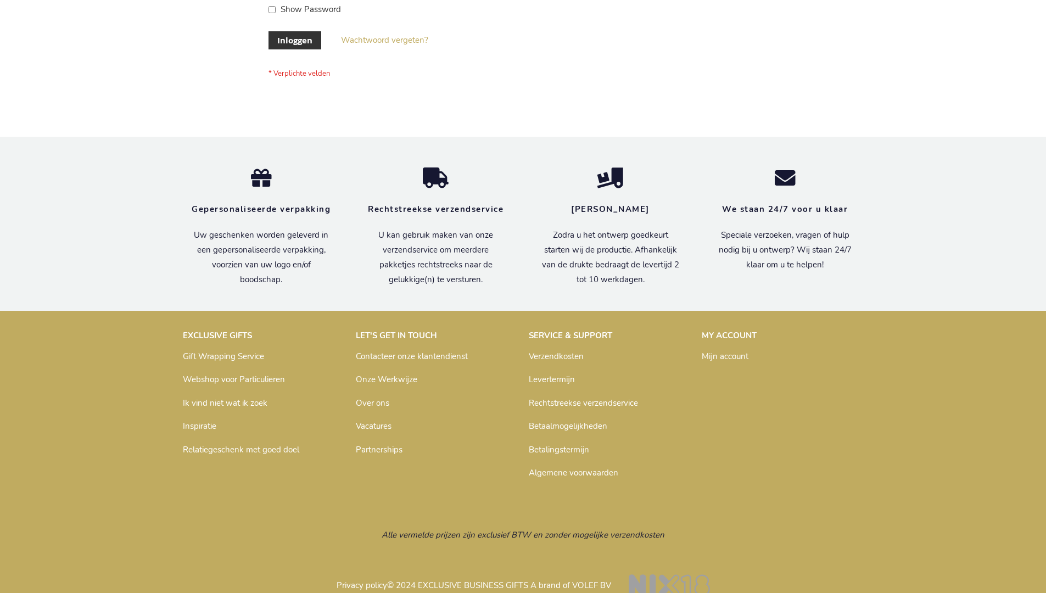
scroll to position [373, 0]
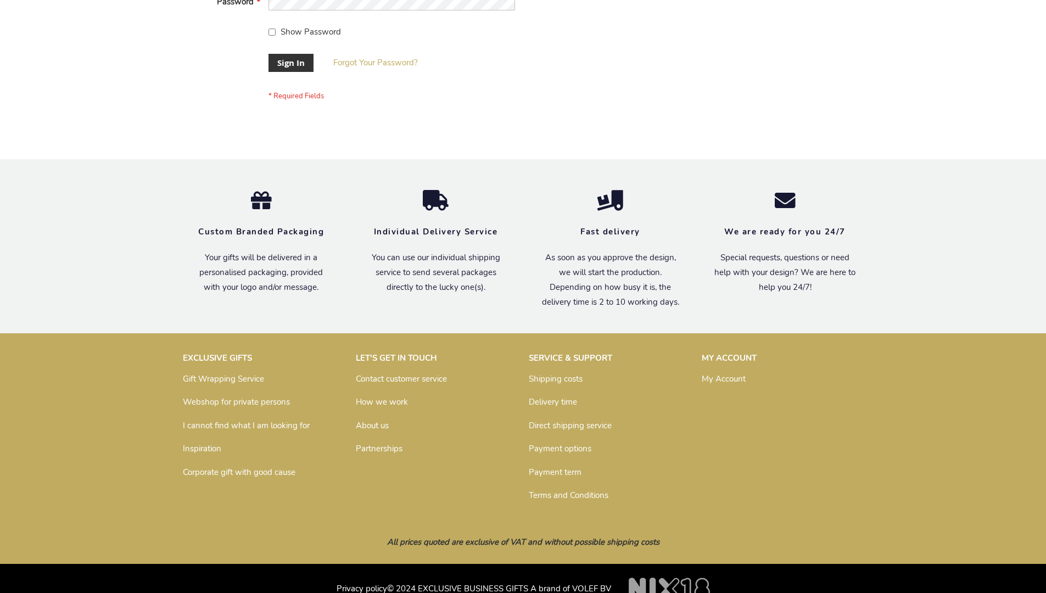
scroll to position [353, 0]
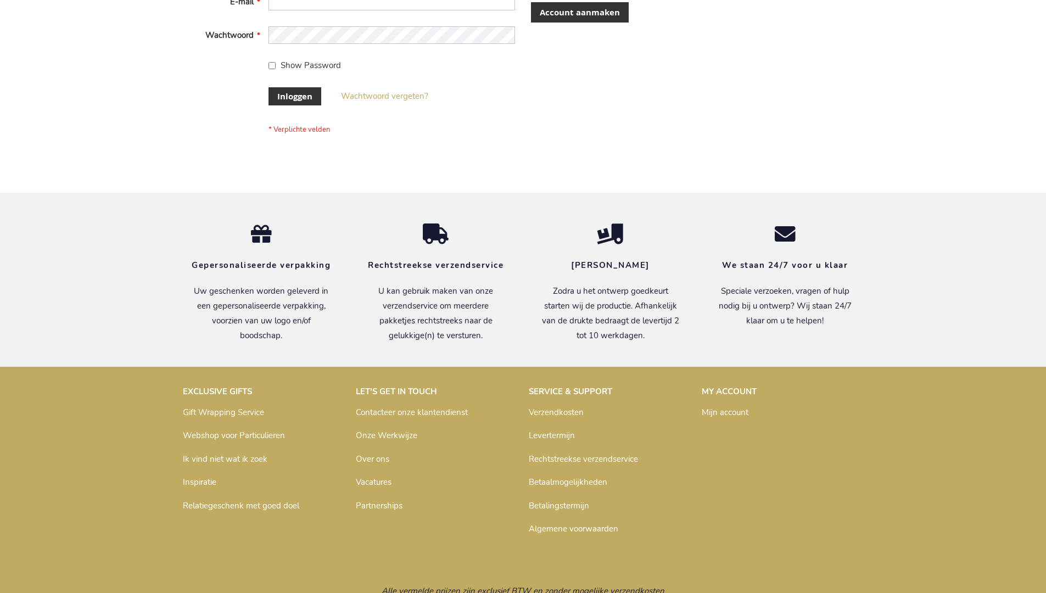
scroll to position [373, 0]
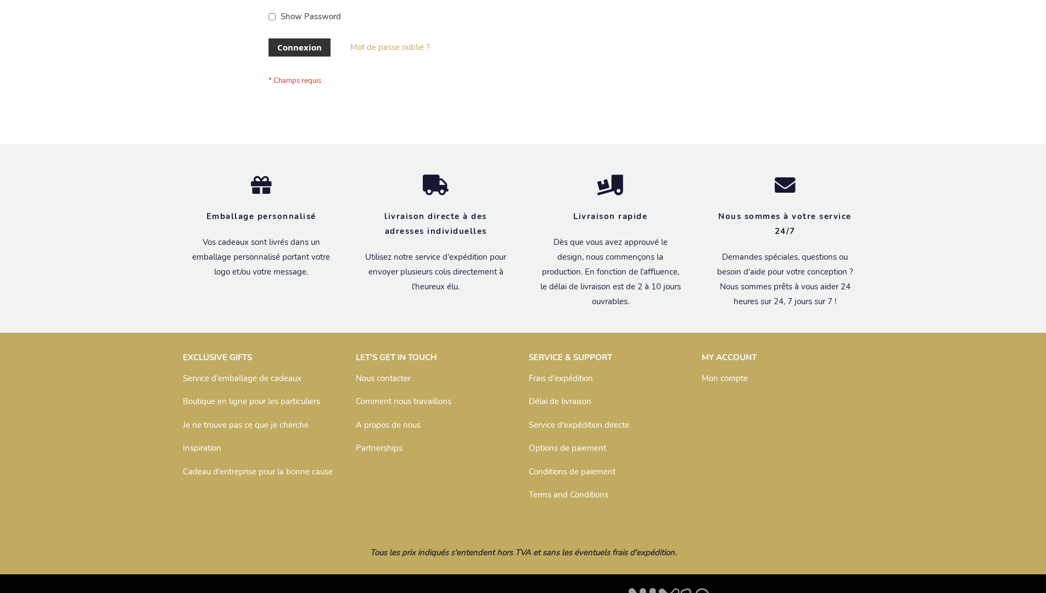
scroll to position [379, 0]
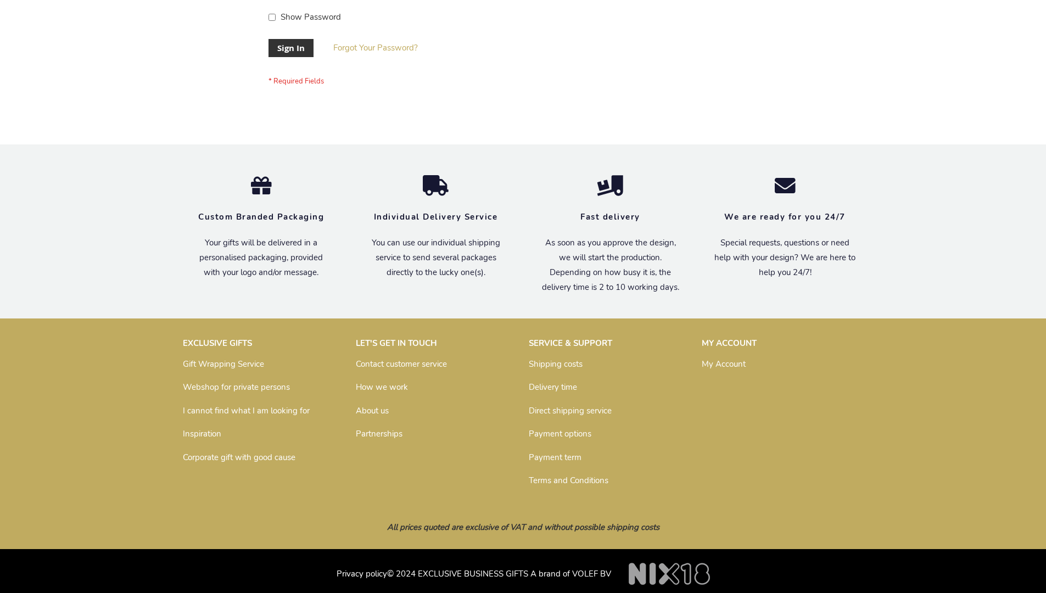
scroll to position [353, 0]
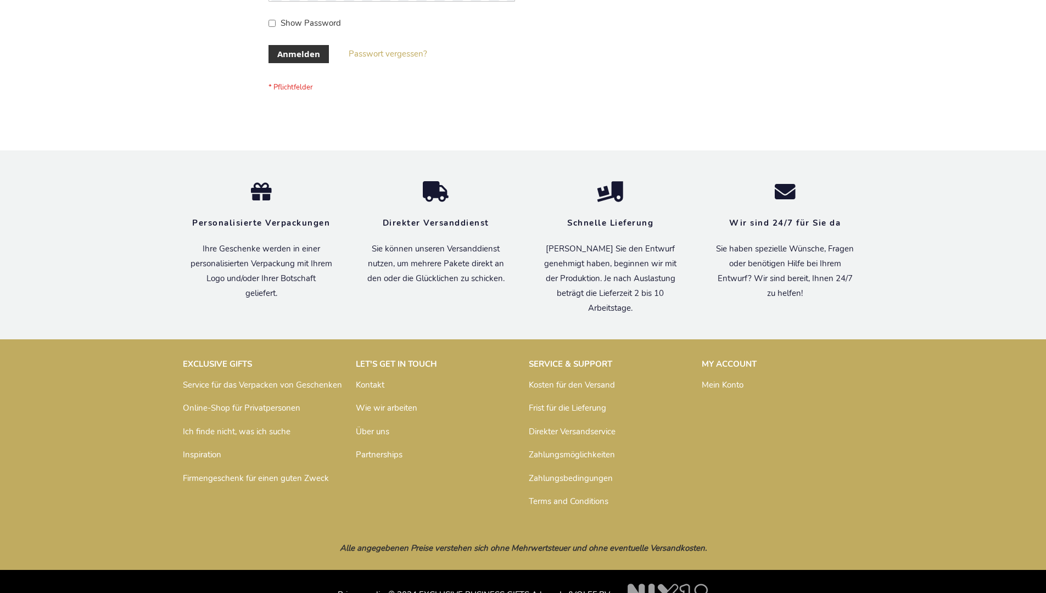
scroll to position [368, 0]
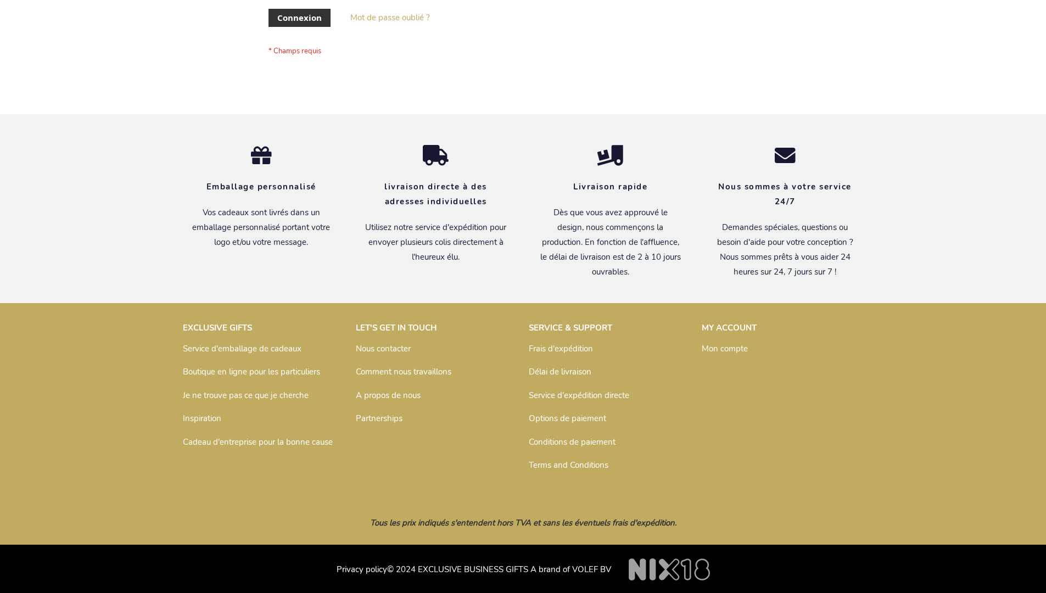
scroll to position [379, 0]
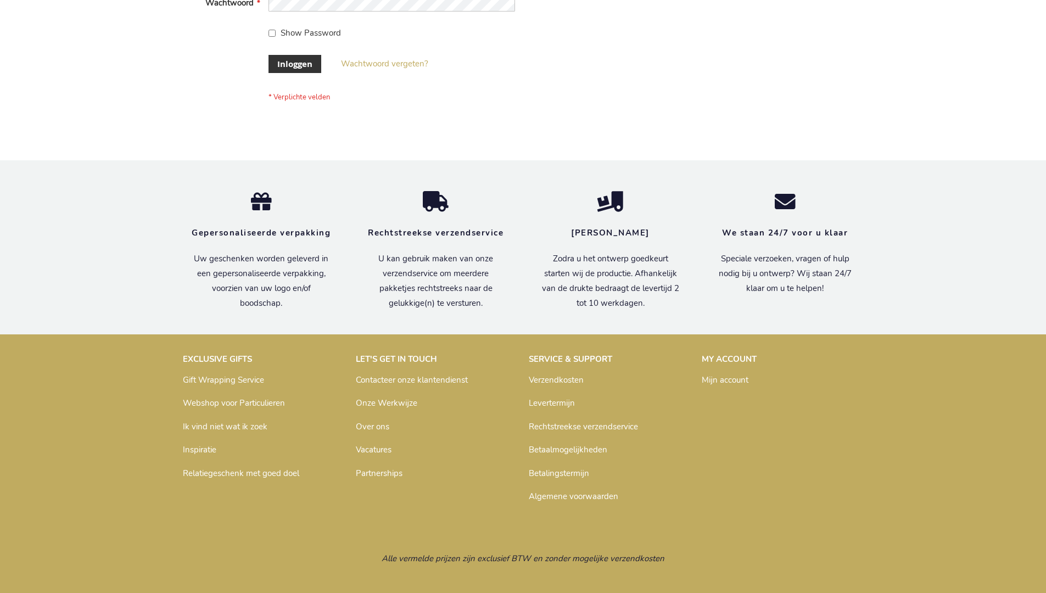
scroll to position [373, 0]
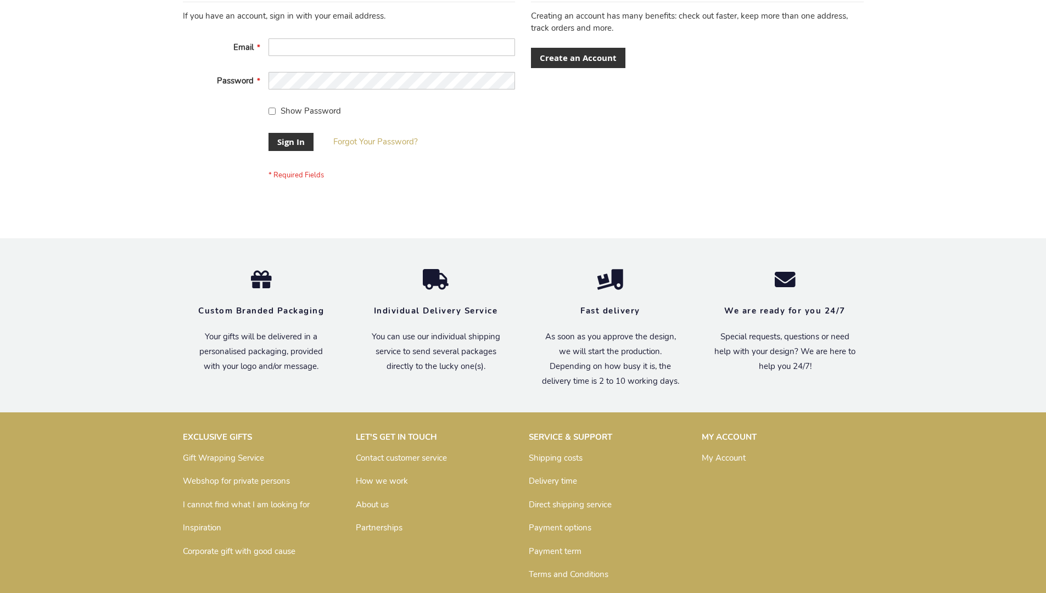
scroll to position [353, 0]
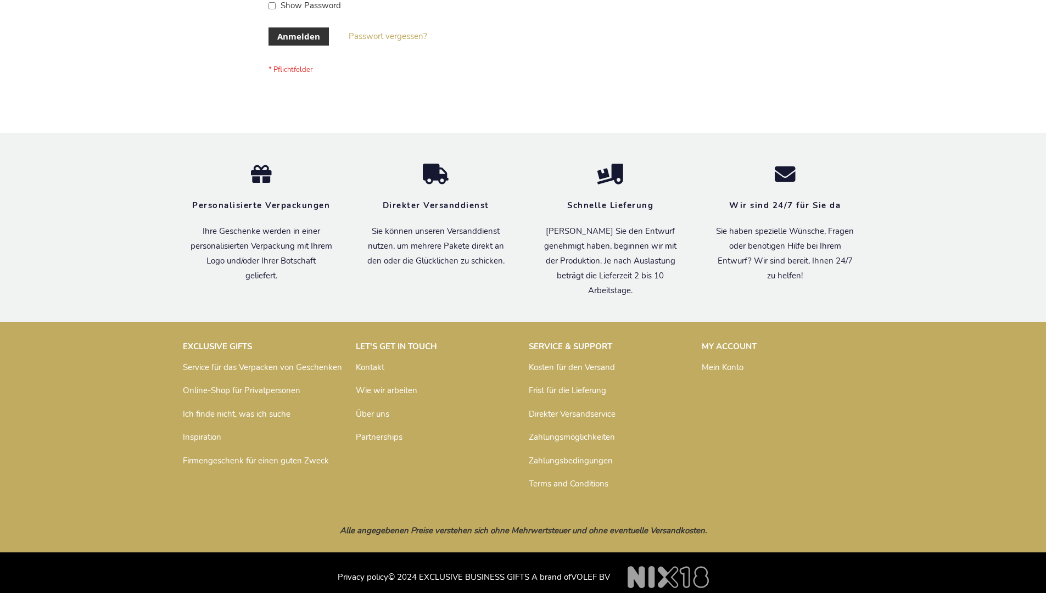
scroll to position [359, 0]
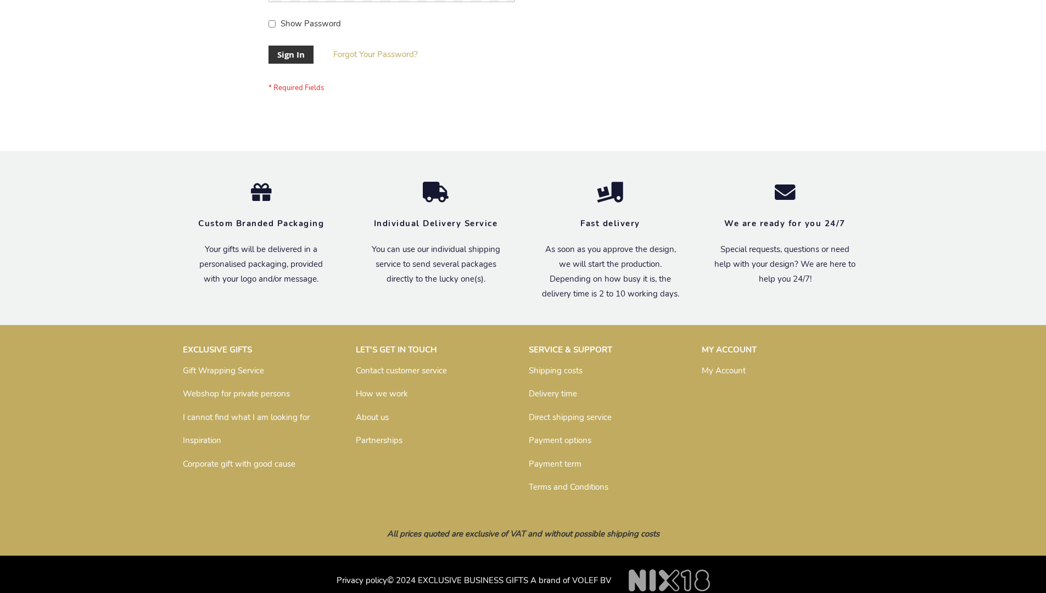
scroll to position [353, 0]
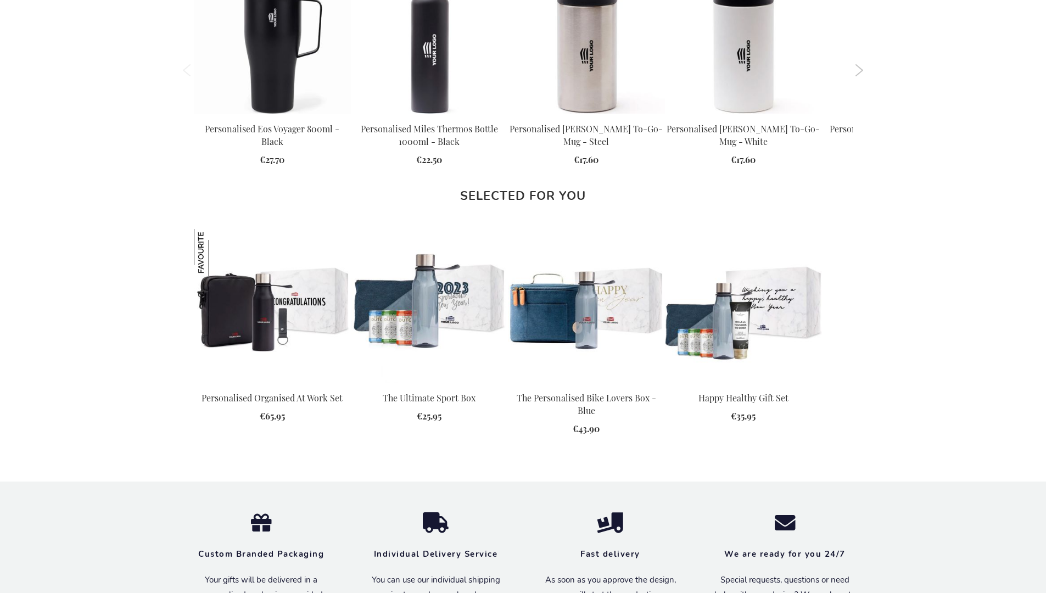
scroll to position [1478, 0]
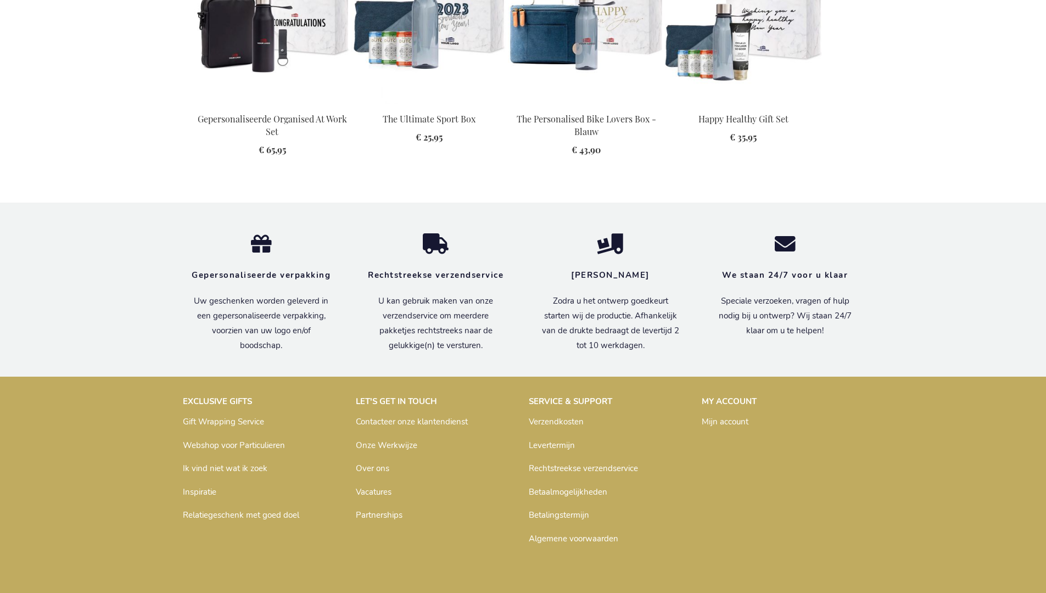
scroll to position [1499, 0]
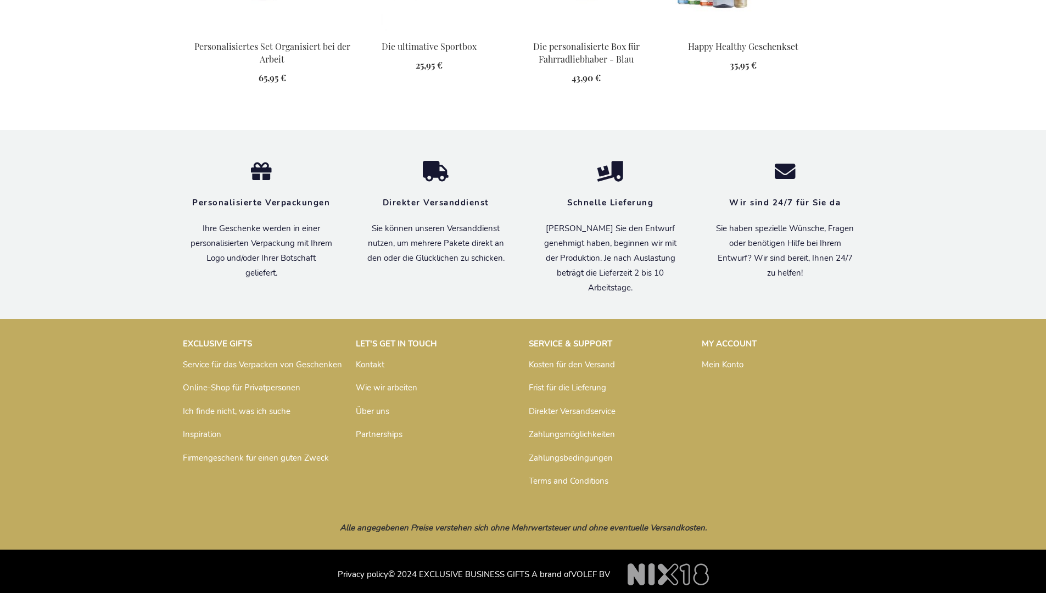
scroll to position [1506, 0]
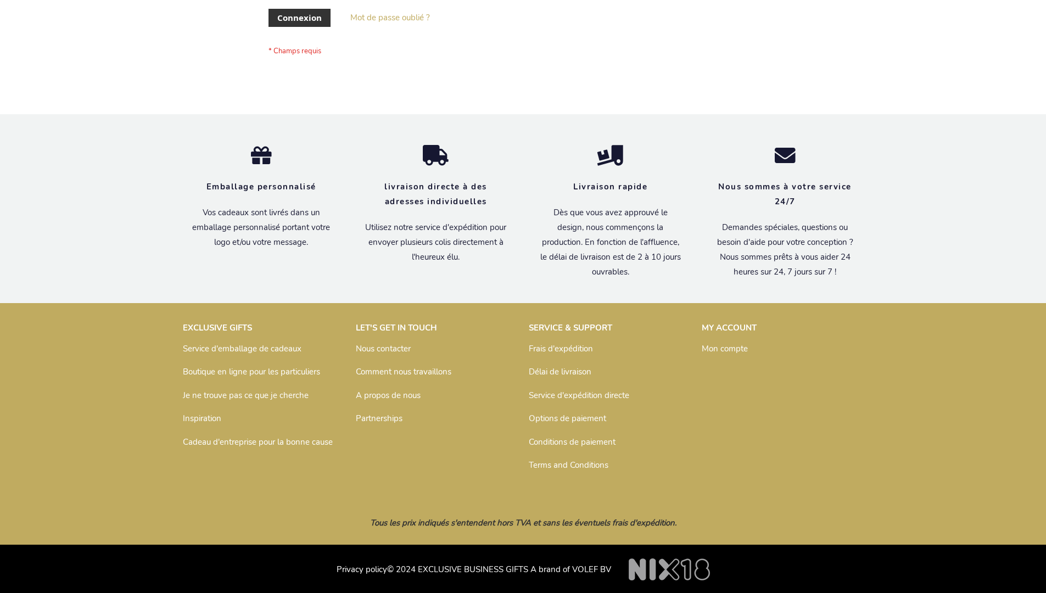
scroll to position [379, 0]
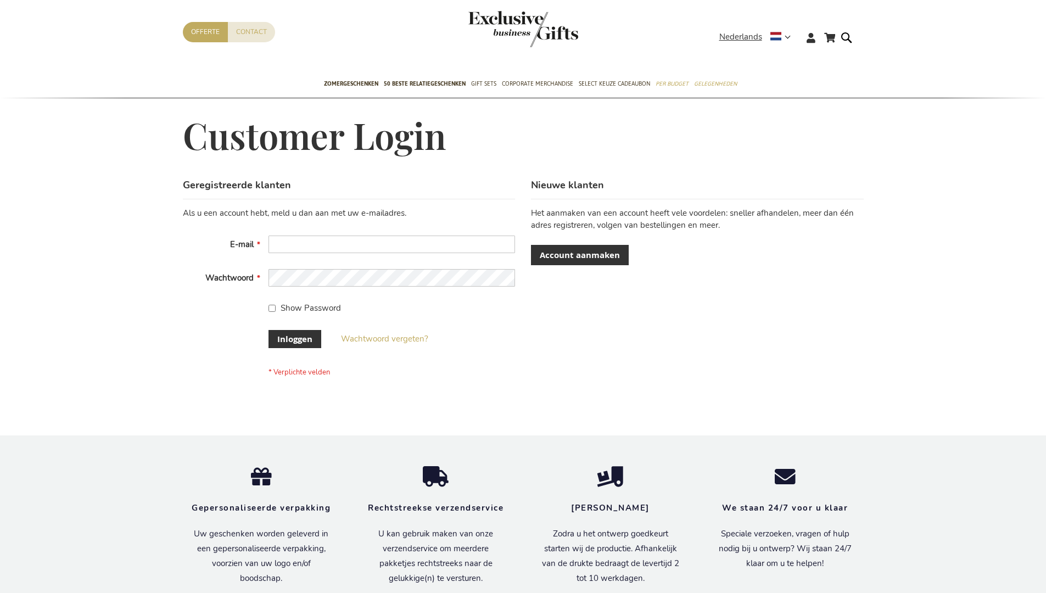
scroll to position [373, 0]
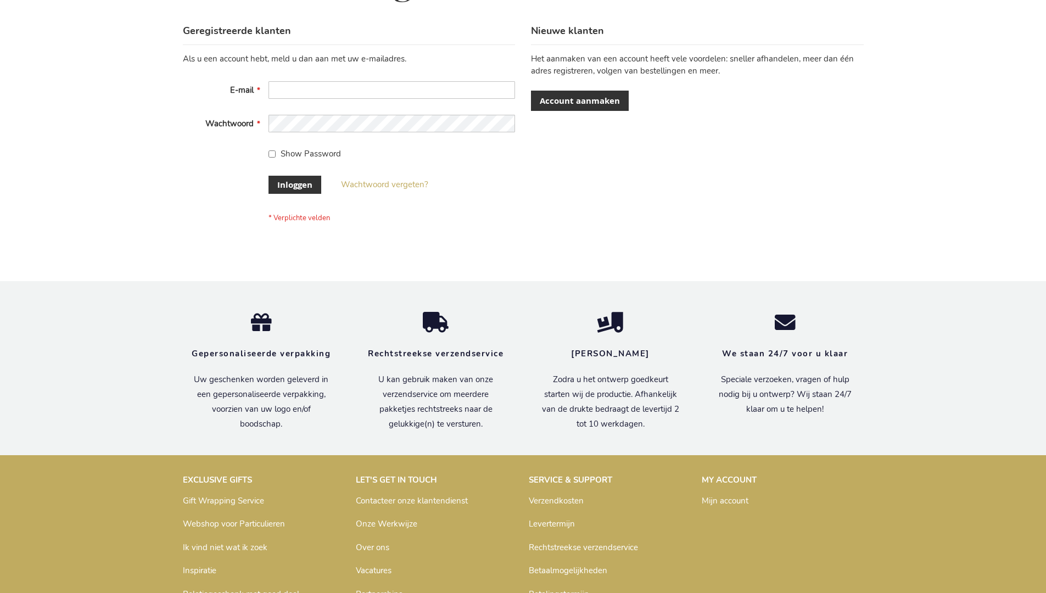
scroll to position [373, 0]
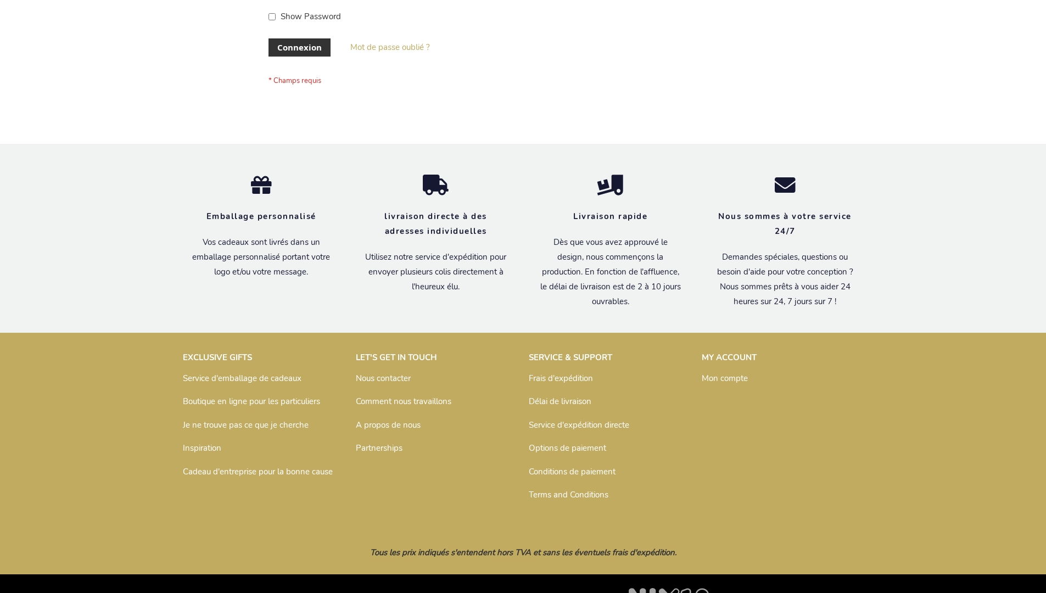
scroll to position [379, 0]
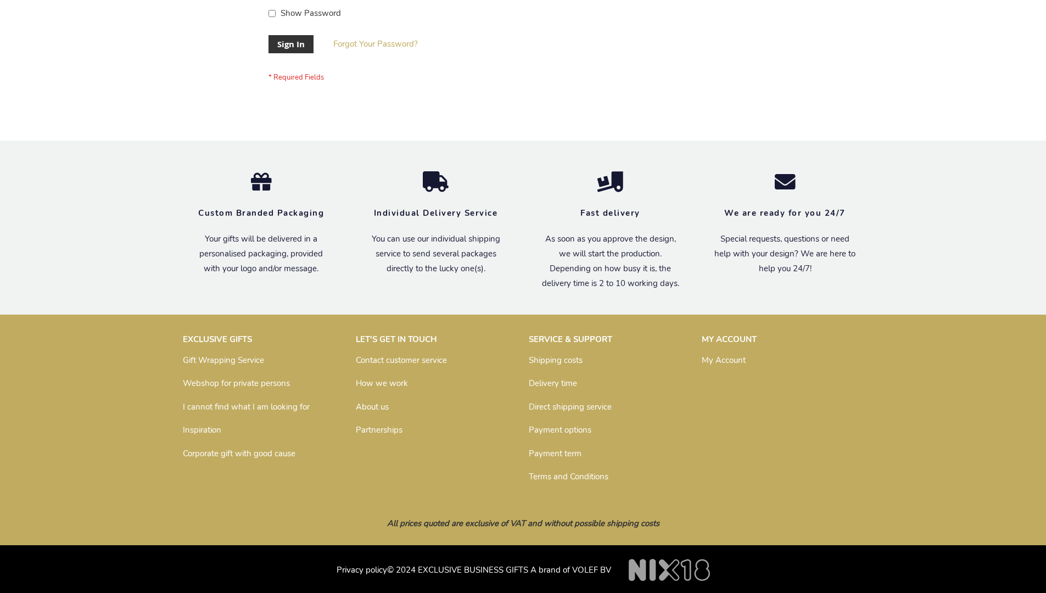
scroll to position [353, 0]
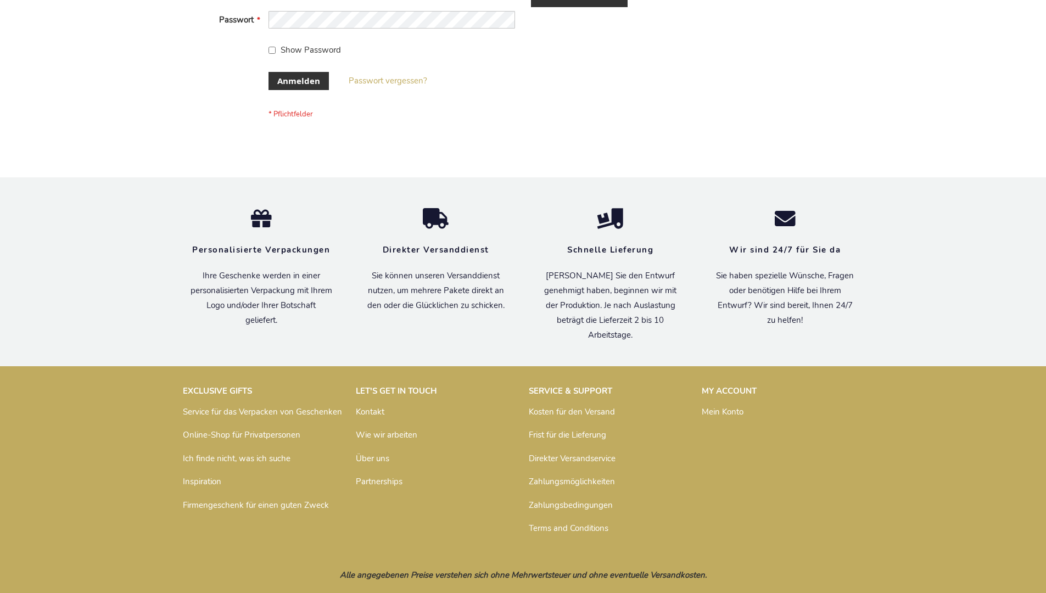
scroll to position [368, 0]
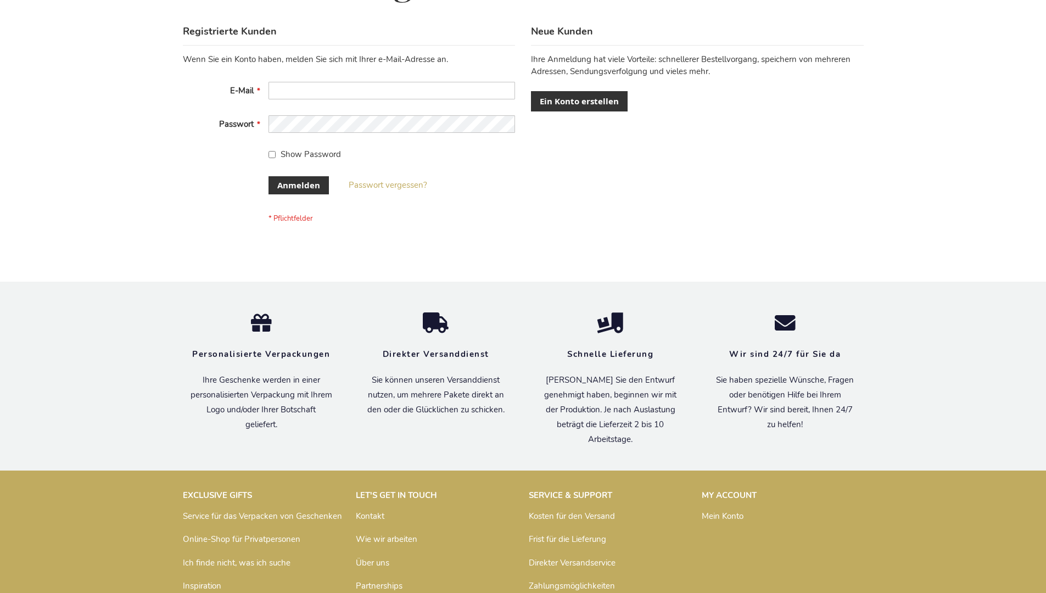
scroll to position [368, 0]
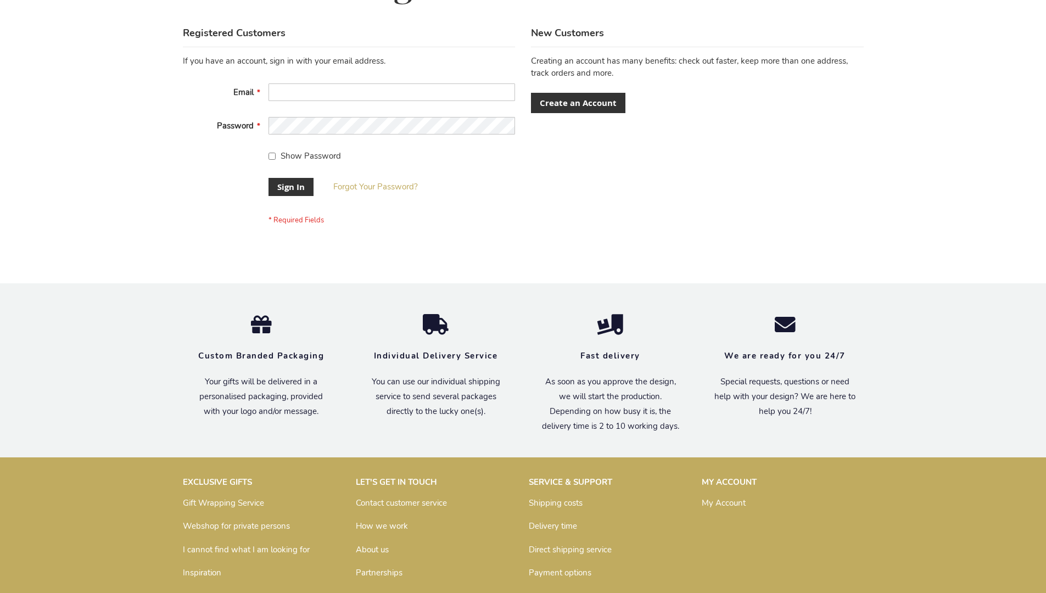
scroll to position [353, 0]
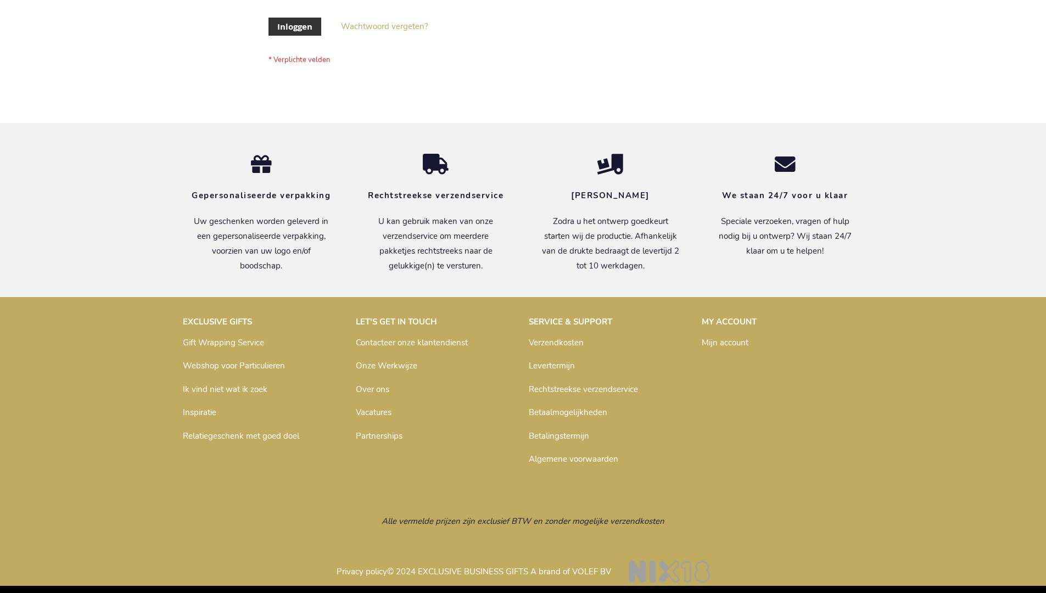
scroll to position [373, 0]
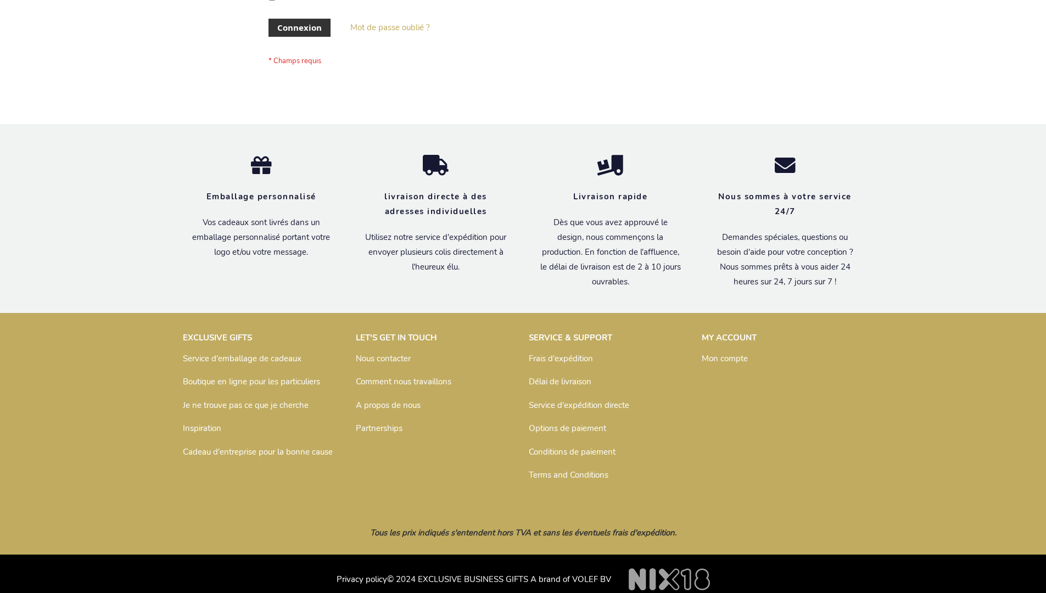
scroll to position [379, 0]
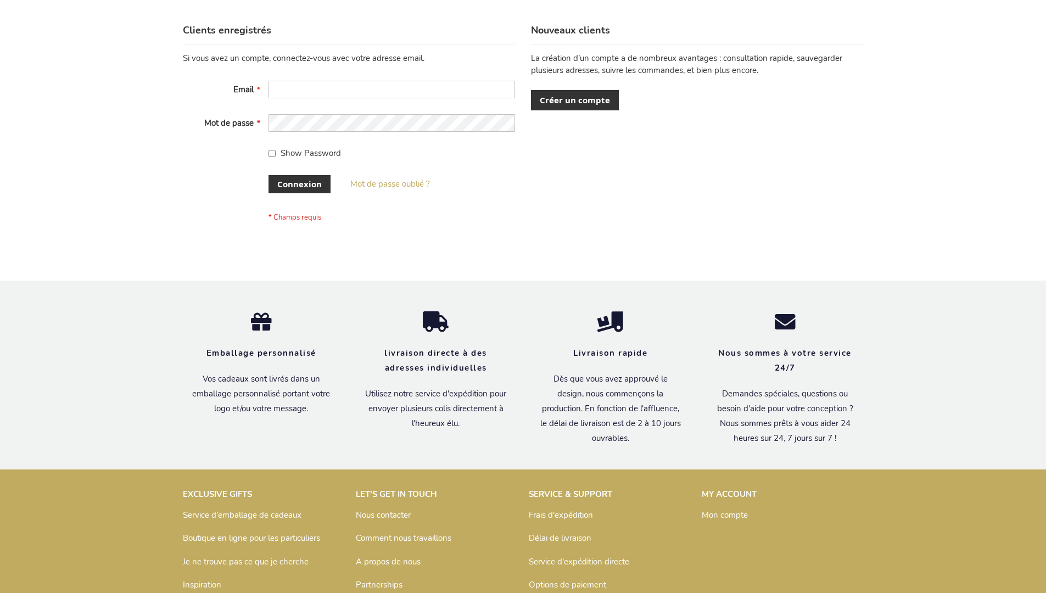
scroll to position [379, 0]
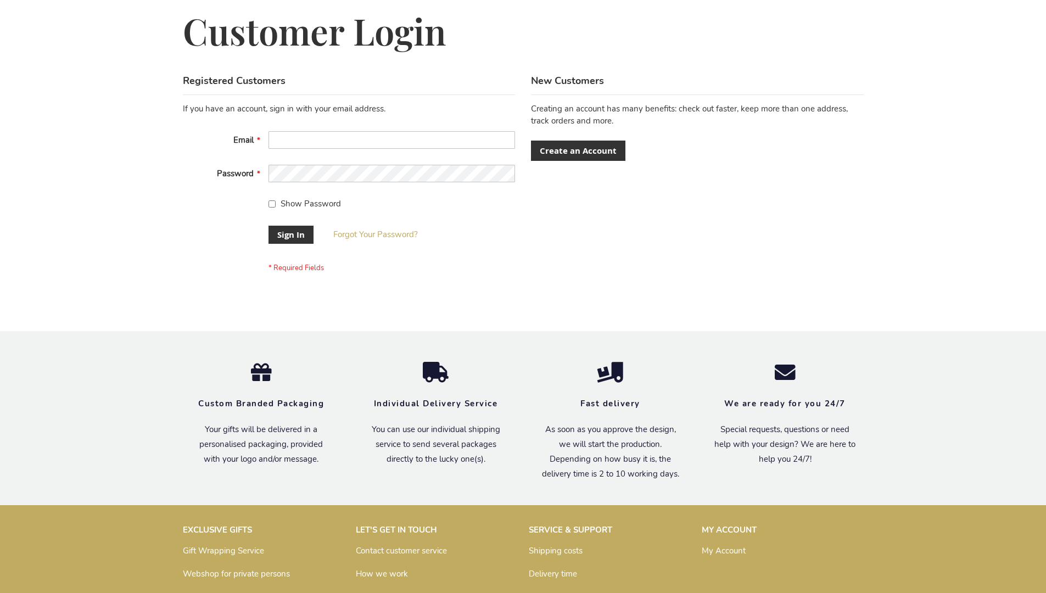
scroll to position [353, 0]
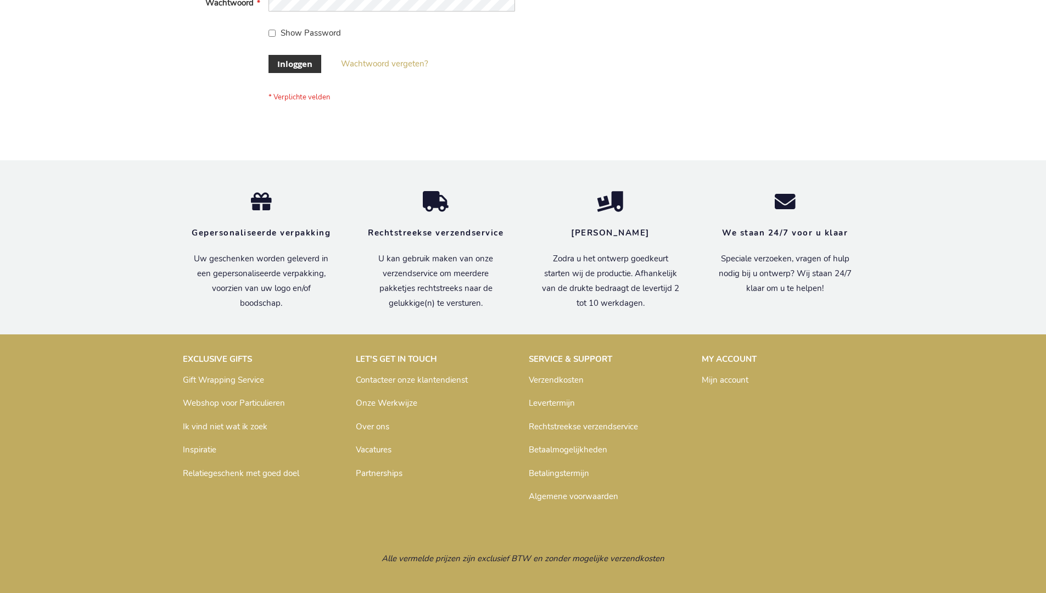
scroll to position [373, 0]
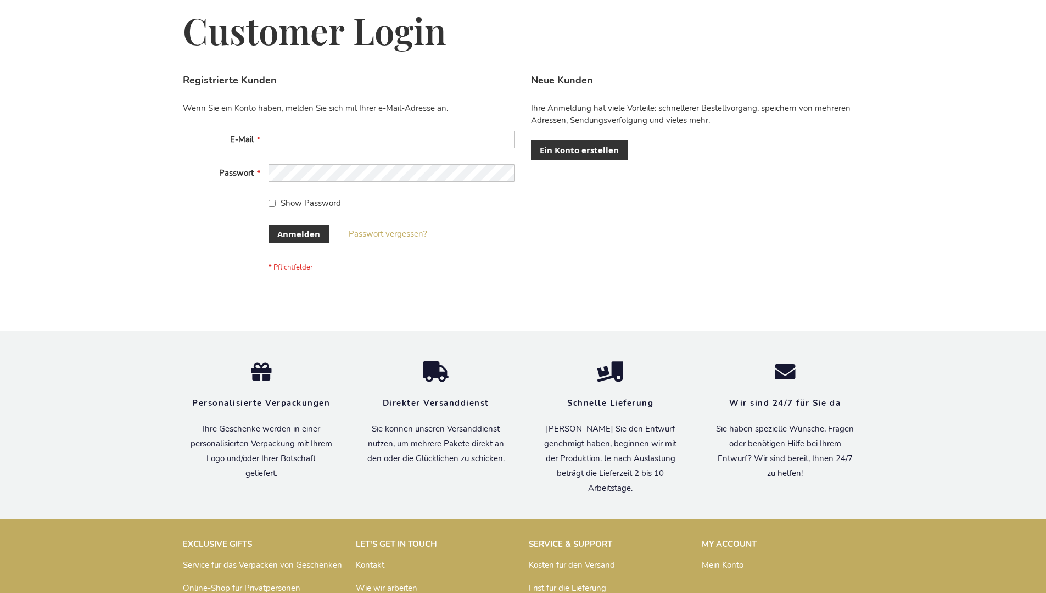
scroll to position [368, 0]
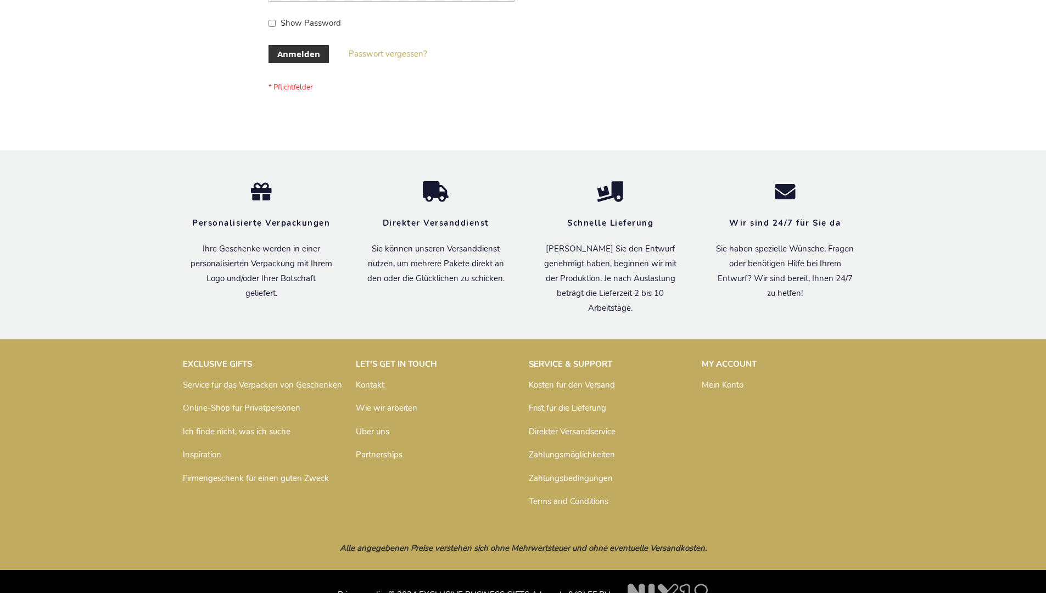
scroll to position [368, 0]
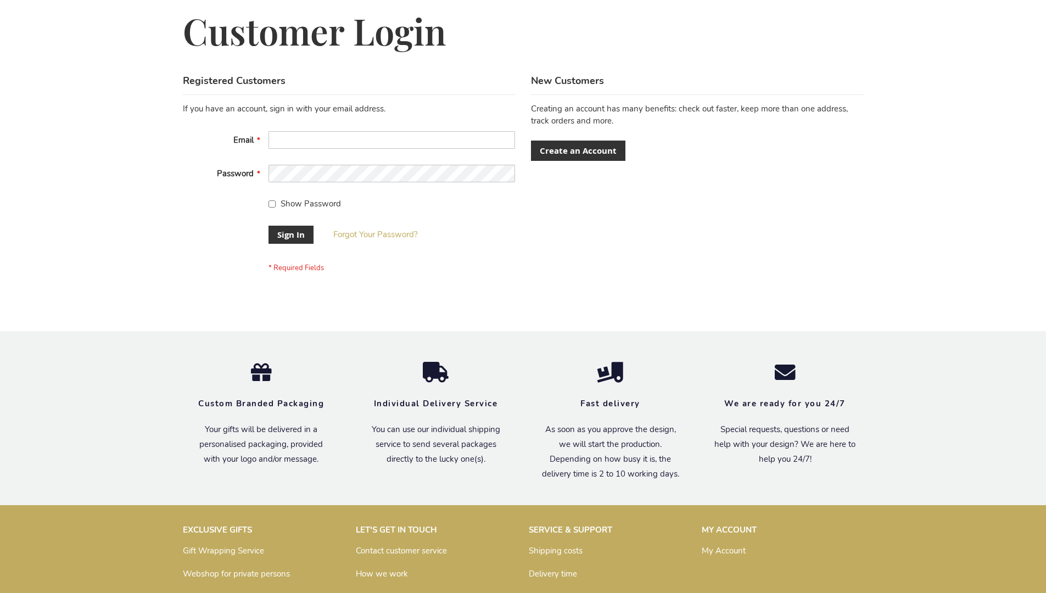
scroll to position [353, 0]
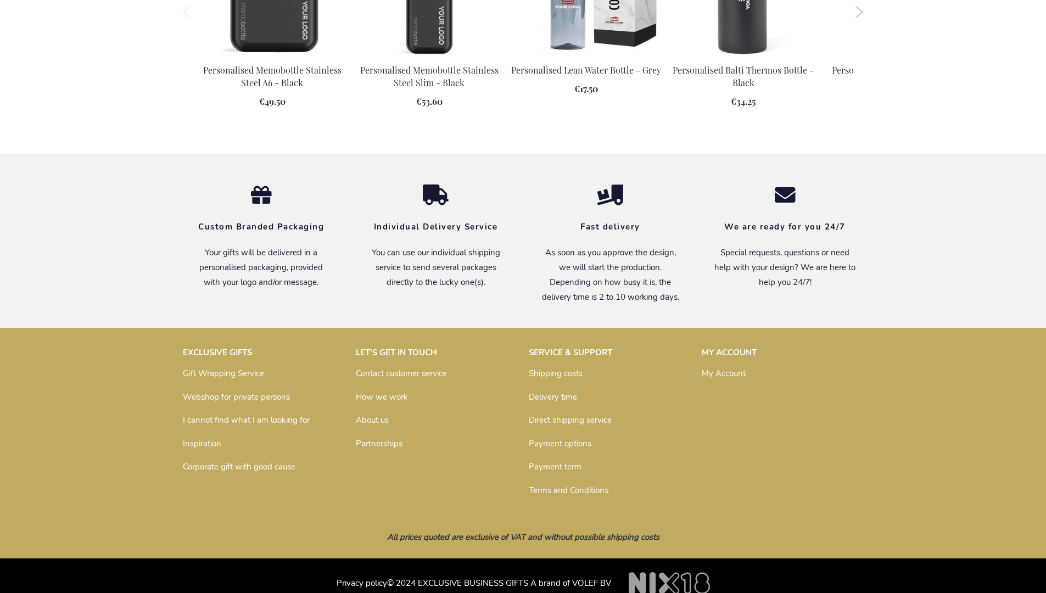
scroll to position [1565, 0]
